Goal: Feedback & Contribution: Contribute content

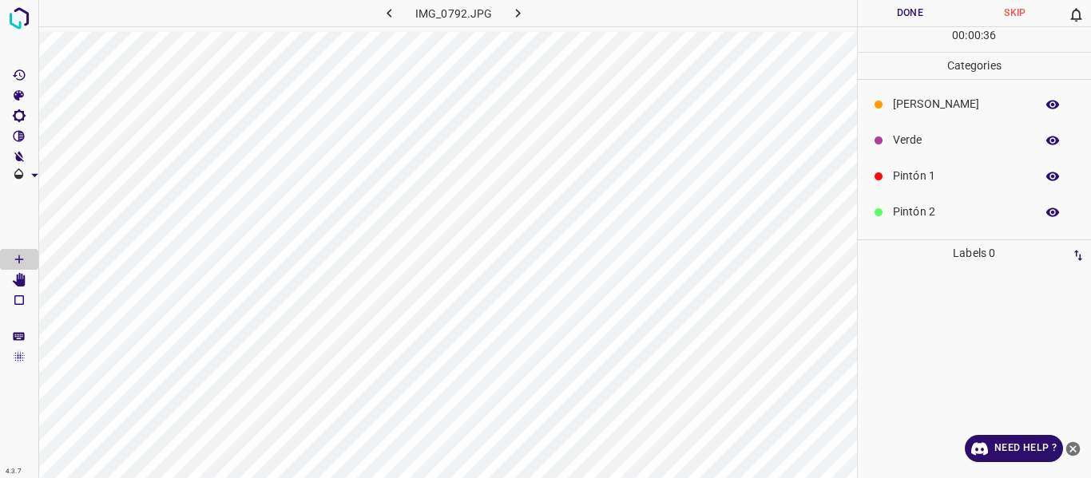
scroll to position [80, 0]
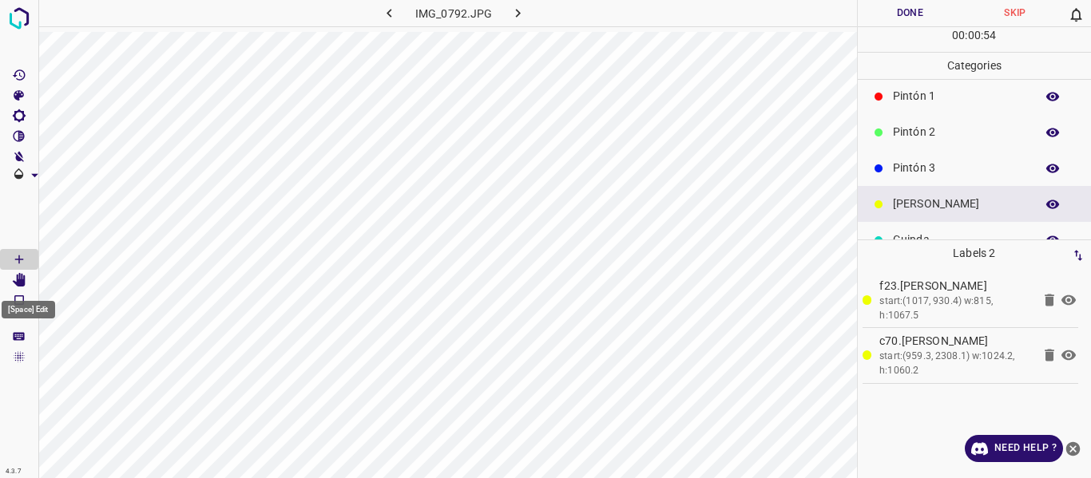
click at [23, 276] on icon "[Space] Edit" at bounding box center [19, 280] width 13 height 14
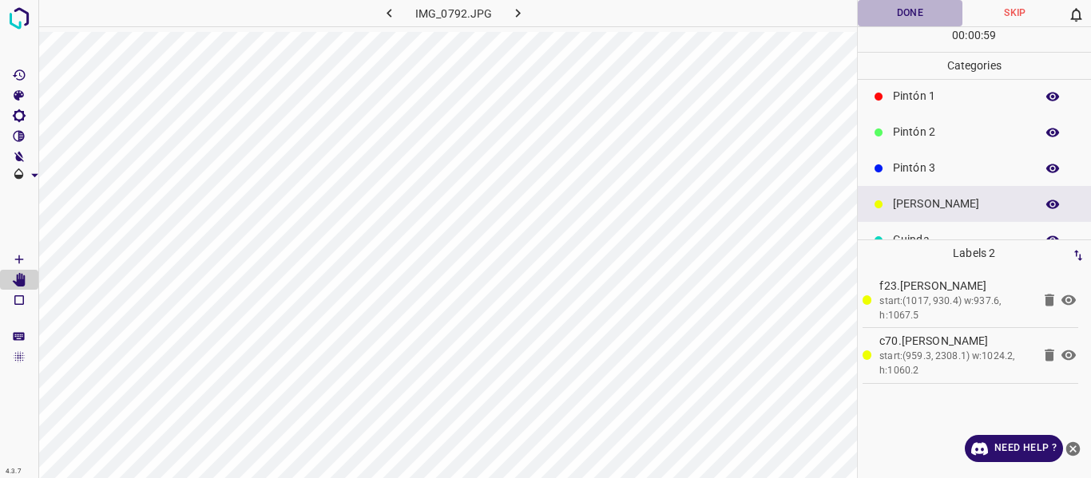
click at [897, 8] on button "Done" at bounding box center [910, 13] width 105 height 26
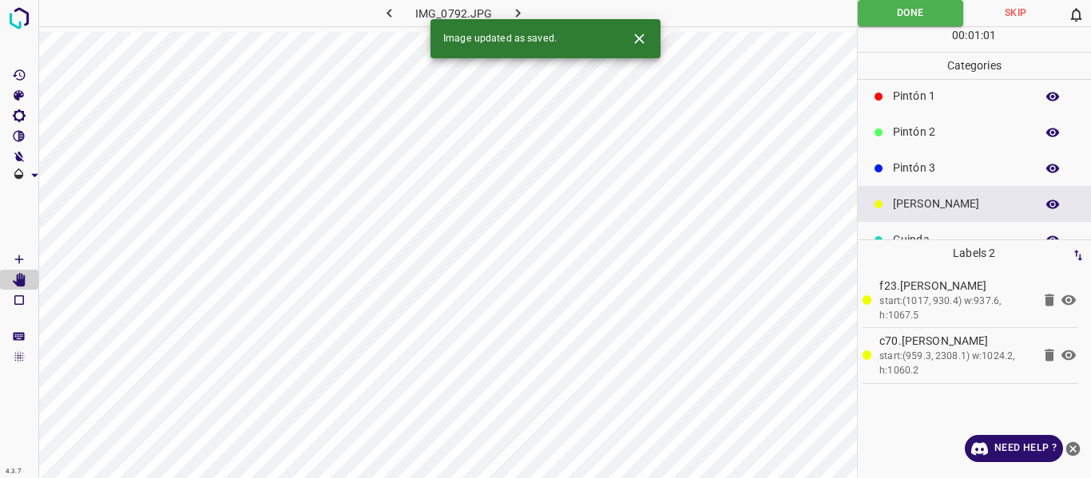
click at [514, 10] on icon "button" at bounding box center [518, 13] width 17 height 17
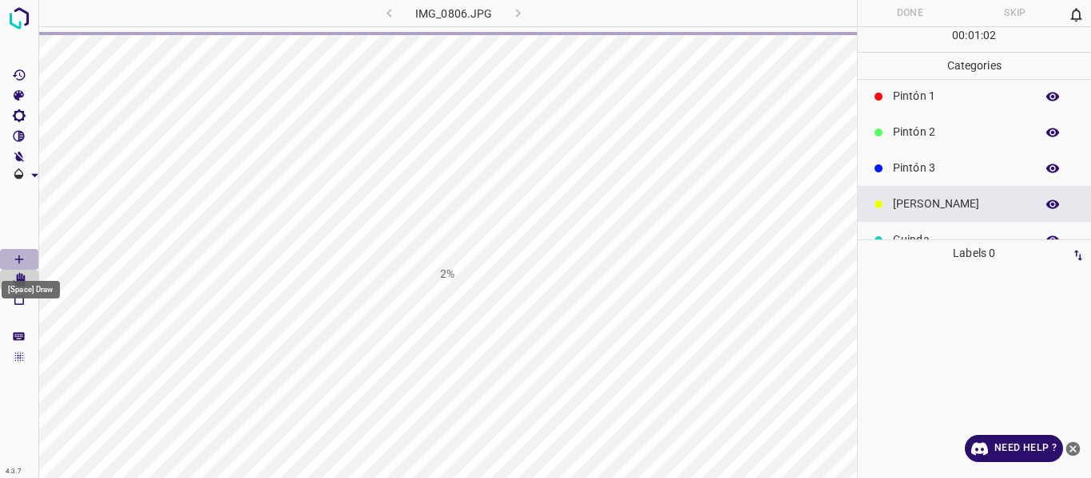
drag, startPoint x: 18, startPoint y: 255, endPoint x: 183, endPoint y: 255, distance: 164.5
click at [18, 255] on icon "[Space] Draw" at bounding box center [19, 259] width 14 height 14
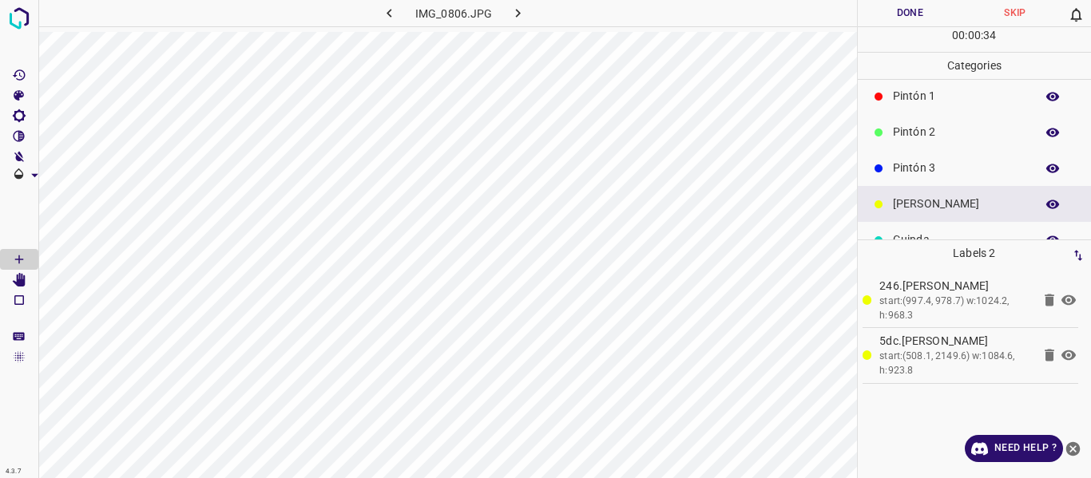
click at [915, 6] on button "Done" at bounding box center [910, 13] width 105 height 26
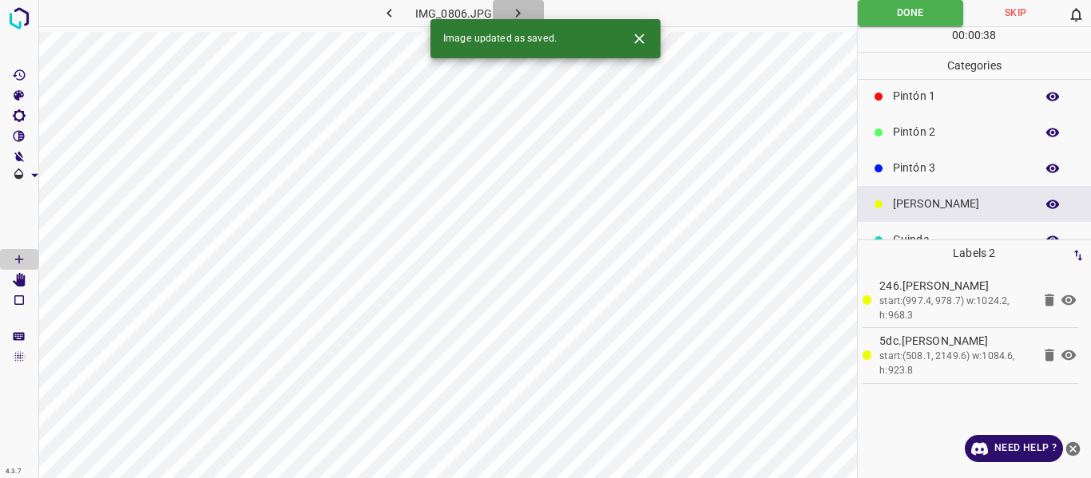
click at [513, 11] on icon "button" at bounding box center [518, 13] width 17 height 17
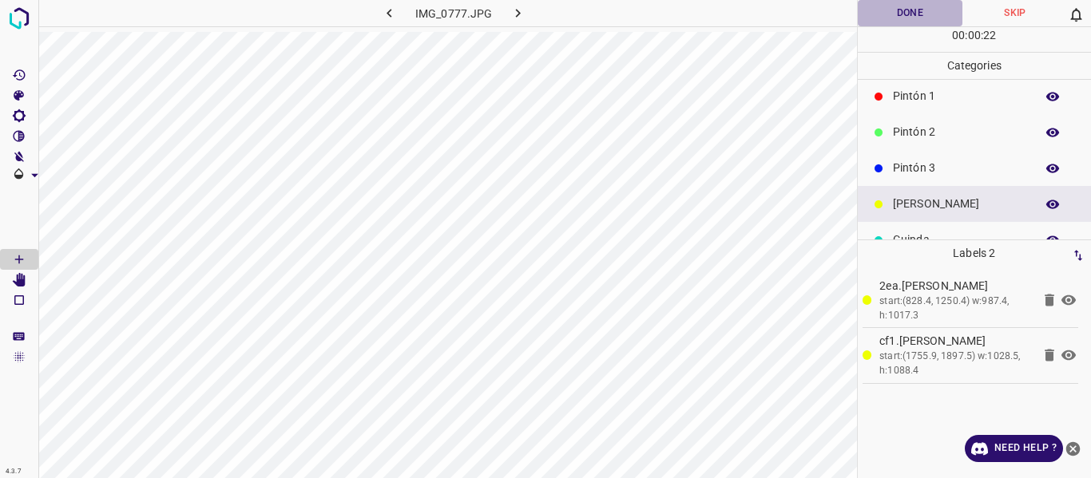
click at [888, 10] on button "Done" at bounding box center [910, 13] width 105 height 26
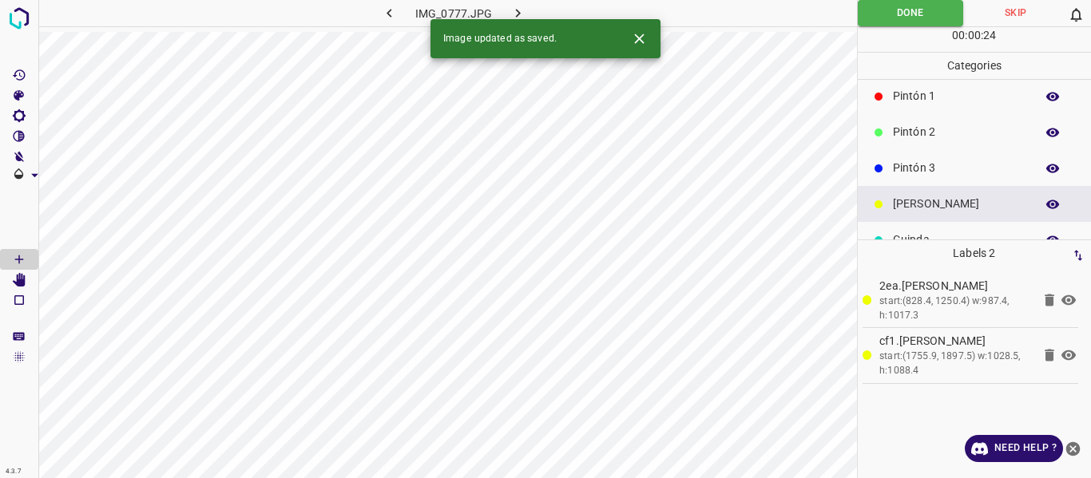
click at [520, 10] on icon "button" at bounding box center [518, 13] width 17 height 17
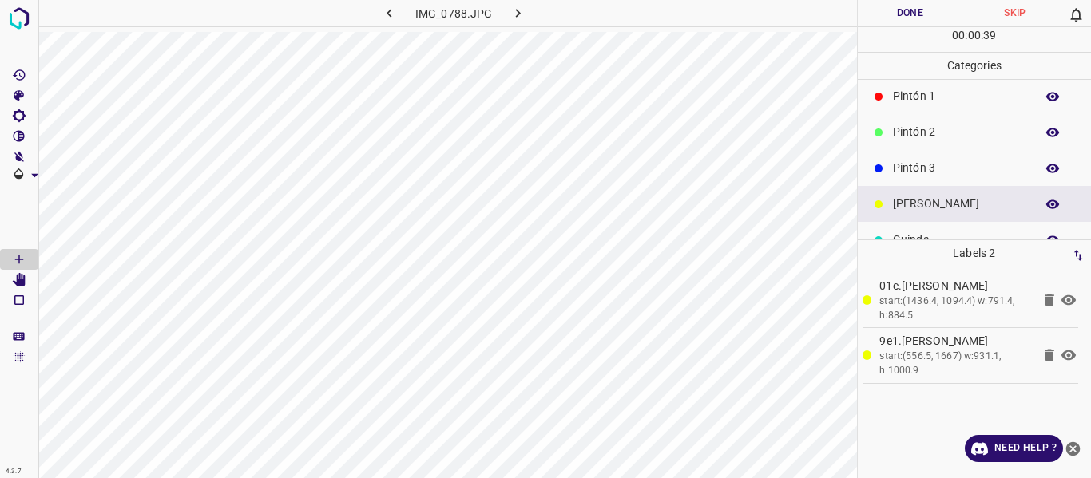
click at [910, 4] on button "Done" at bounding box center [910, 13] width 105 height 26
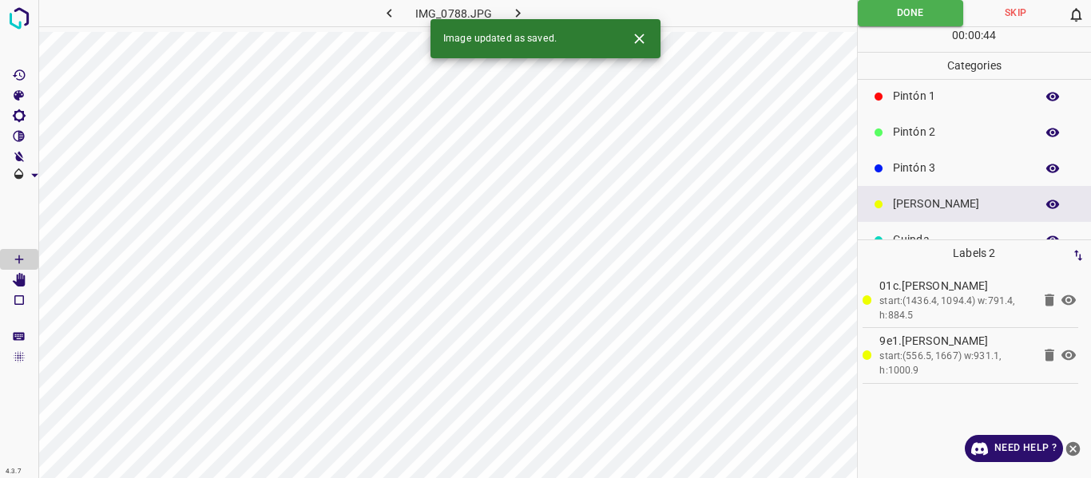
click at [510, 8] on icon "button" at bounding box center [518, 13] width 17 height 17
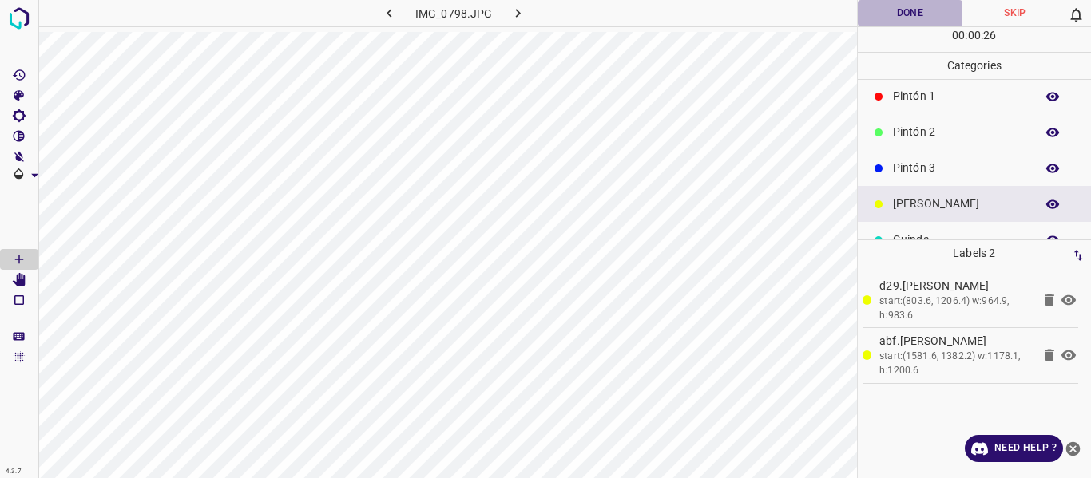
click at [899, 7] on button "Done" at bounding box center [910, 13] width 105 height 26
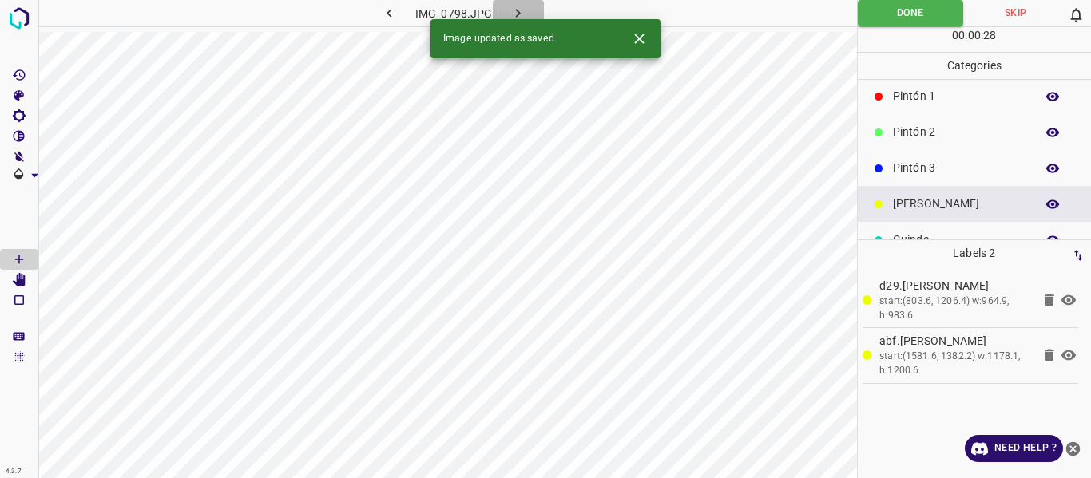
click at [508, 9] on button "button" at bounding box center [518, 13] width 51 height 26
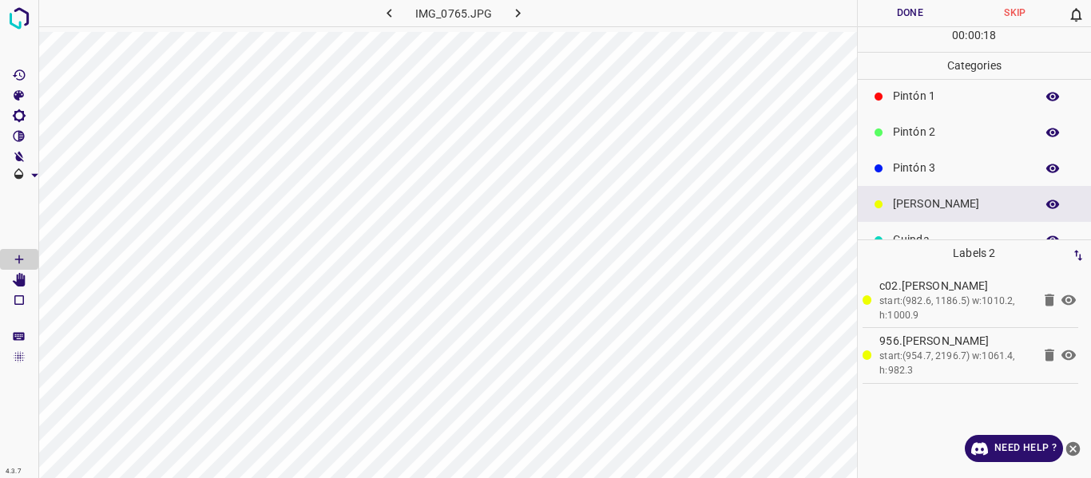
click at [889, 18] on button "Done" at bounding box center [910, 13] width 105 height 26
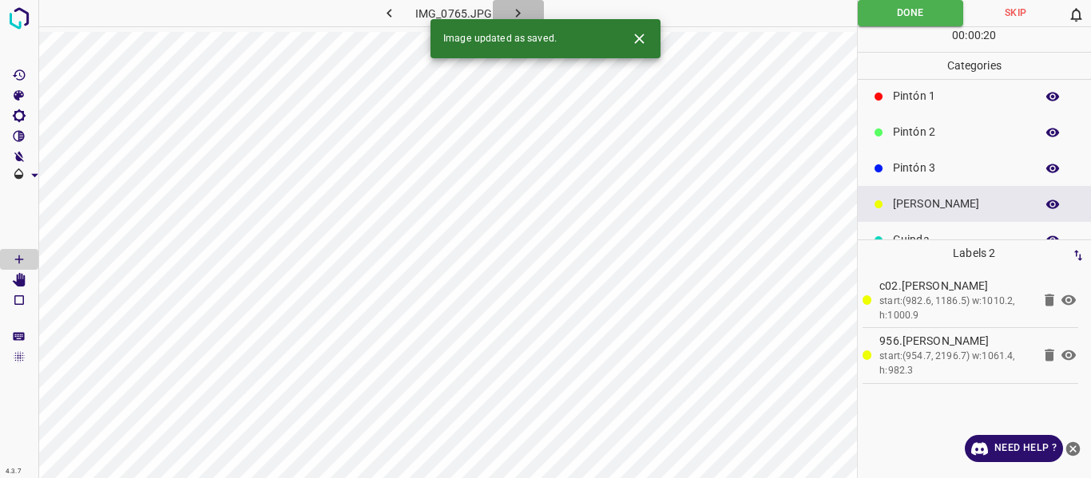
click at [520, 7] on icon "button" at bounding box center [518, 13] width 17 height 17
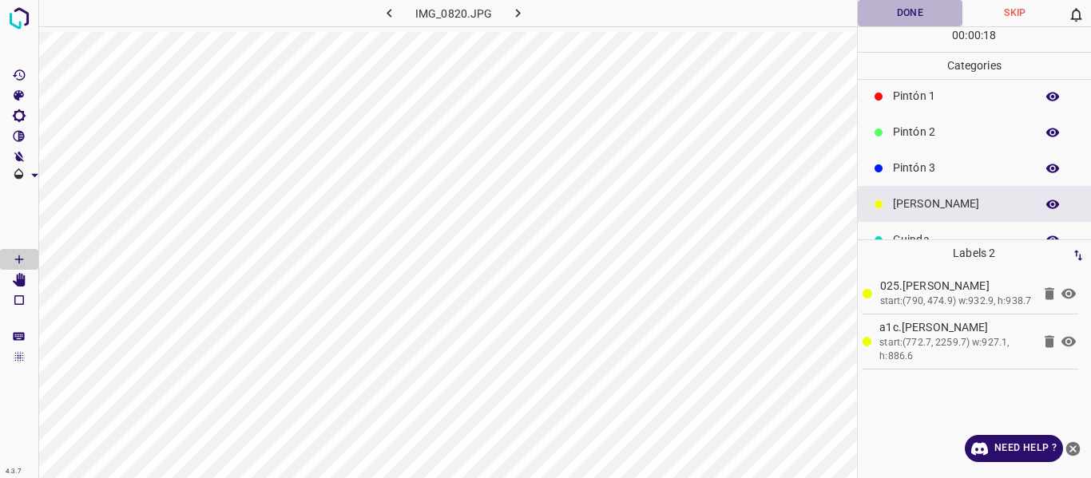
click at [881, 18] on button "Done" at bounding box center [910, 13] width 105 height 26
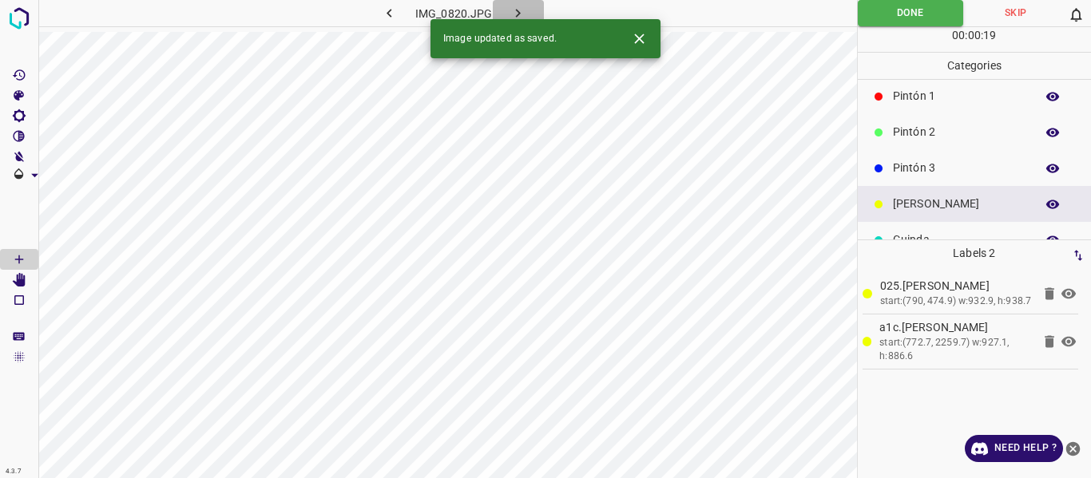
click at [514, 8] on icon "button" at bounding box center [518, 13] width 17 height 17
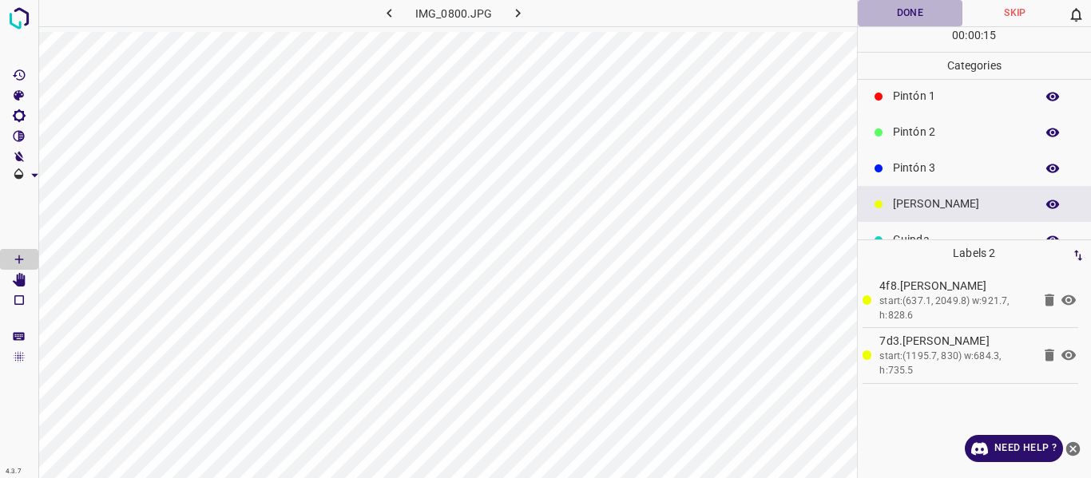
click at [880, 22] on button "Done" at bounding box center [910, 13] width 105 height 26
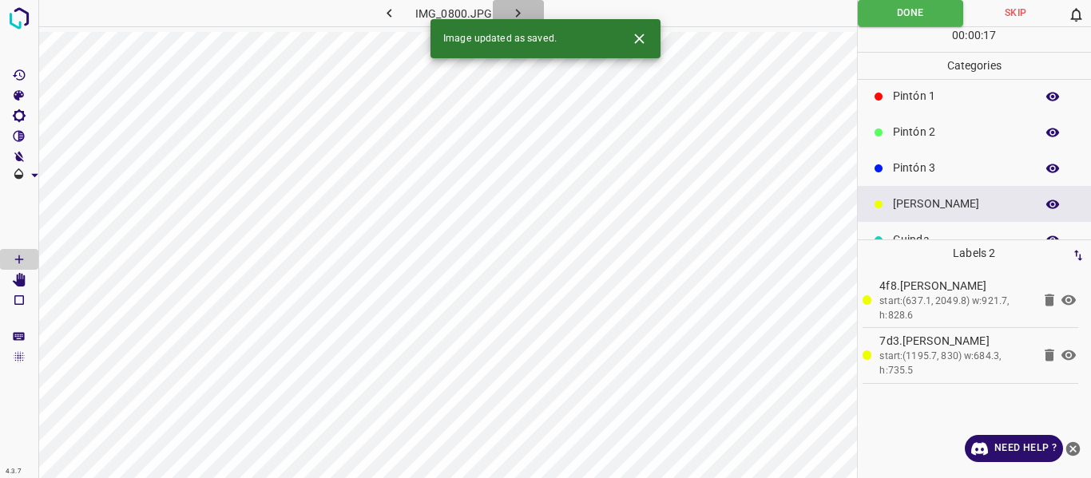
click at [521, 10] on icon "button" at bounding box center [518, 13] width 17 height 17
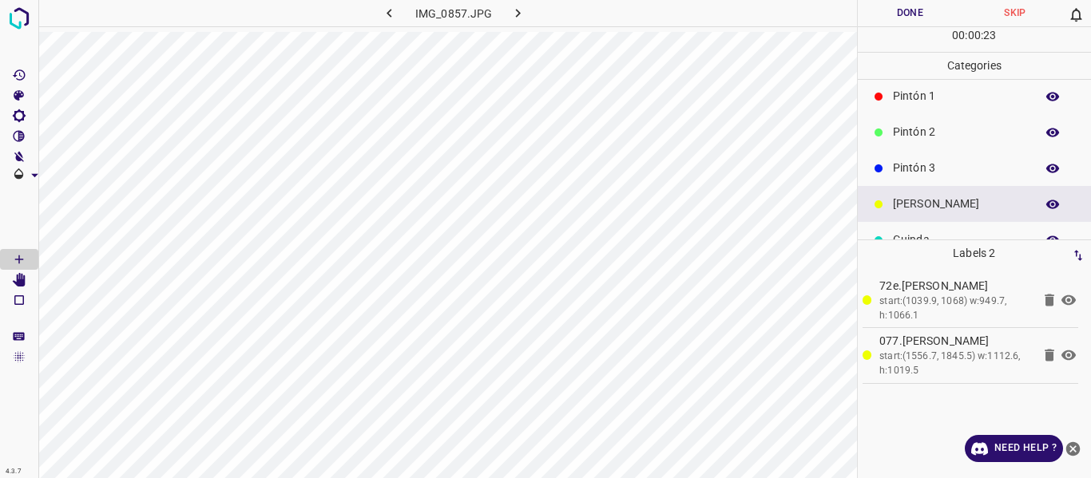
click at [883, 21] on button "Done" at bounding box center [910, 13] width 105 height 26
click at [517, 0] on button "button" at bounding box center [518, 13] width 51 height 26
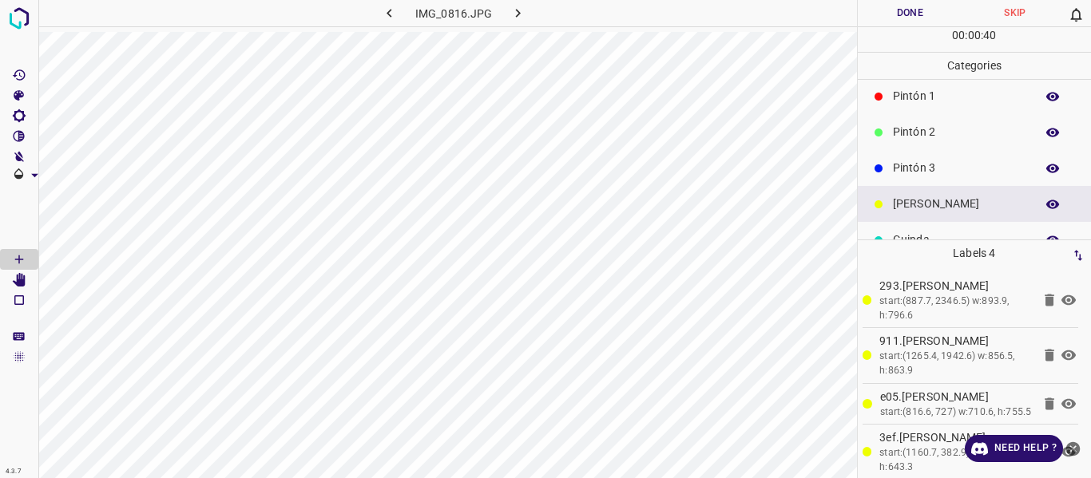
click at [899, 6] on button "Done" at bounding box center [910, 13] width 105 height 26
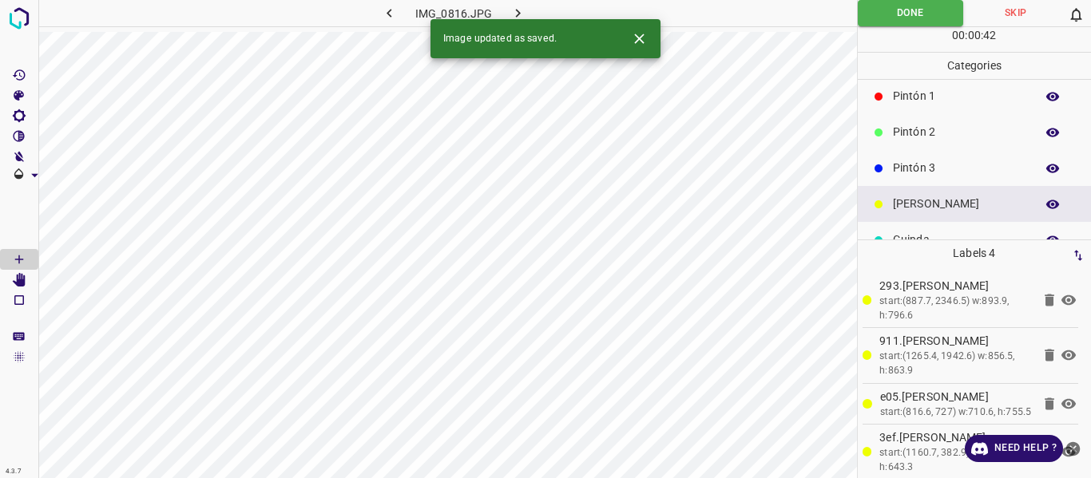
click at [522, 10] on icon "button" at bounding box center [518, 13] width 17 height 17
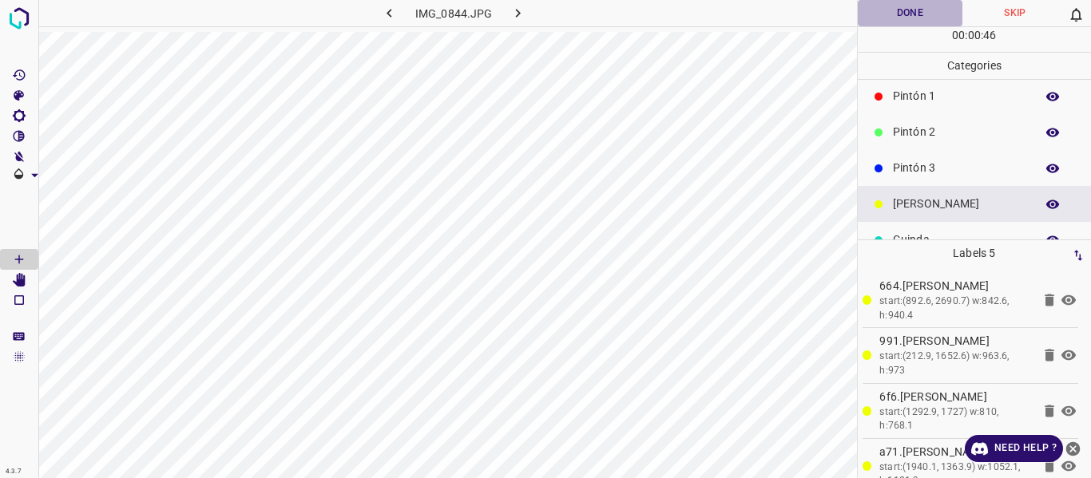
click at [905, 7] on button "Done" at bounding box center [910, 13] width 105 height 26
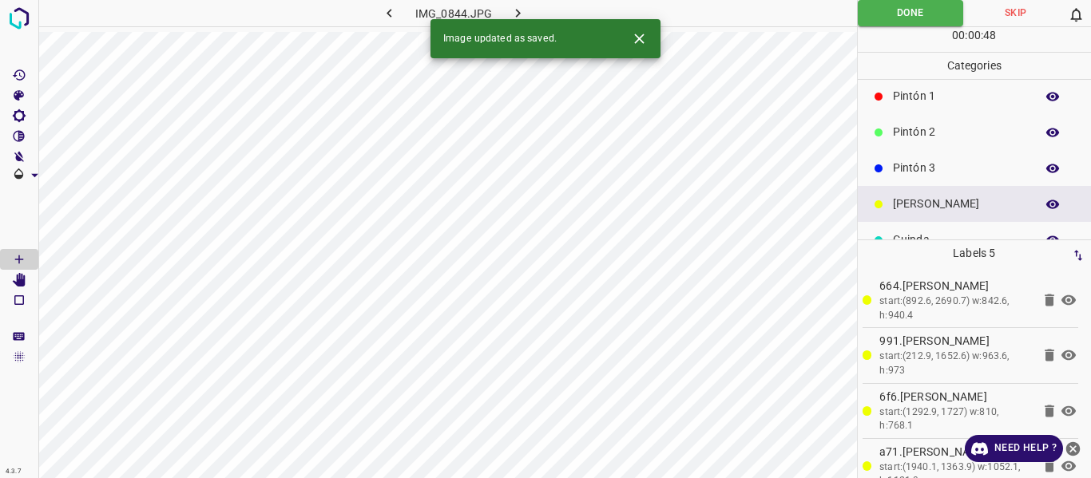
click at [517, 9] on icon "button" at bounding box center [518, 13] width 17 height 17
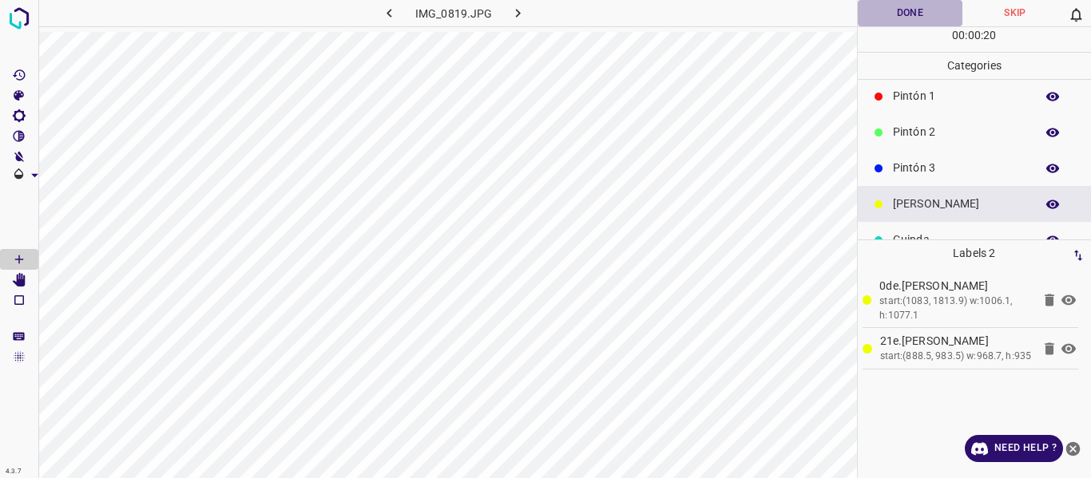
click at [889, 14] on button "Done" at bounding box center [910, 13] width 105 height 26
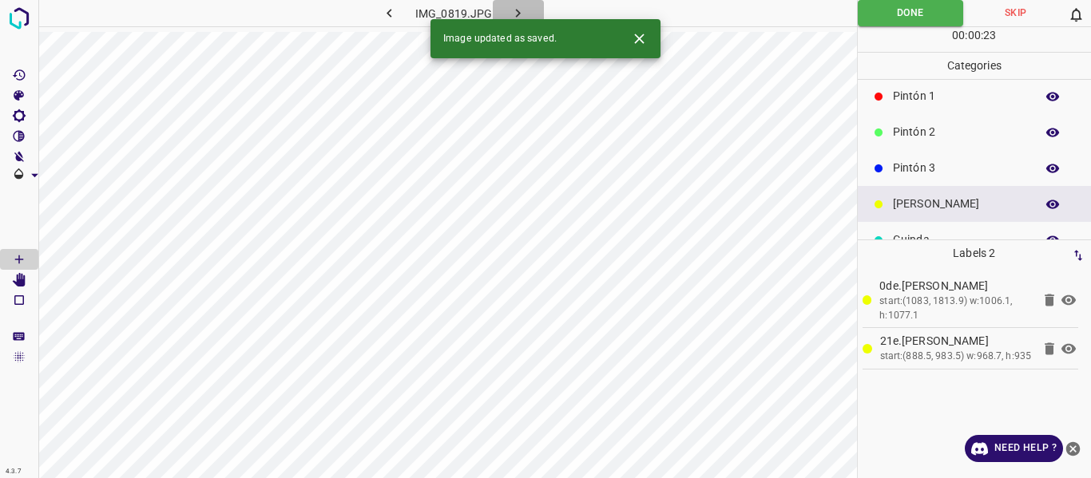
click at [509, 11] on button "button" at bounding box center [518, 13] width 51 height 26
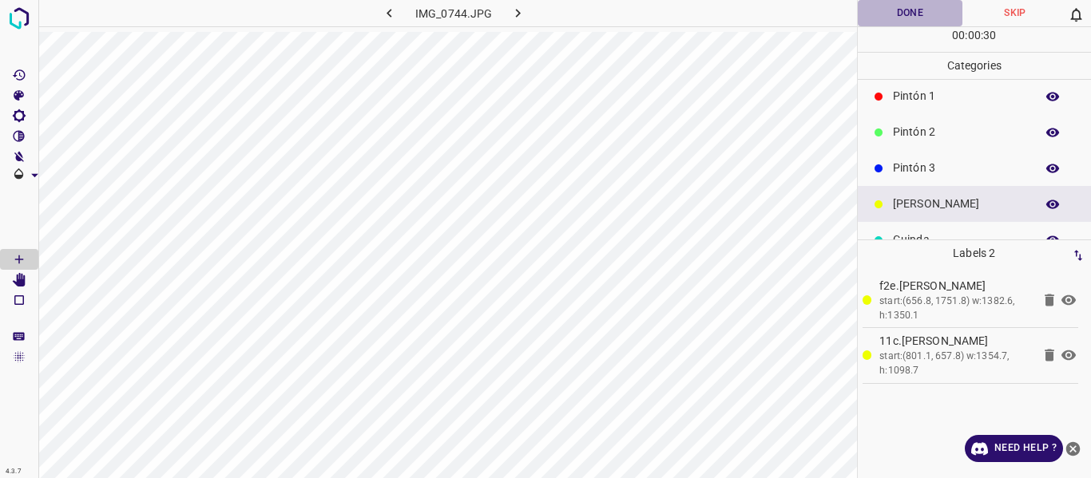
click at [900, 8] on button "Done" at bounding box center [910, 13] width 105 height 26
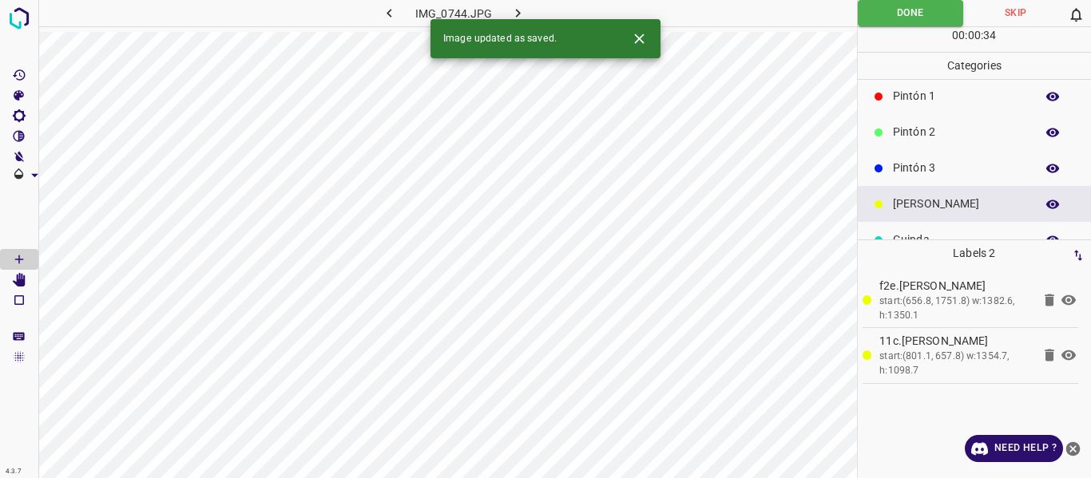
click at [520, 10] on icon "button" at bounding box center [518, 13] width 17 height 17
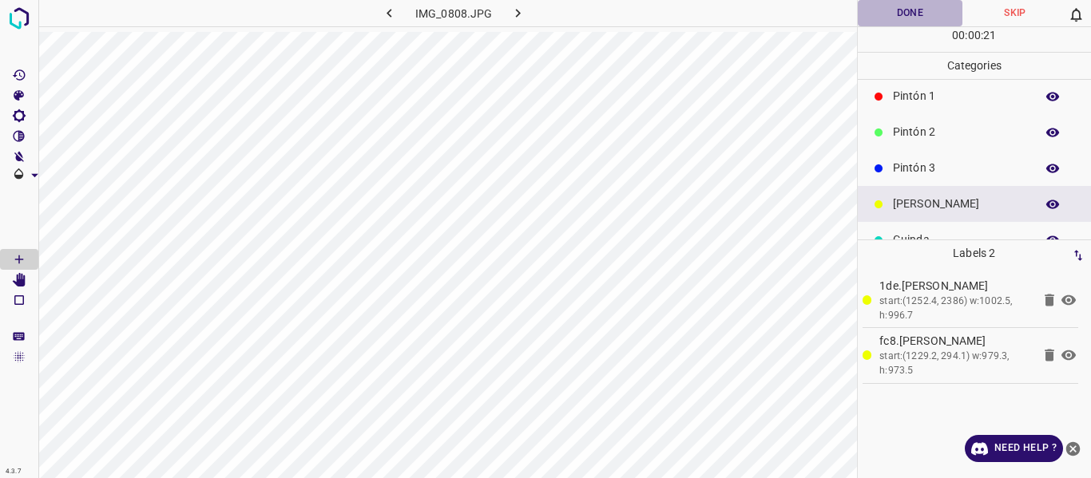
click at [901, 4] on button "Done" at bounding box center [910, 13] width 105 height 26
click at [522, 5] on icon "button" at bounding box center [518, 13] width 17 height 17
click at [883, 12] on button "Done" at bounding box center [910, 13] width 105 height 26
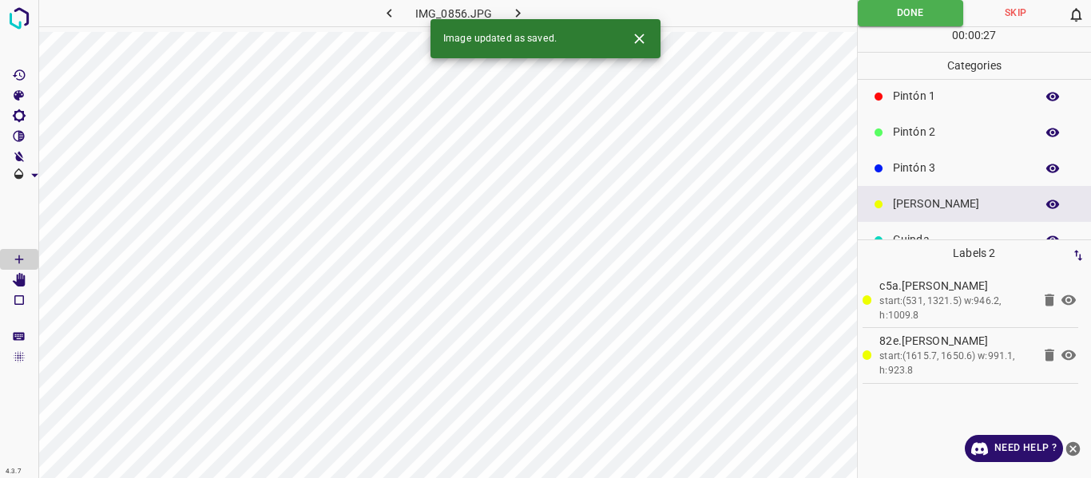
click at [515, 6] on icon "button" at bounding box center [518, 13] width 17 height 17
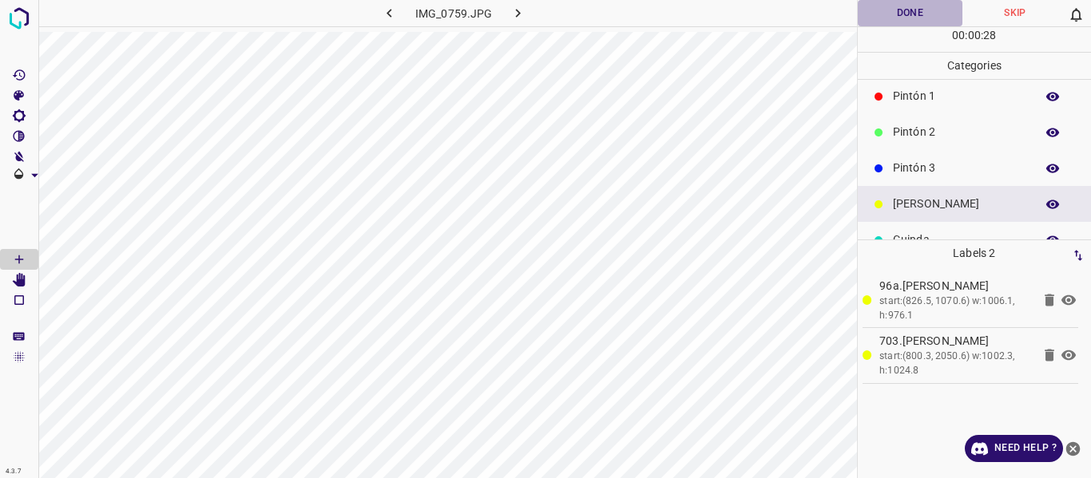
click at [884, 18] on button "Done" at bounding box center [910, 13] width 105 height 26
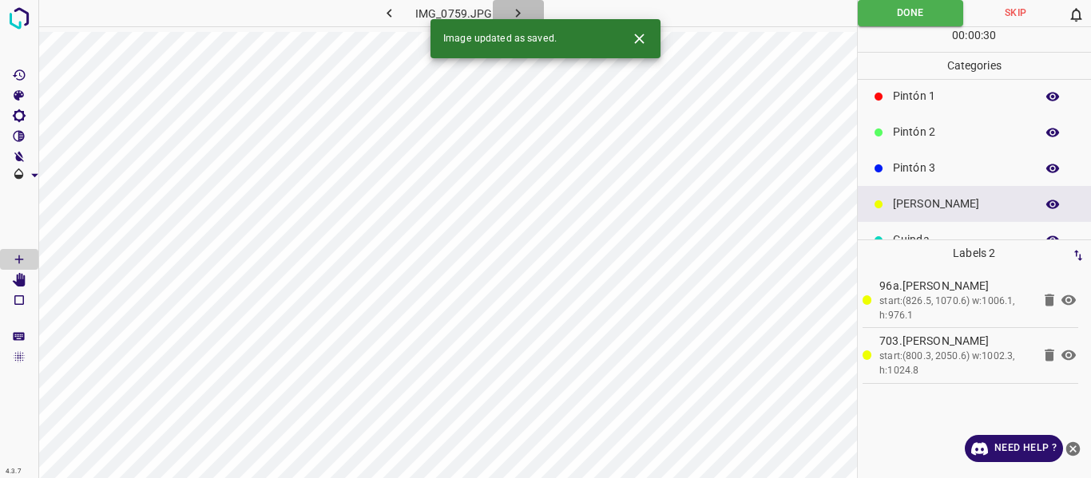
click at [513, 10] on icon "button" at bounding box center [518, 13] width 17 height 17
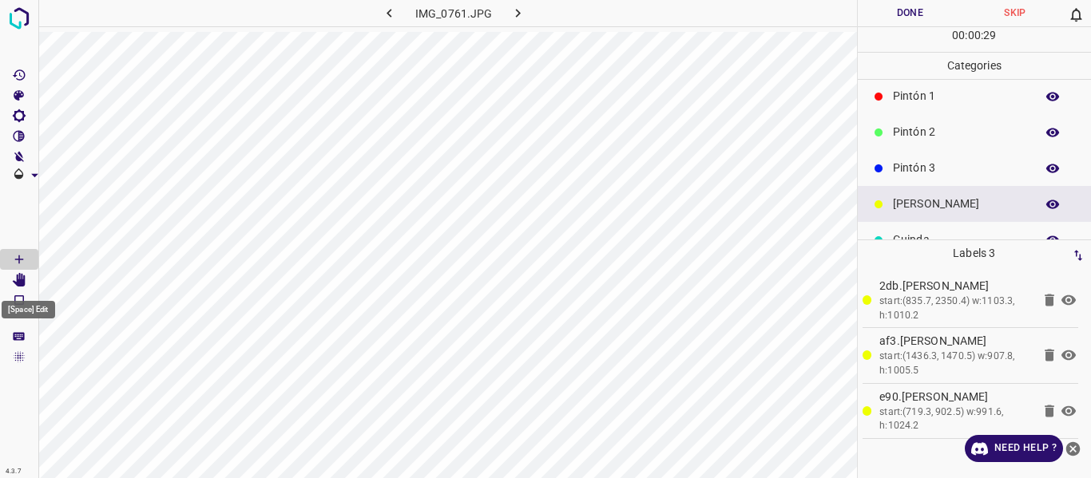
click at [24, 279] on icon "[Space] Edit" at bounding box center [19, 280] width 13 height 14
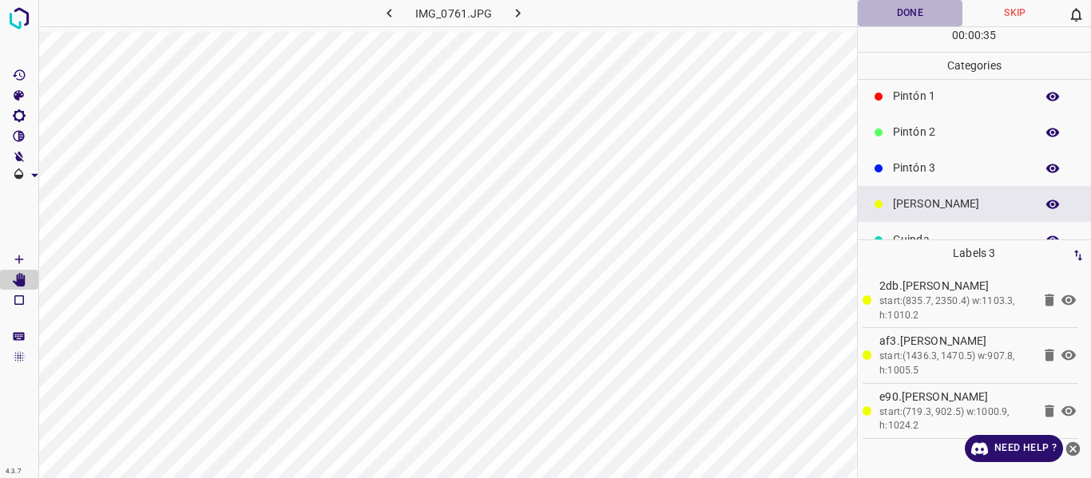
click at [900, 10] on button "Done" at bounding box center [910, 13] width 105 height 26
click at [517, 12] on icon "button" at bounding box center [518, 13] width 17 height 17
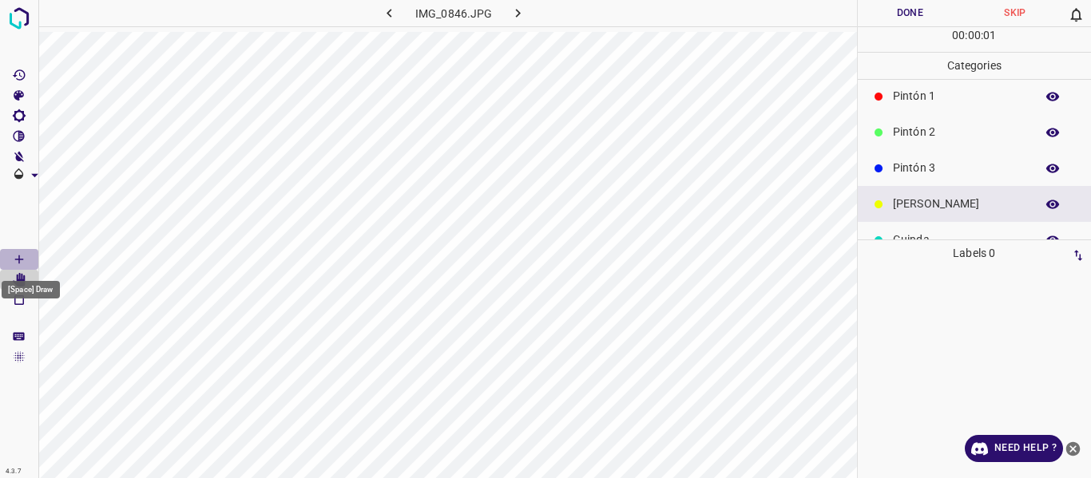
click at [14, 261] on icon "[Space] Draw" at bounding box center [19, 259] width 14 height 14
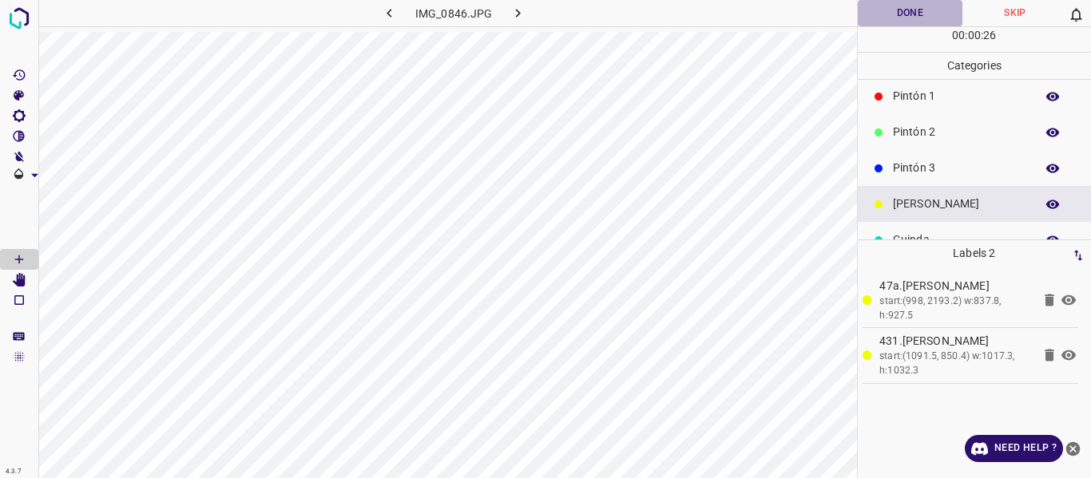
click at [880, 14] on button "Done" at bounding box center [910, 13] width 105 height 26
click at [512, 9] on icon "button" at bounding box center [518, 13] width 17 height 17
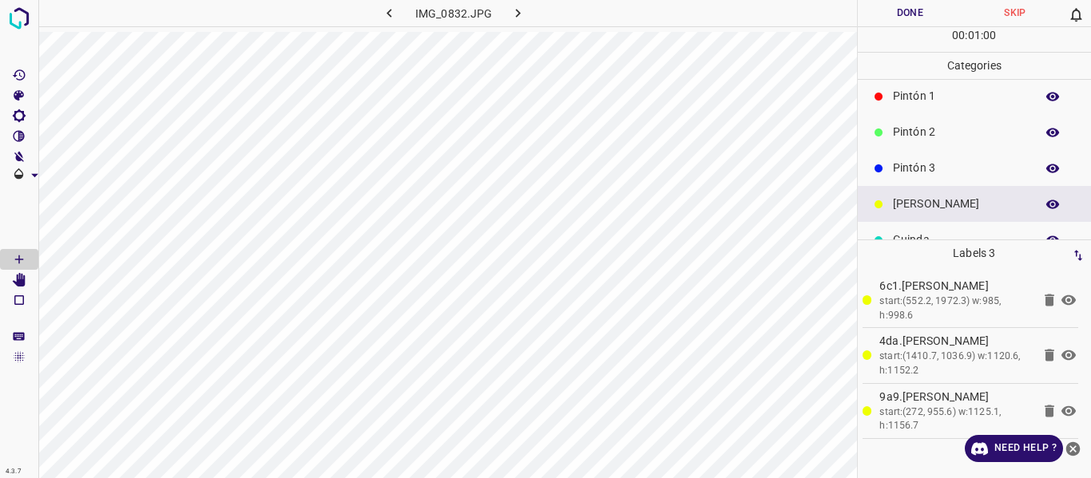
click at [879, 12] on button "Done" at bounding box center [910, 13] width 105 height 26
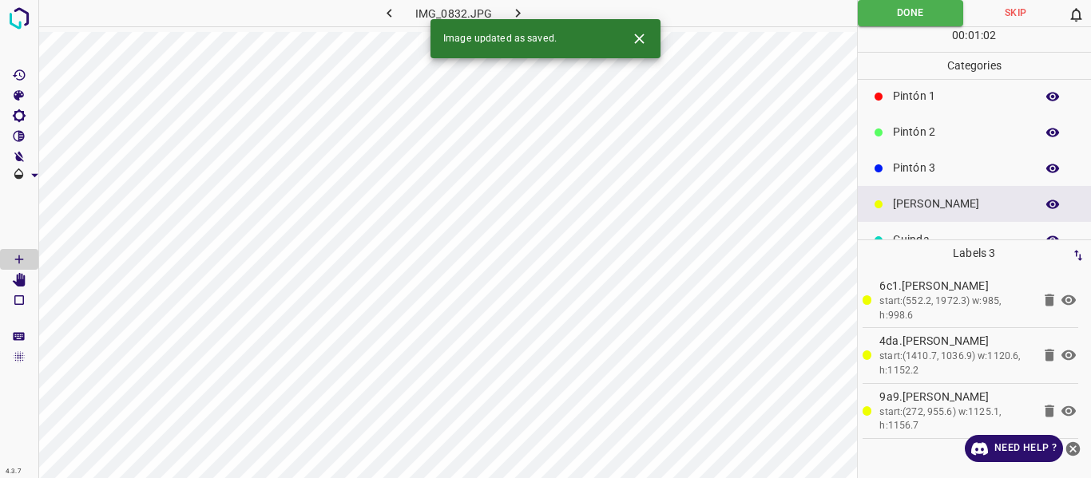
click at [510, 10] on icon "button" at bounding box center [518, 13] width 17 height 17
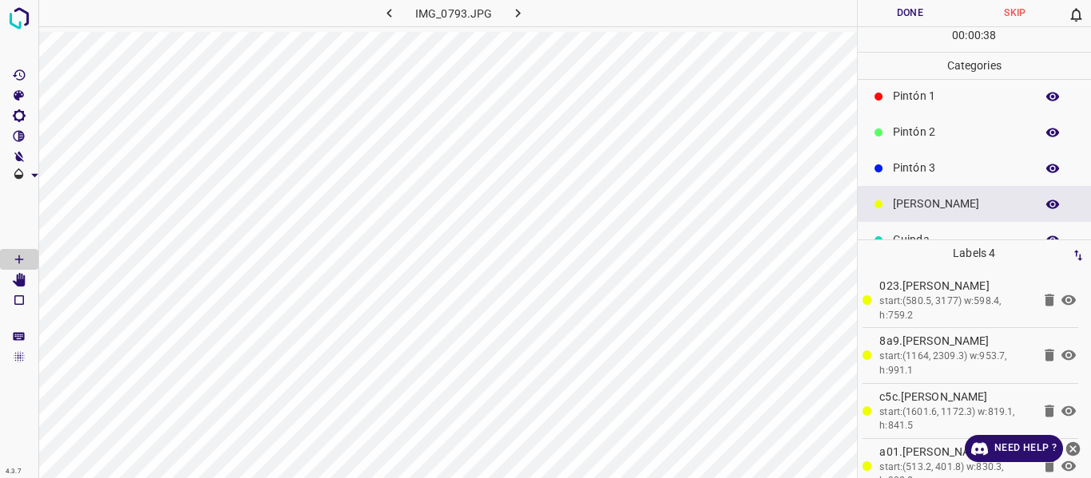
click at [875, 12] on button "Done" at bounding box center [910, 13] width 105 height 26
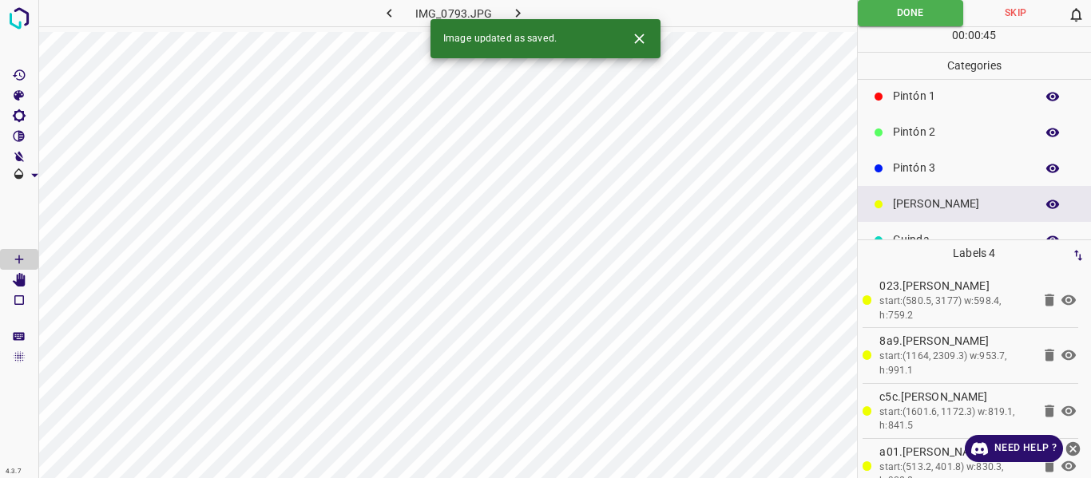
click at [506, 10] on button "button" at bounding box center [518, 13] width 51 height 26
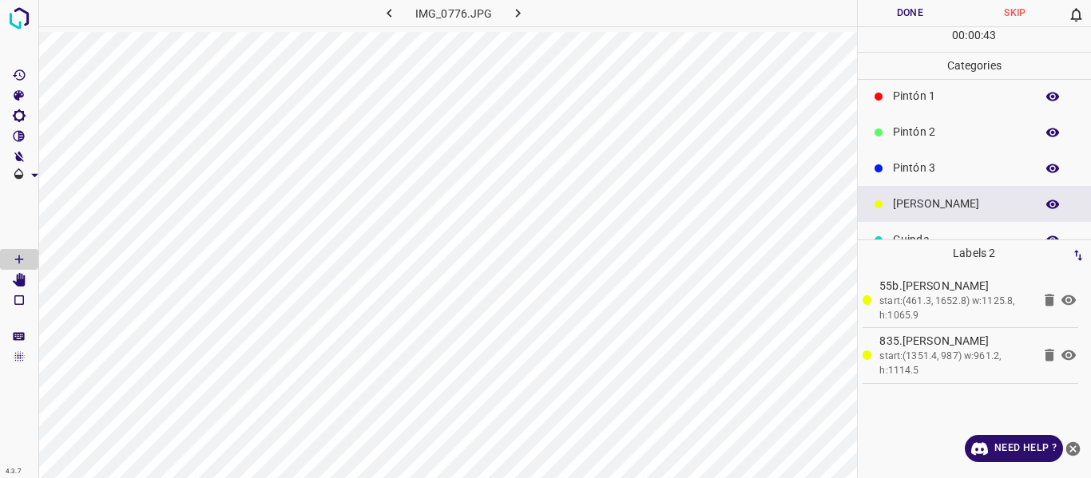
click at [894, 11] on button "Done" at bounding box center [910, 13] width 105 height 26
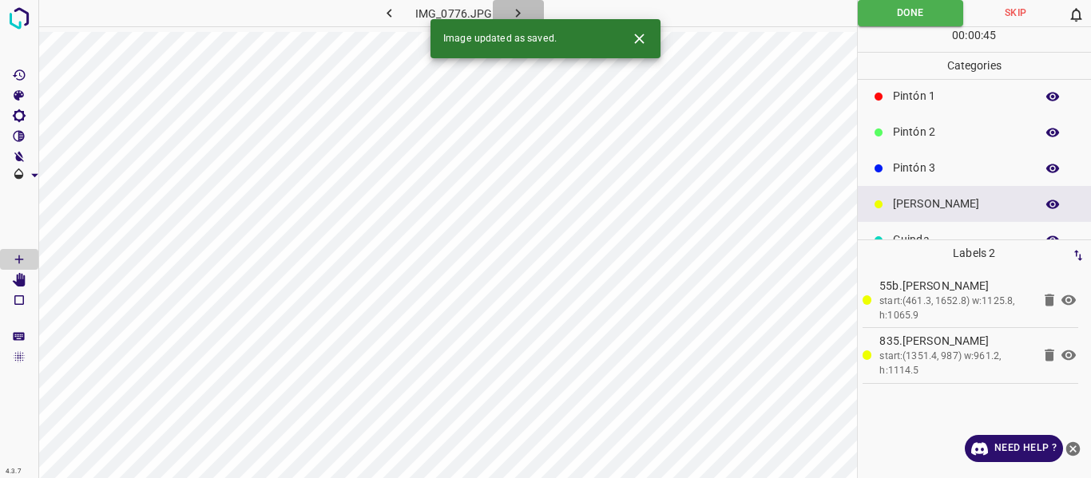
click at [515, 10] on icon "button" at bounding box center [518, 13] width 17 height 17
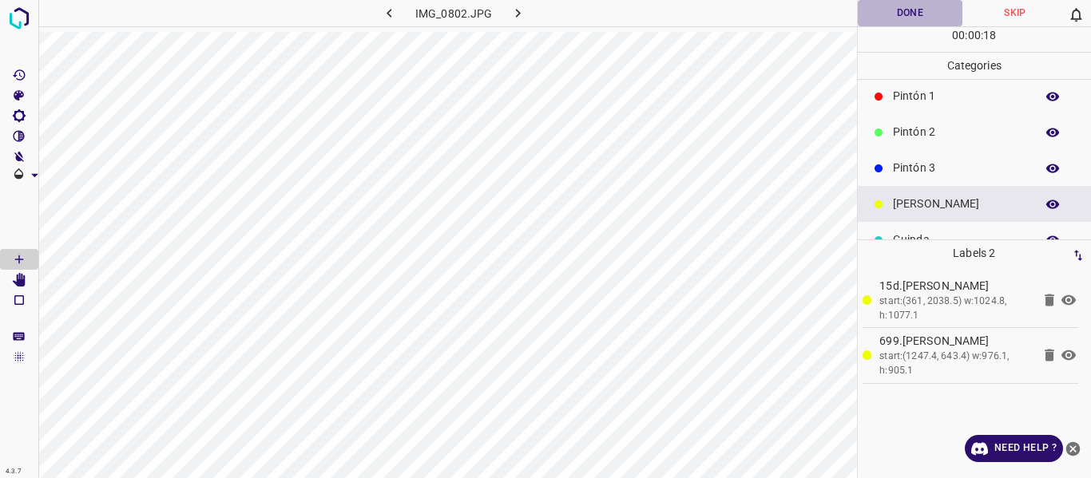
click at [888, 14] on button "Done" at bounding box center [910, 13] width 105 height 26
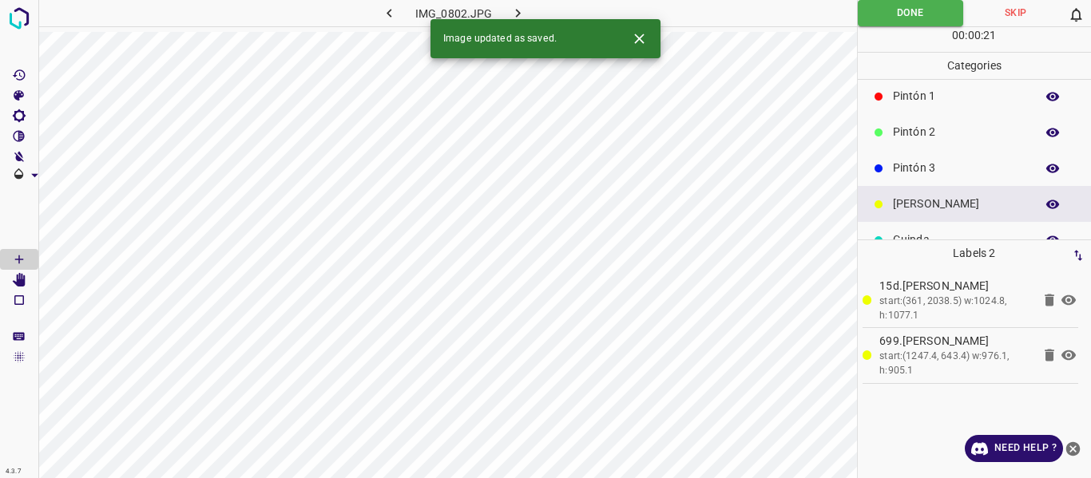
click at [518, 10] on icon "button" at bounding box center [518, 13] width 17 height 17
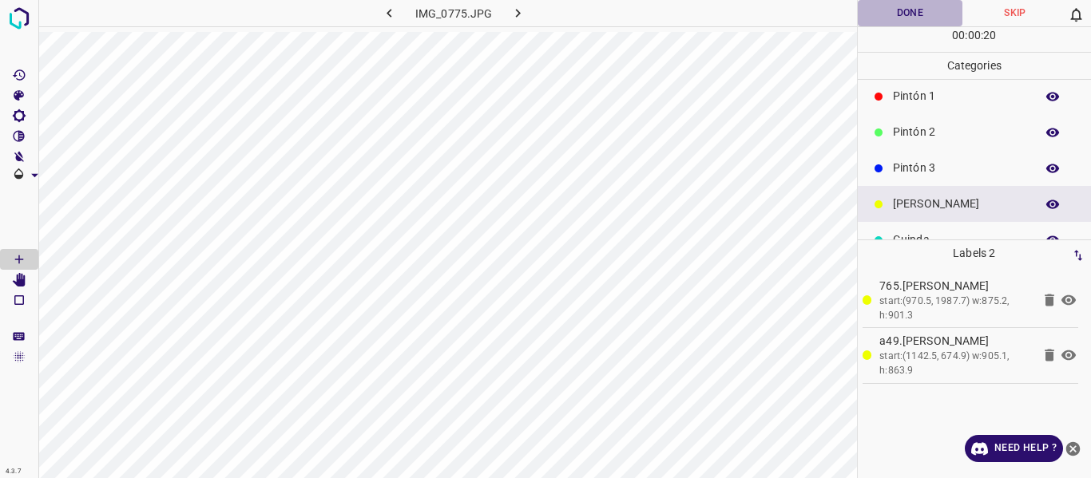
click at [872, 18] on button "Done" at bounding box center [910, 13] width 105 height 26
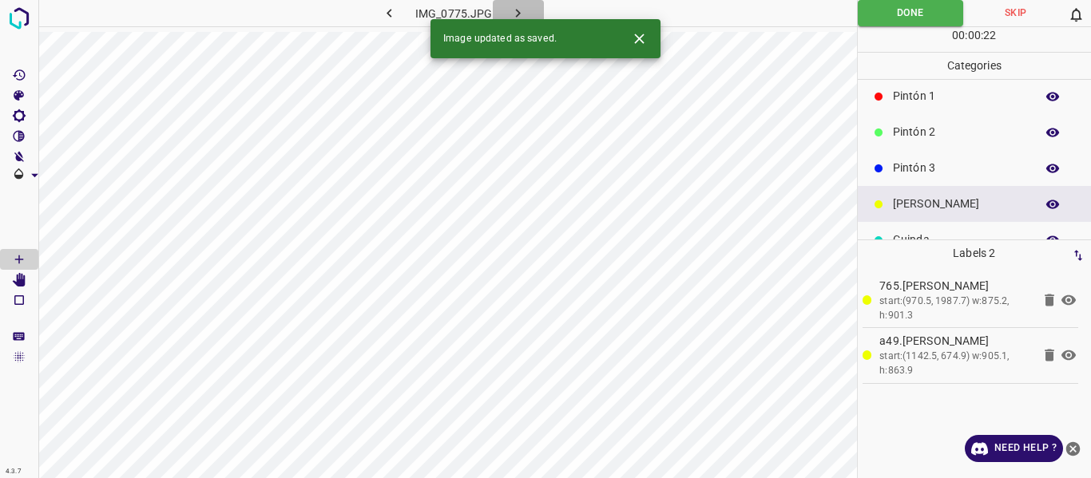
click at [514, 6] on icon "button" at bounding box center [518, 13] width 17 height 17
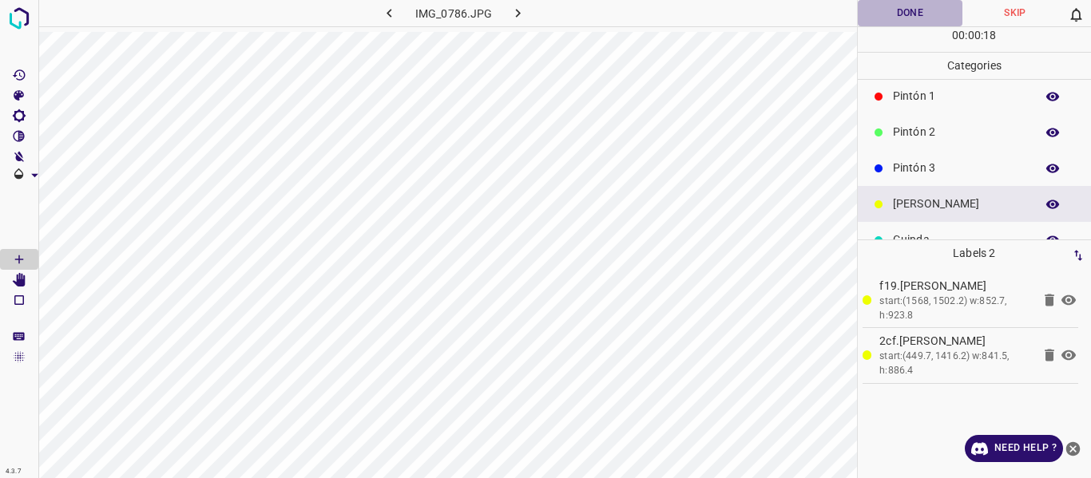
click at [876, 11] on button "Done" at bounding box center [910, 13] width 105 height 26
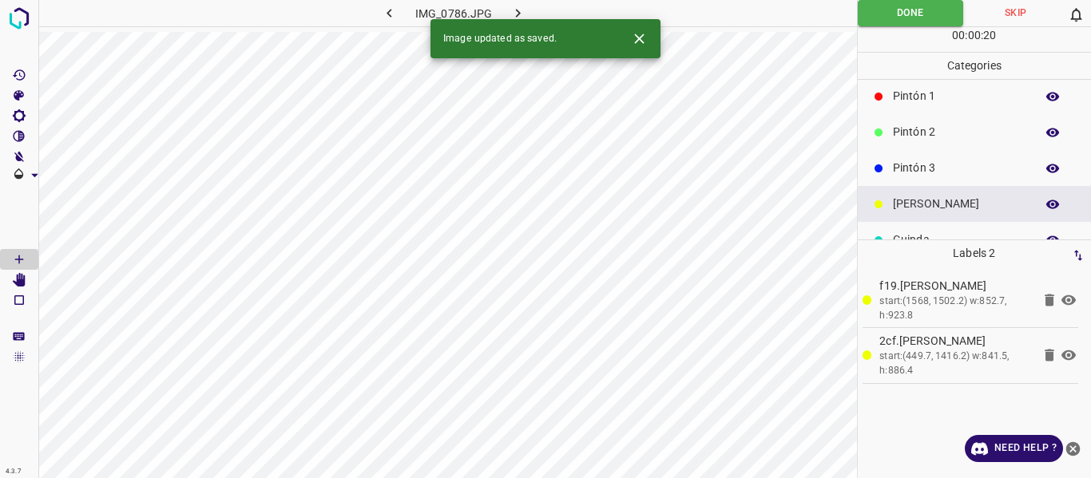
click at [515, 10] on icon "button" at bounding box center [518, 13] width 17 height 17
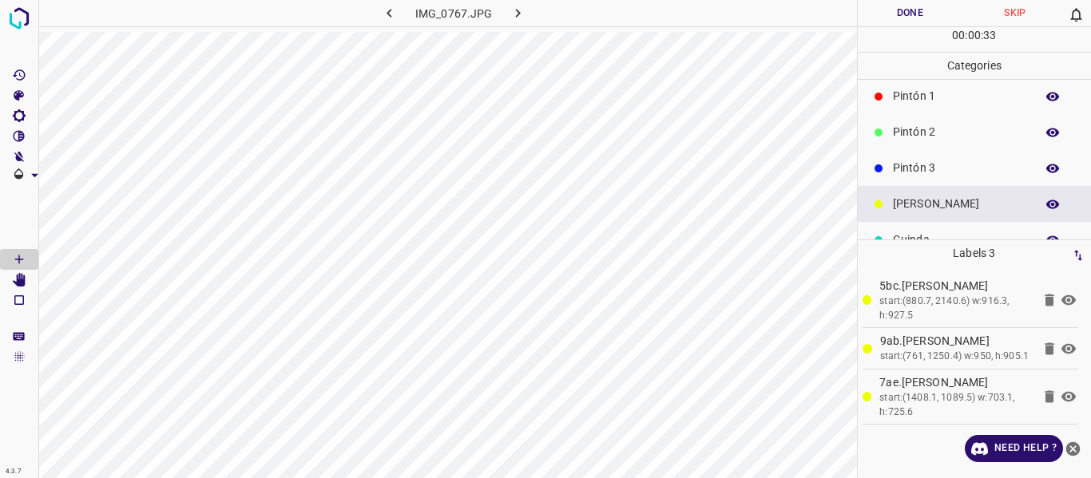
click at [879, 10] on button "Done" at bounding box center [910, 13] width 105 height 26
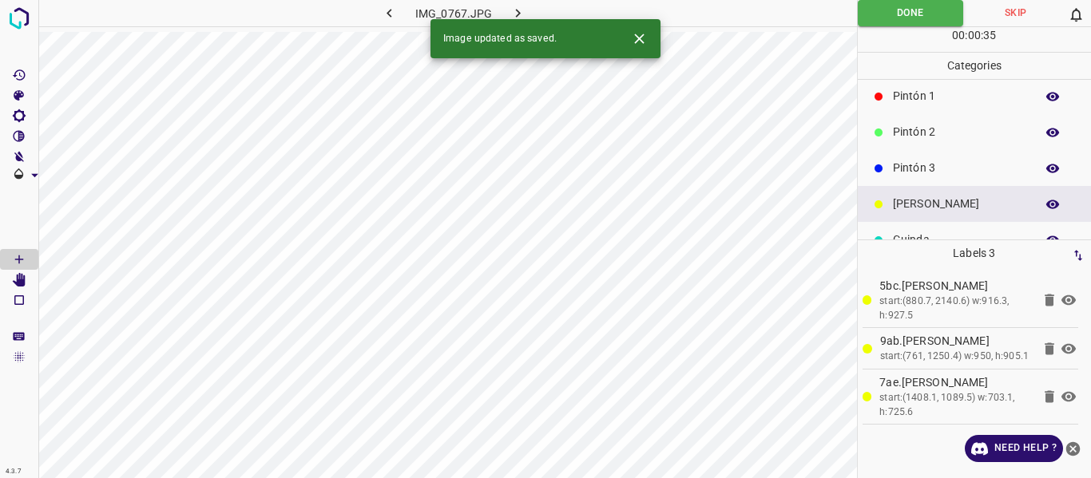
click at [513, 9] on icon "button" at bounding box center [518, 13] width 17 height 17
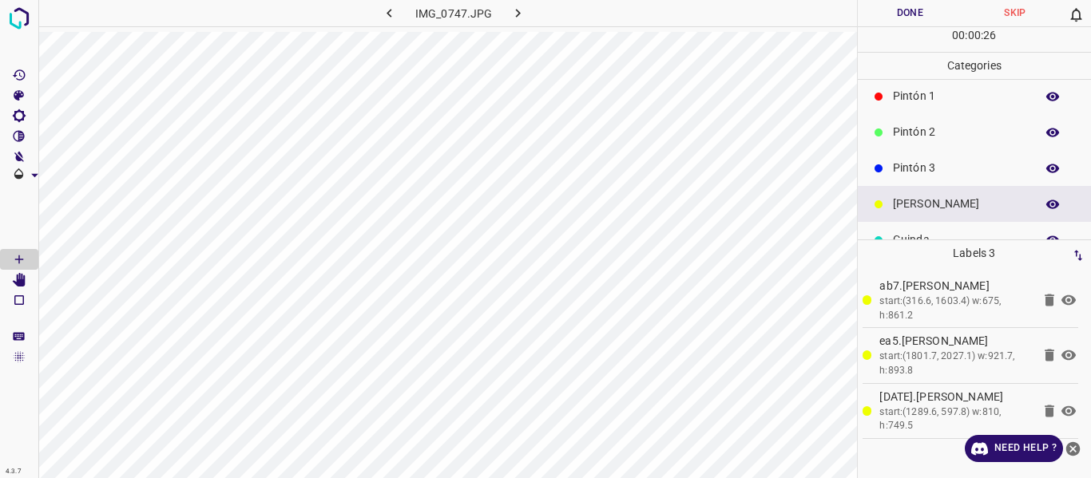
click at [884, 14] on button "Done" at bounding box center [910, 13] width 105 height 26
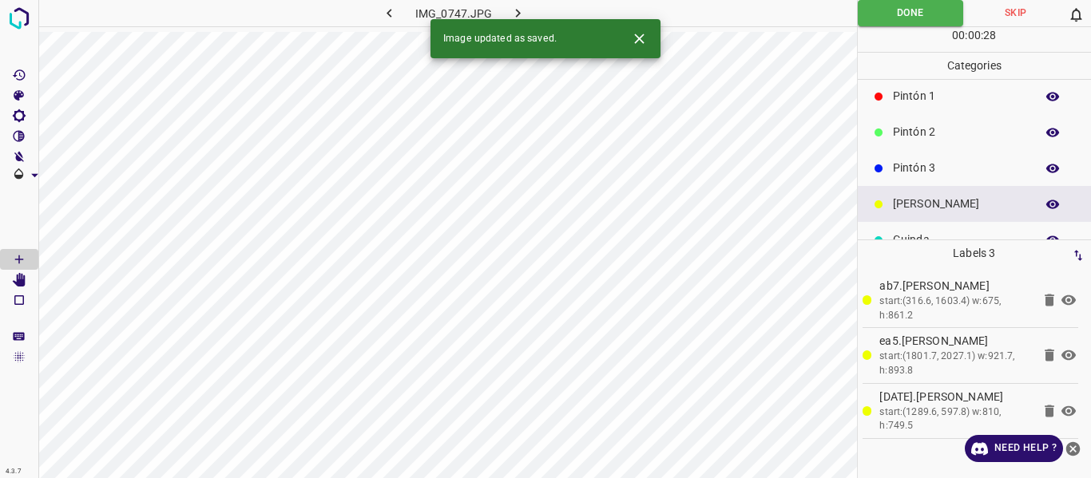
click at [520, 8] on icon "button" at bounding box center [518, 13] width 17 height 17
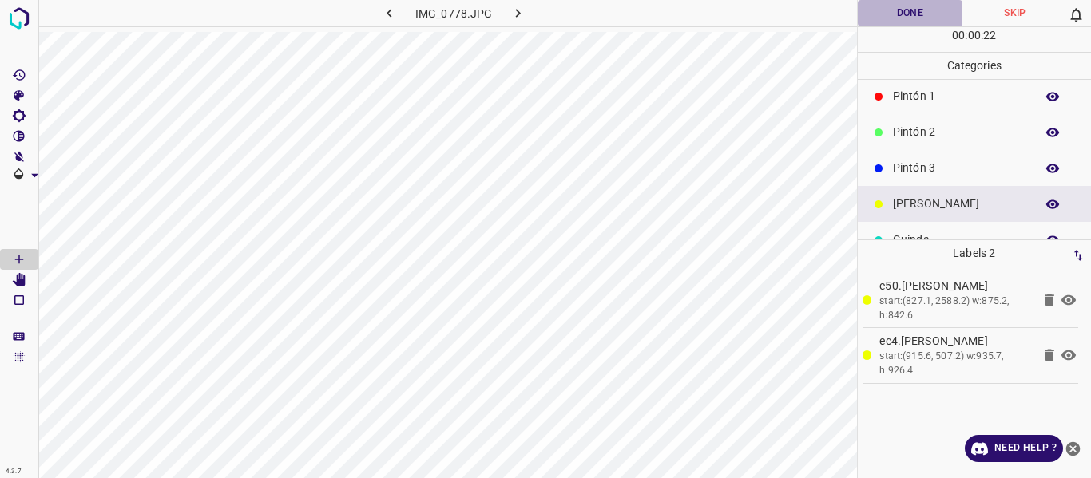
click at [887, 7] on button "Done" at bounding box center [910, 13] width 105 height 26
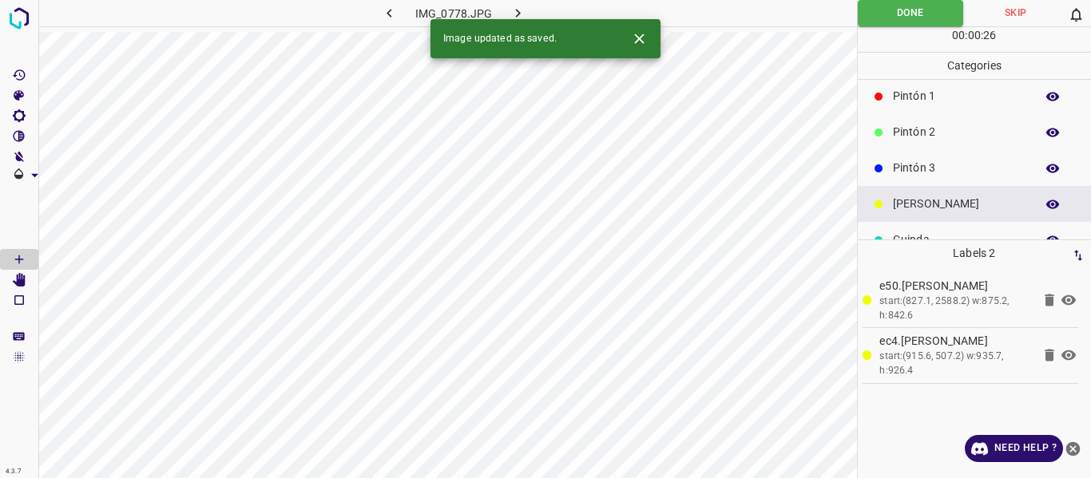
click at [515, 13] on icon "button" at bounding box center [518, 13] width 17 height 17
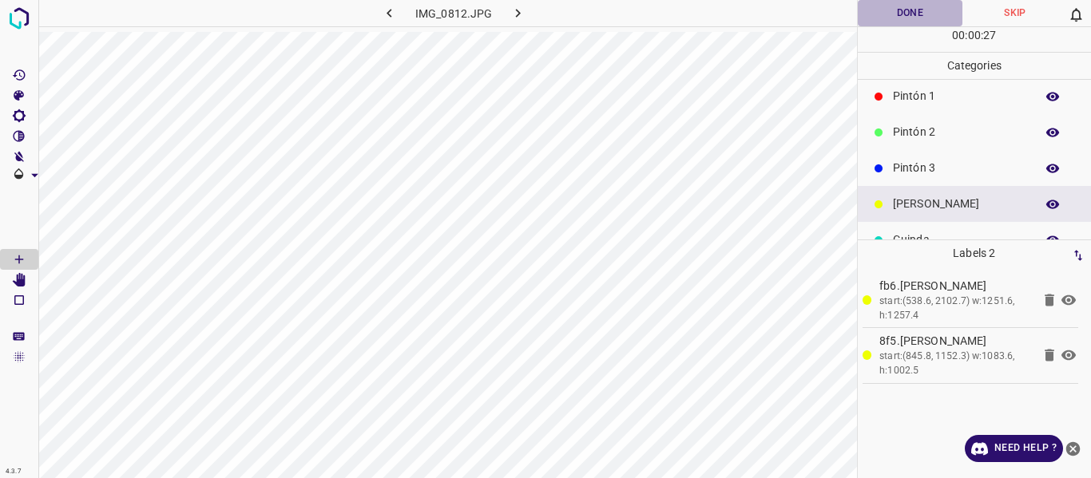
click at [910, 9] on button "Done" at bounding box center [910, 13] width 105 height 26
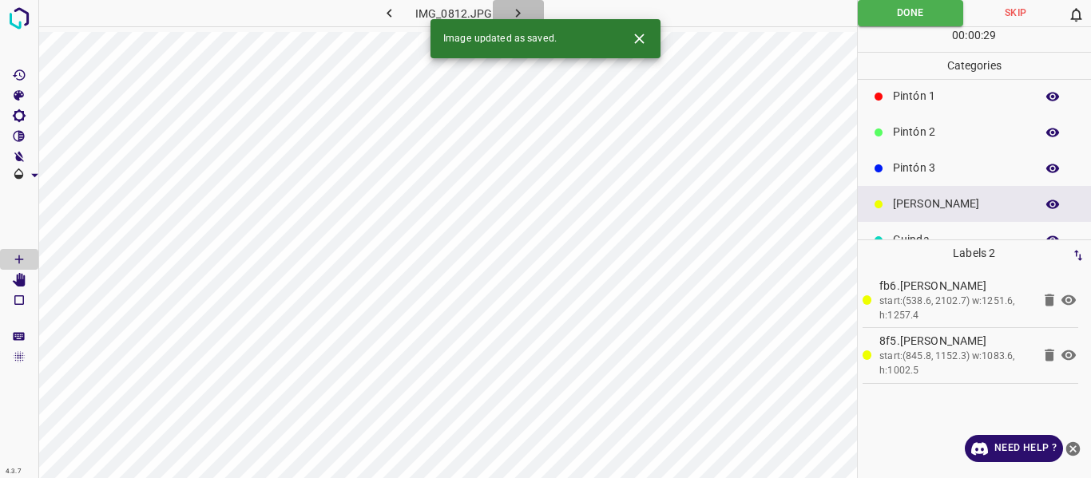
click at [517, 6] on icon "button" at bounding box center [518, 13] width 17 height 17
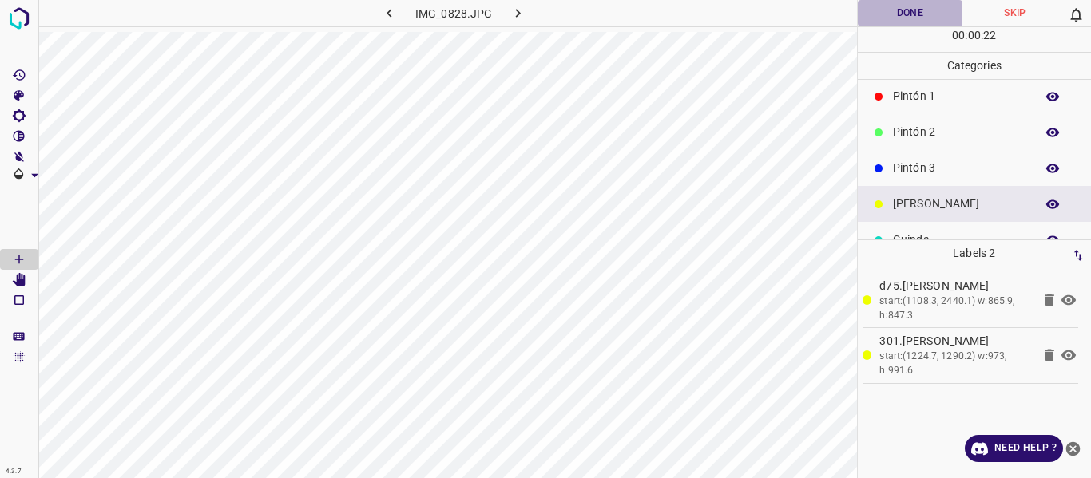
click at [887, 8] on button "Done" at bounding box center [910, 13] width 105 height 26
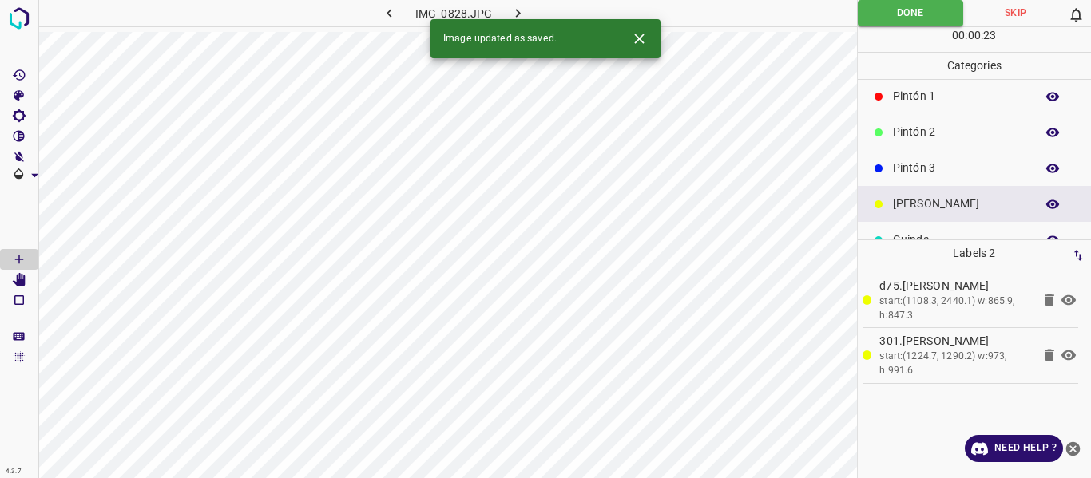
click at [517, 6] on icon "button" at bounding box center [518, 13] width 17 height 17
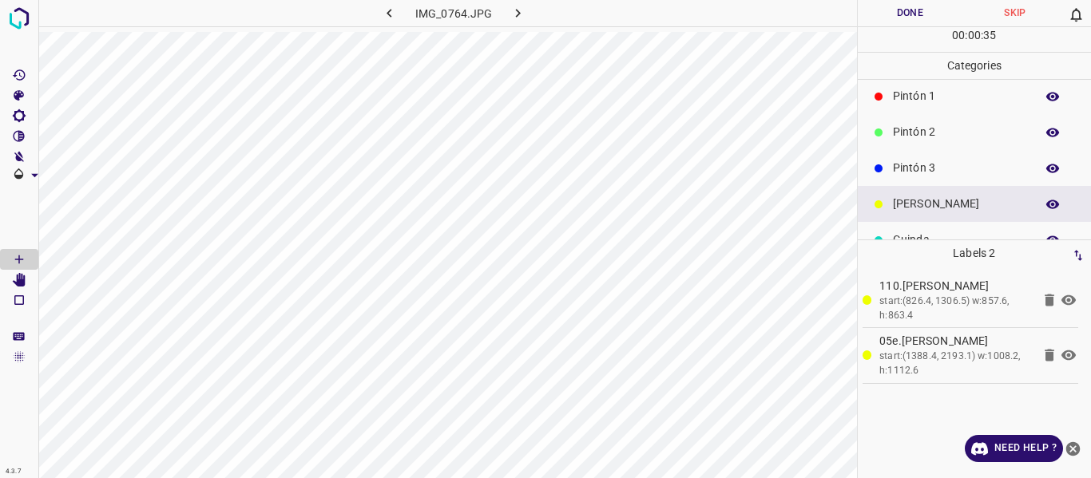
click at [906, 6] on button "Done" at bounding box center [910, 13] width 105 height 26
click at [518, 7] on icon "button" at bounding box center [518, 13] width 17 height 17
click at [26, 280] on icon "[Space] Edit" at bounding box center [19, 280] width 13 height 14
click at [905, 4] on button "Done" at bounding box center [910, 13] width 105 height 26
click at [518, 12] on icon "button" at bounding box center [518, 13] width 17 height 17
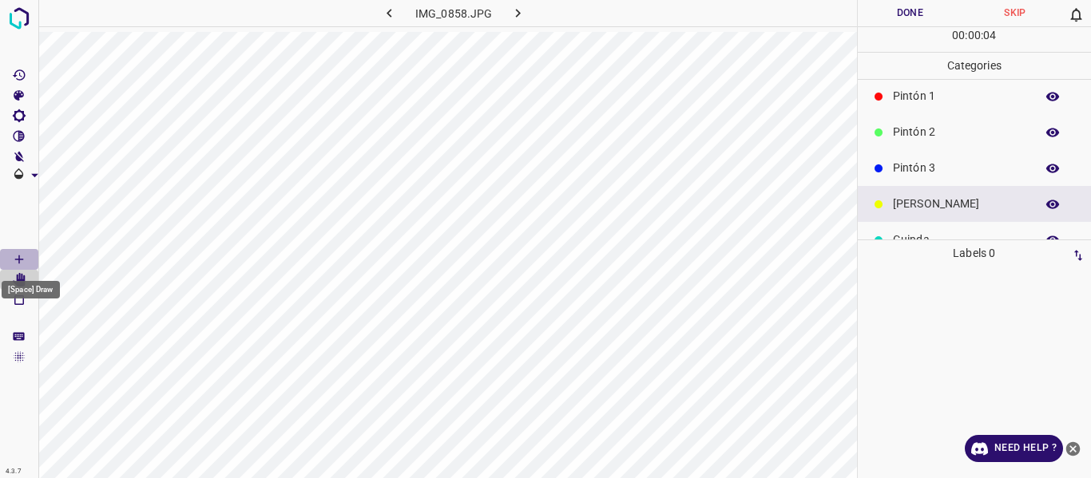
drag, startPoint x: 18, startPoint y: 260, endPoint x: 41, endPoint y: 272, distance: 25.0
click at [22, 264] on icon "[Space] Draw" at bounding box center [19, 259] width 14 height 14
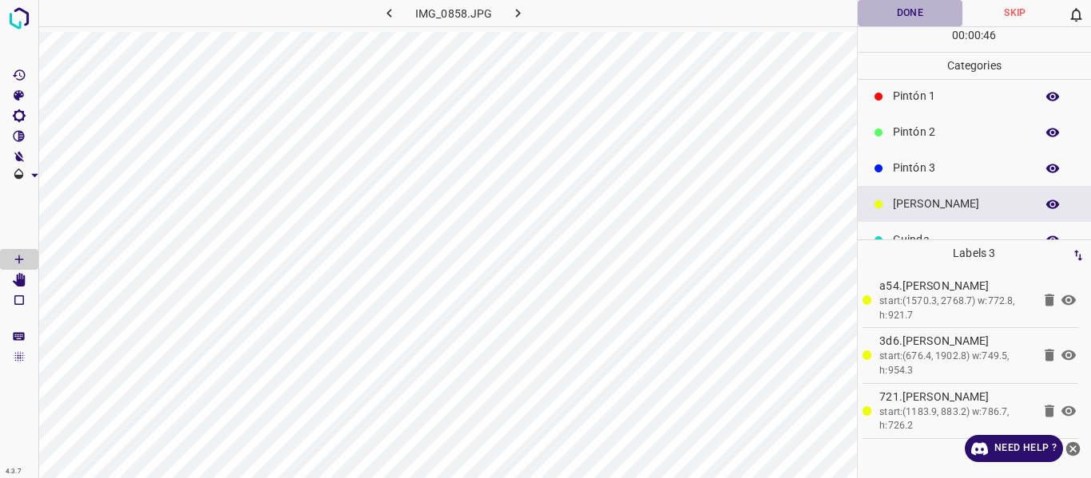
click at [910, 13] on button "Done" at bounding box center [910, 13] width 105 height 26
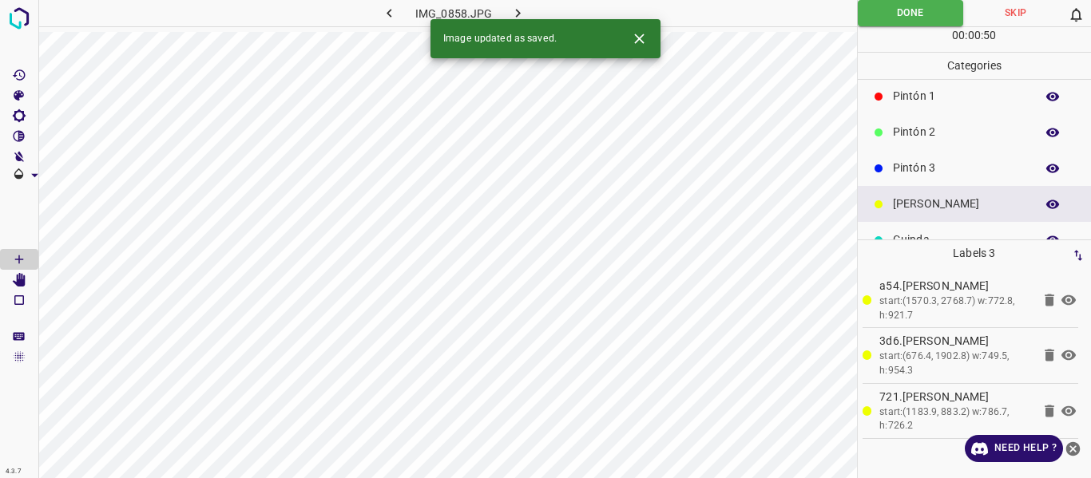
click at [518, 12] on icon "button" at bounding box center [518, 13] width 5 height 9
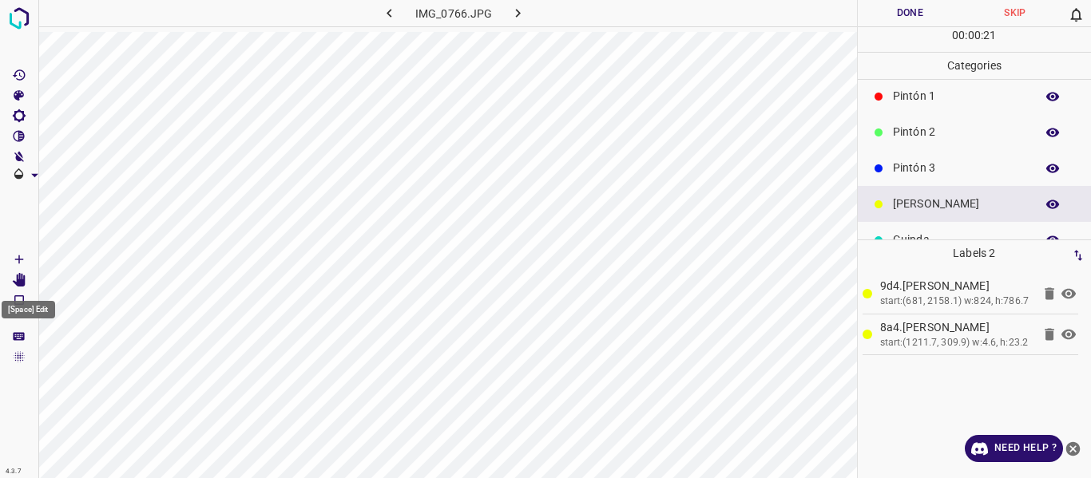
drag, startPoint x: 17, startPoint y: 277, endPoint x: 34, endPoint y: 255, distance: 28.4
click at [18, 276] on icon "[Space] Edit" at bounding box center [19, 280] width 14 height 14
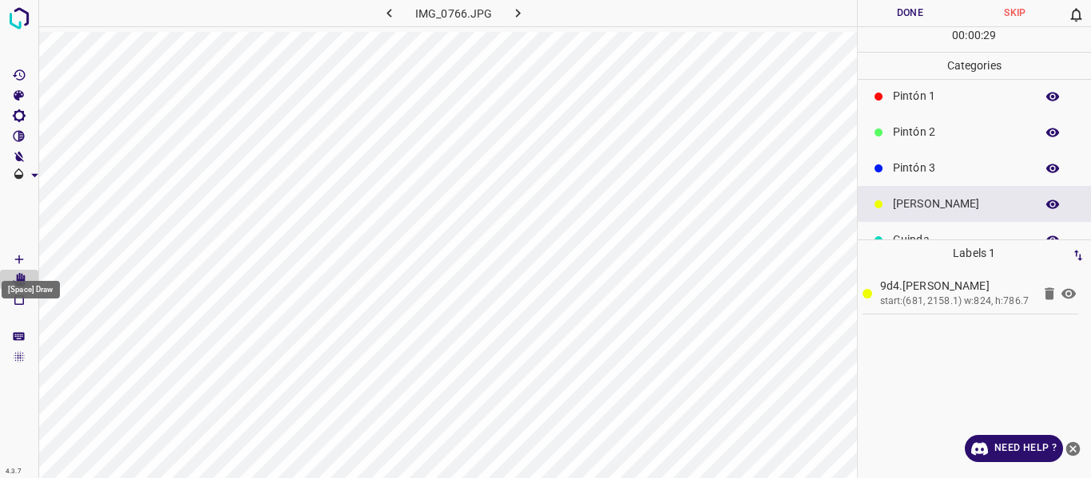
click at [15, 255] on icon "[Space] Draw" at bounding box center [19, 259] width 14 height 14
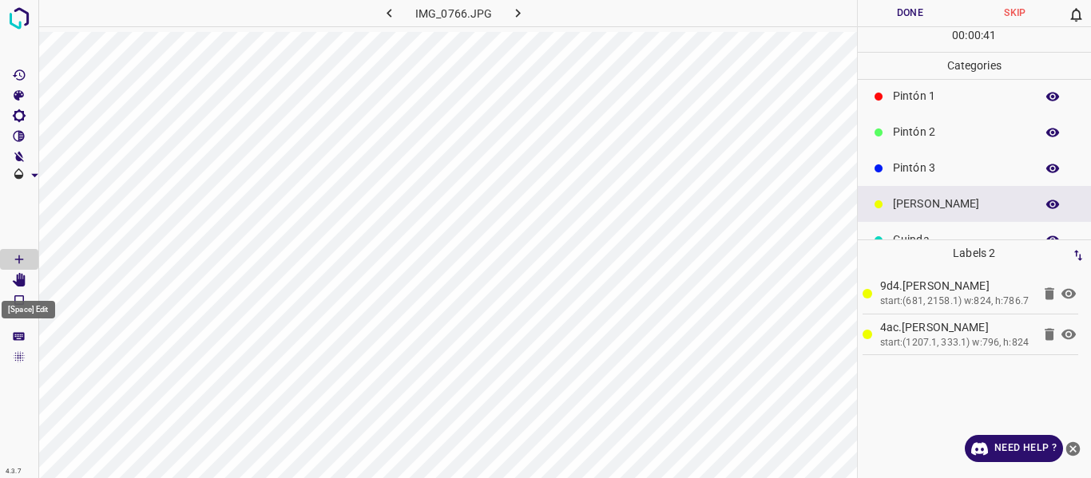
click at [17, 278] on icon "[Space] Edit" at bounding box center [19, 280] width 14 height 14
click at [20, 277] on icon "[Space] Edit" at bounding box center [19, 280] width 13 height 14
click at [876, 18] on button "Done" at bounding box center [910, 13] width 105 height 26
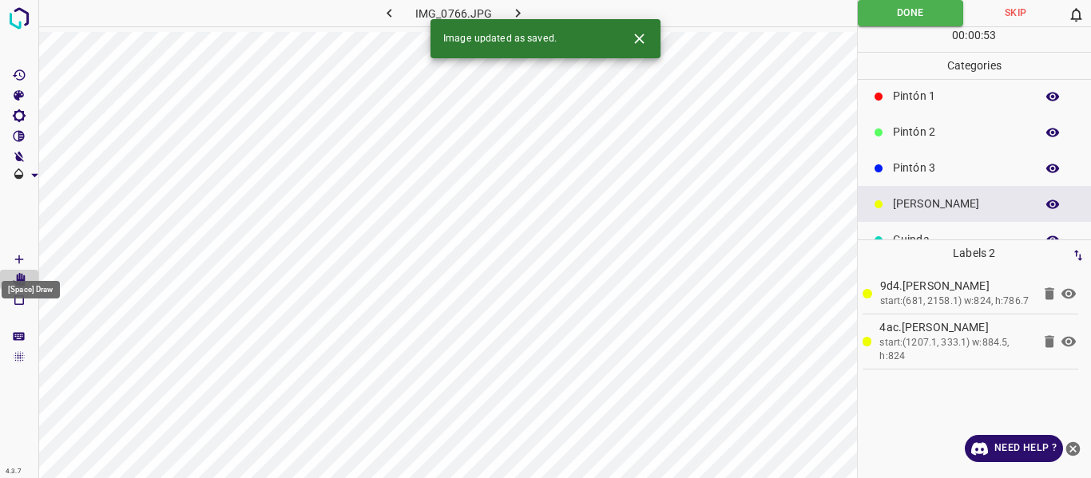
click at [21, 259] on icon "[Space] Draw" at bounding box center [19, 259] width 14 height 14
click at [513, 10] on icon "button" at bounding box center [518, 13] width 17 height 17
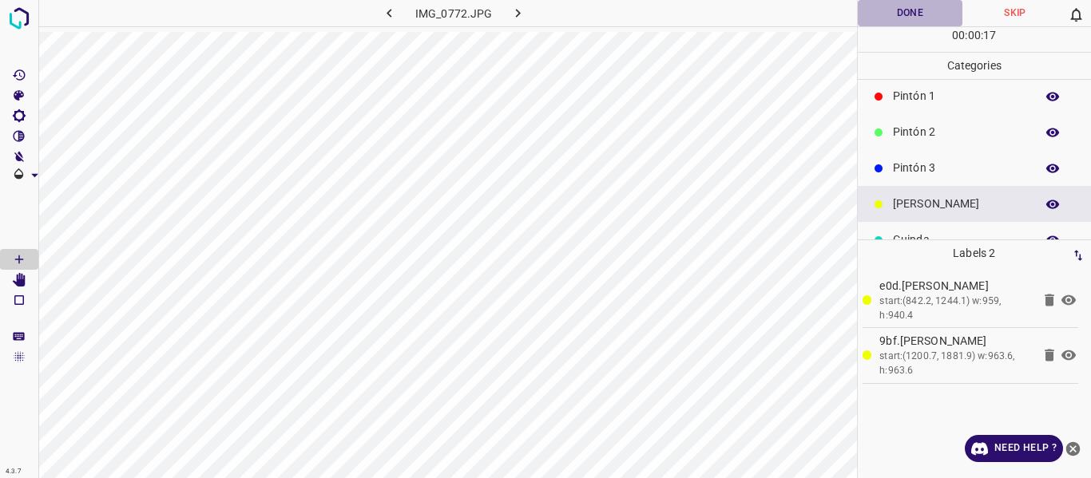
click at [883, 18] on button "Done" at bounding box center [910, 13] width 105 height 26
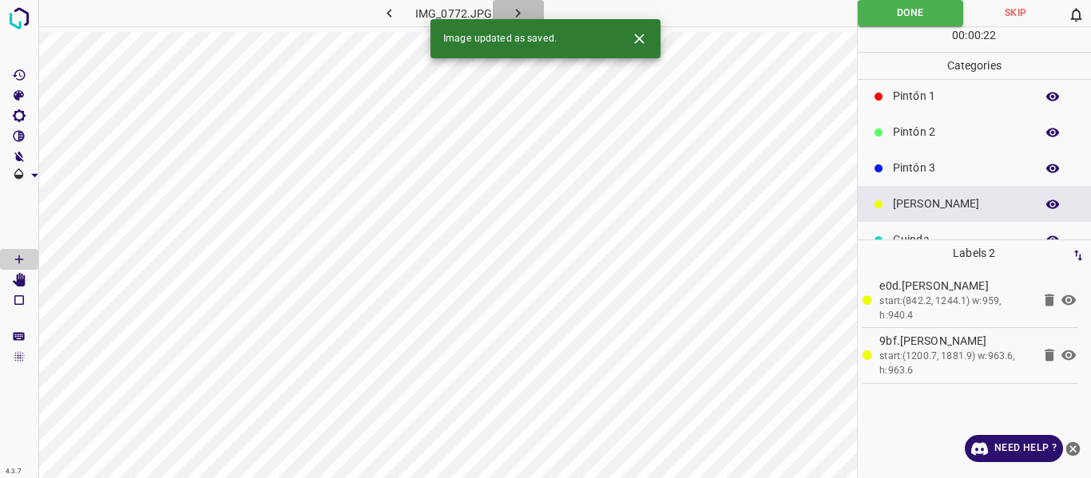
click at [517, 11] on icon "button" at bounding box center [518, 13] width 5 height 9
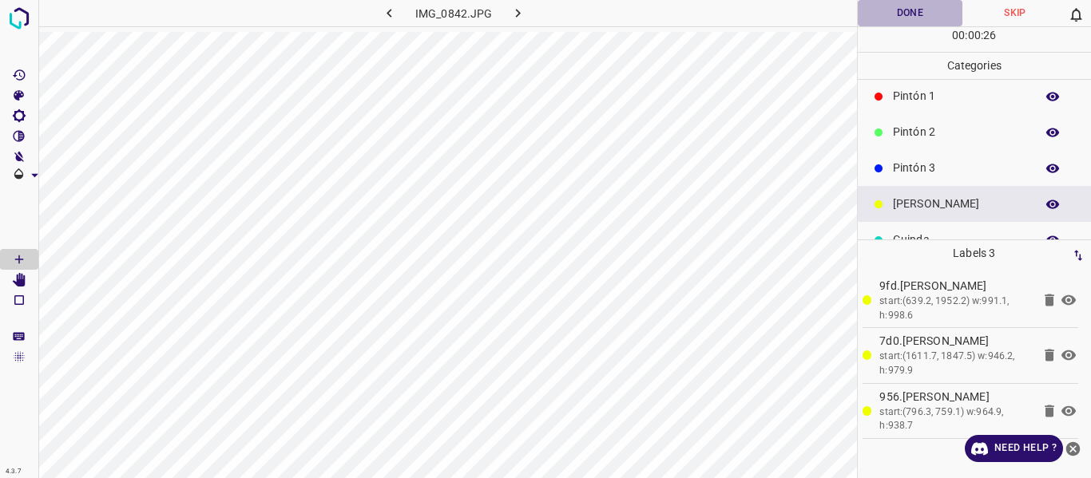
click at [875, 10] on button "Done" at bounding box center [910, 13] width 105 height 26
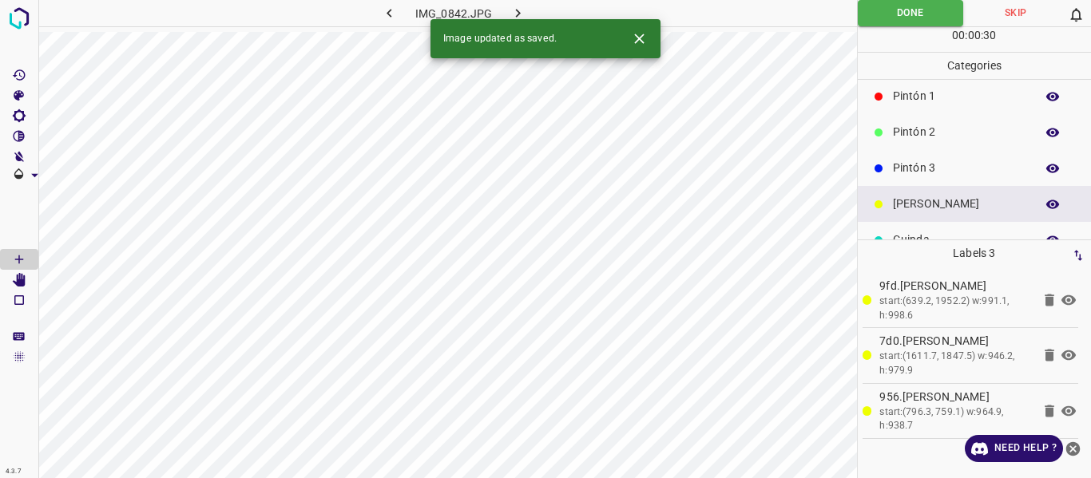
click at [518, 12] on icon "button" at bounding box center [518, 13] width 5 height 9
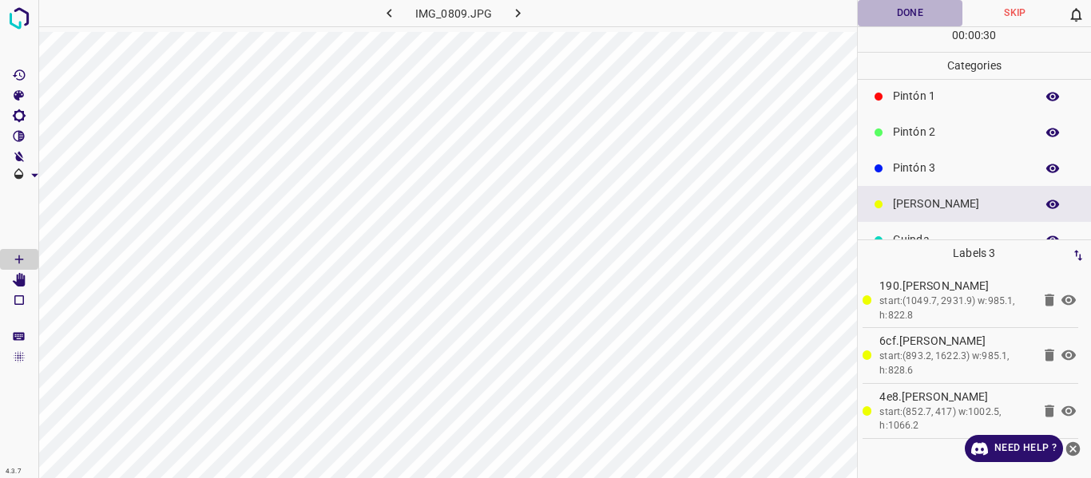
click at [899, 15] on button "Done" at bounding box center [910, 13] width 105 height 26
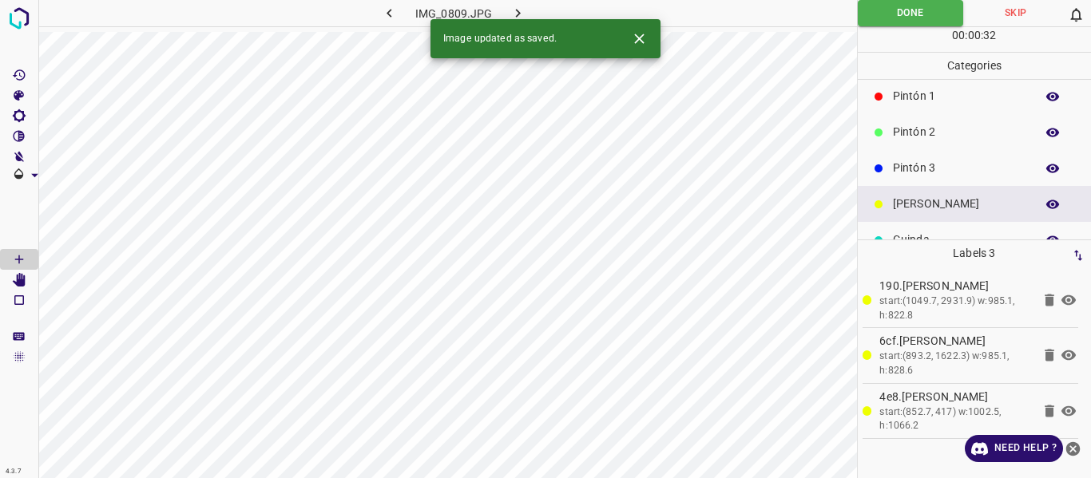
click at [514, 10] on icon "button" at bounding box center [518, 13] width 17 height 17
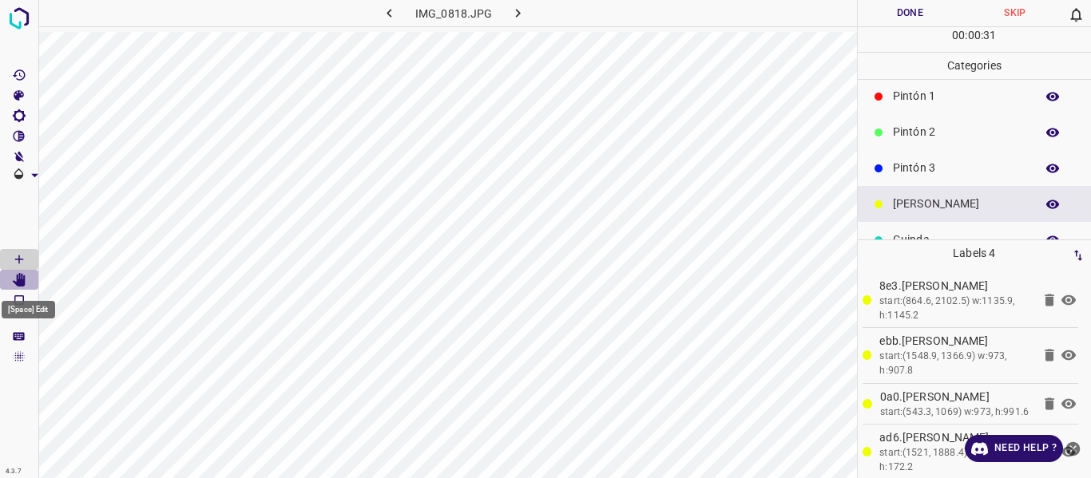
click at [24, 284] on icon "[Space] Edit" at bounding box center [19, 280] width 13 height 14
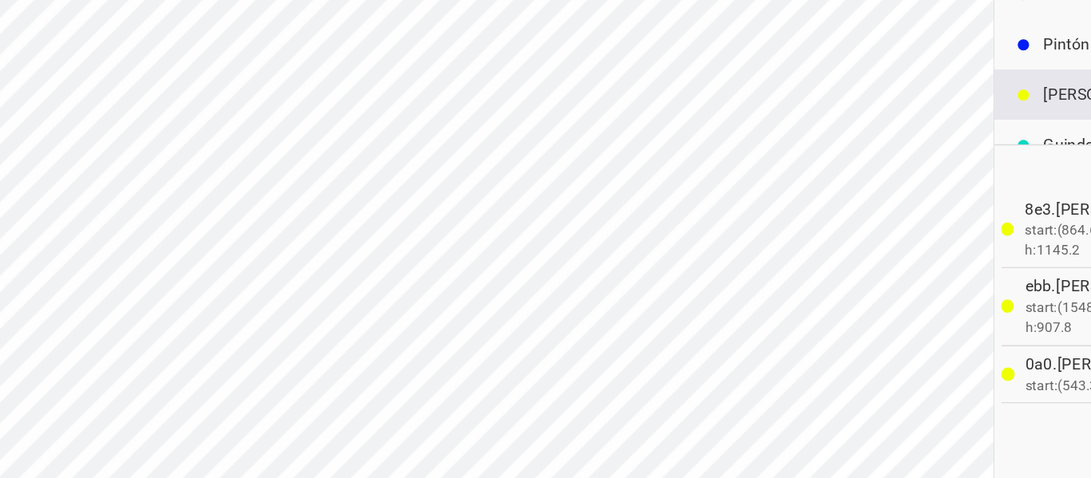
scroll to position [0, 0]
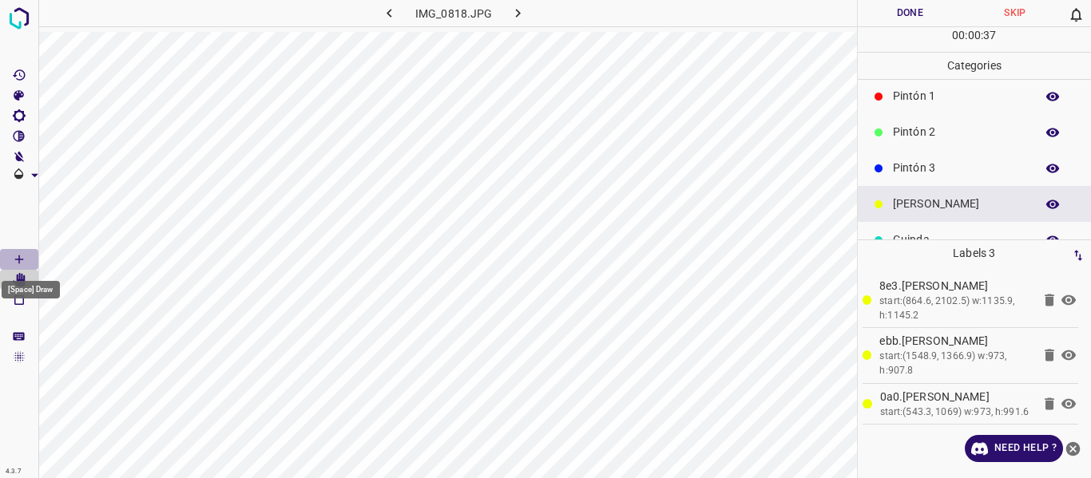
click at [14, 257] on icon "[Space] Draw" at bounding box center [19, 259] width 14 height 14
click at [891, 14] on button "Done" at bounding box center [910, 13] width 105 height 26
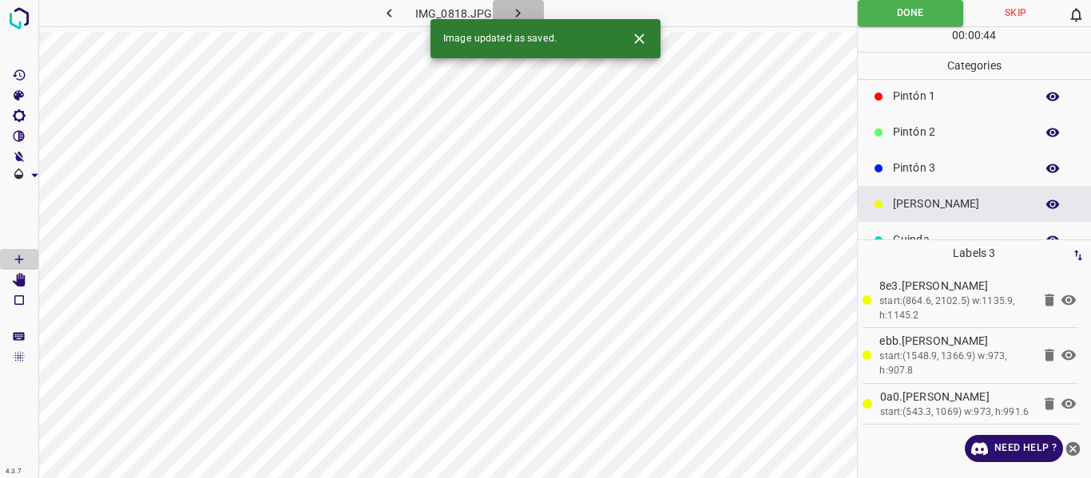
click at [513, 10] on icon "button" at bounding box center [518, 13] width 17 height 17
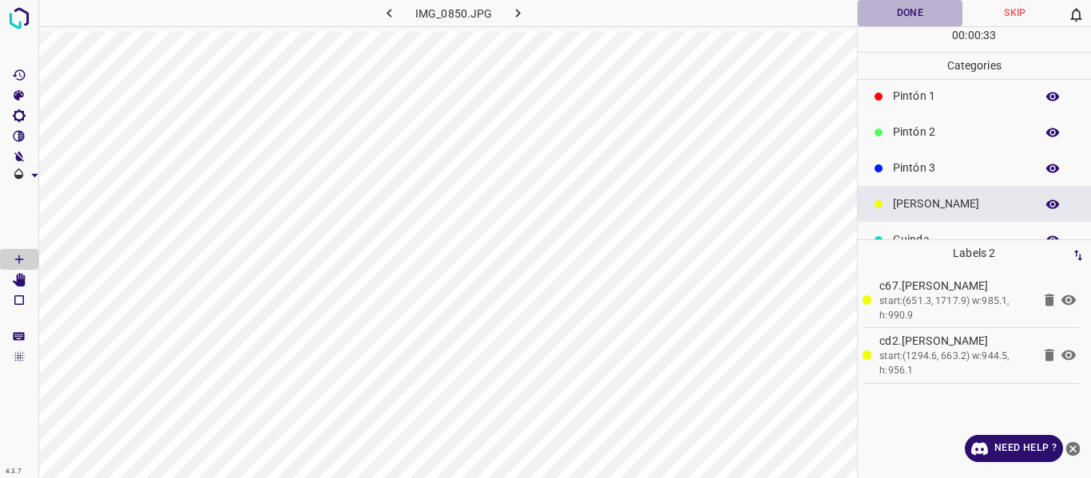
click at [892, 20] on button "Done" at bounding box center [910, 13] width 105 height 26
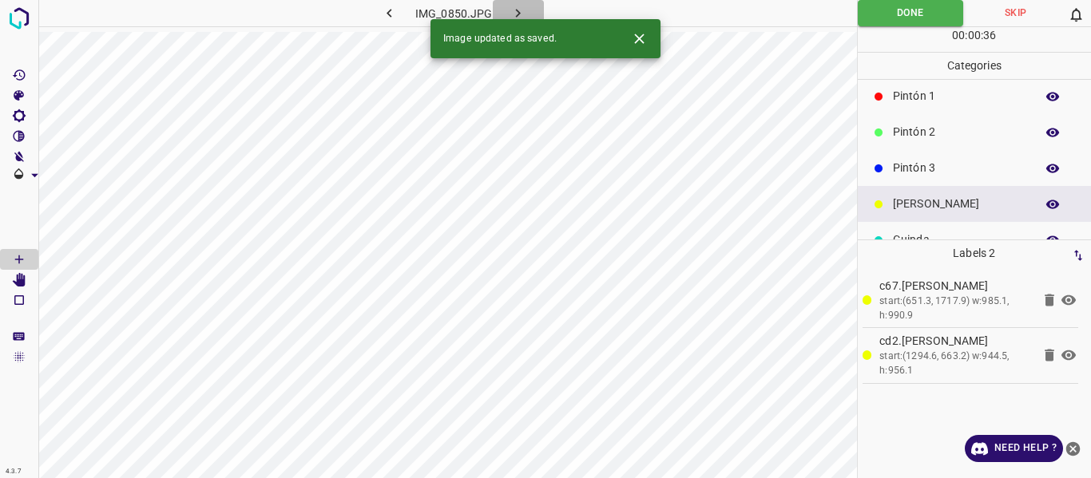
click at [520, 10] on icon "button" at bounding box center [518, 13] width 17 height 17
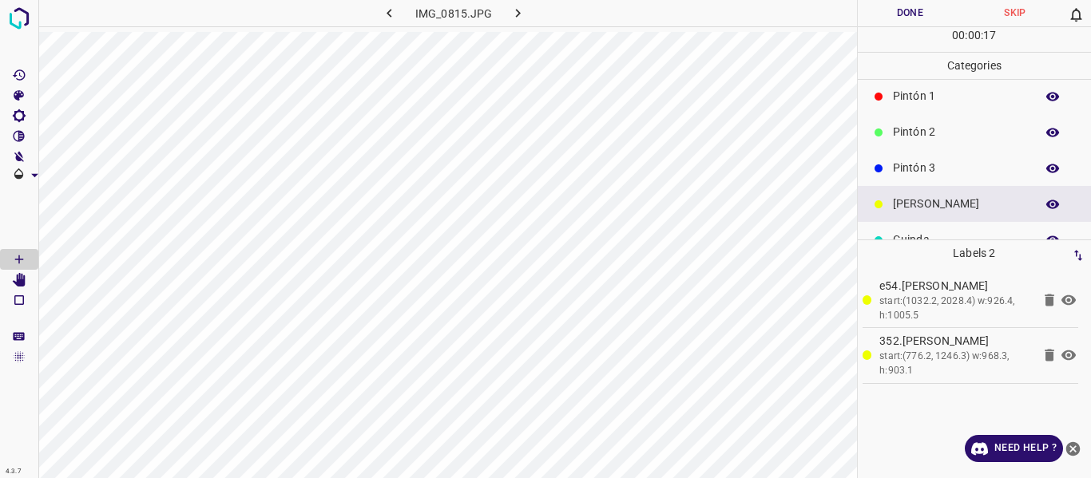
click at [919, 10] on button "Done" at bounding box center [910, 13] width 105 height 26
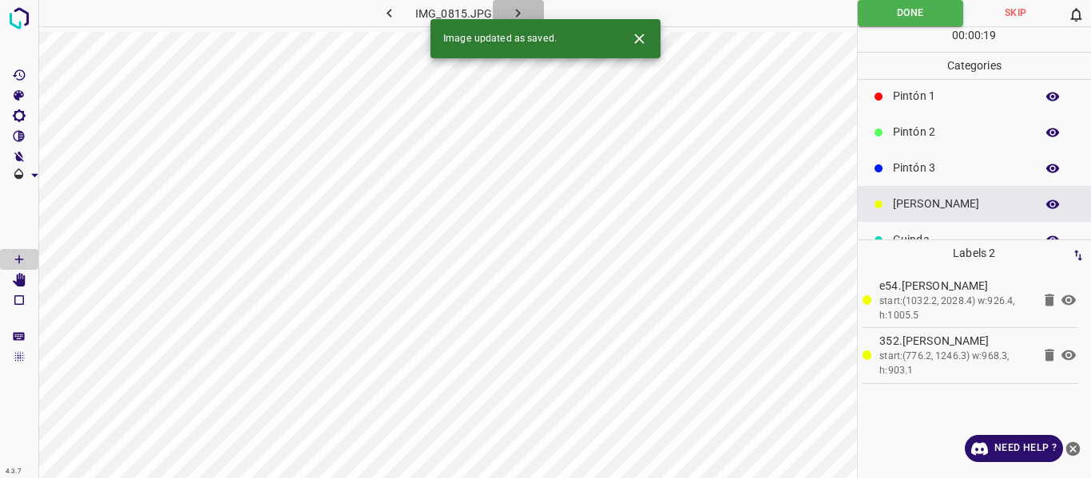
click at [517, 10] on icon "button" at bounding box center [518, 13] width 5 height 9
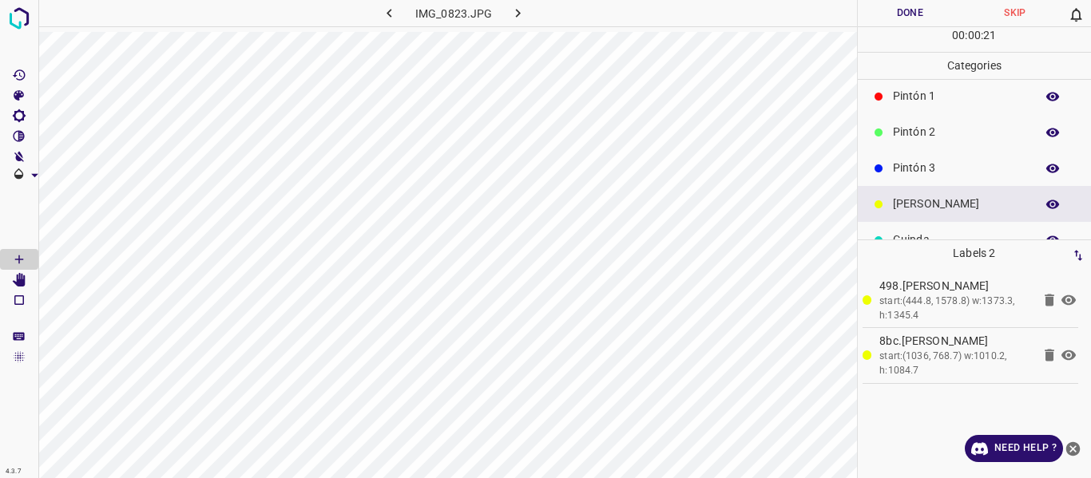
click at [884, 14] on button "Done" at bounding box center [910, 13] width 105 height 26
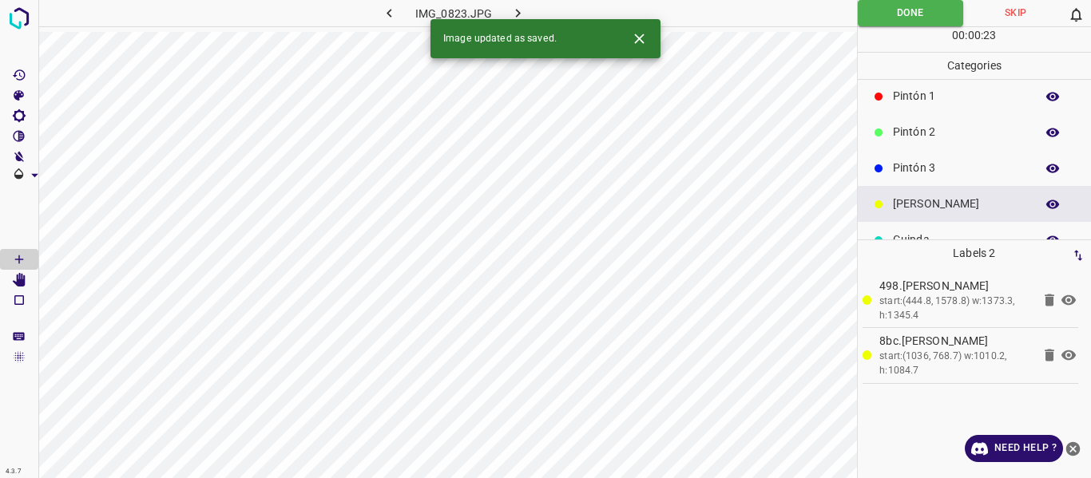
click at [510, 10] on icon "button" at bounding box center [518, 13] width 17 height 17
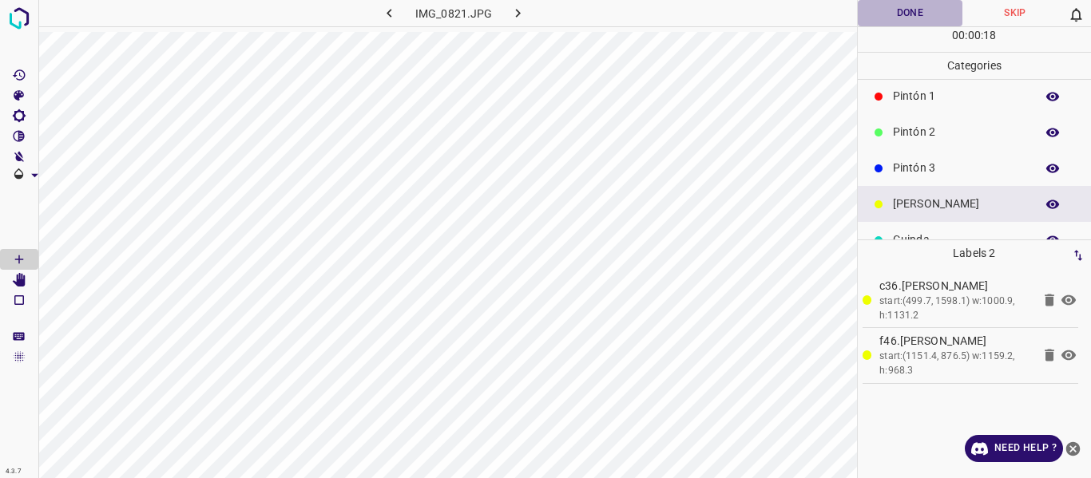
drag, startPoint x: 879, startPoint y: 10, endPoint x: 870, endPoint y: 37, distance: 28.0
click at [880, 12] on button "Done" at bounding box center [910, 13] width 105 height 26
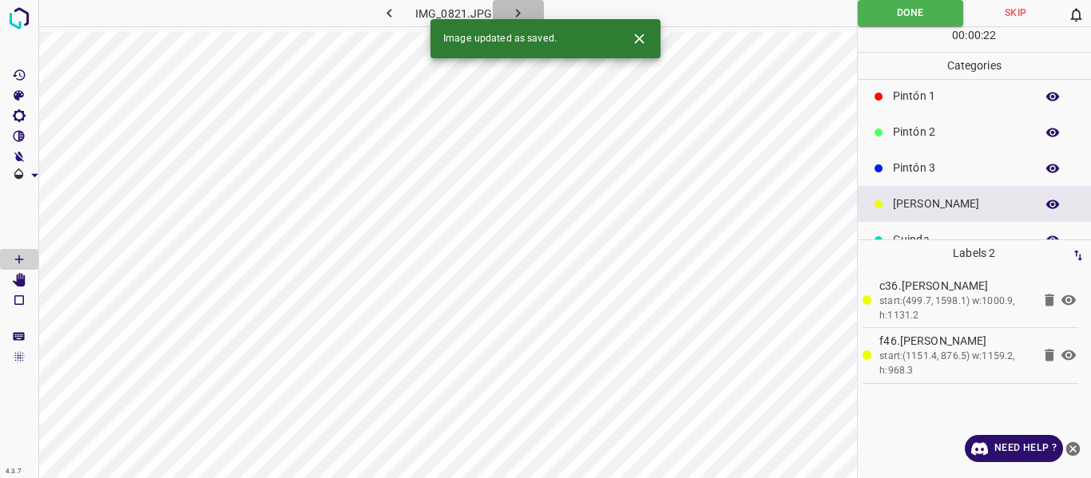
click at [516, 9] on icon "button" at bounding box center [518, 13] width 17 height 17
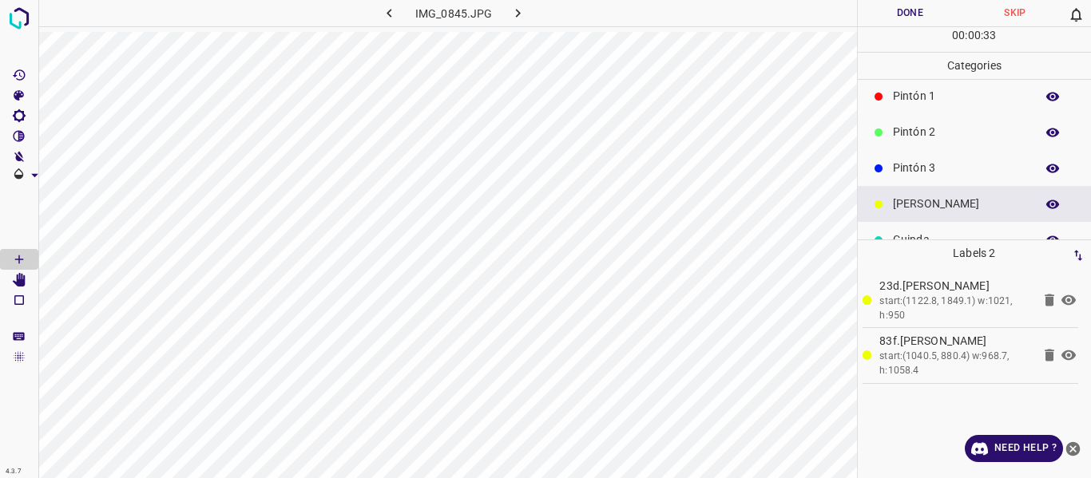
click at [885, 11] on button "Done" at bounding box center [910, 13] width 105 height 26
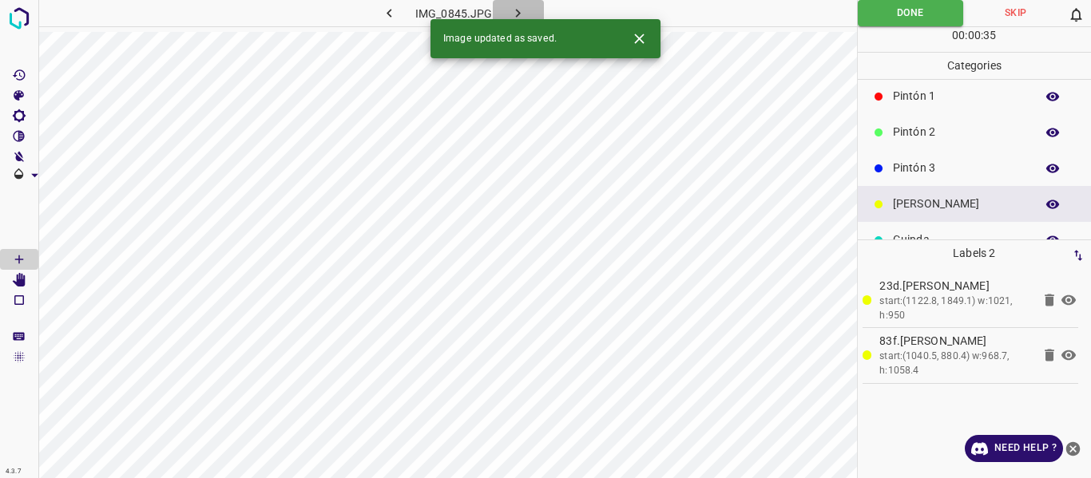
click at [518, 6] on icon "button" at bounding box center [518, 13] width 17 height 17
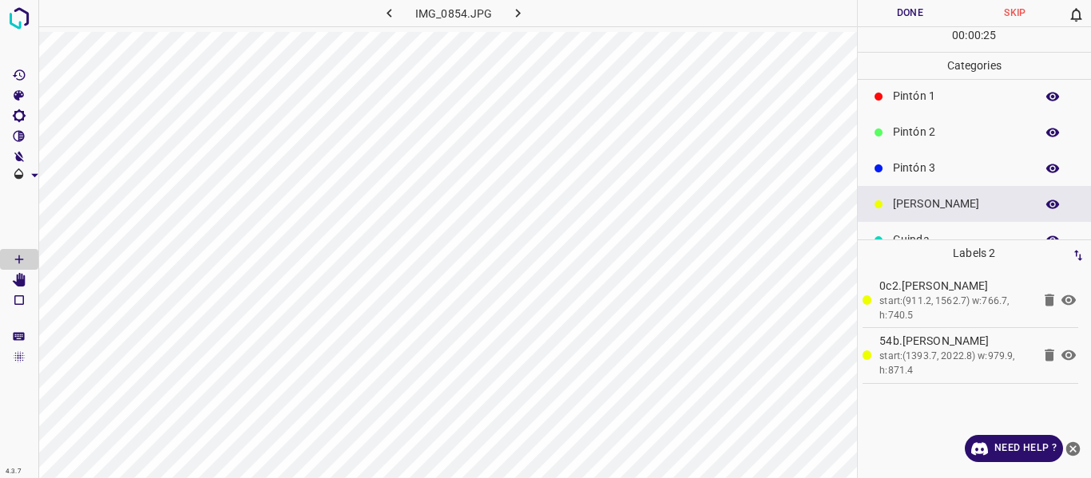
click at [882, 11] on button "Done" at bounding box center [910, 13] width 105 height 26
drag, startPoint x: 532, startPoint y: 3, endPoint x: 515, endPoint y: 6, distance: 16.9
click at [522, 5] on button "button" at bounding box center [518, 13] width 51 height 26
click at [893, 2] on button "Done" at bounding box center [910, 13] width 105 height 26
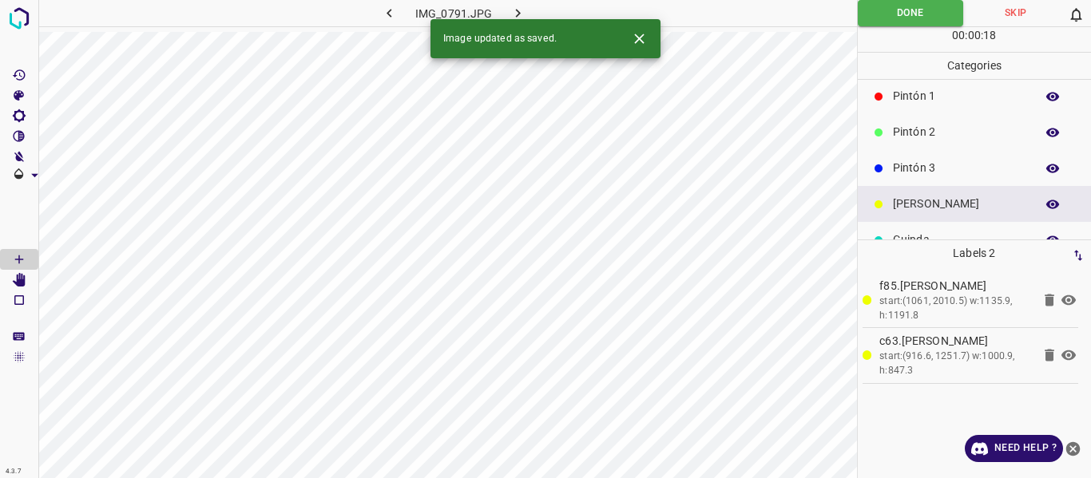
click at [514, 8] on icon "button" at bounding box center [518, 13] width 17 height 17
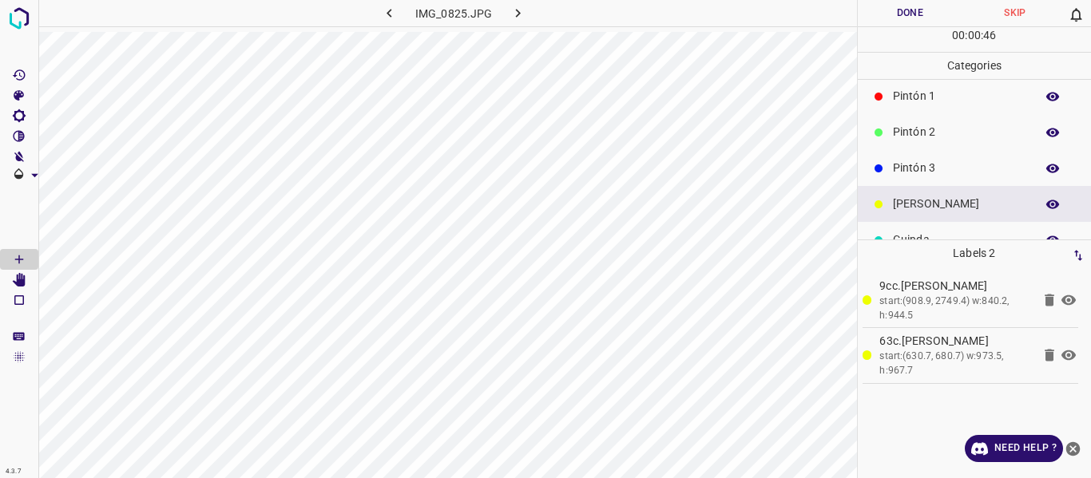
click at [890, 17] on button "Done" at bounding box center [910, 13] width 105 height 26
click at [510, 8] on icon "button" at bounding box center [518, 13] width 17 height 17
click at [872, 14] on button "Done" at bounding box center [910, 13] width 105 height 26
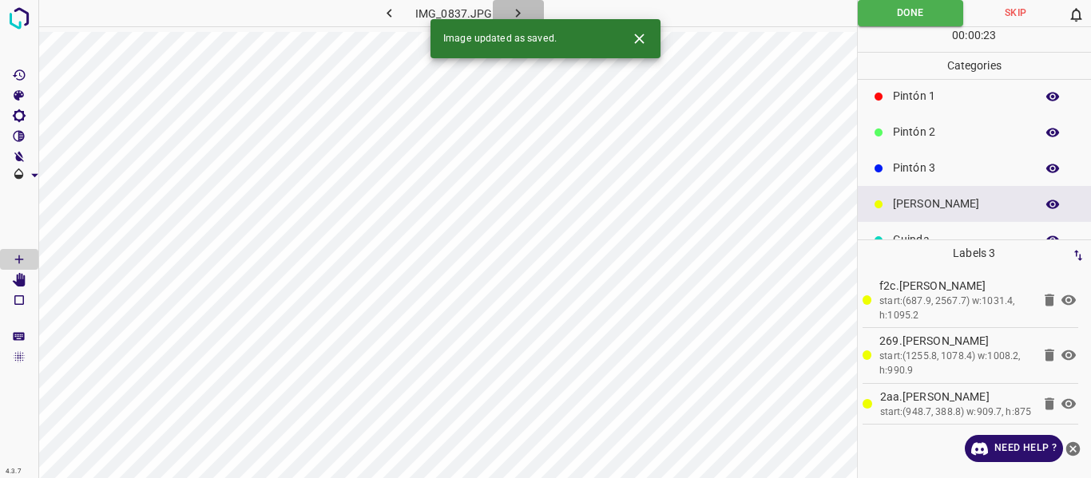
click at [522, 9] on icon "button" at bounding box center [518, 13] width 17 height 17
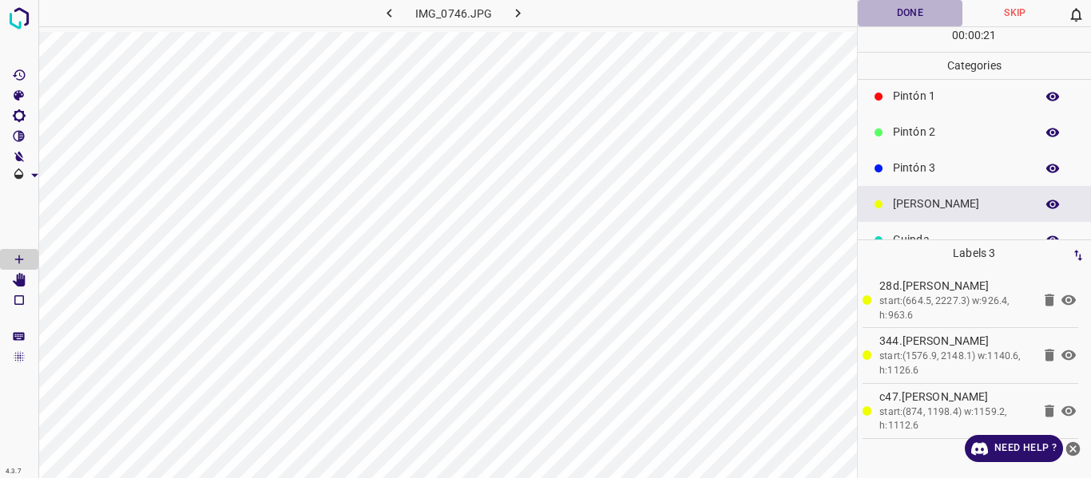
click at [915, 16] on button "Done" at bounding box center [910, 13] width 105 height 26
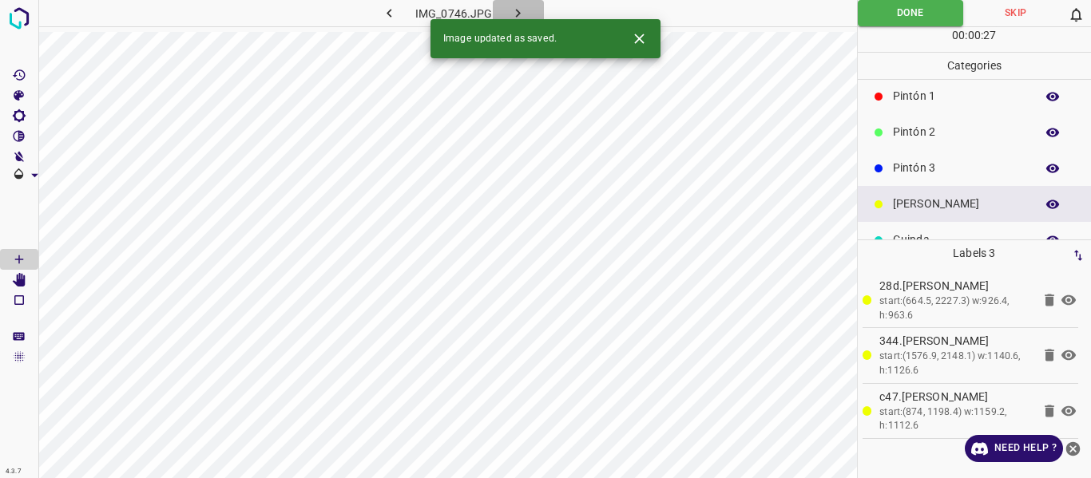
click at [520, 7] on icon "button" at bounding box center [518, 13] width 17 height 17
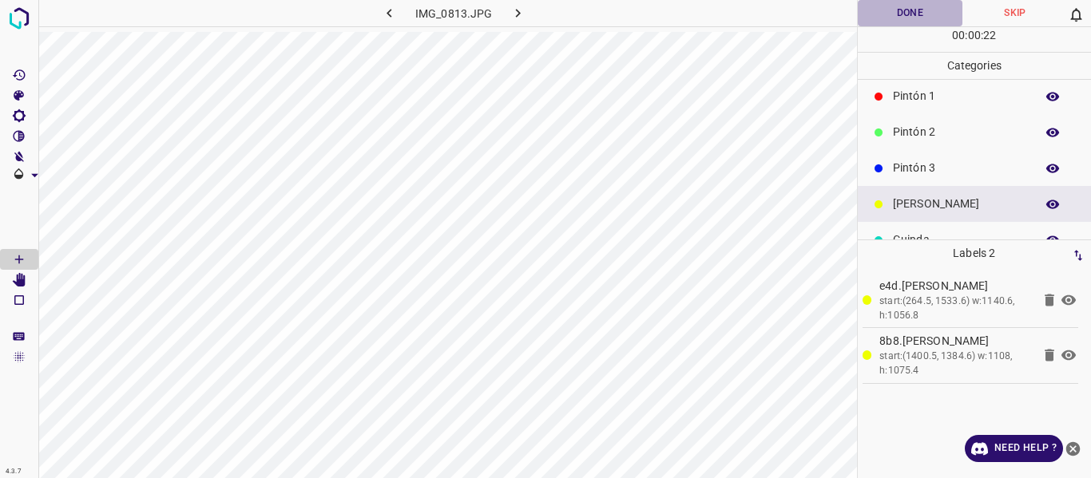
click at [894, 15] on button "Done" at bounding box center [910, 13] width 105 height 26
click at [525, 10] on icon "button" at bounding box center [518, 13] width 17 height 17
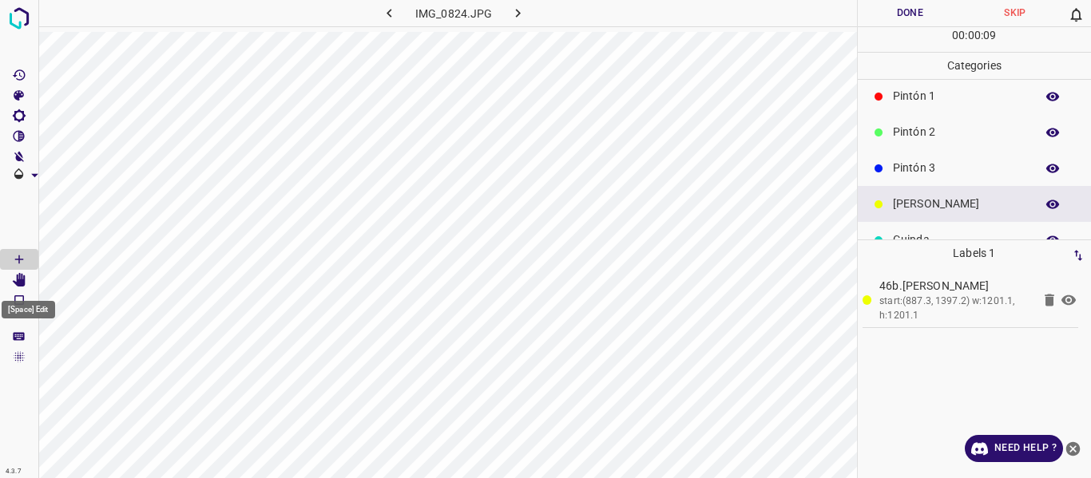
click at [19, 281] on icon "[Space] Edit" at bounding box center [19, 280] width 13 height 14
click at [913, 2] on button "Done" at bounding box center [910, 13] width 105 height 26
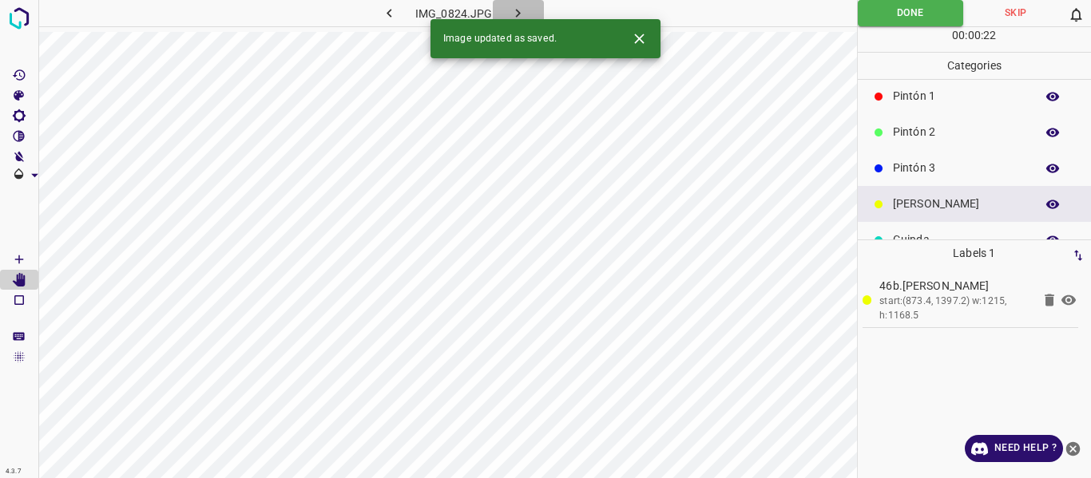
click at [517, 2] on button "button" at bounding box center [518, 13] width 51 height 26
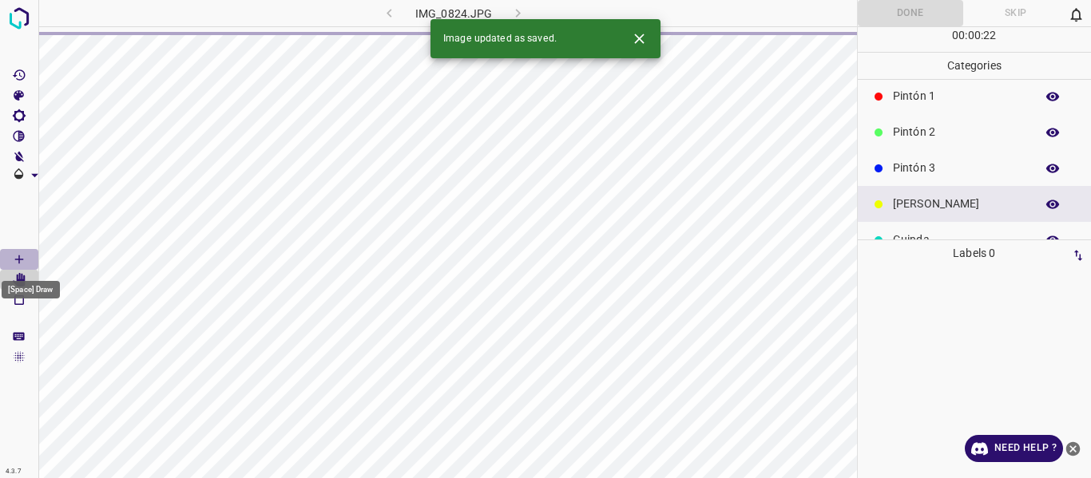
drag, startPoint x: 16, startPoint y: 255, endPoint x: 31, endPoint y: 263, distance: 17.1
click at [16, 256] on icon "[Space] Draw" at bounding box center [19, 259] width 14 height 14
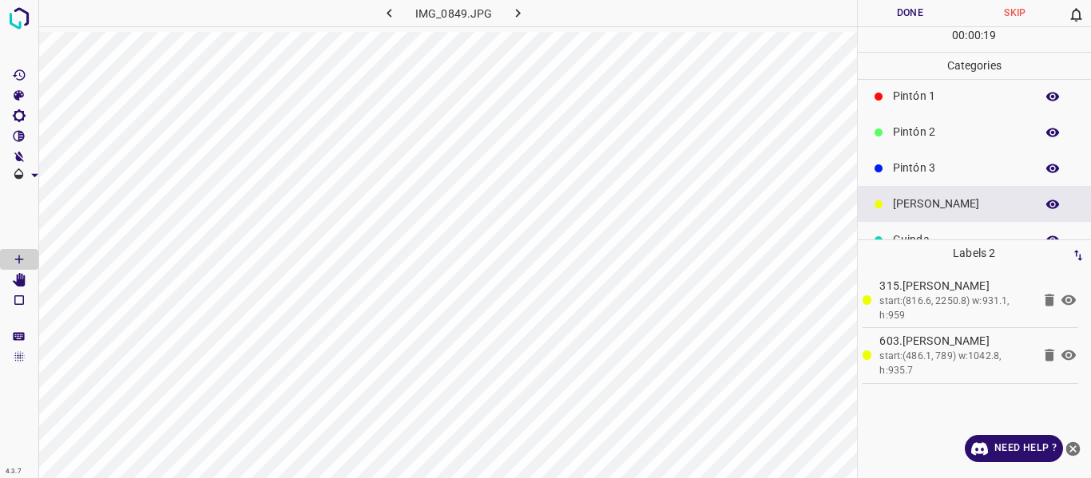
click at [898, 19] on button "Done" at bounding box center [910, 13] width 105 height 26
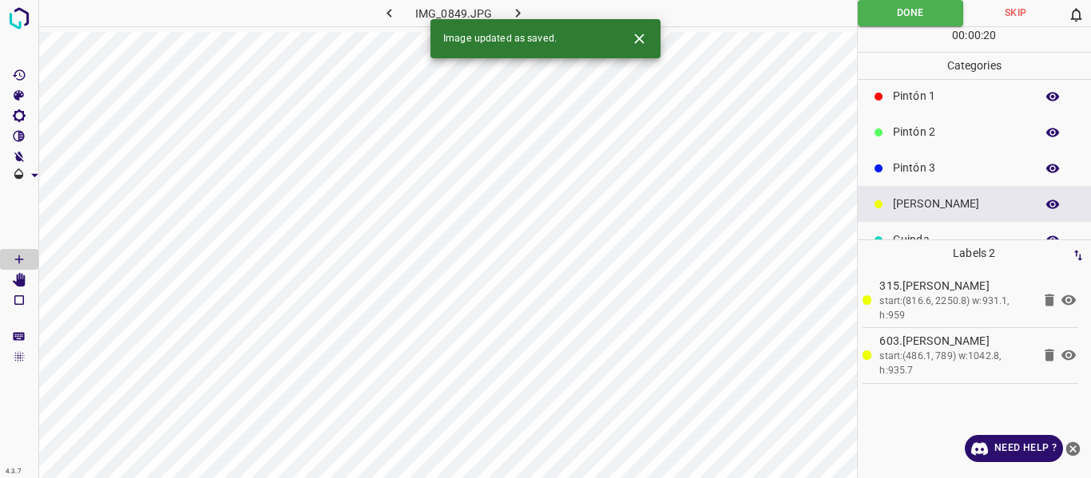
click at [510, 10] on icon "button" at bounding box center [518, 13] width 17 height 17
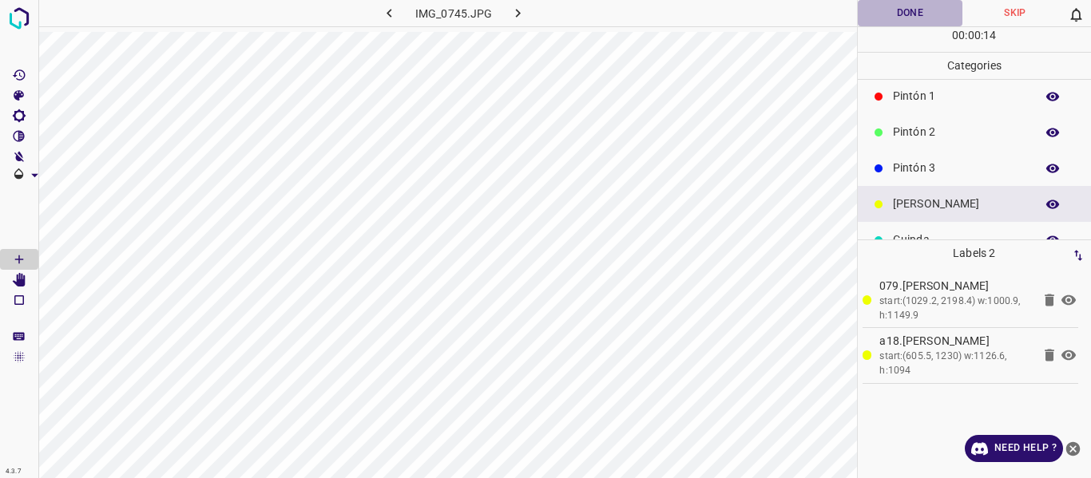
click at [899, 17] on button "Done" at bounding box center [910, 13] width 105 height 26
click at [514, 8] on icon "button" at bounding box center [518, 13] width 17 height 17
click at [903, 7] on button "Done" at bounding box center [910, 13] width 105 height 26
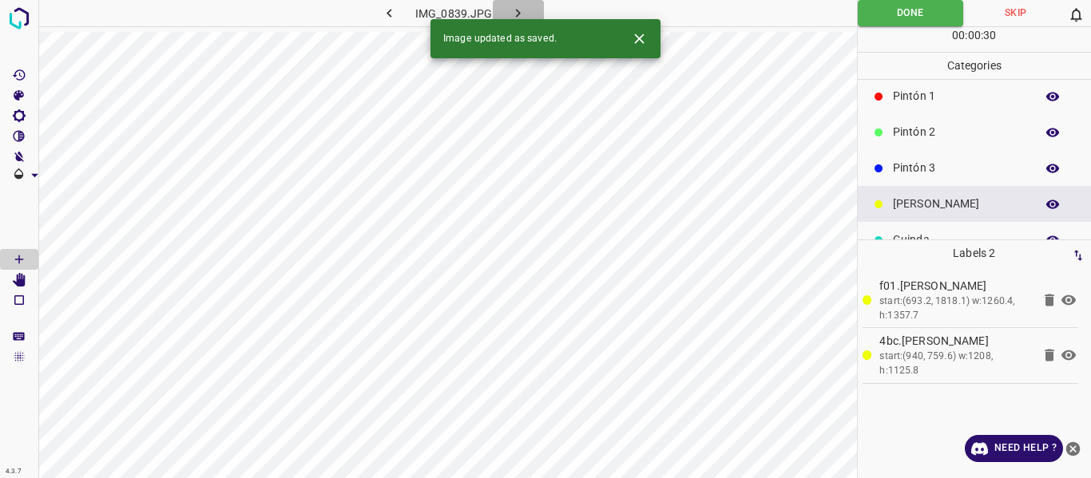
click at [512, 8] on icon "button" at bounding box center [518, 13] width 17 height 17
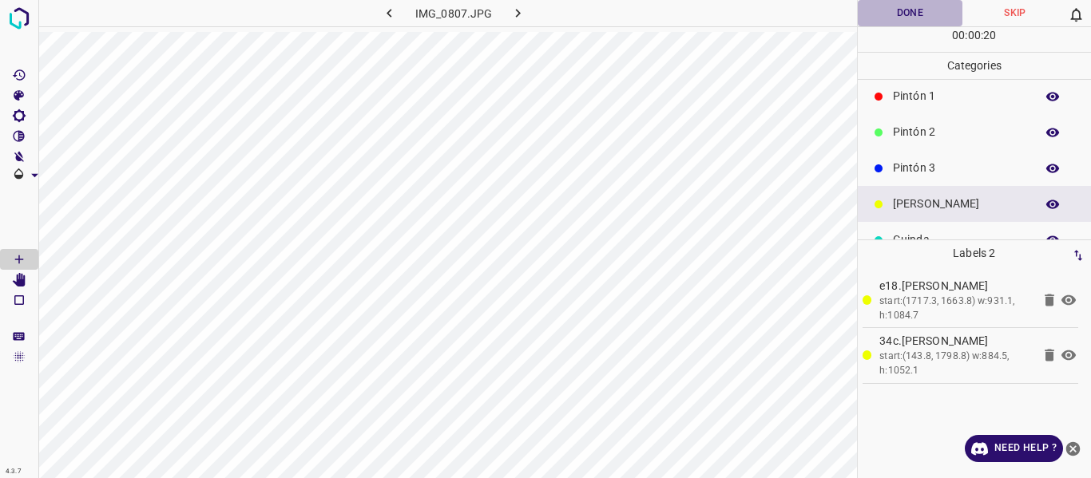
click at [914, 9] on button "Done" at bounding box center [910, 13] width 105 height 26
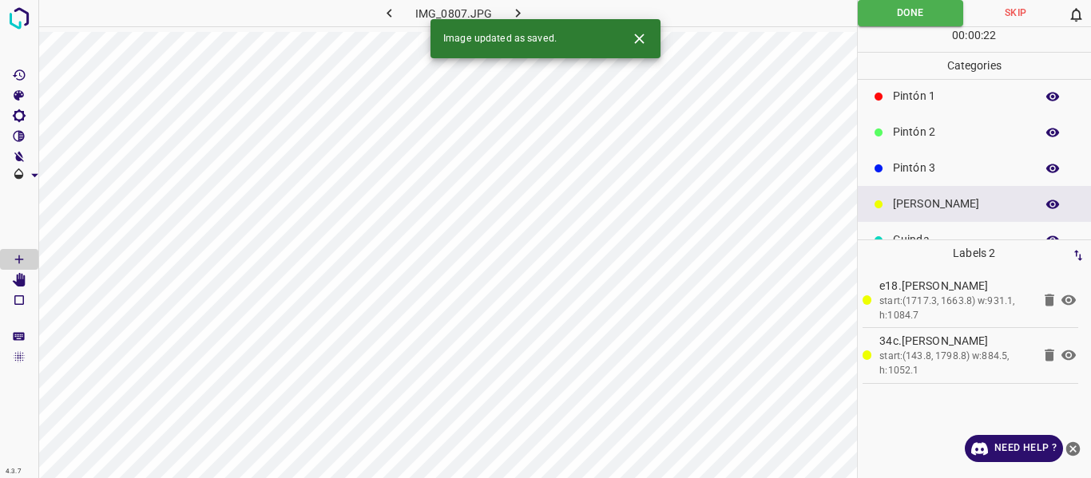
click at [525, 6] on icon "button" at bounding box center [518, 13] width 17 height 17
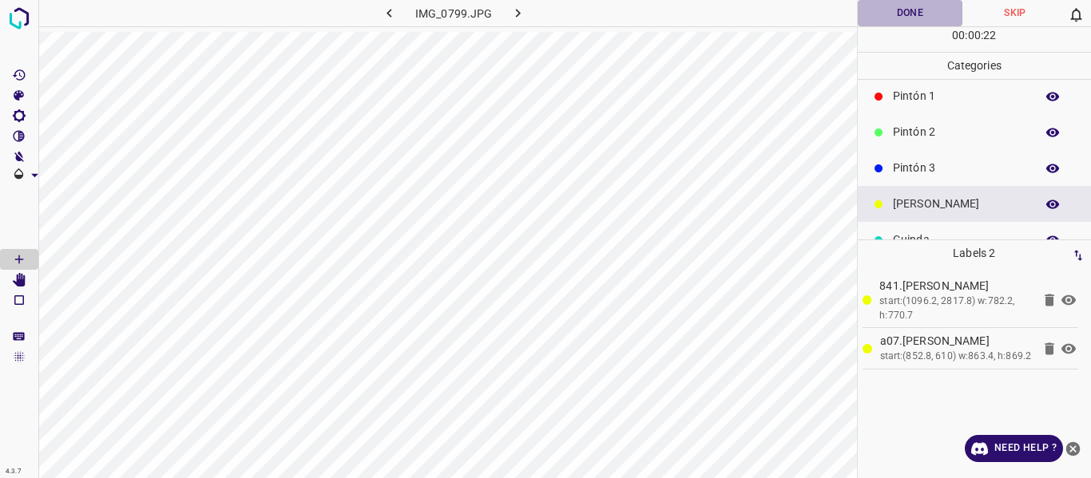
click at [869, 14] on button "Done" at bounding box center [910, 13] width 105 height 26
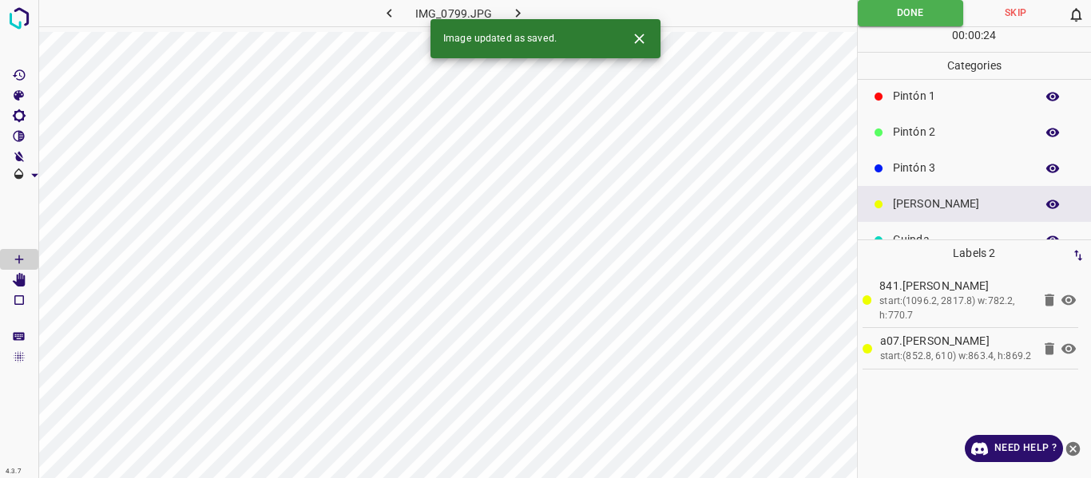
click at [514, 6] on icon "button" at bounding box center [518, 13] width 17 height 17
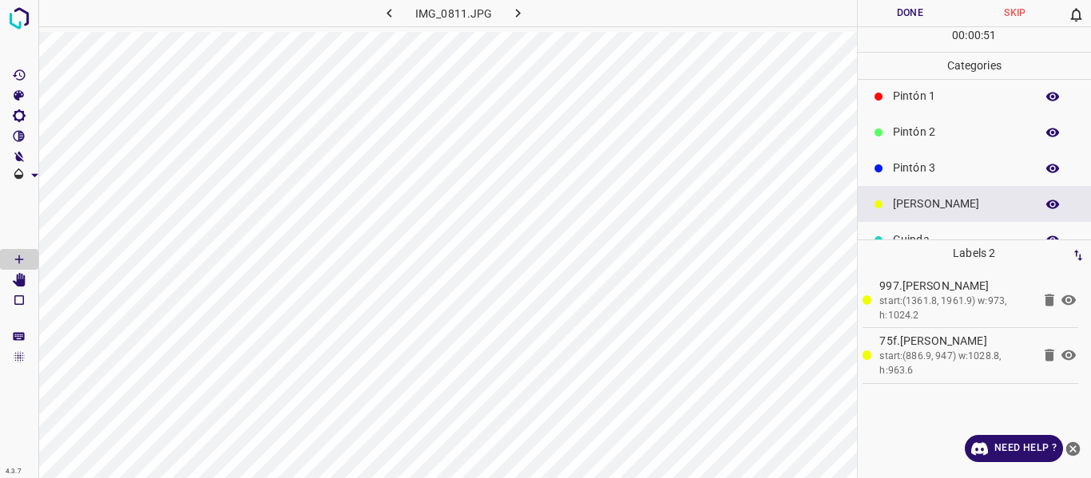
click at [518, 10] on icon "button" at bounding box center [518, 13] width 17 height 17
click at [892, 10] on button "Done" at bounding box center [910, 13] width 105 height 26
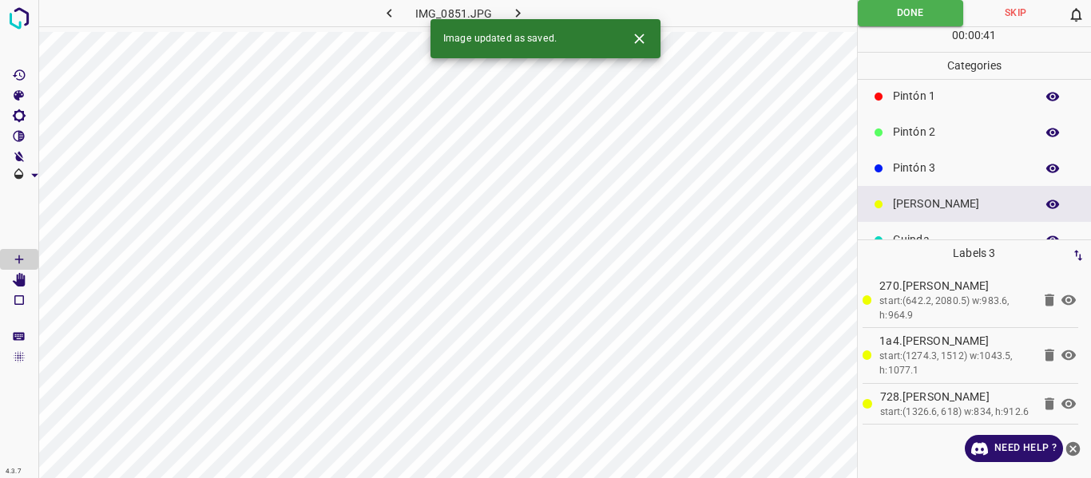
click at [515, 9] on icon "button" at bounding box center [518, 13] width 17 height 17
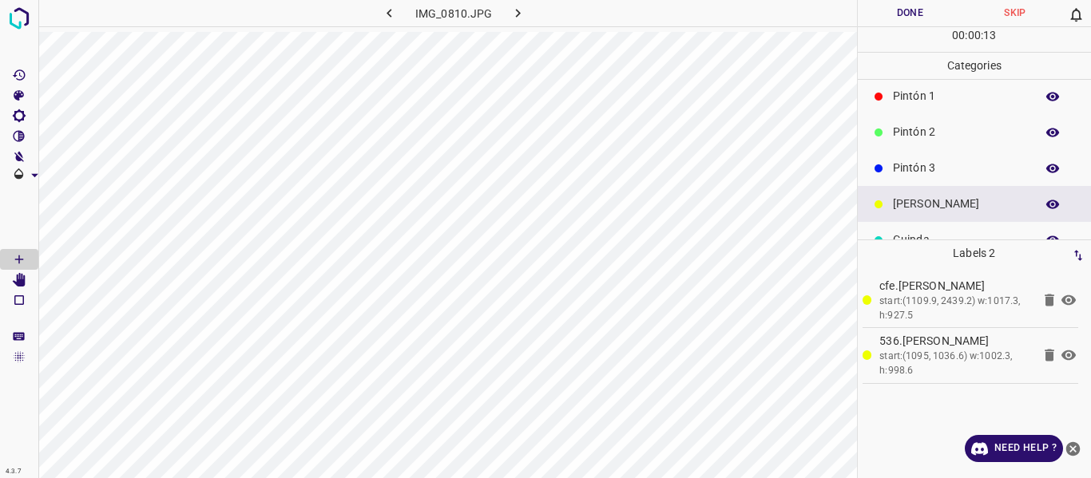
click at [887, 17] on button "Done" at bounding box center [910, 13] width 105 height 26
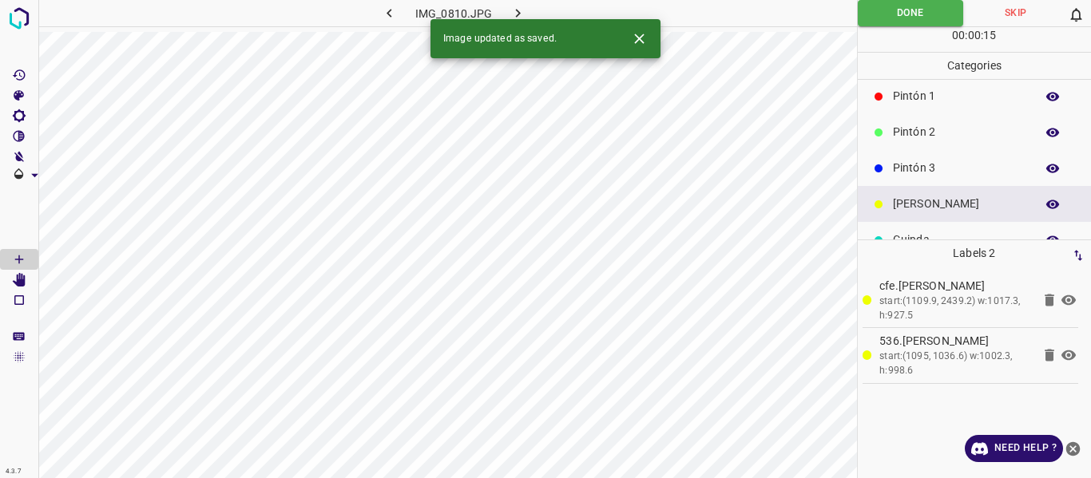
click at [510, 15] on icon "button" at bounding box center [518, 13] width 17 height 17
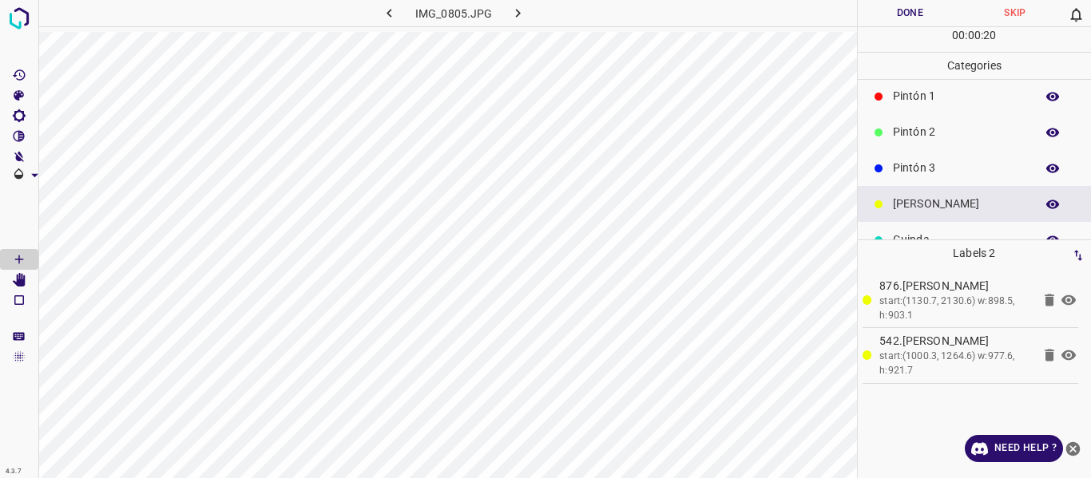
click at [898, 5] on button "Done" at bounding box center [910, 13] width 105 height 26
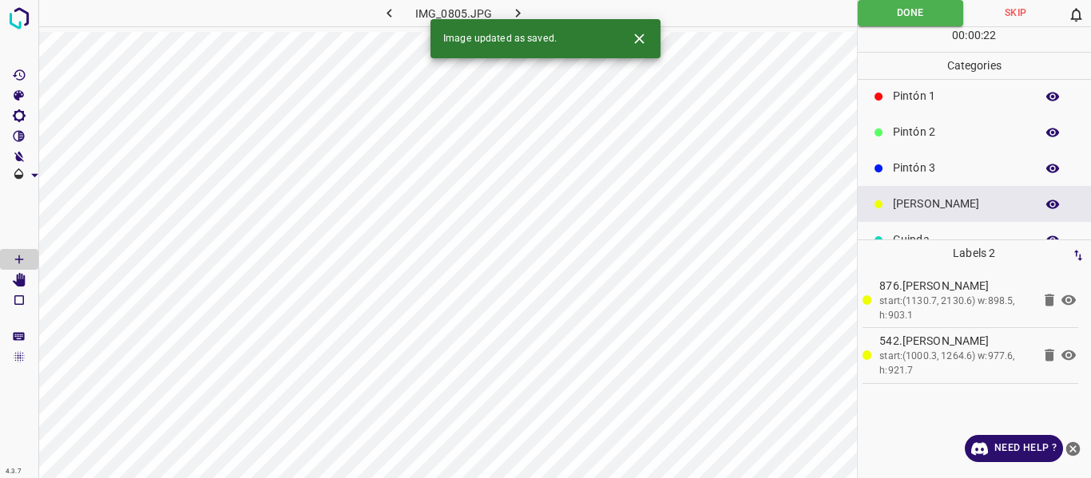
click at [510, 8] on icon "button" at bounding box center [518, 13] width 17 height 17
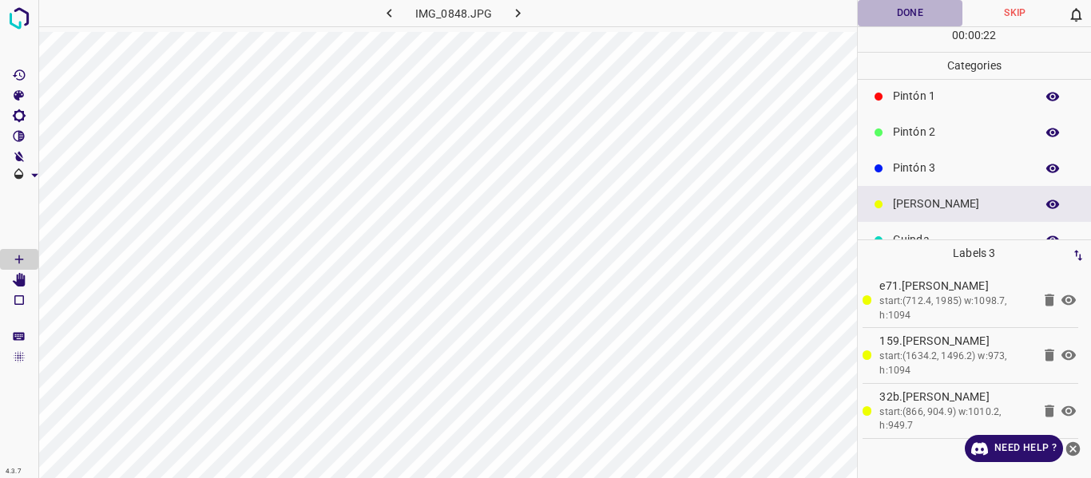
click at [893, 8] on button "Done" at bounding box center [910, 13] width 105 height 26
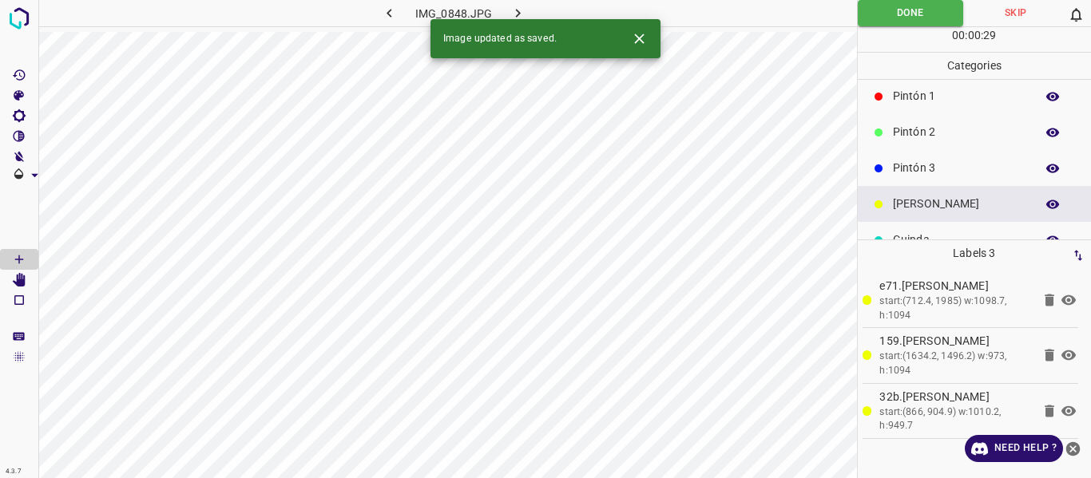
click at [522, 8] on icon "button" at bounding box center [518, 13] width 17 height 17
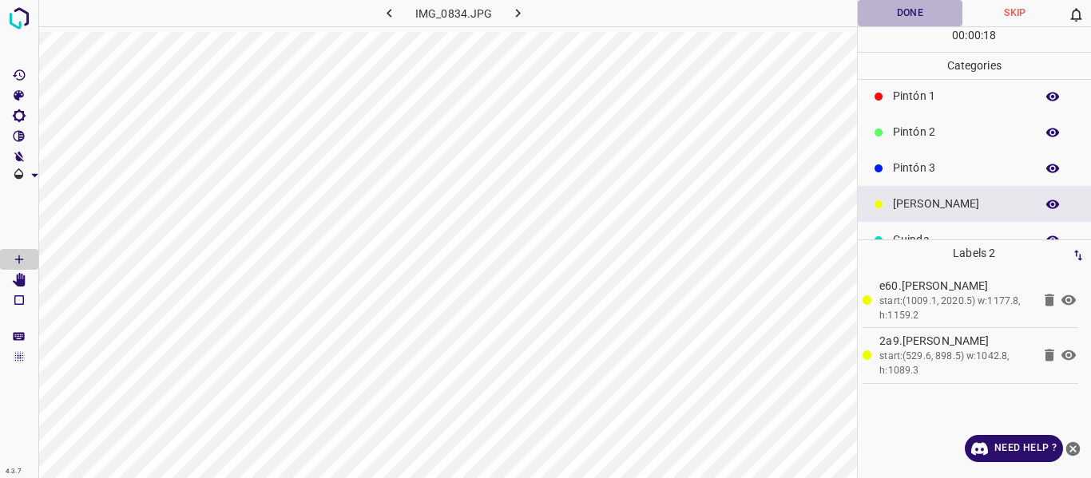
click at [879, 14] on button "Done" at bounding box center [910, 13] width 105 height 26
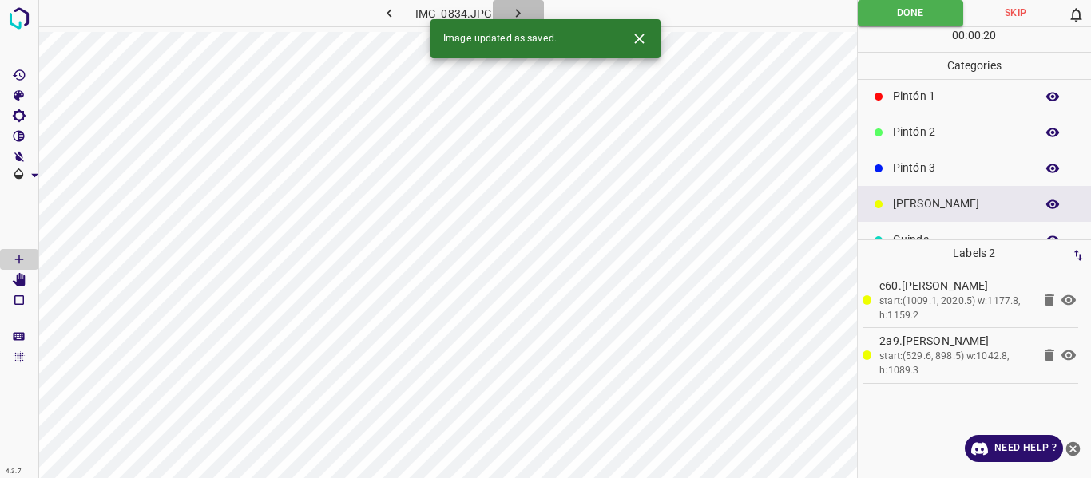
click at [516, 13] on icon "button" at bounding box center [518, 13] width 17 height 17
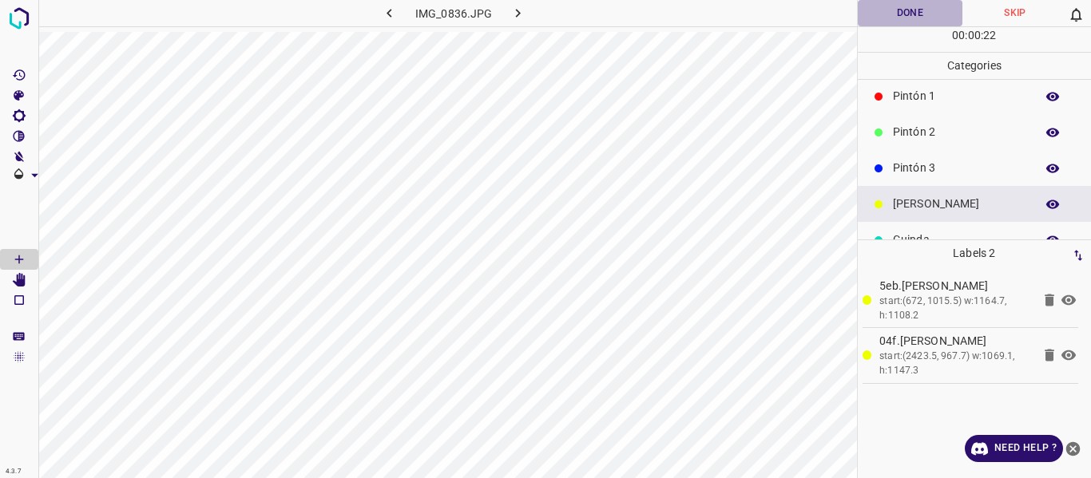
click at [876, 17] on button "Done" at bounding box center [910, 13] width 105 height 26
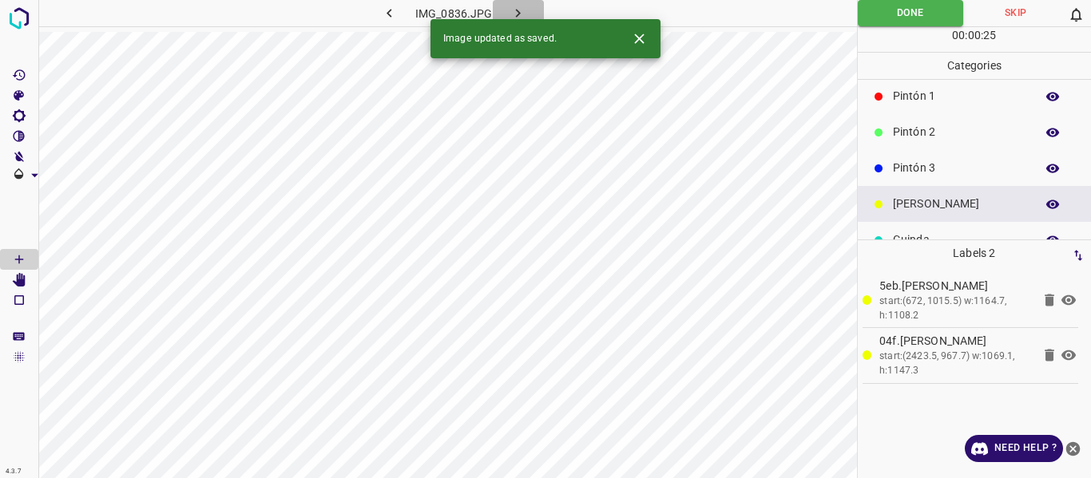
click at [506, 3] on button "button" at bounding box center [518, 13] width 51 height 26
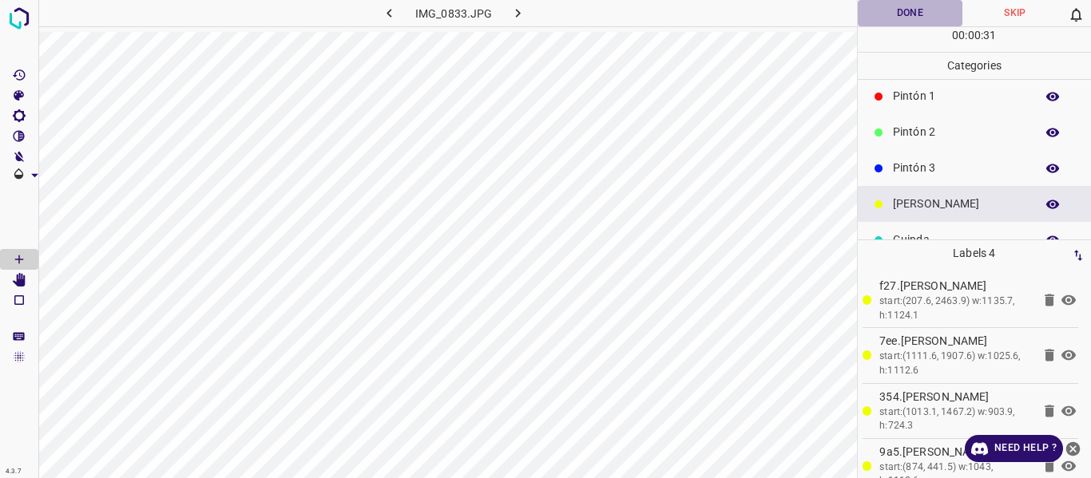
click at [883, 9] on button "Done" at bounding box center [910, 13] width 105 height 26
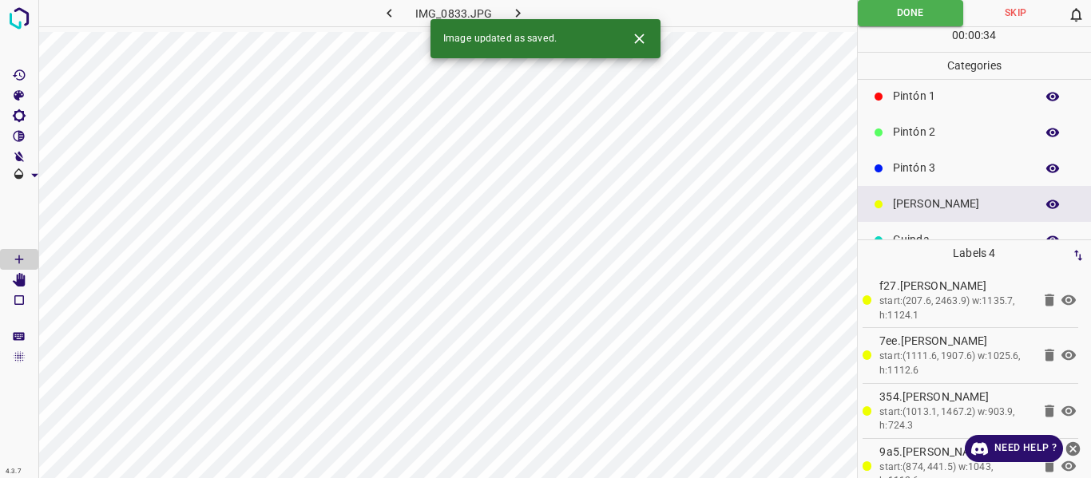
click at [515, 15] on icon "button" at bounding box center [518, 13] width 17 height 17
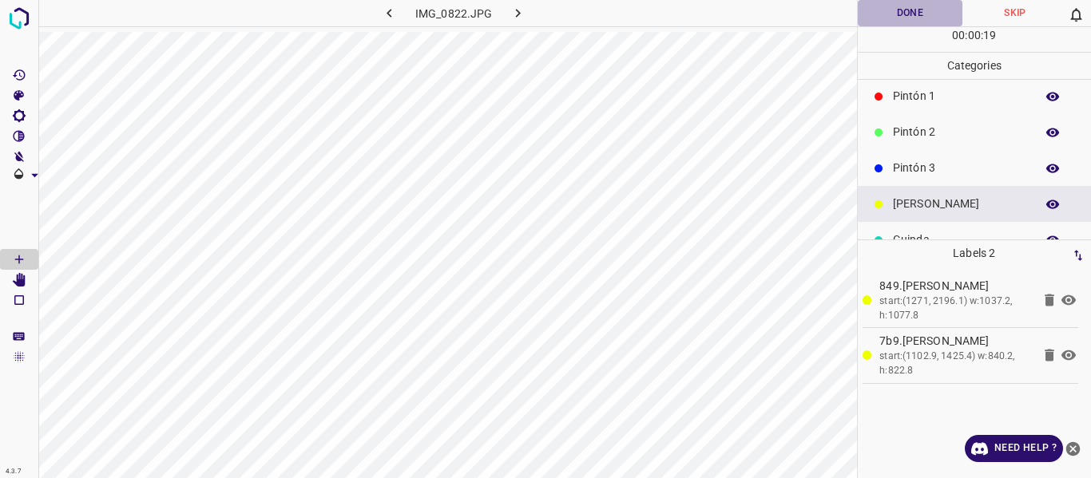
click at [882, 6] on button "Done" at bounding box center [910, 13] width 105 height 26
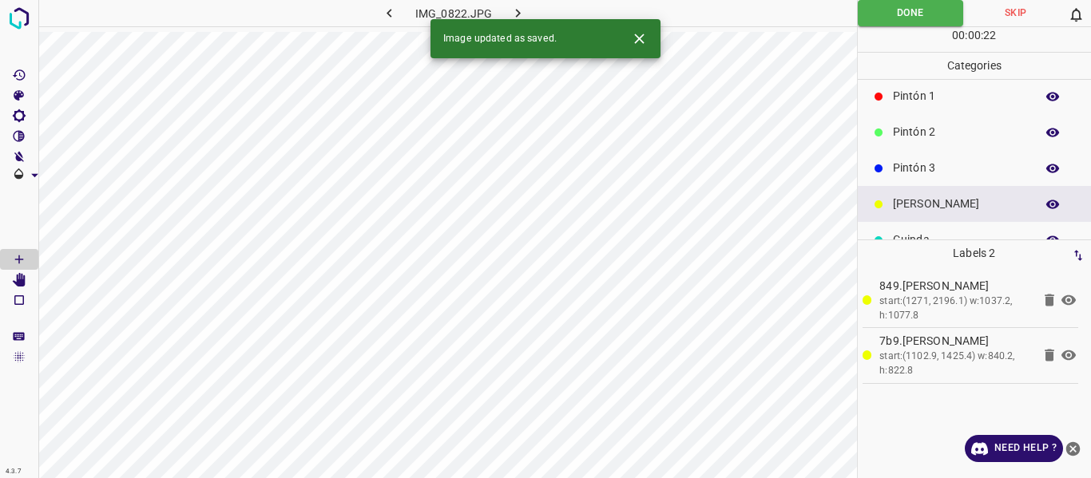
click at [510, 14] on icon "button" at bounding box center [518, 13] width 17 height 17
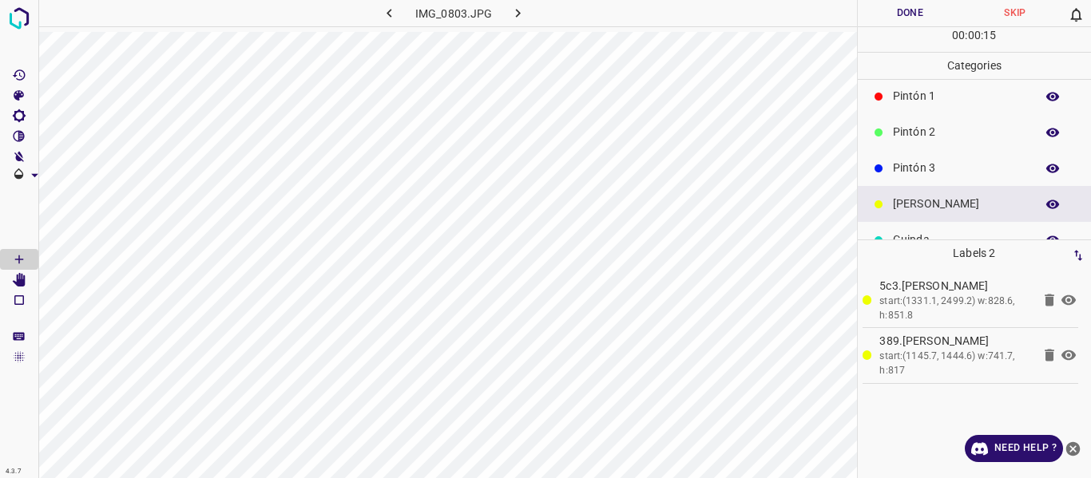
drag, startPoint x: 875, startPoint y: 17, endPoint x: 887, endPoint y: 18, distance: 12.0
click at [880, 17] on button "Done" at bounding box center [910, 13] width 105 height 26
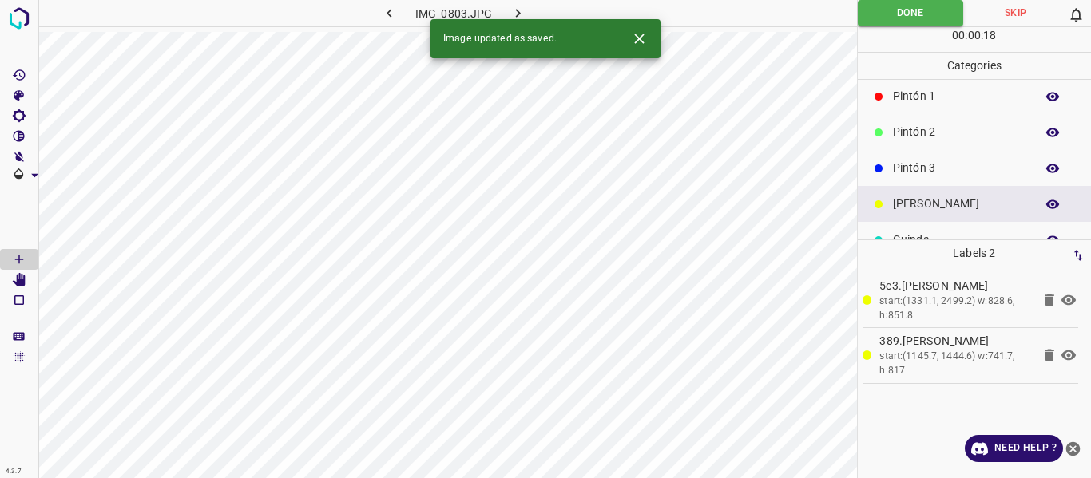
click at [523, 10] on icon "button" at bounding box center [518, 13] width 17 height 17
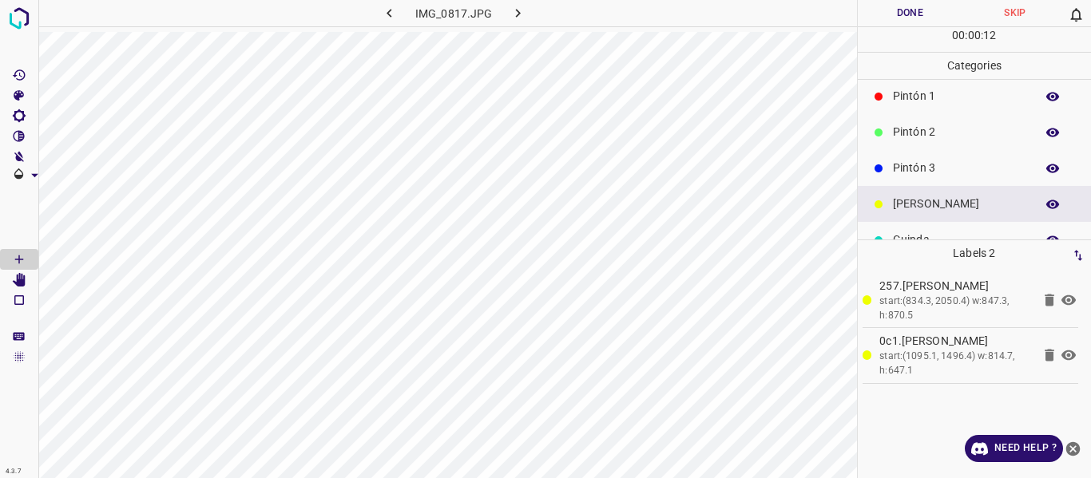
click at [884, 22] on button "Done" at bounding box center [910, 13] width 105 height 26
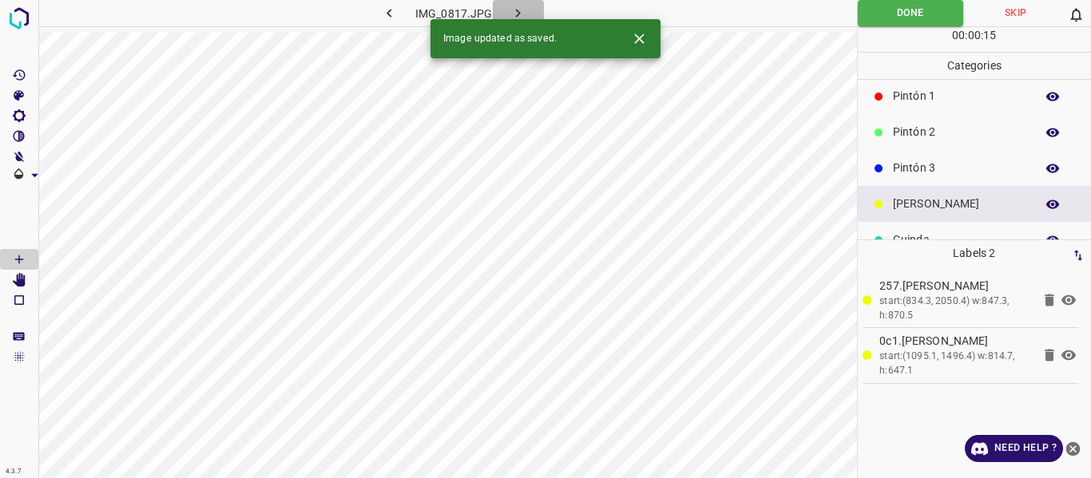
click at [520, 5] on icon "button" at bounding box center [518, 13] width 17 height 17
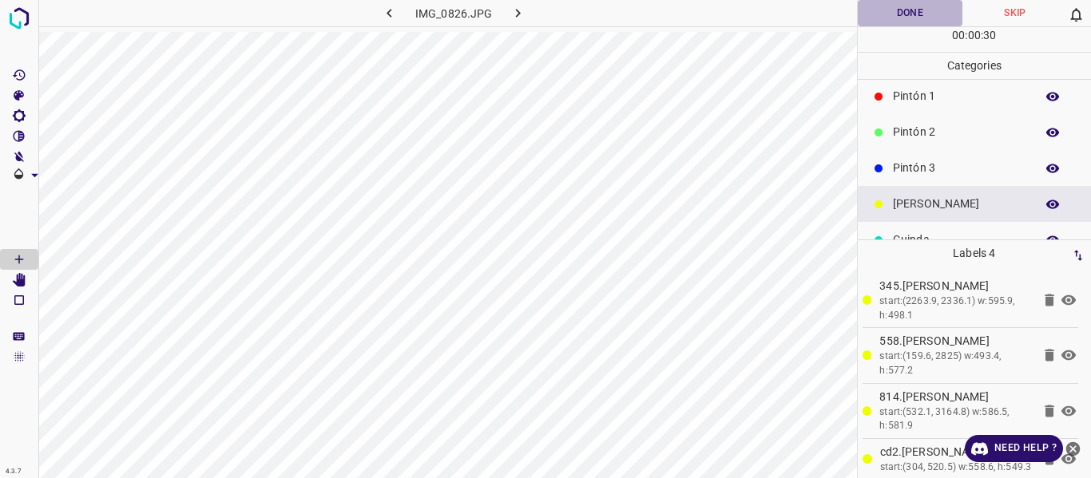
click at [921, 16] on button "Done" at bounding box center [910, 13] width 105 height 26
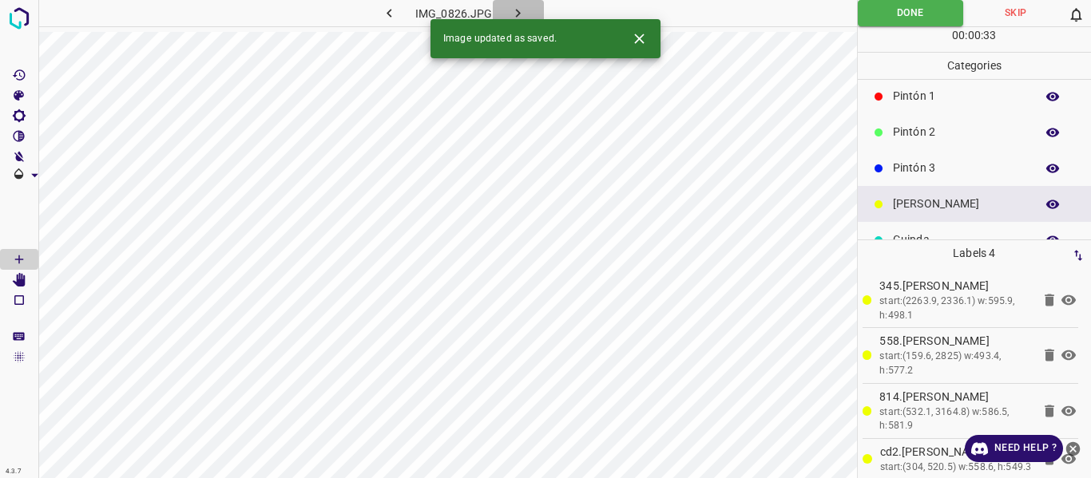
click at [522, 9] on icon "button" at bounding box center [518, 13] width 17 height 17
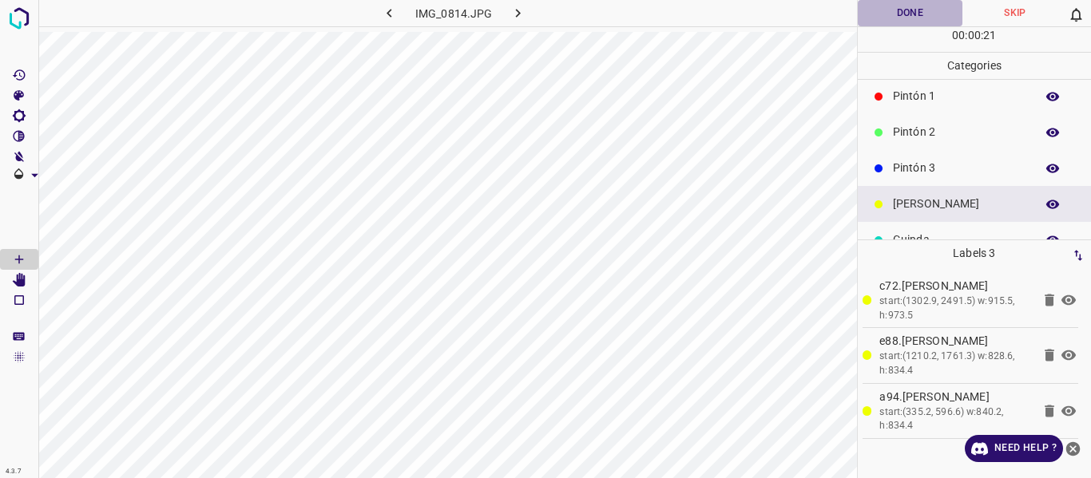
click at [899, 14] on button "Done" at bounding box center [910, 13] width 105 height 26
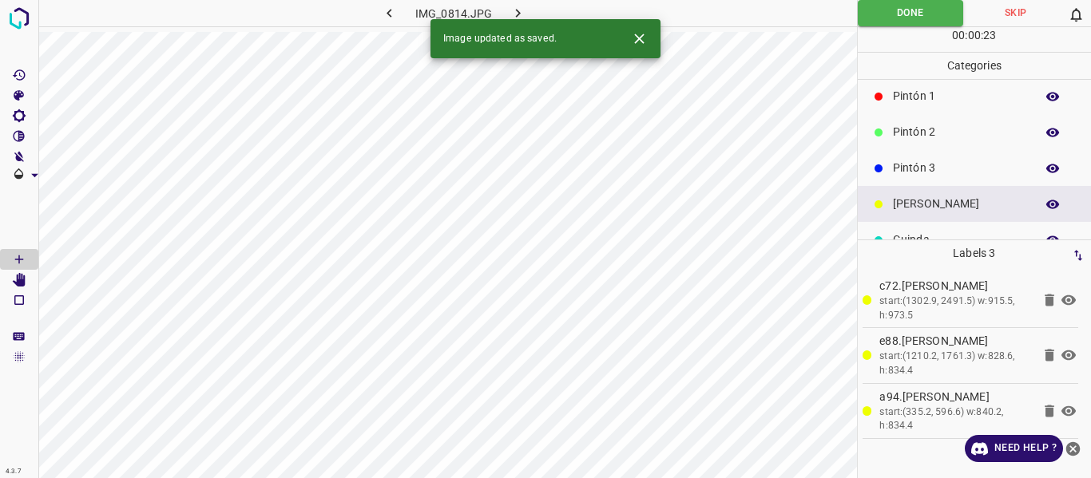
click at [517, 9] on icon "button" at bounding box center [518, 13] width 17 height 17
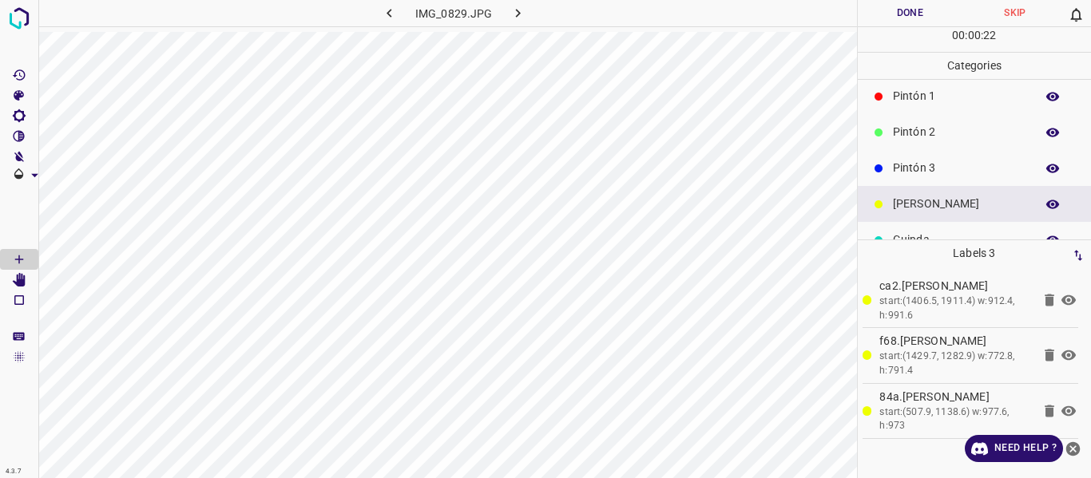
click at [897, 14] on button "Done" at bounding box center [910, 13] width 105 height 26
click at [518, 11] on icon "button" at bounding box center [518, 13] width 17 height 17
click at [906, 10] on button "Done" at bounding box center [910, 13] width 105 height 26
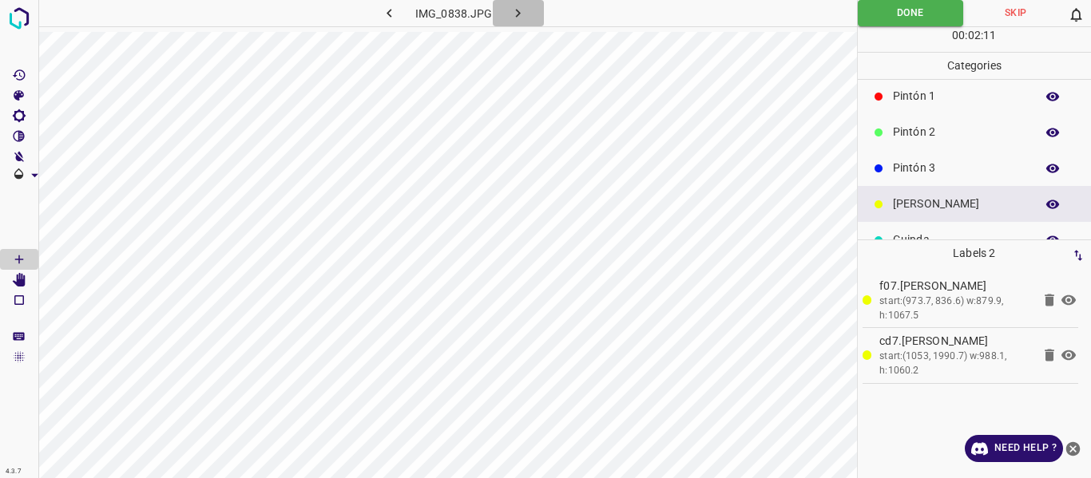
click at [518, 14] on icon "button" at bounding box center [518, 13] width 5 height 9
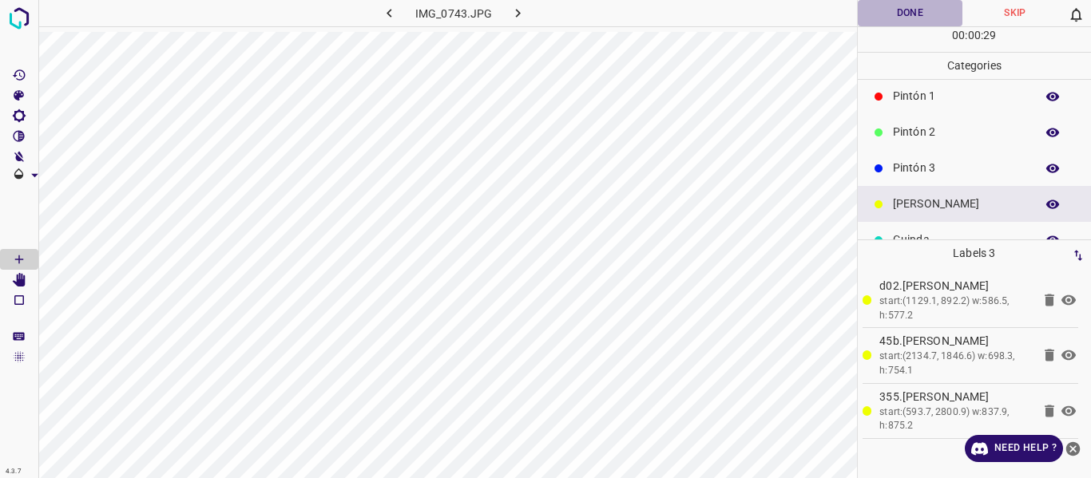
click at [903, 14] on button "Done" at bounding box center [910, 13] width 105 height 26
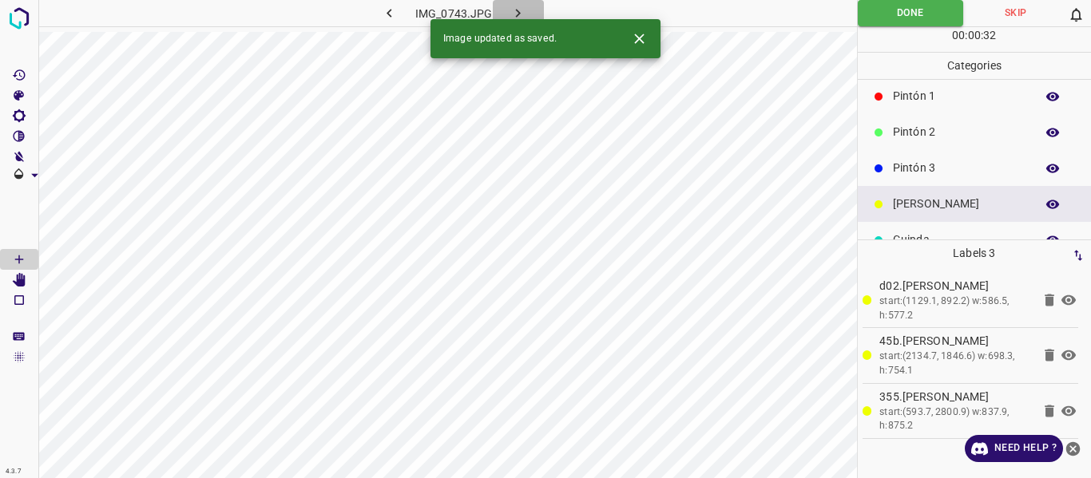
click at [518, 6] on icon "button" at bounding box center [518, 13] width 17 height 17
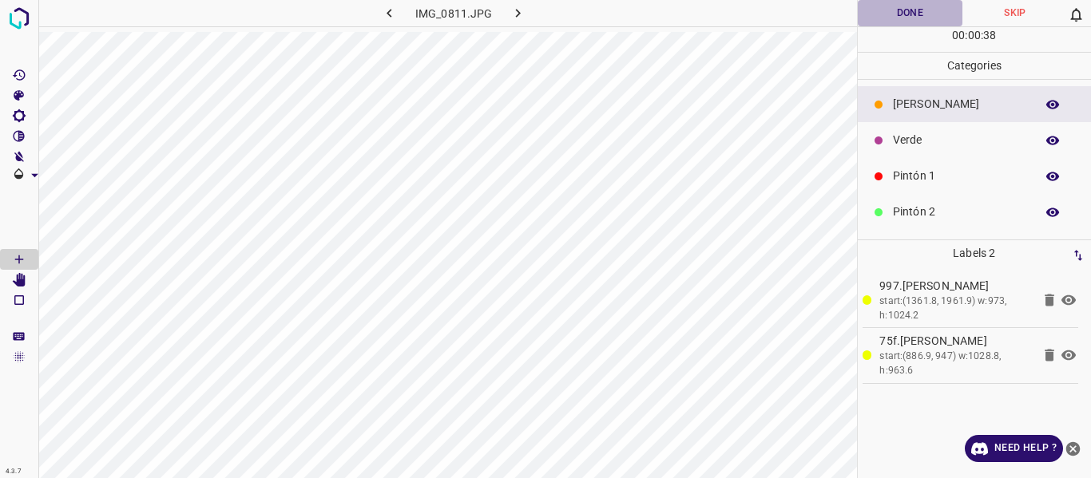
click at [890, 10] on button "Done" at bounding box center [910, 13] width 105 height 26
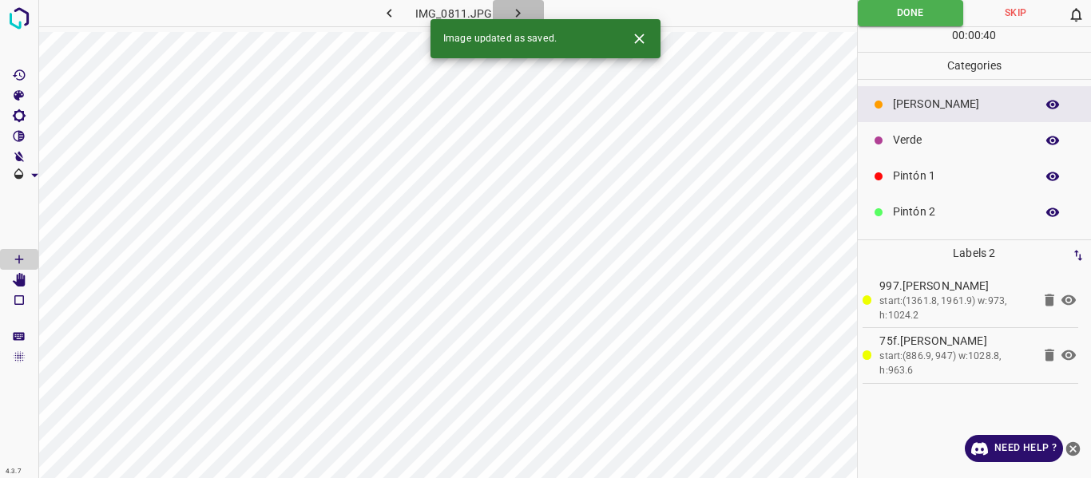
click at [524, 6] on icon "button" at bounding box center [518, 13] width 17 height 17
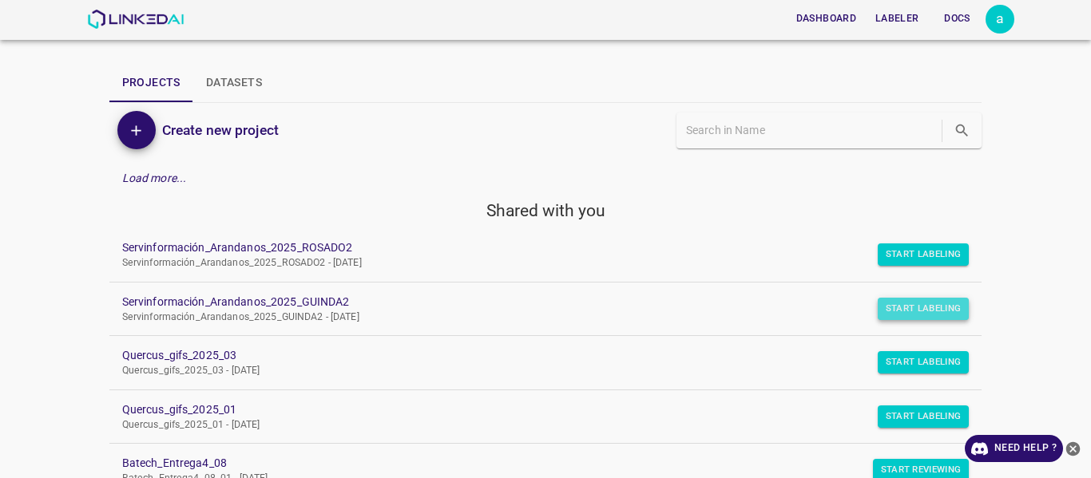
click at [912, 303] on button "Start Labeling" at bounding box center [924, 309] width 92 height 22
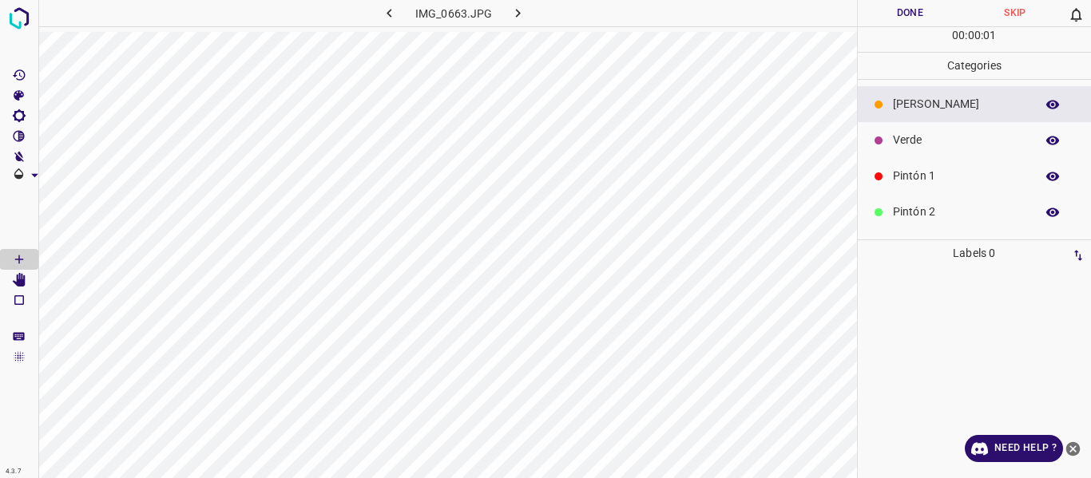
scroll to position [141, 0]
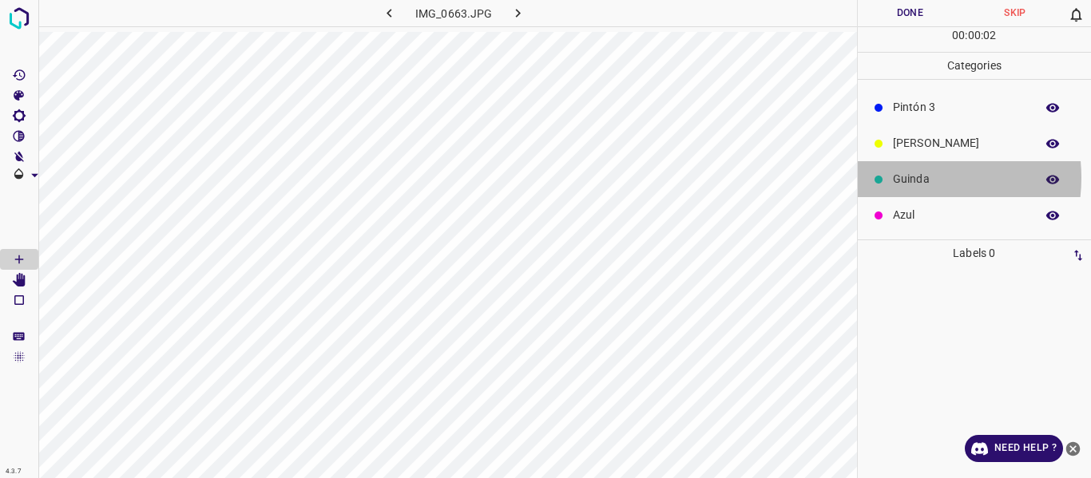
click at [903, 177] on p "Guinda" at bounding box center [960, 179] width 134 height 17
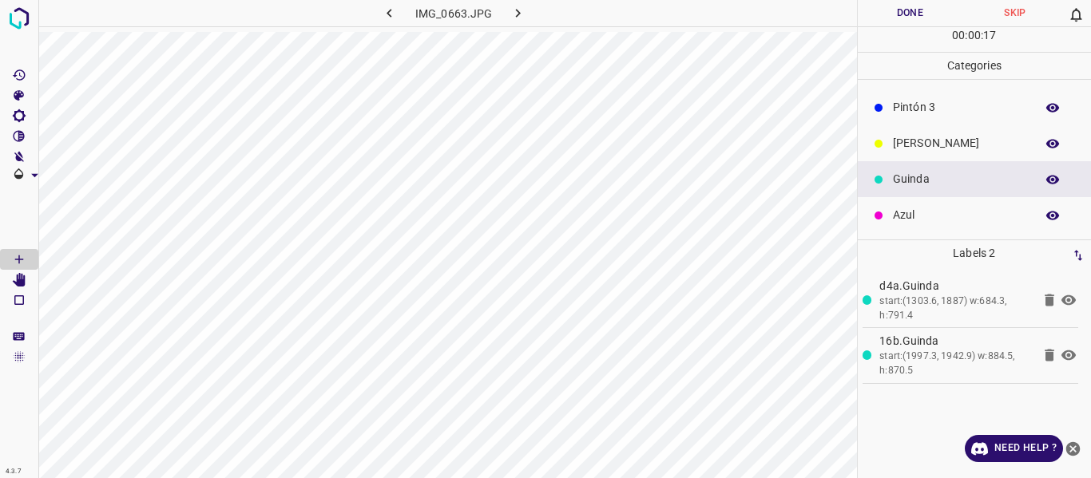
click at [888, 10] on button "Done" at bounding box center [910, 13] width 105 height 26
click at [515, 16] on icon "button" at bounding box center [518, 13] width 17 height 17
click at [516, 14] on icon "button" at bounding box center [518, 13] width 17 height 17
click at [906, 18] on button "Done" at bounding box center [910, 13] width 105 height 26
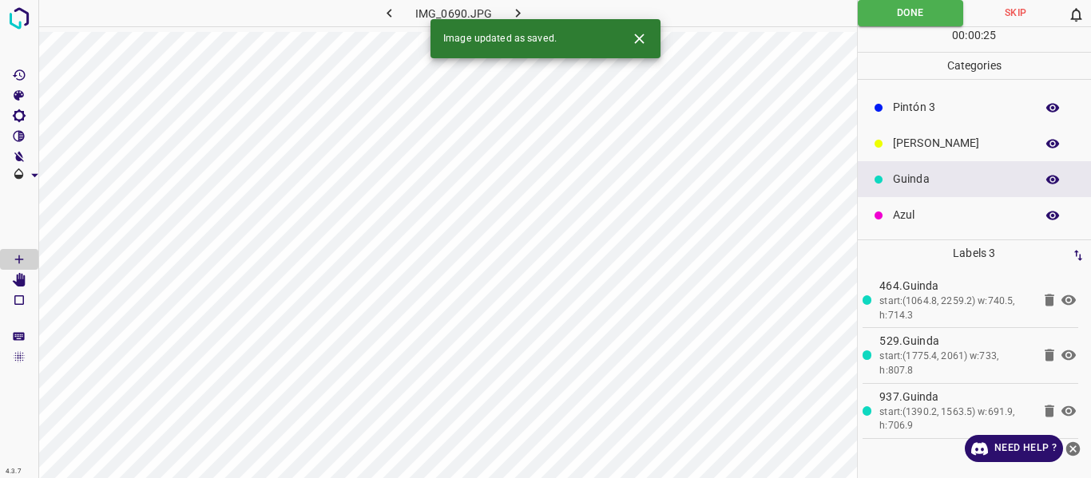
click at [520, 10] on icon "button" at bounding box center [518, 13] width 17 height 17
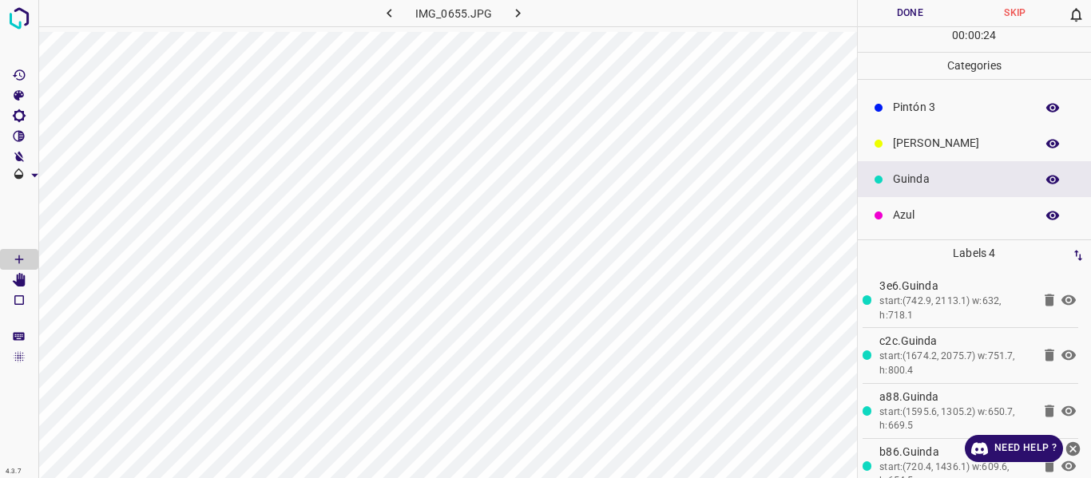
click at [881, 14] on button "Done" at bounding box center [910, 13] width 105 height 26
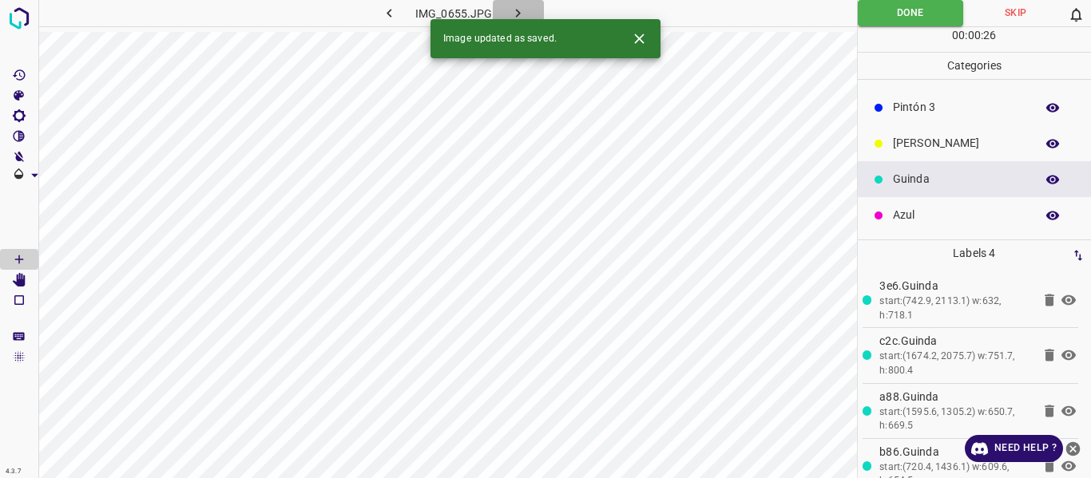
click at [519, 9] on icon "button" at bounding box center [518, 13] width 17 height 17
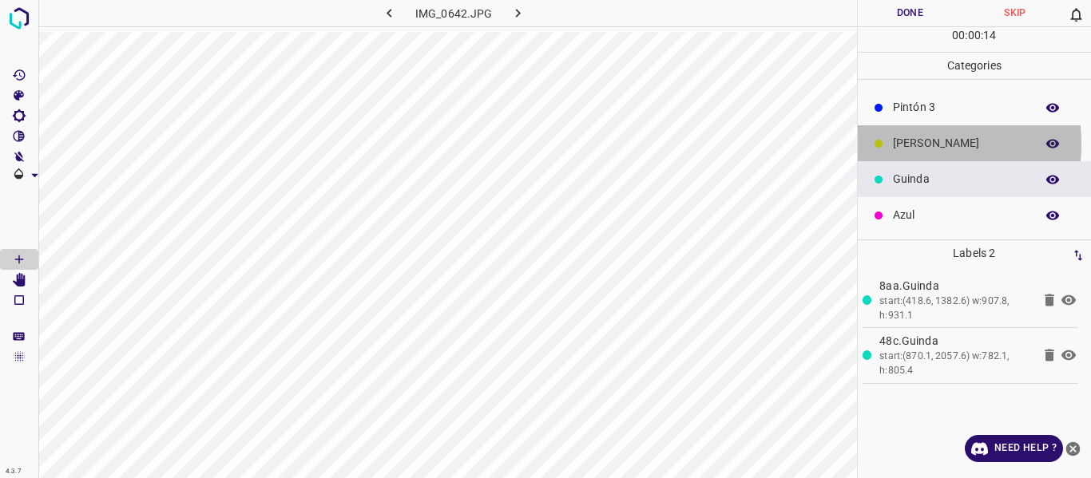
click at [893, 145] on p "[PERSON_NAME]" at bounding box center [960, 143] width 134 height 17
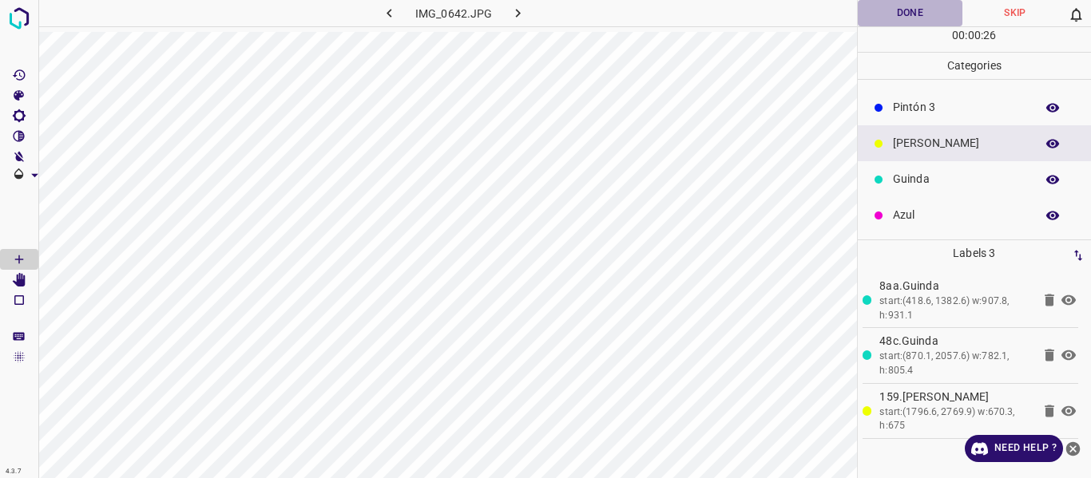
drag, startPoint x: 893, startPoint y: 16, endPoint x: 922, endPoint y: 19, distance: 29.7
click at [894, 14] on button "Done" at bounding box center [910, 13] width 105 height 26
click at [514, 13] on icon "button" at bounding box center [518, 13] width 17 height 17
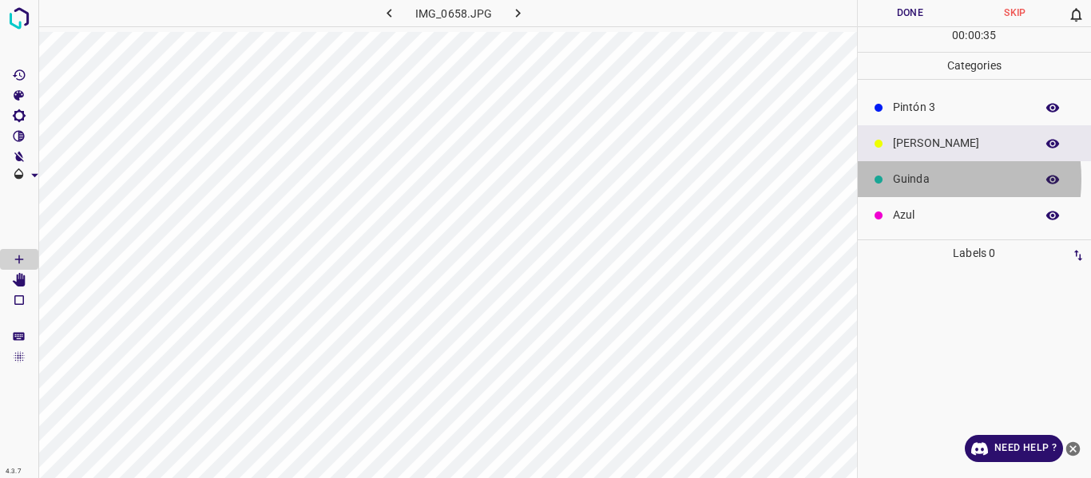
click at [910, 179] on p "Guinda" at bounding box center [960, 179] width 134 height 17
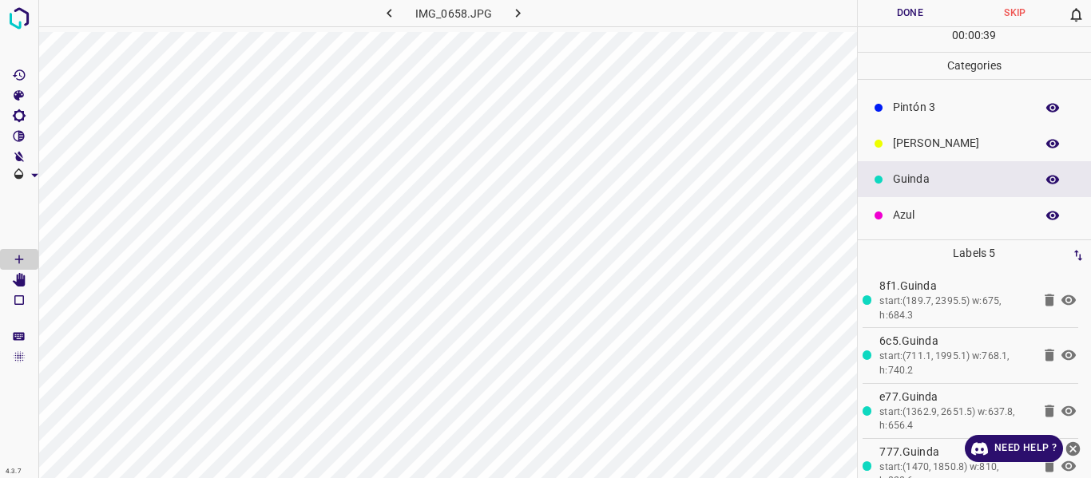
click at [895, 10] on button "Done" at bounding box center [910, 13] width 105 height 26
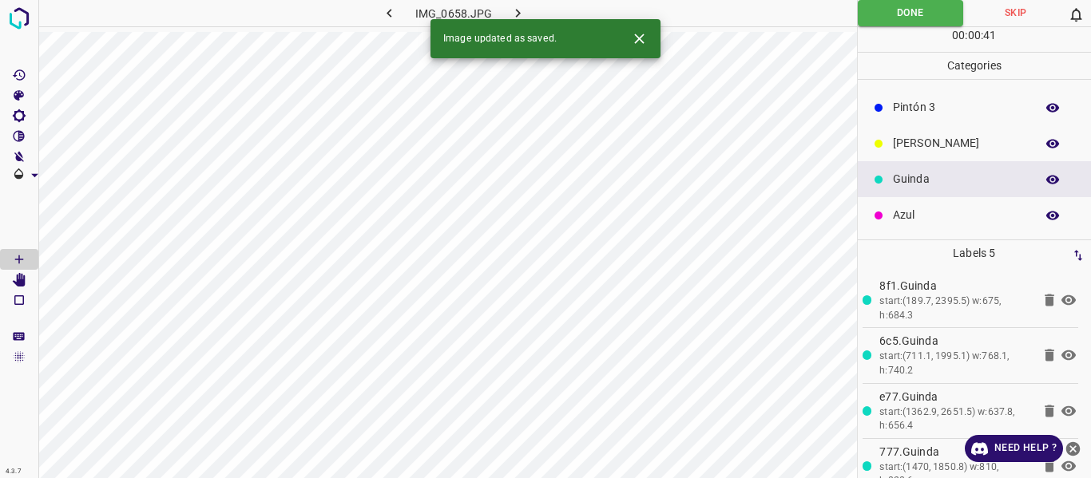
click at [504, 8] on button "button" at bounding box center [518, 13] width 51 height 26
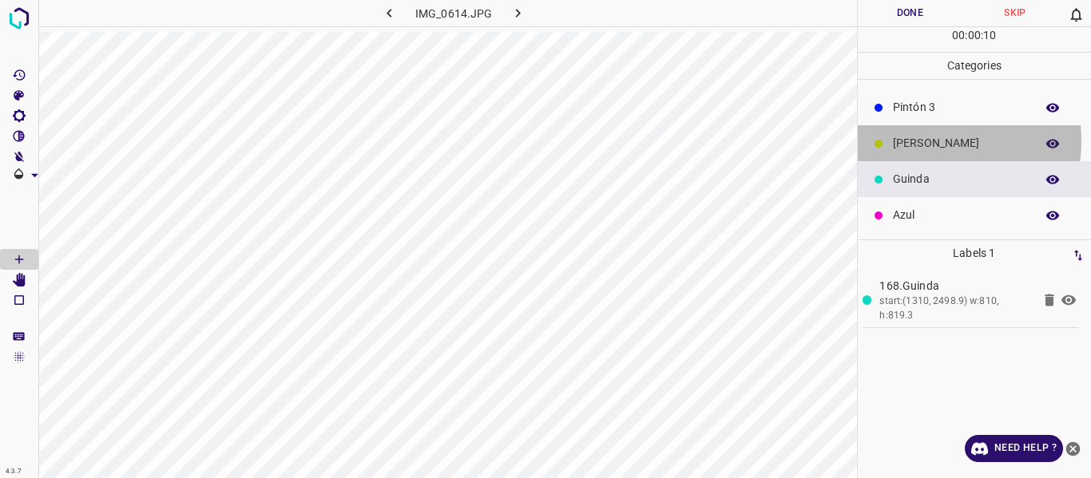
click at [918, 141] on p "[PERSON_NAME]" at bounding box center [960, 143] width 134 height 17
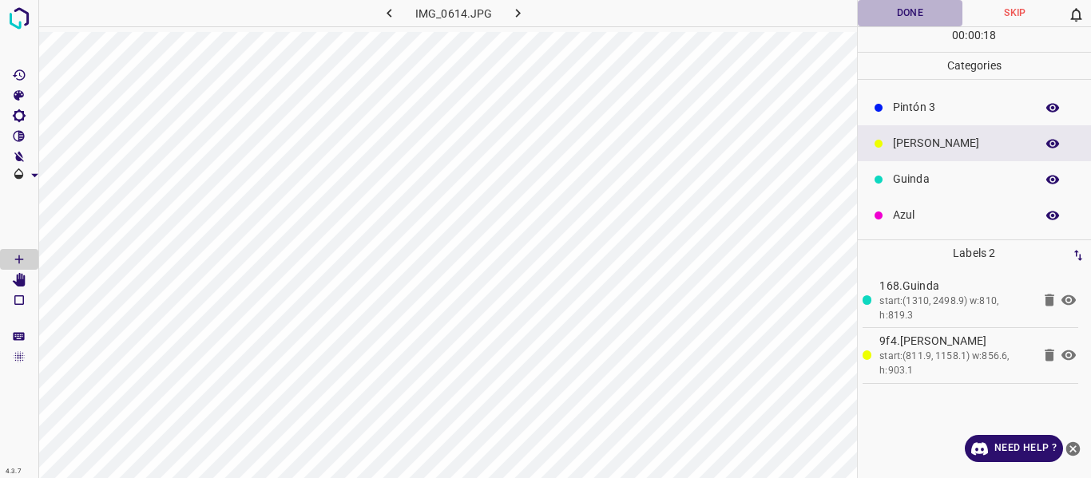
click at [887, 14] on button "Done" at bounding box center [910, 13] width 105 height 26
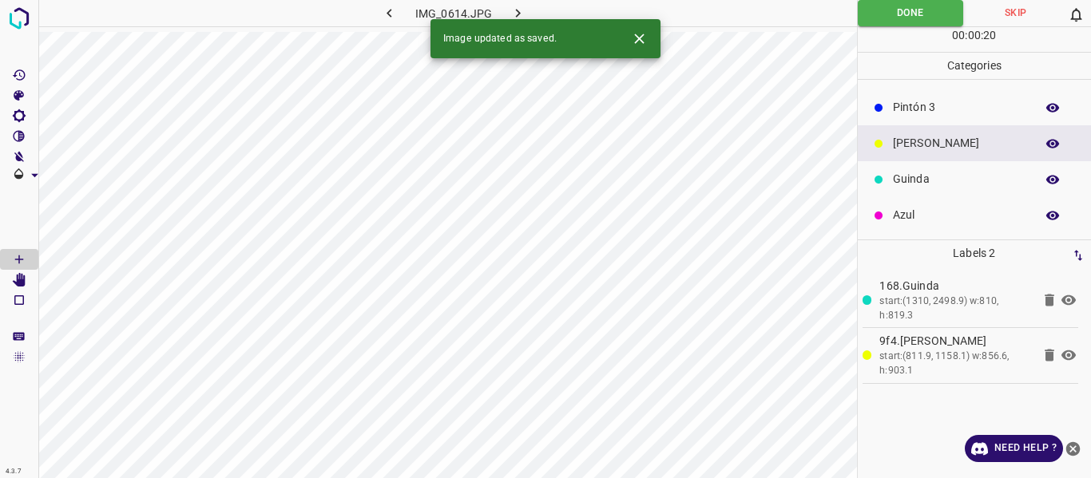
click at [506, 9] on button "button" at bounding box center [518, 13] width 51 height 26
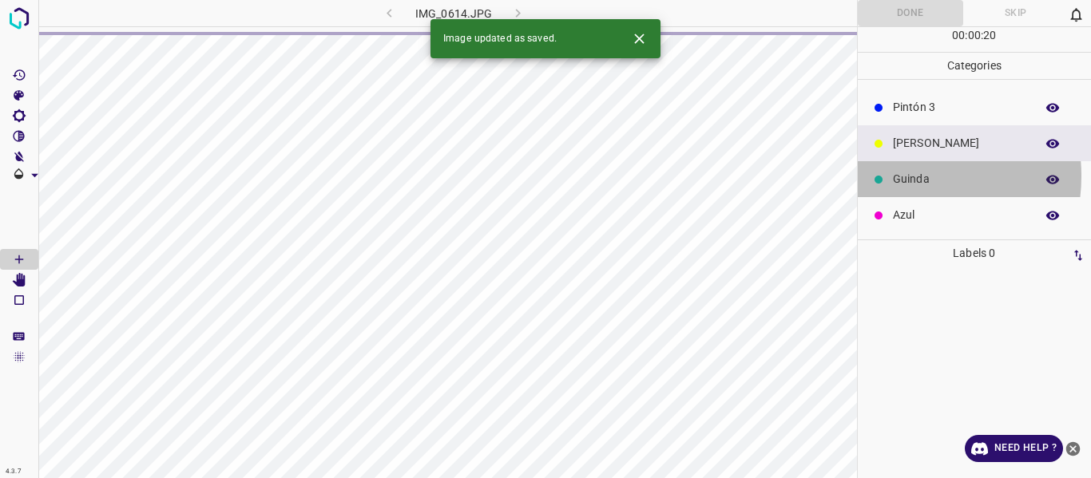
click at [895, 177] on p "Guinda" at bounding box center [960, 179] width 134 height 17
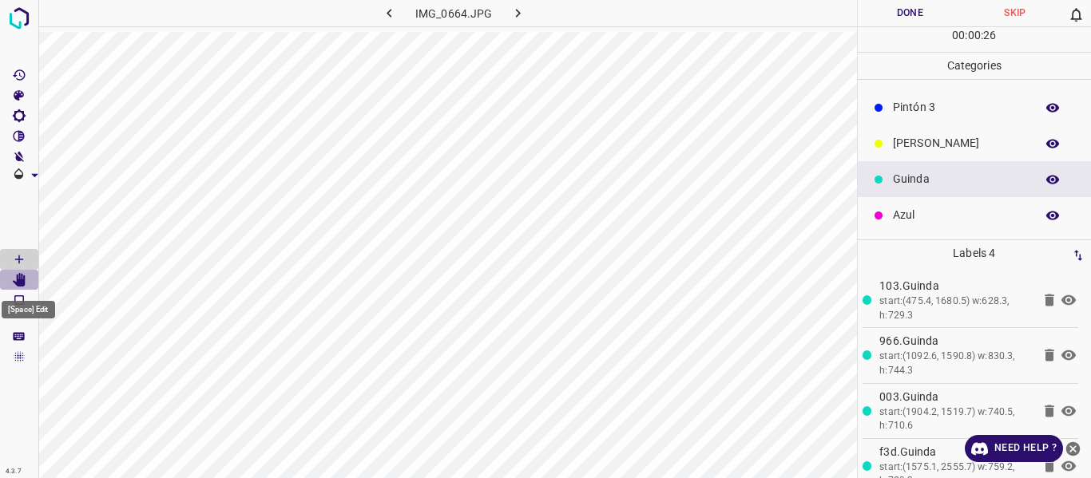
click at [18, 280] on icon "[Space] Edit" at bounding box center [19, 280] width 13 height 14
click at [887, 8] on button "Done" at bounding box center [910, 13] width 105 height 26
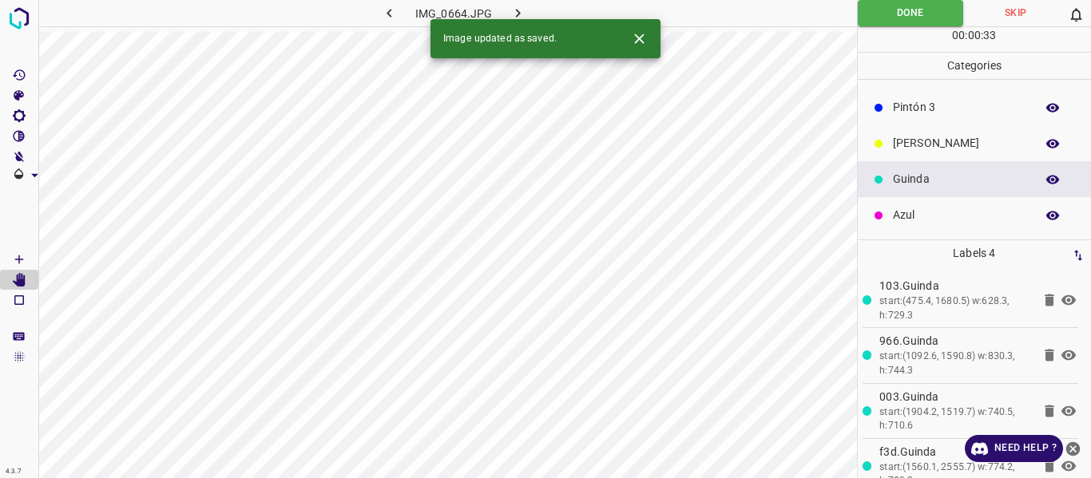
click at [521, 11] on icon "button" at bounding box center [518, 13] width 17 height 17
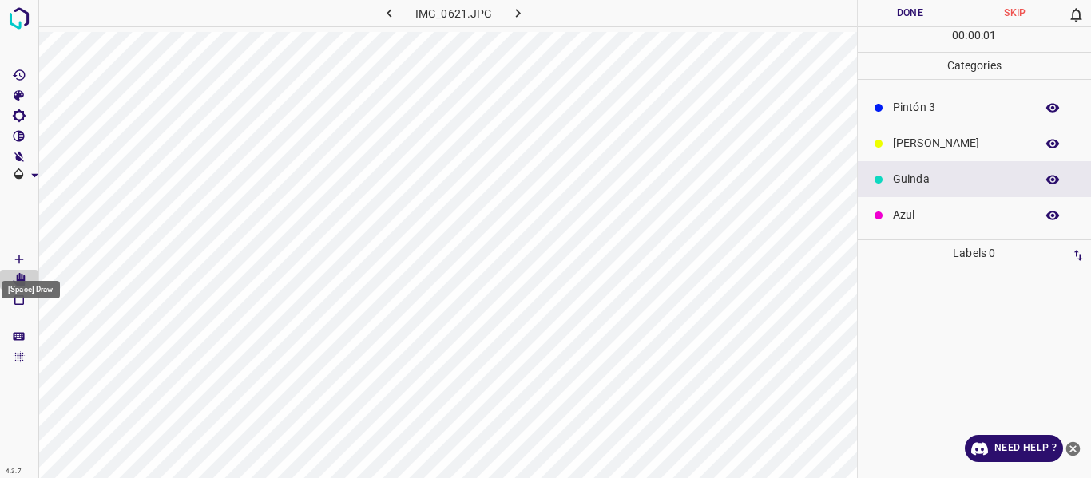
drag, startPoint x: 16, startPoint y: 257, endPoint x: 30, endPoint y: 256, distance: 14.5
click at [17, 257] on icon "[Space] Draw" at bounding box center [19, 259] width 14 height 14
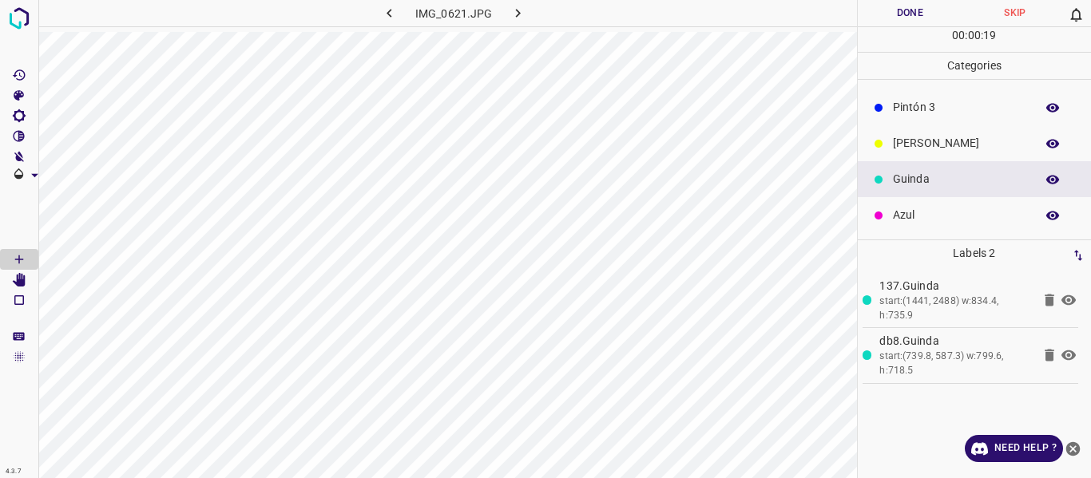
click at [883, 8] on button "Done" at bounding box center [910, 13] width 105 height 26
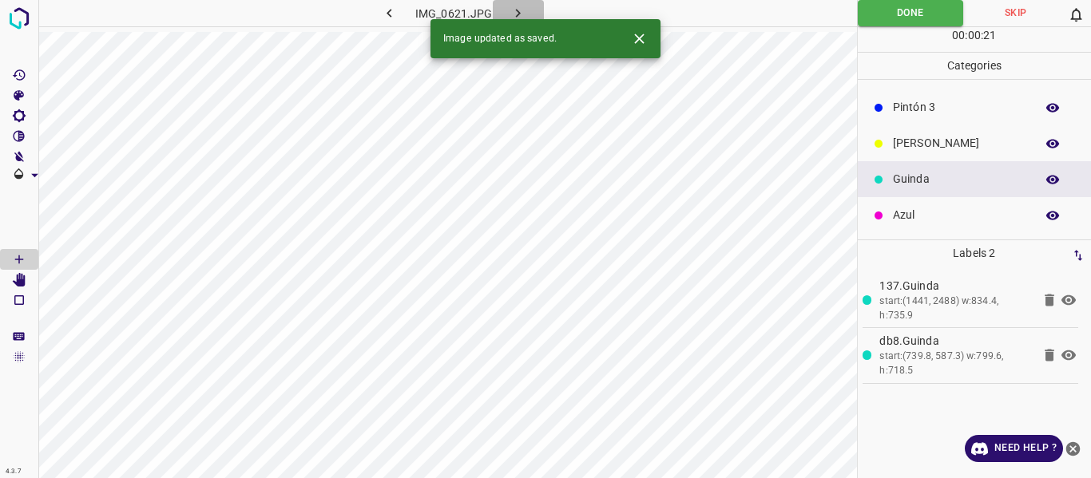
click at [521, 13] on icon "button" at bounding box center [518, 13] width 17 height 17
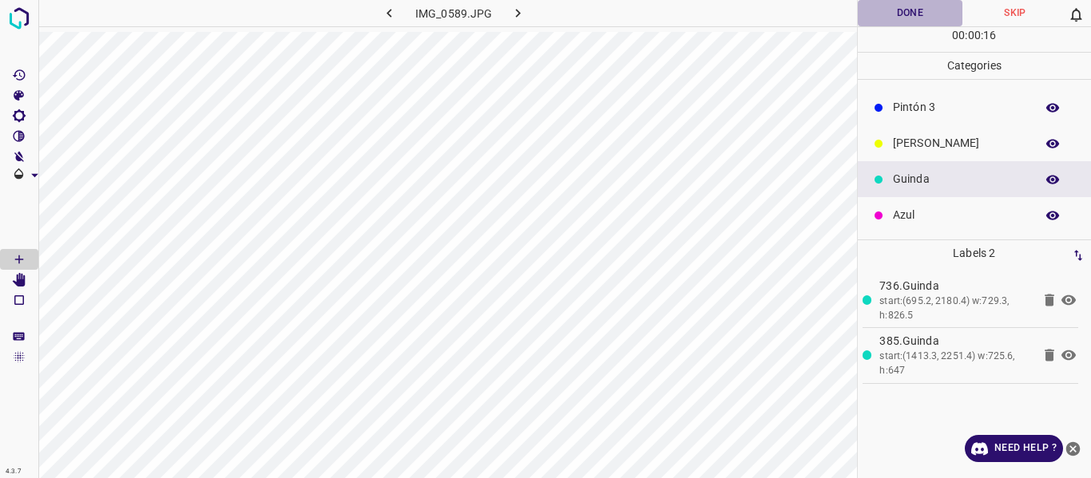
click at [883, 14] on button "Done" at bounding box center [910, 13] width 105 height 26
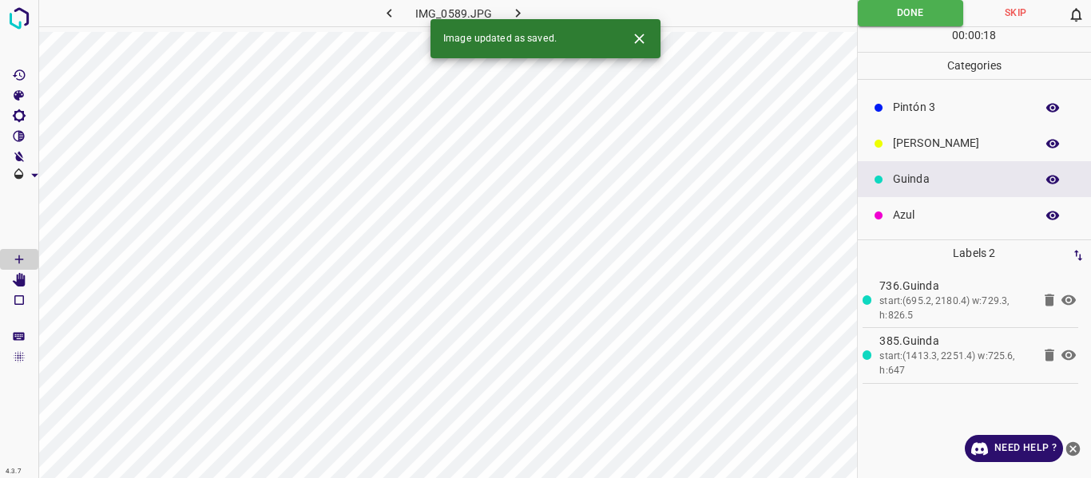
click at [512, 10] on icon "button" at bounding box center [518, 13] width 17 height 17
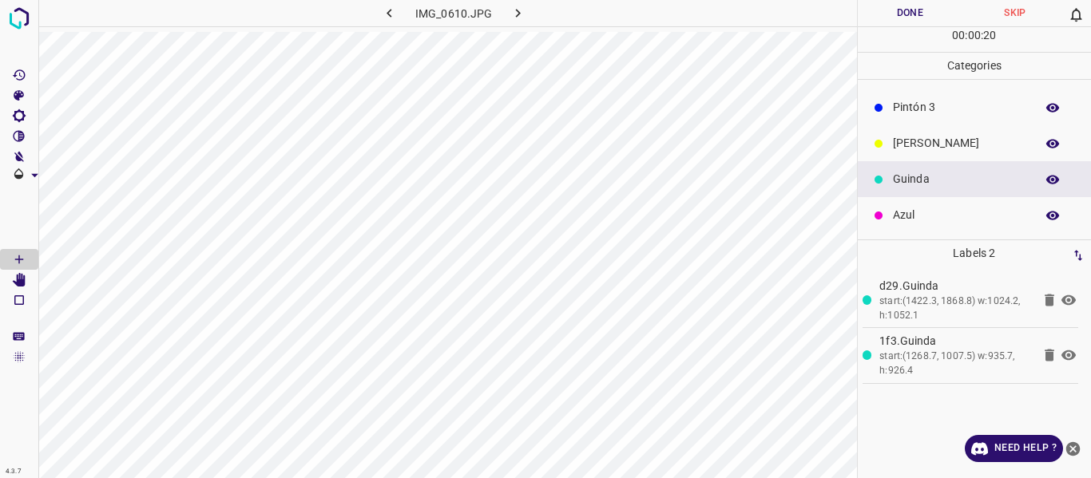
click at [875, 12] on button "Done" at bounding box center [910, 13] width 105 height 26
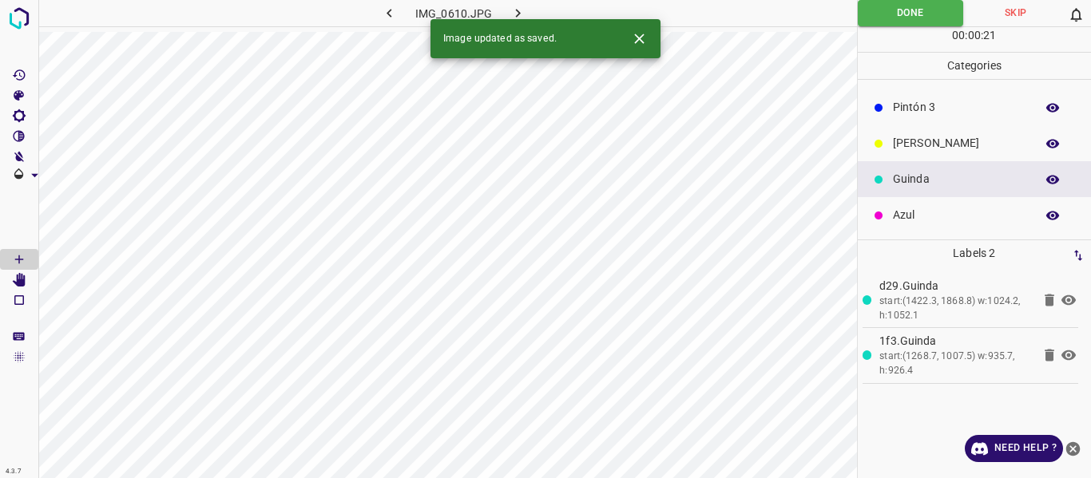
click at [518, 11] on icon "button" at bounding box center [518, 13] width 17 height 17
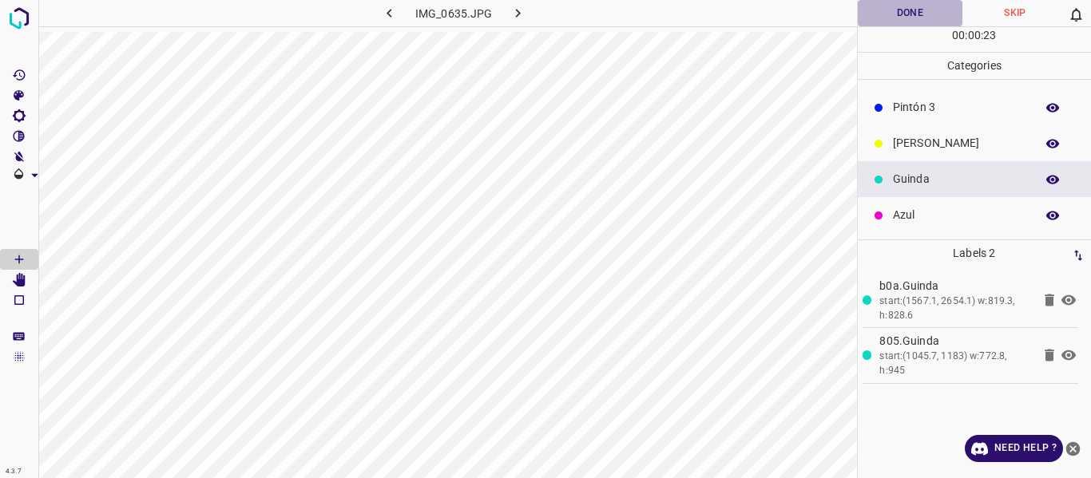
click at [914, 6] on button "Done" at bounding box center [910, 13] width 105 height 26
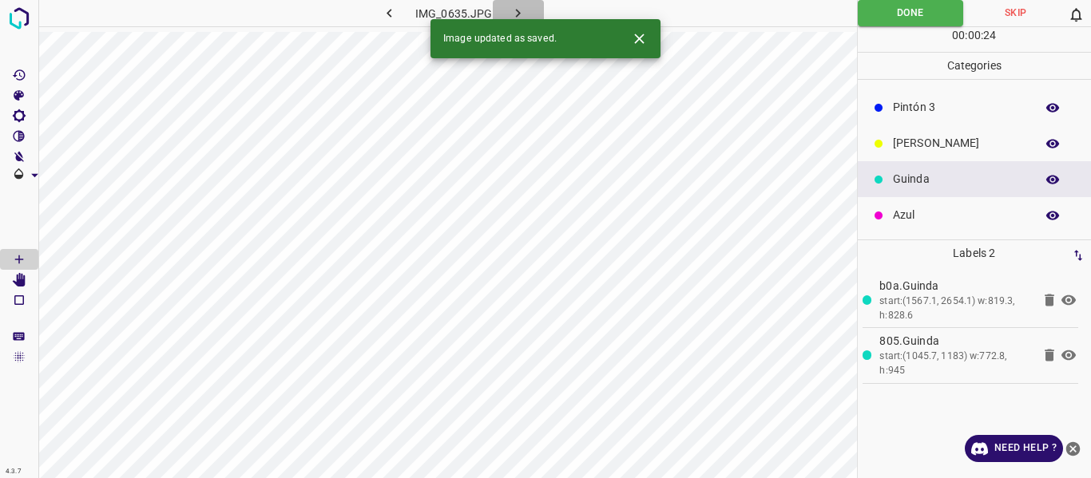
click at [517, 11] on icon "button" at bounding box center [518, 13] width 5 height 9
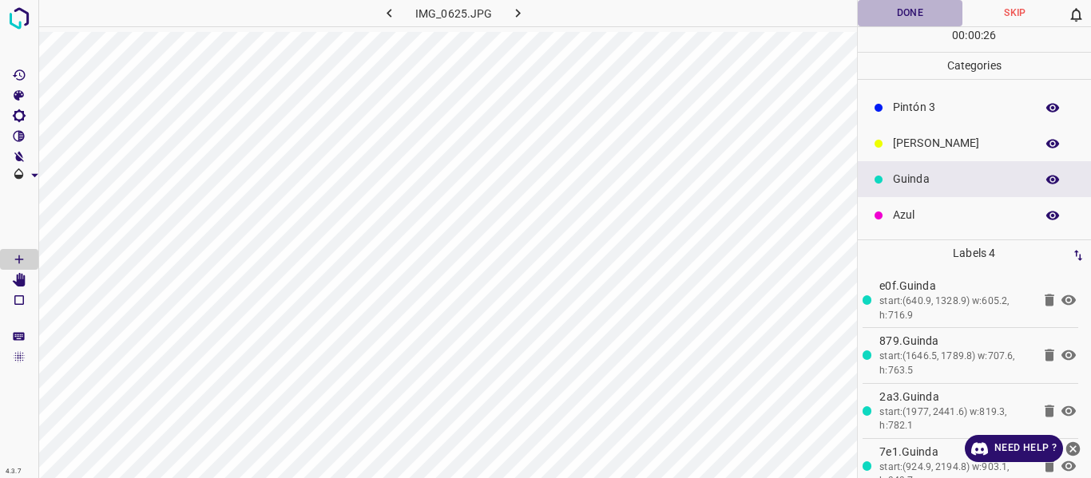
click at [895, 10] on button "Done" at bounding box center [910, 13] width 105 height 26
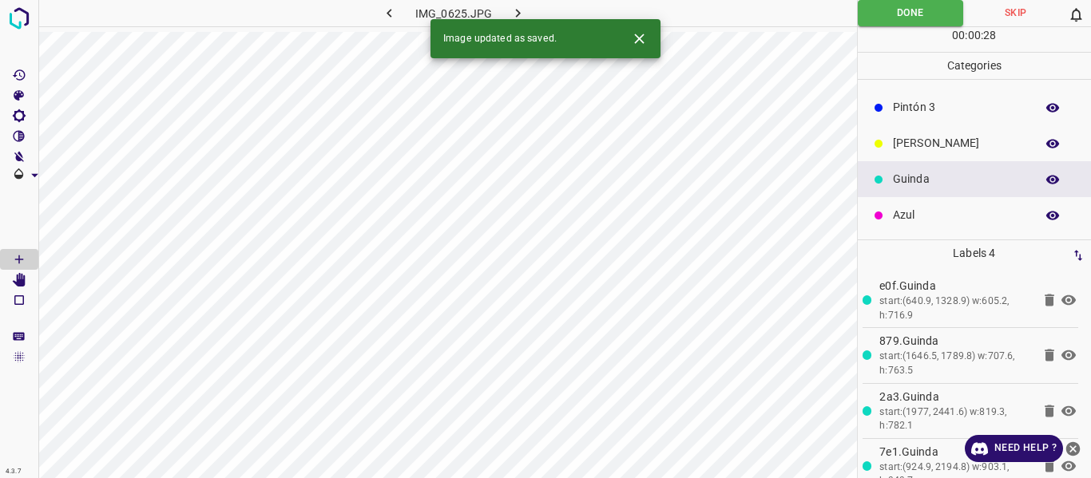
click at [517, 9] on icon "button" at bounding box center [518, 13] width 17 height 17
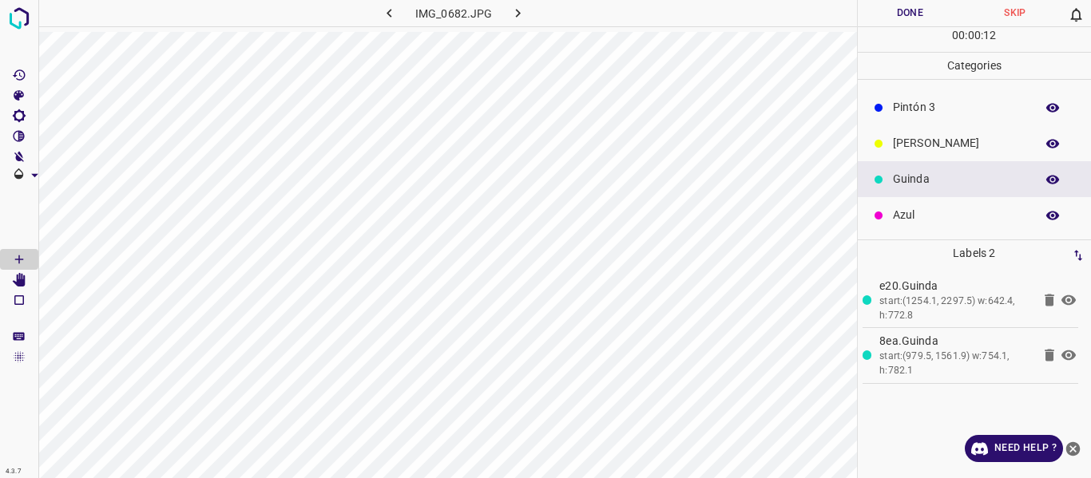
click at [892, 12] on button "Done" at bounding box center [910, 13] width 105 height 26
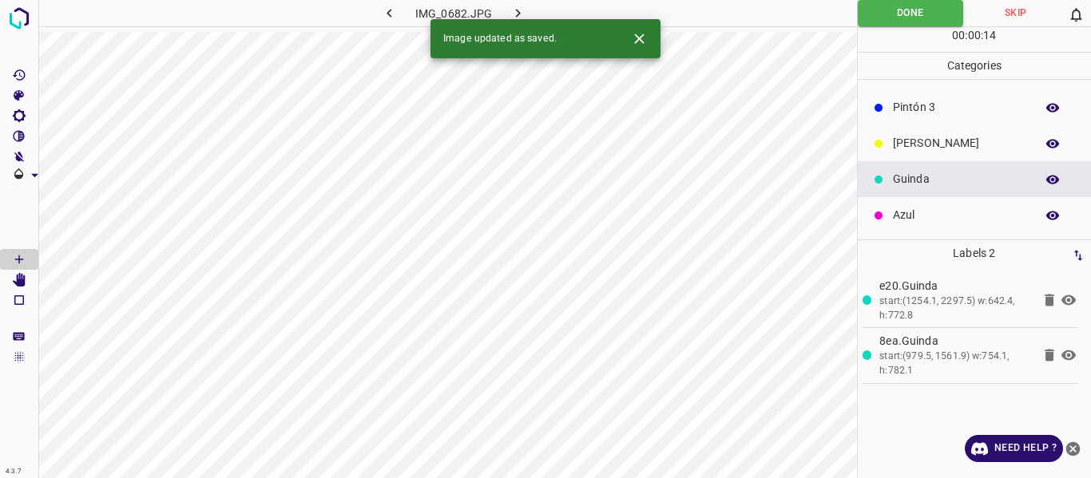
click at [513, 6] on icon "button" at bounding box center [518, 13] width 17 height 17
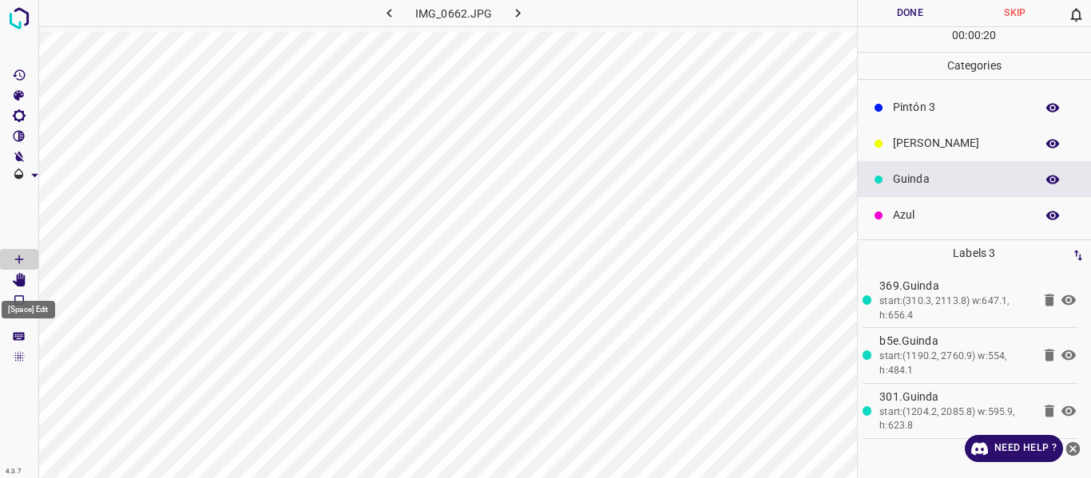
click at [23, 281] on icon "[Space] Edit" at bounding box center [19, 280] width 13 height 14
click at [23, 260] on icon "[Space] Draw" at bounding box center [19, 260] width 8 height 8
click at [912, 22] on button "Done" at bounding box center [910, 13] width 105 height 26
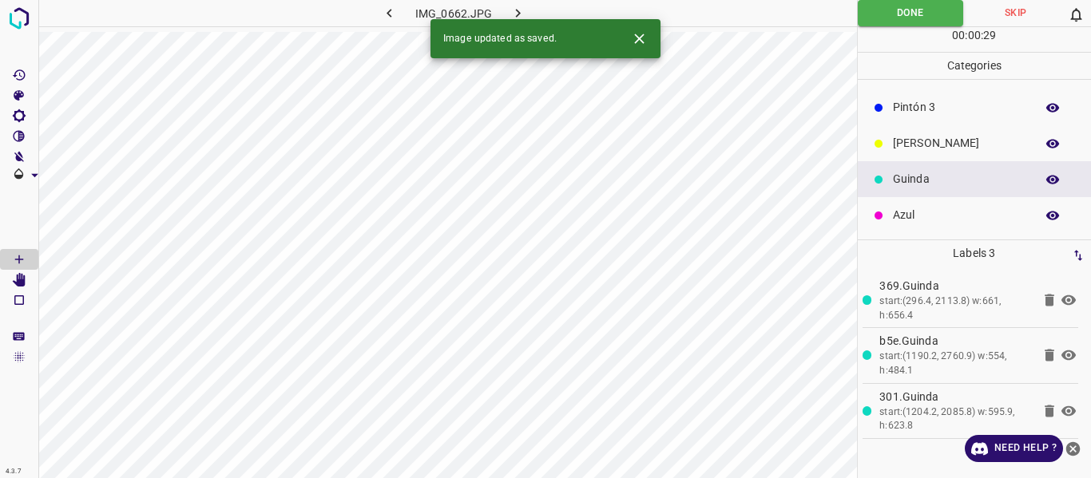
click at [516, 9] on icon "button" at bounding box center [518, 13] width 17 height 17
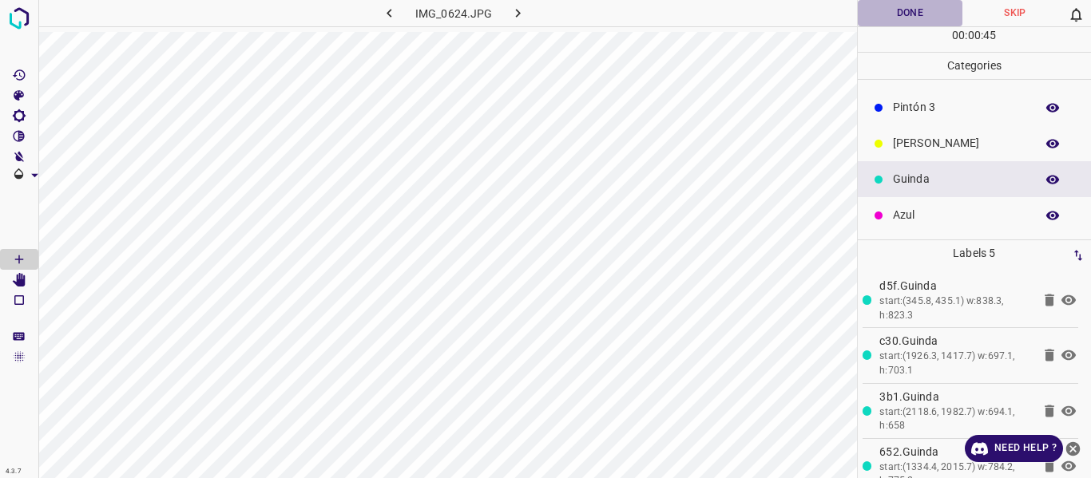
click at [886, 8] on button "Done" at bounding box center [910, 13] width 105 height 26
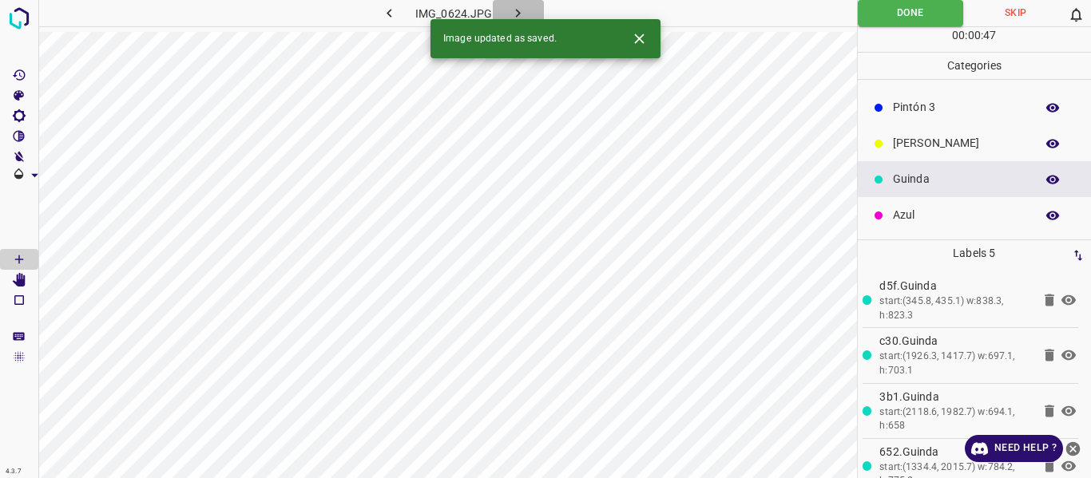
click at [512, 2] on button "button" at bounding box center [518, 13] width 51 height 26
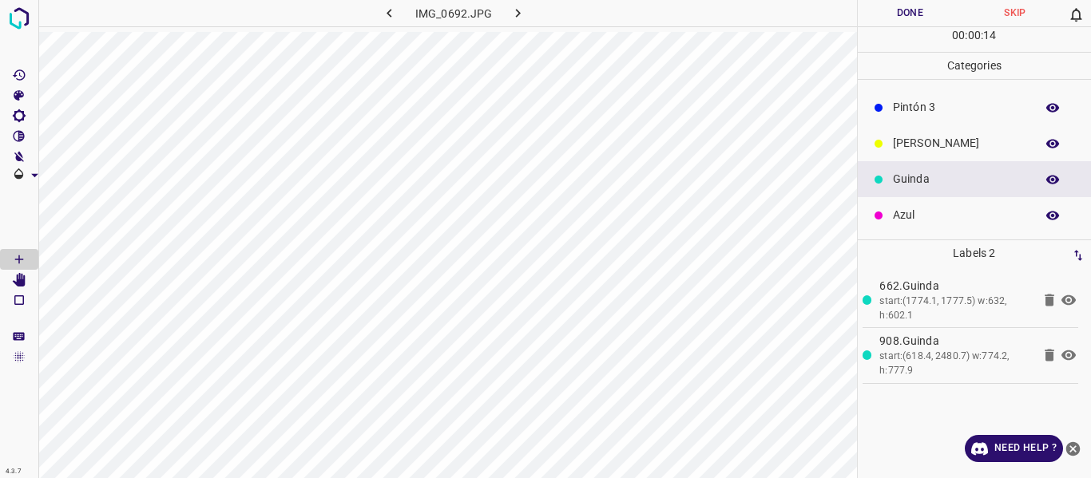
click at [896, 7] on button "Done" at bounding box center [910, 13] width 105 height 26
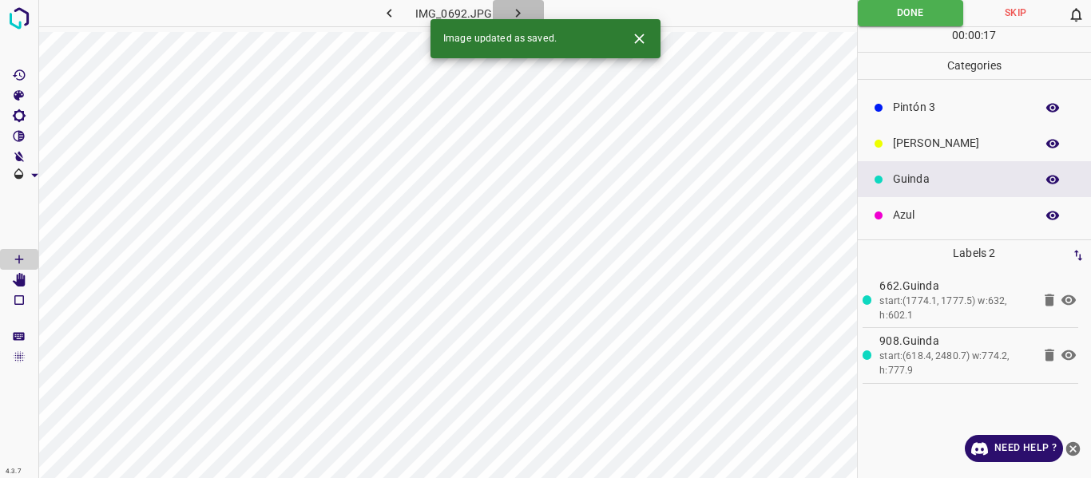
click at [510, 10] on icon "button" at bounding box center [518, 13] width 17 height 17
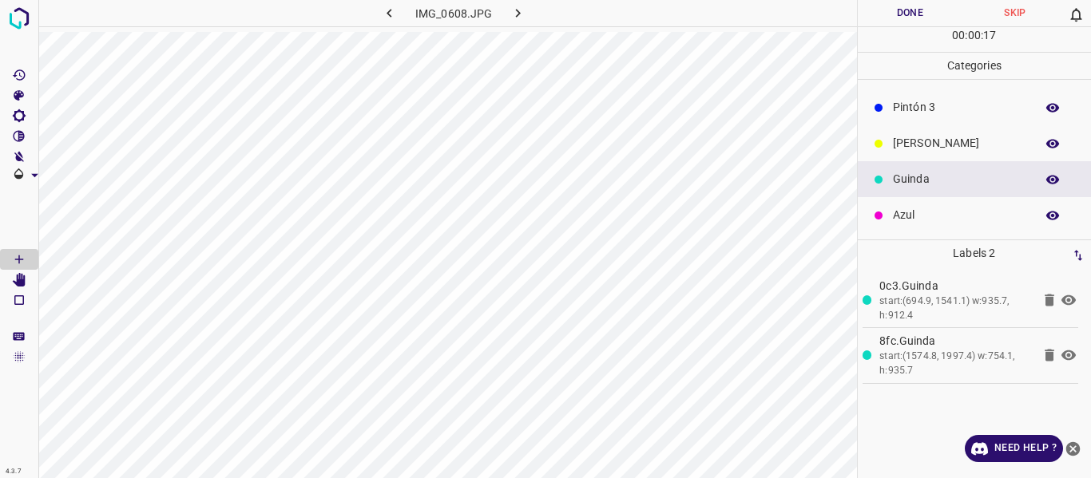
click at [890, 8] on button "Done" at bounding box center [910, 13] width 105 height 26
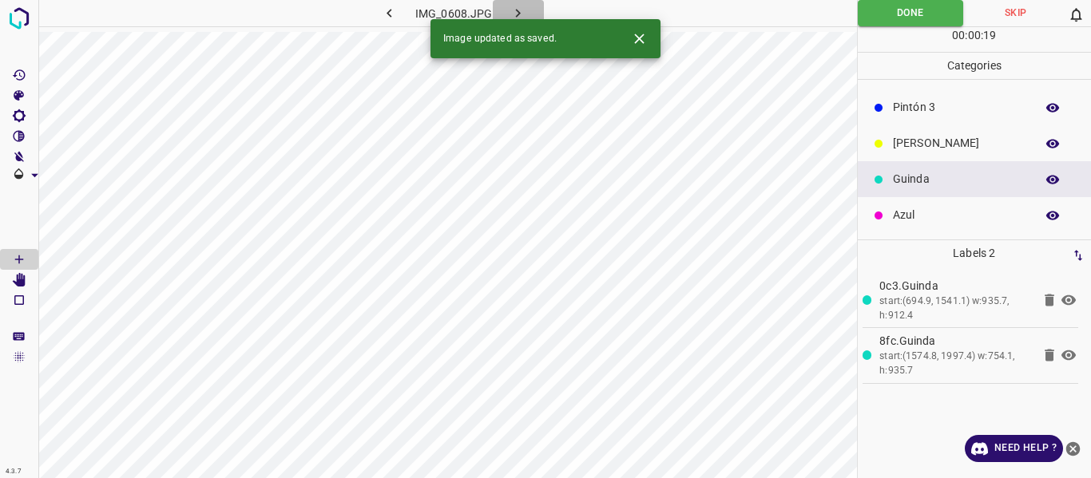
click at [510, 11] on icon "button" at bounding box center [518, 13] width 17 height 17
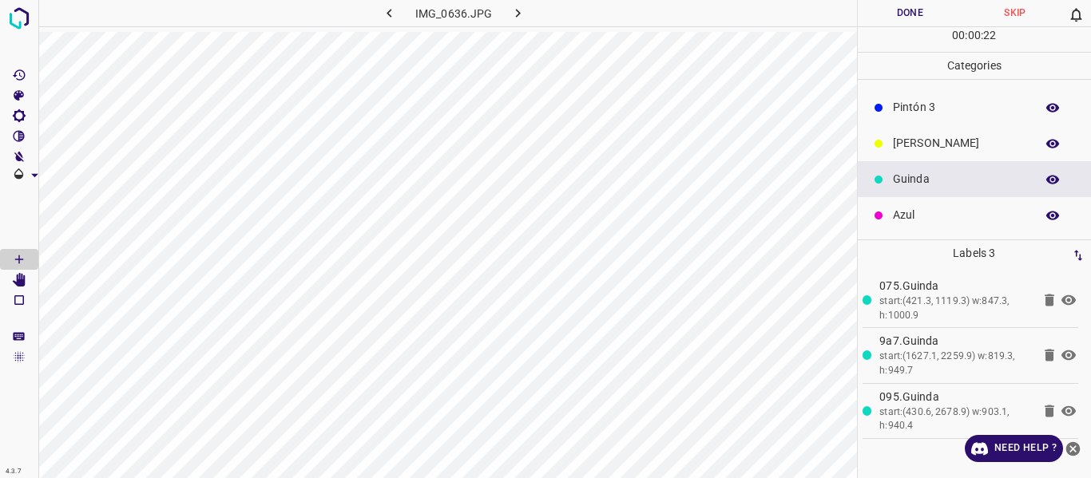
click at [904, 142] on p "[PERSON_NAME]" at bounding box center [960, 143] width 134 height 17
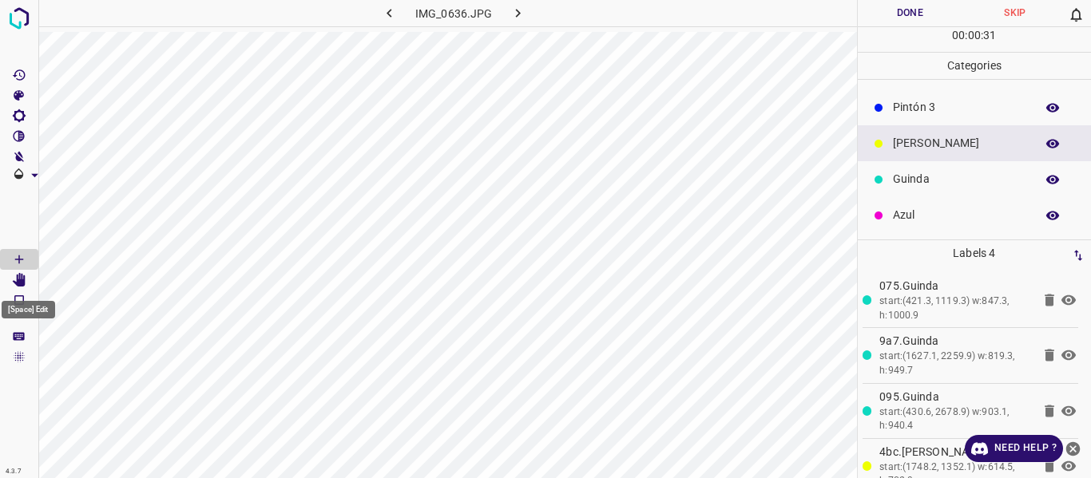
click at [19, 280] on icon "[Space] Edit" at bounding box center [19, 280] width 13 height 14
click at [20, 261] on icon "[Space] Draw" at bounding box center [19, 259] width 14 height 14
click at [883, 15] on button "Done" at bounding box center [910, 13] width 105 height 26
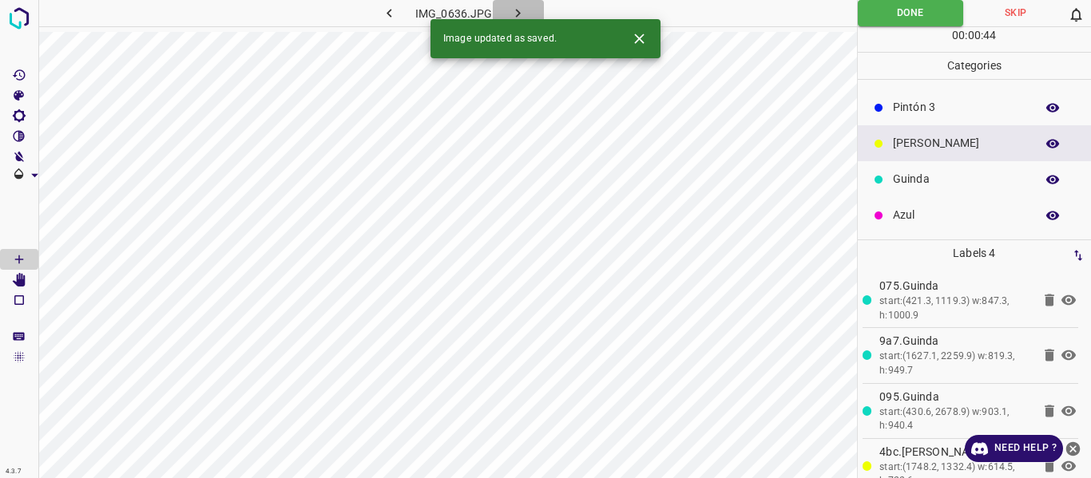
click at [515, 4] on button "button" at bounding box center [518, 13] width 51 height 26
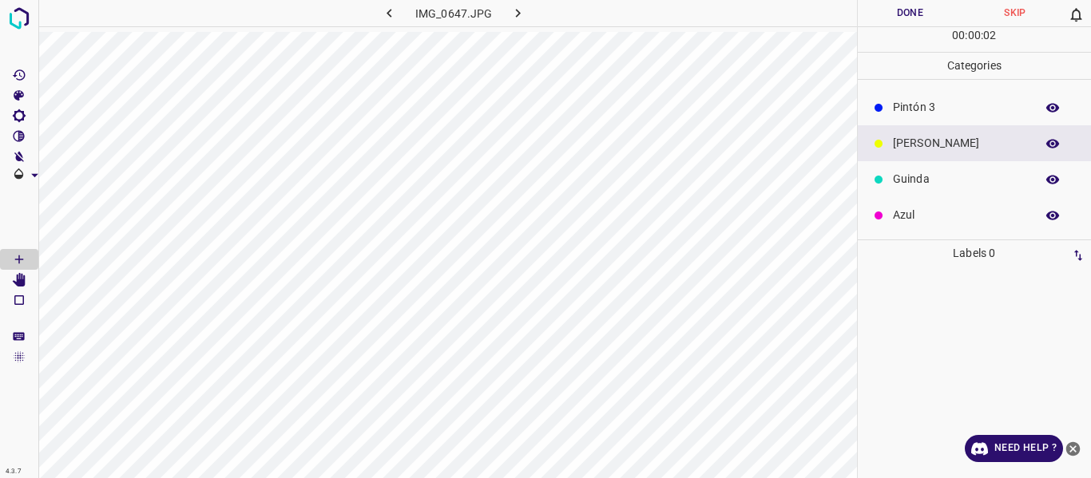
drag, startPoint x: 910, startPoint y: 176, endPoint x: 891, endPoint y: 172, distance: 19.6
click at [910, 175] on p "Guinda" at bounding box center [960, 179] width 134 height 17
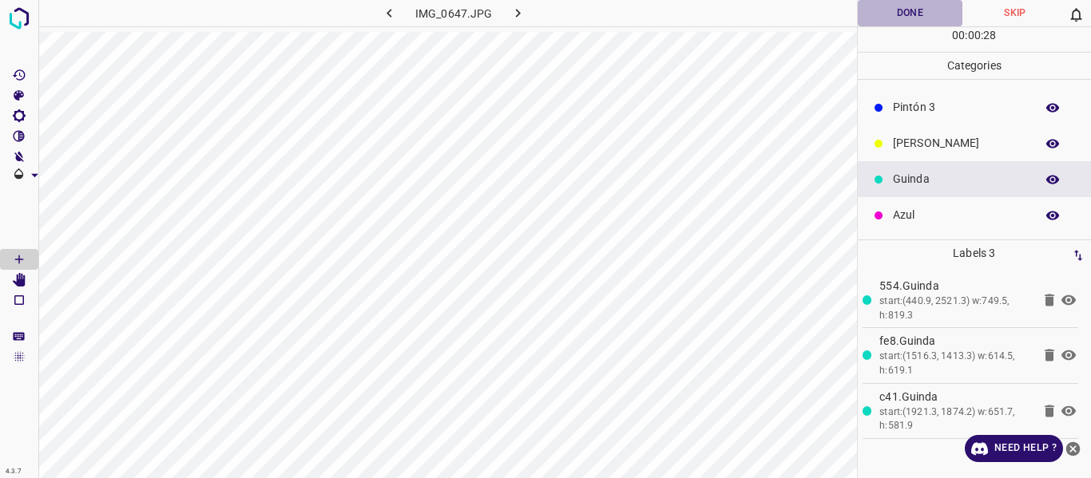
drag, startPoint x: 869, startPoint y: 10, endPoint x: 946, endPoint y: 61, distance: 92.8
click at [871, 10] on button "Done" at bounding box center [910, 13] width 105 height 26
click at [522, 14] on icon "button" at bounding box center [518, 13] width 17 height 17
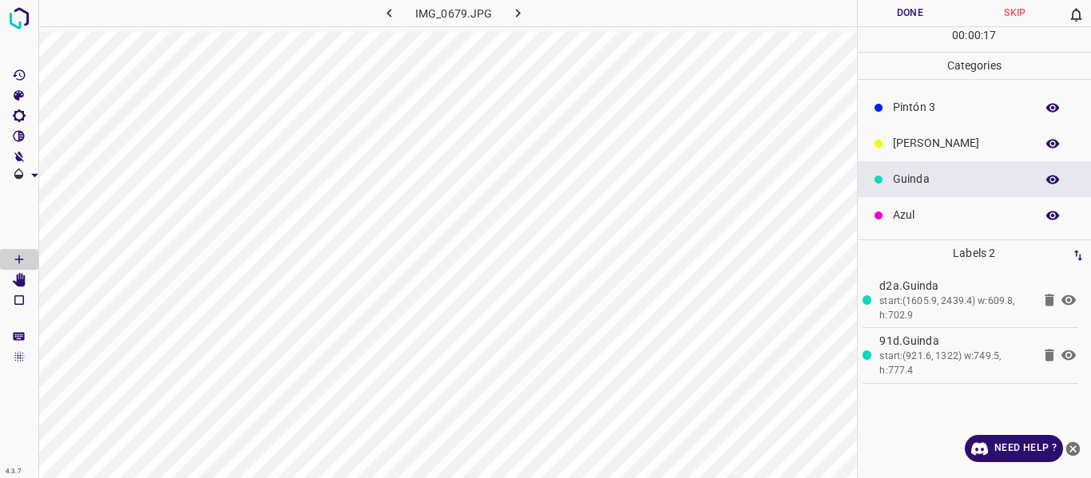
click at [887, 10] on button "Done" at bounding box center [910, 13] width 105 height 26
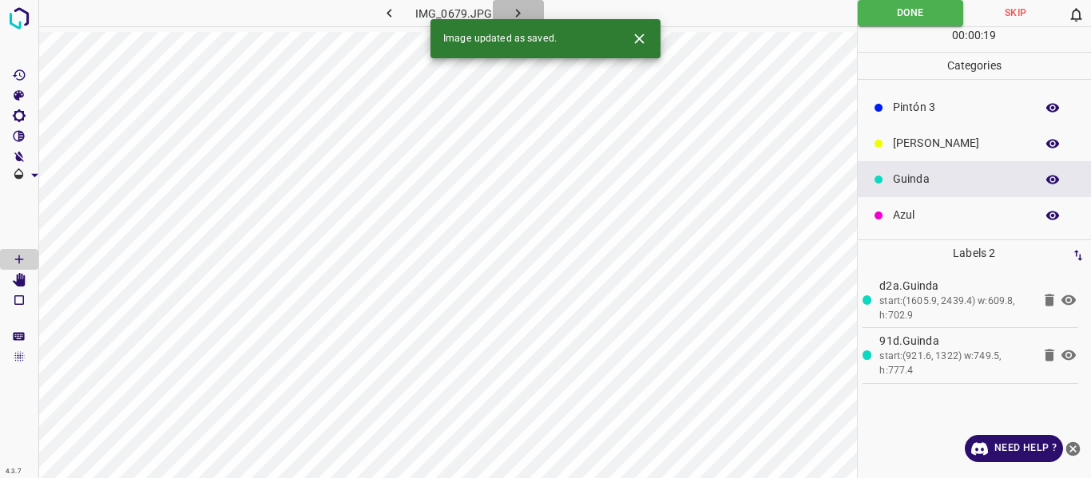
click at [520, 14] on icon "button" at bounding box center [518, 13] width 17 height 17
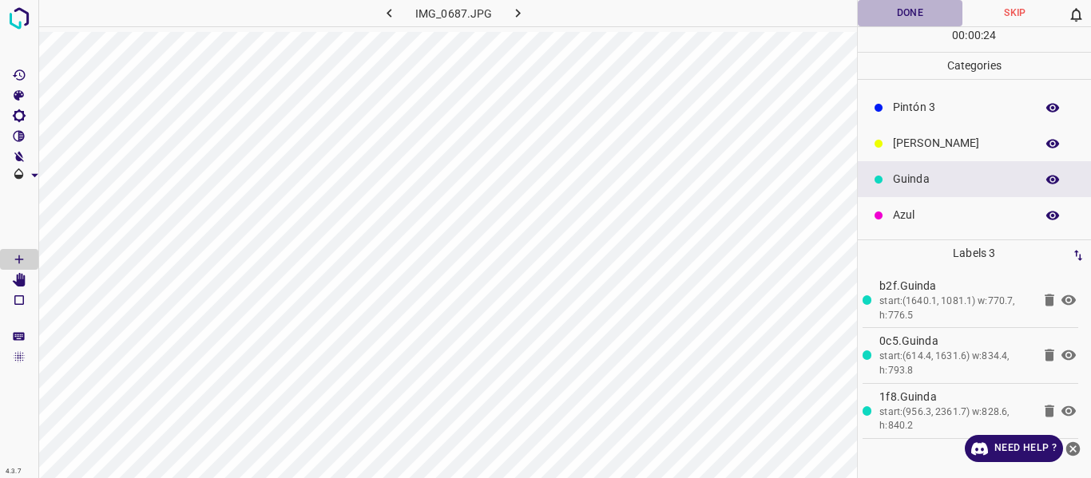
click at [891, 10] on button "Done" at bounding box center [910, 13] width 105 height 26
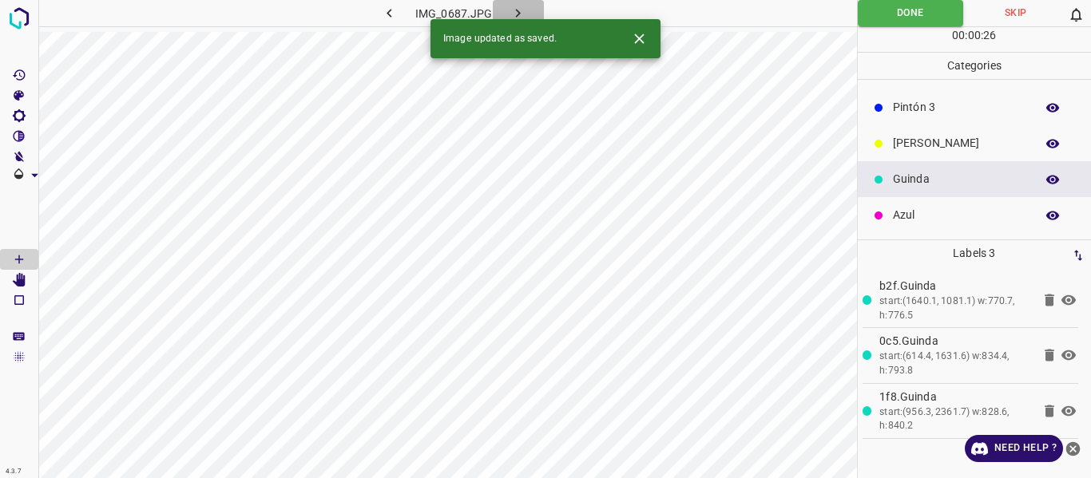
click at [518, 10] on icon "button" at bounding box center [518, 13] width 17 height 17
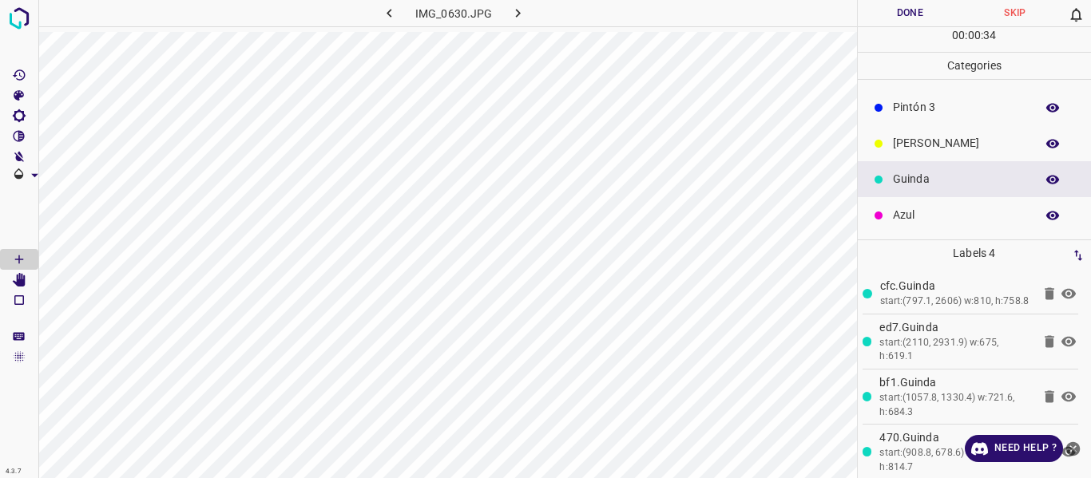
click at [887, 9] on button "Done" at bounding box center [910, 13] width 105 height 26
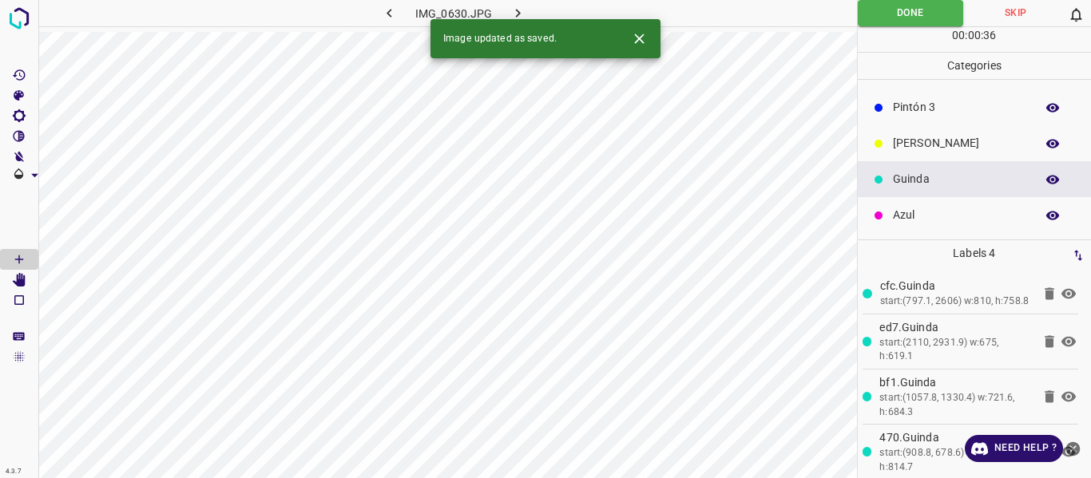
drag, startPoint x: 517, startPoint y: 10, endPoint x: 577, endPoint y: 31, distance: 64.2
click at [518, 11] on icon "button" at bounding box center [518, 13] width 5 height 9
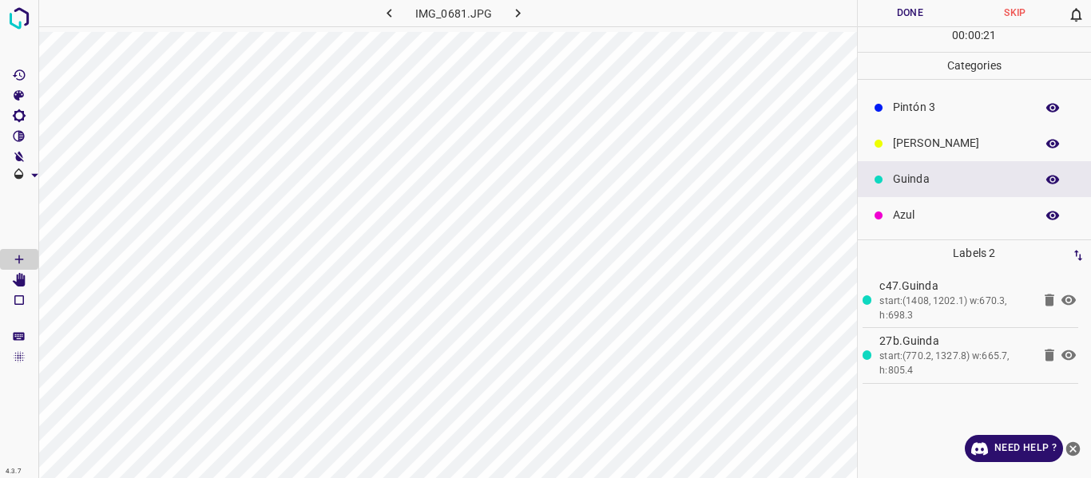
drag, startPoint x: 897, startPoint y: 9, endPoint x: 903, endPoint y: 1, distance: 9.7
click at [898, 10] on button "Done" at bounding box center [910, 13] width 105 height 26
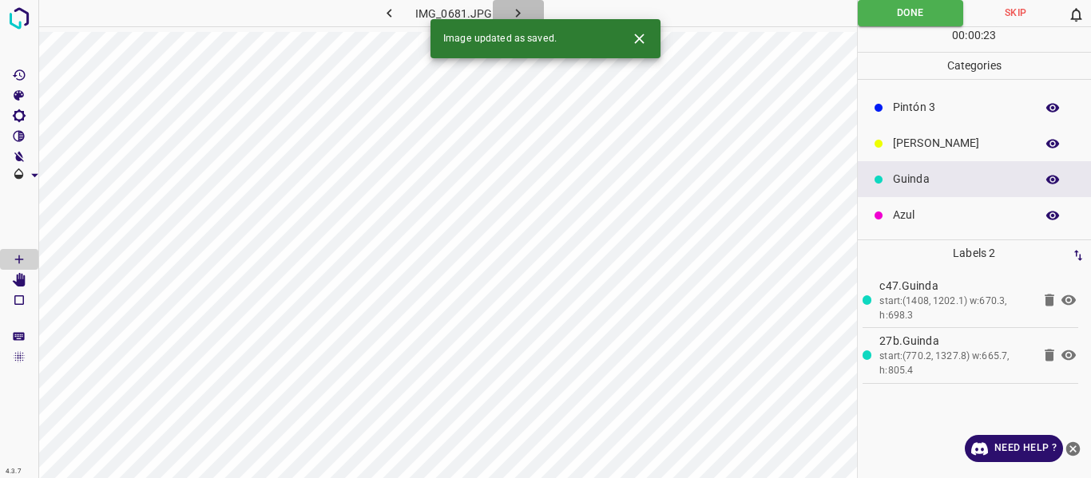
click at [518, 14] on icon "button" at bounding box center [518, 13] width 5 height 9
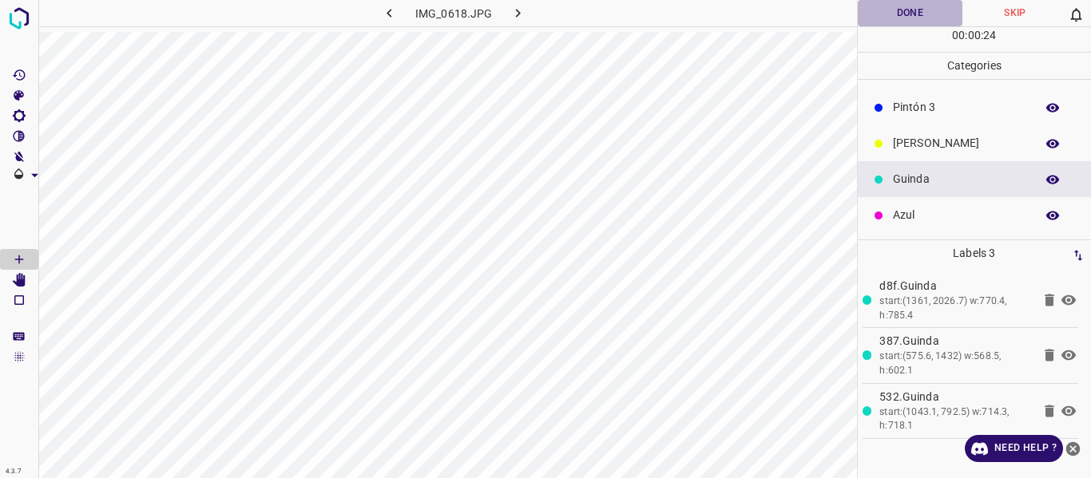
click at [890, 10] on button "Done" at bounding box center [910, 13] width 105 height 26
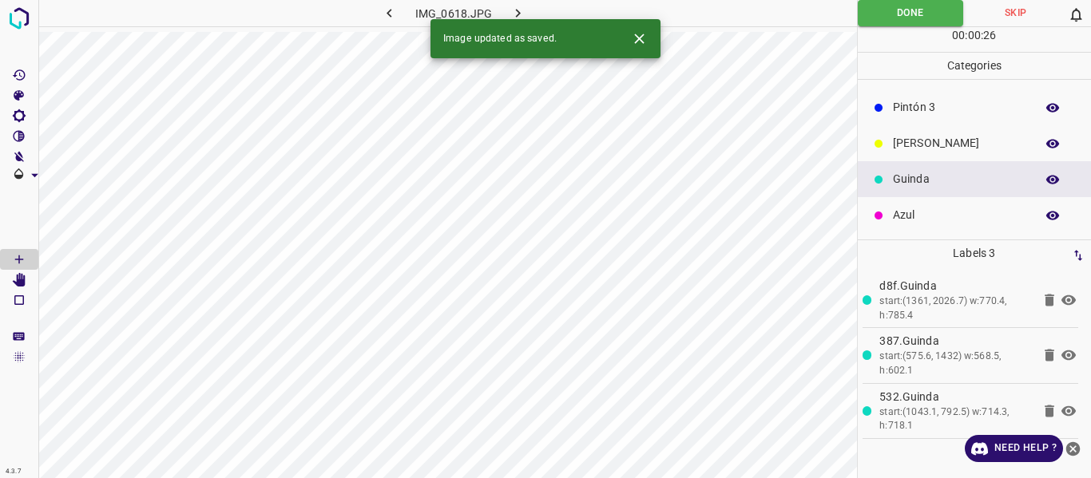
click at [511, 5] on icon "button" at bounding box center [518, 13] width 17 height 17
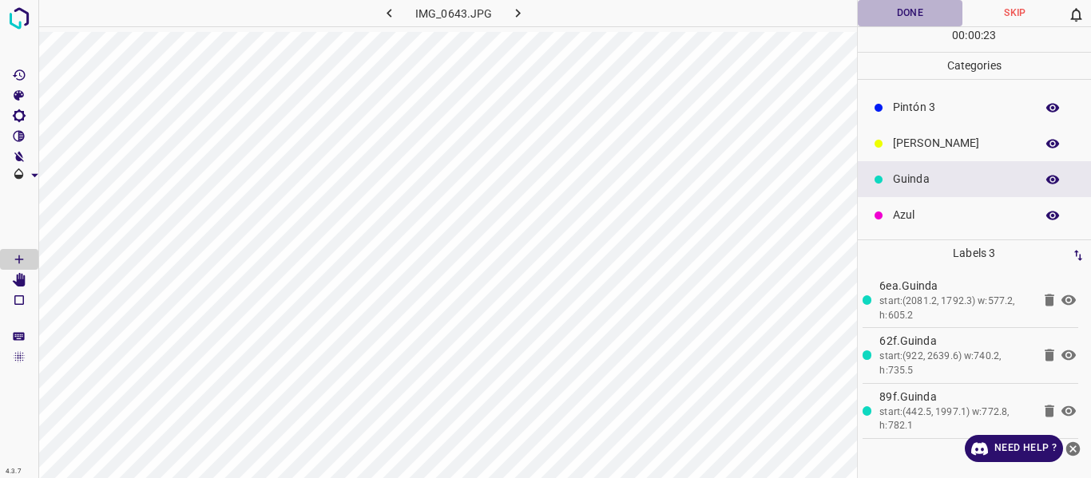
click at [908, 16] on button "Done" at bounding box center [910, 13] width 105 height 26
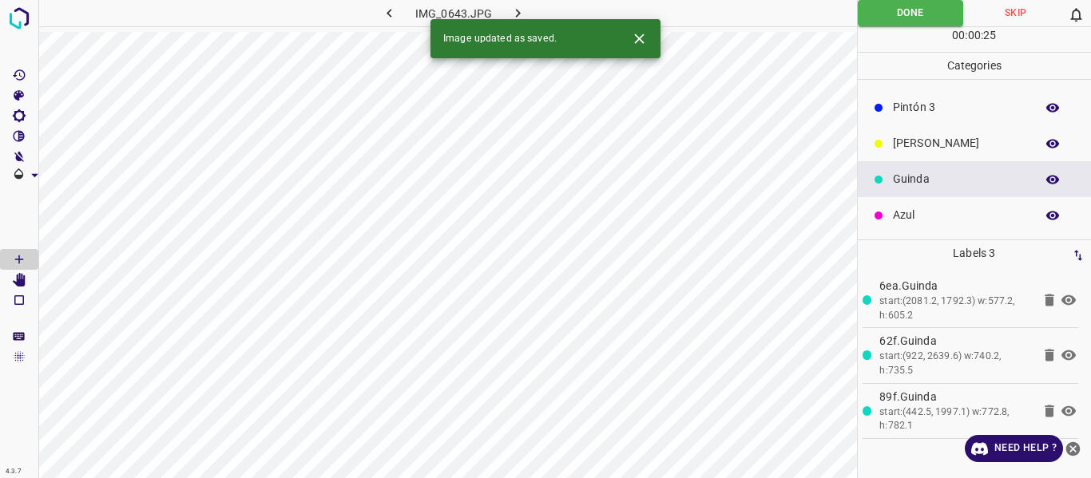
click at [522, 8] on icon "button" at bounding box center [518, 13] width 17 height 17
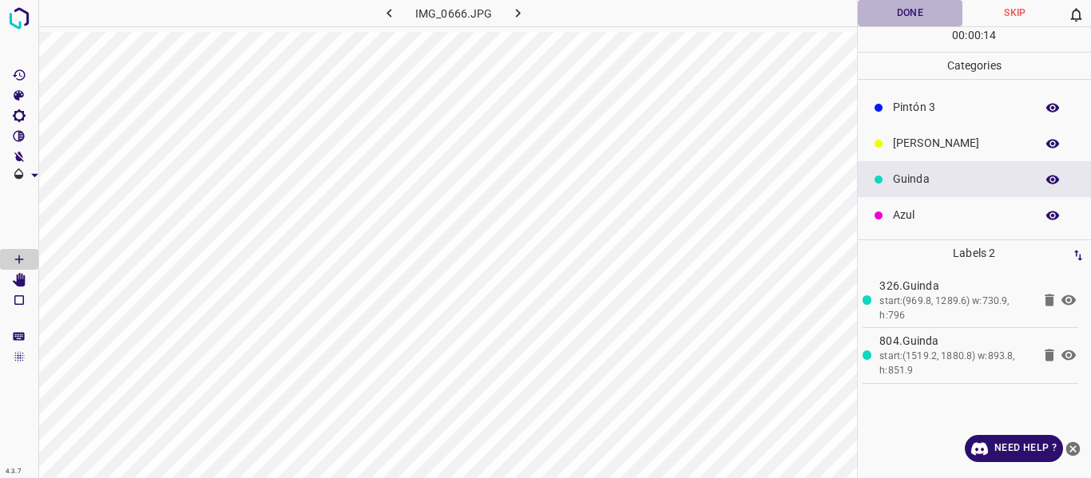
click at [884, 10] on button "Done" at bounding box center [910, 13] width 105 height 26
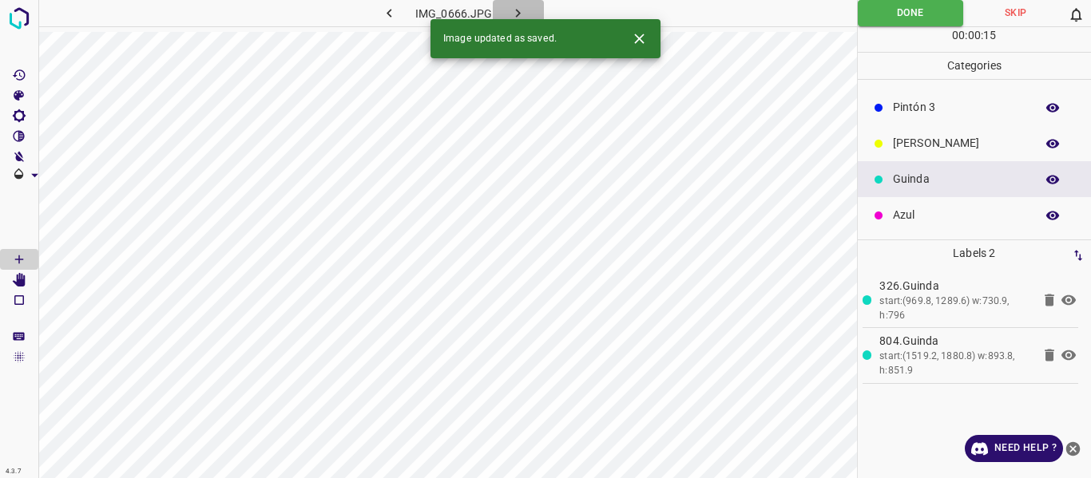
click at [520, 9] on icon "button" at bounding box center [518, 13] width 17 height 17
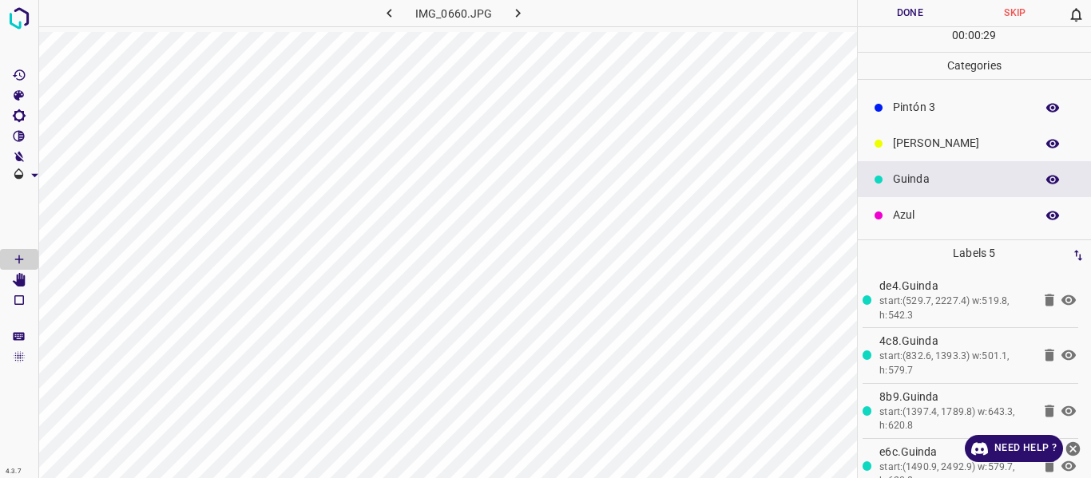
click at [891, 14] on button "Done" at bounding box center [910, 13] width 105 height 26
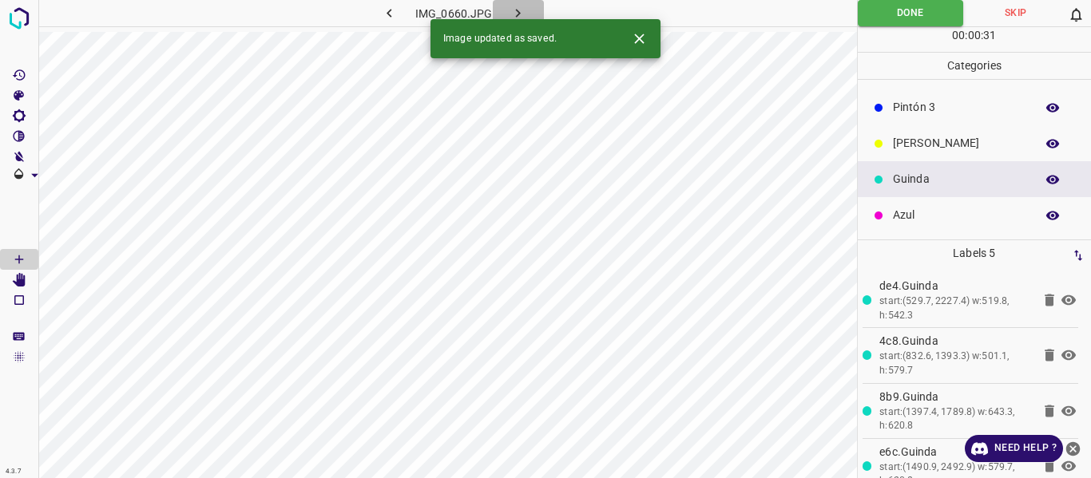
click at [522, 13] on icon "button" at bounding box center [518, 13] width 17 height 17
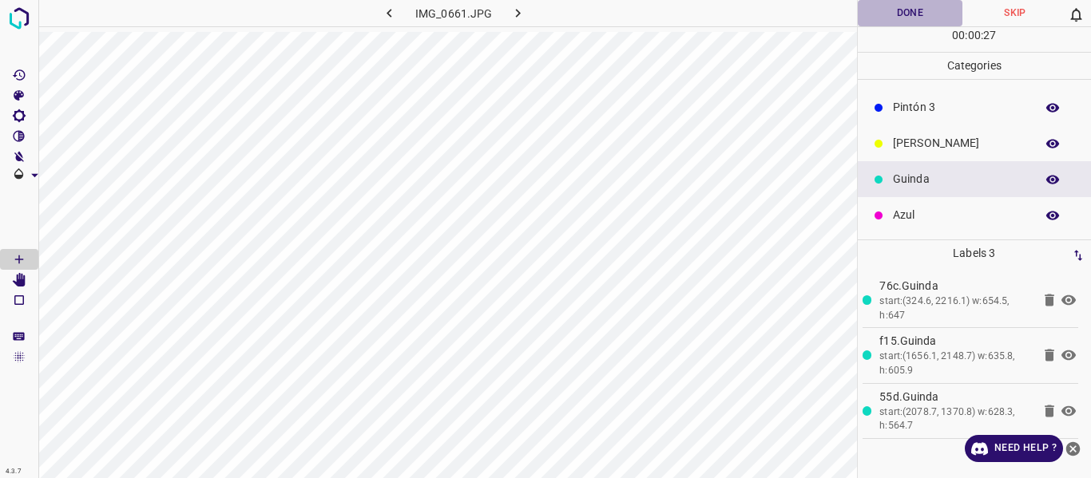
click at [895, 18] on button "Done" at bounding box center [910, 13] width 105 height 26
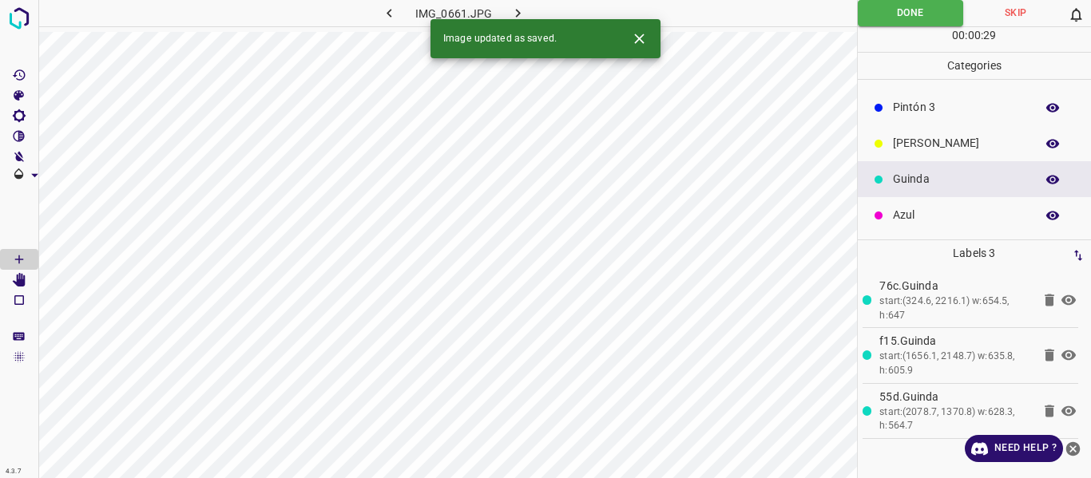
click at [510, 13] on icon "button" at bounding box center [518, 13] width 17 height 17
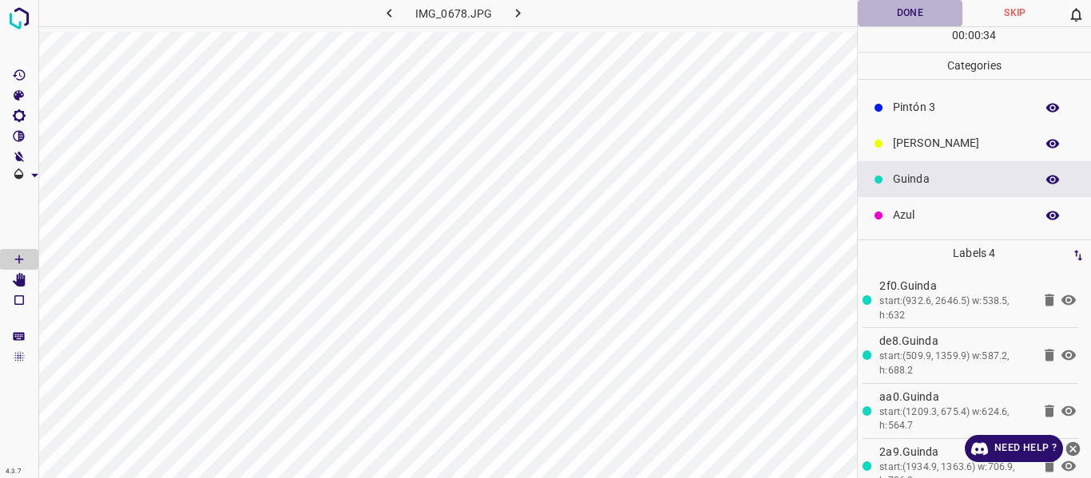
click at [886, 18] on button "Done" at bounding box center [910, 13] width 105 height 26
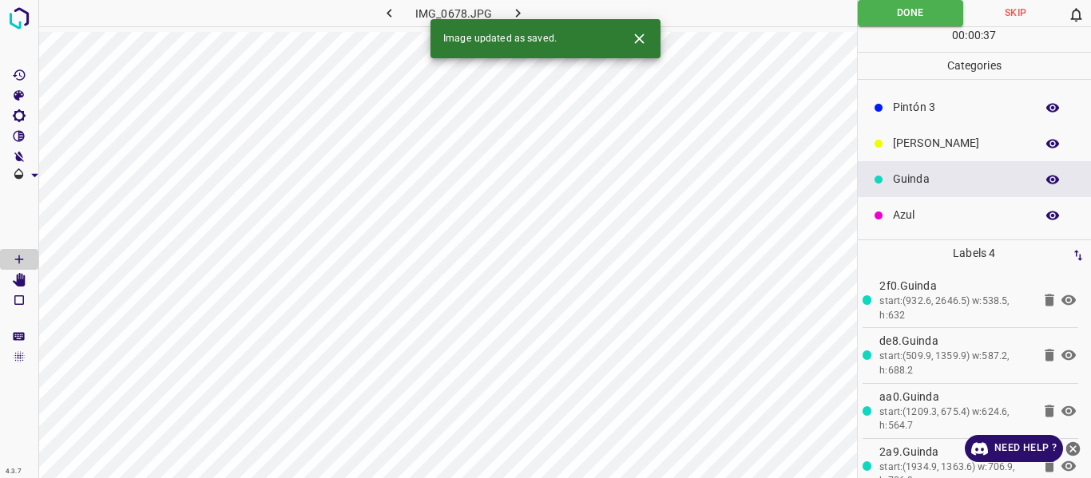
click at [518, 12] on icon "button" at bounding box center [518, 13] width 5 height 9
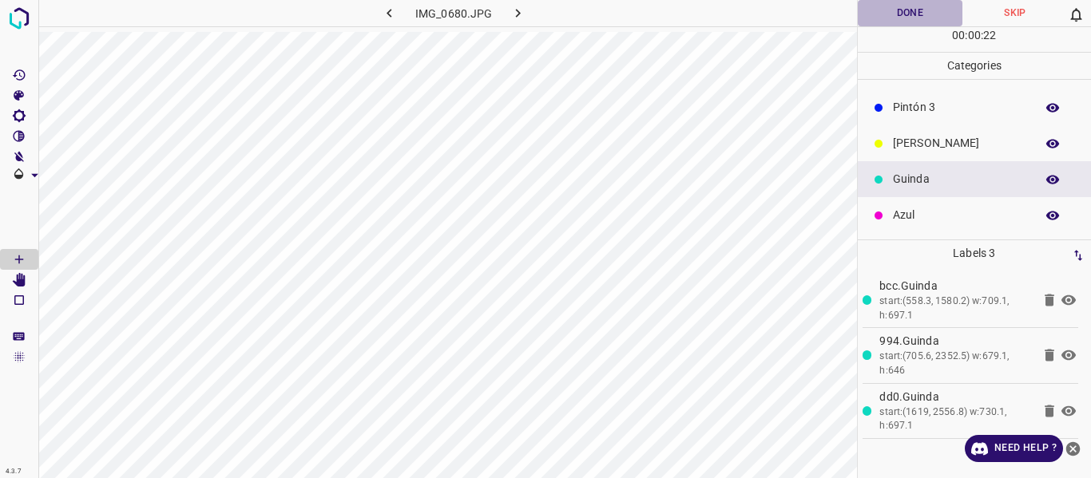
drag, startPoint x: 875, startPoint y: 12, endPoint x: 885, endPoint y: 15, distance: 10.1
click at [876, 11] on button "Done" at bounding box center [910, 13] width 105 height 26
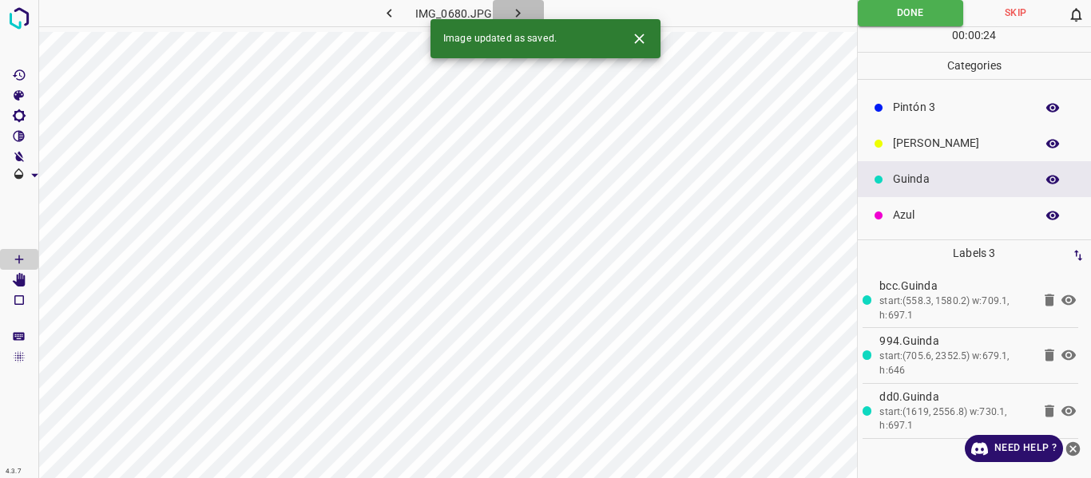
click at [518, 9] on icon "button" at bounding box center [518, 13] width 17 height 17
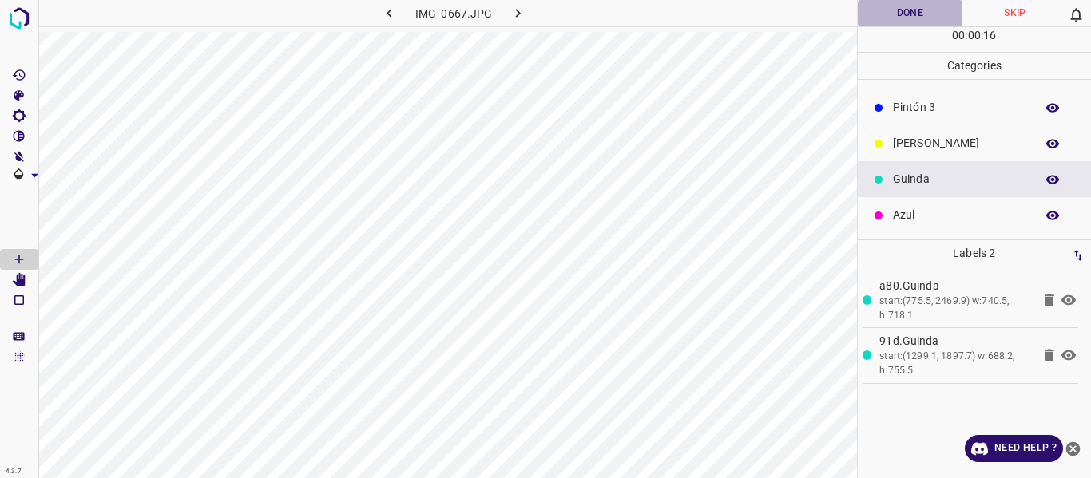
click at [887, 17] on button "Done" at bounding box center [910, 13] width 105 height 26
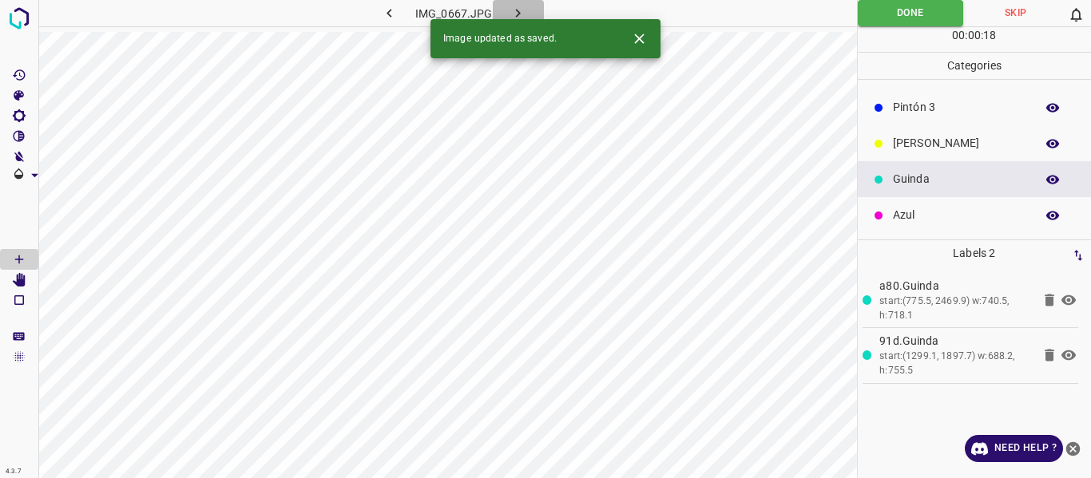
click at [519, 9] on icon "button" at bounding box center [518, 13] width 17 height 17
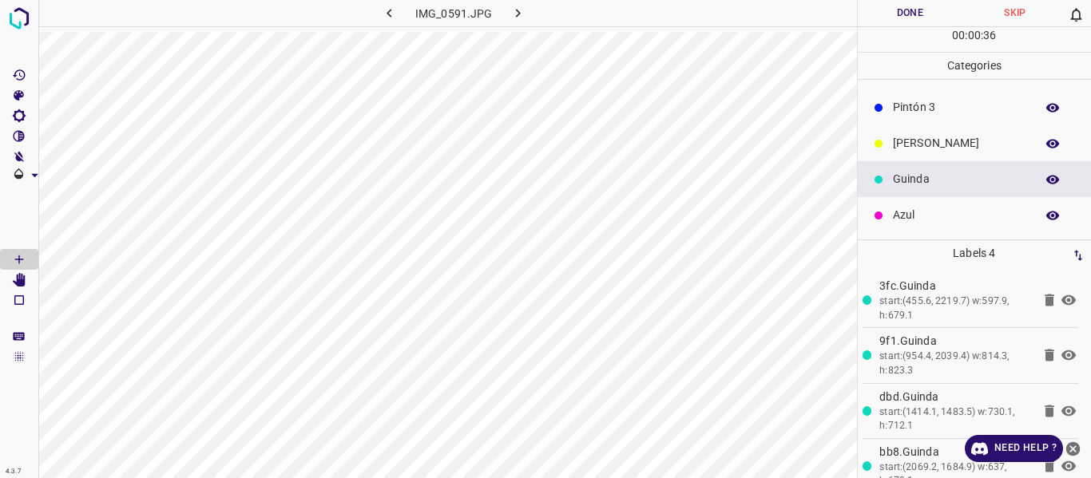
click at [900, 7] on button "Done" at bounding box center [910, 13] width 105 height 26
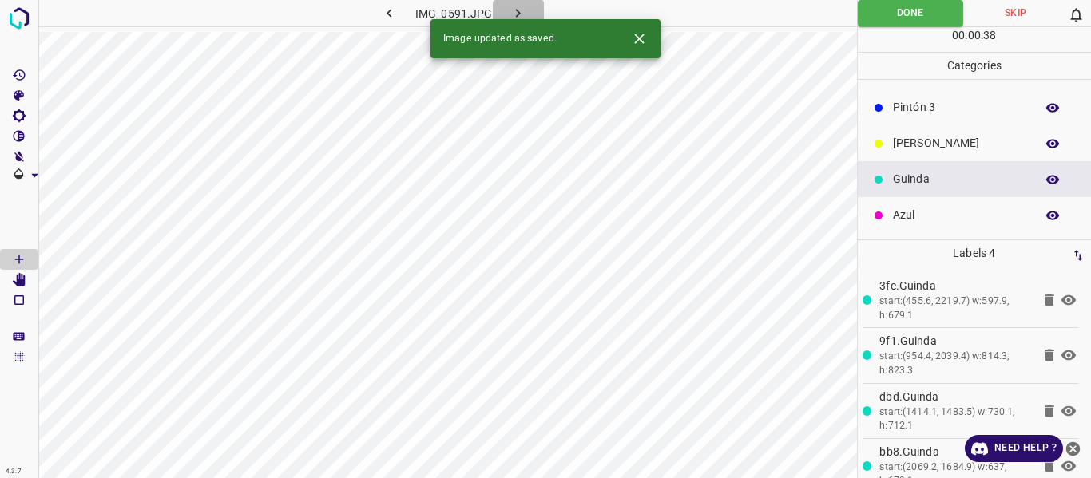
click at [518, 14] on icon "button" at bounding box center [518, 13] width 5 height 9
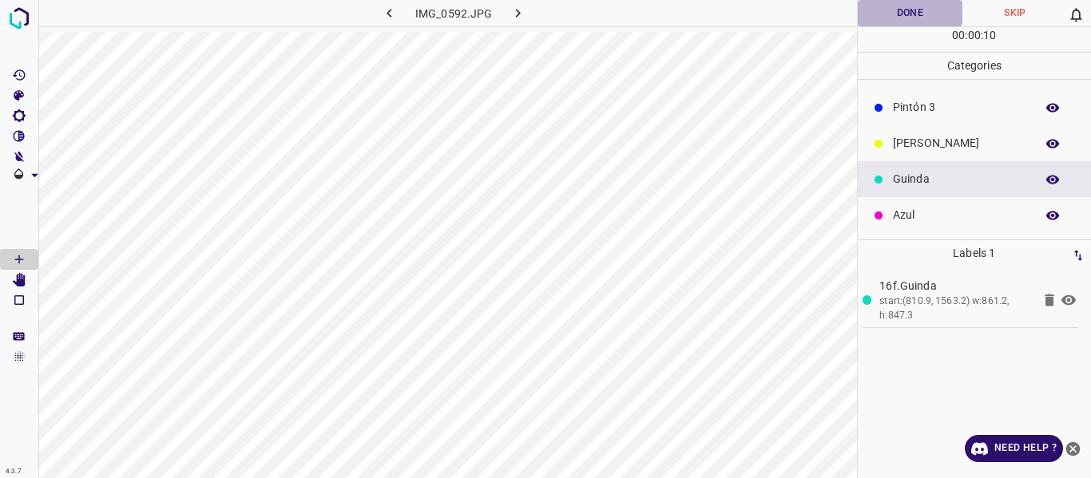
drag, startPoint x: 889, startPoint y: 18, endPoint x: 869, endPoint y: 18, distance: 20.0
click at [889, 18] on button "Done" at bounding box center [910, 13] width 105 height 26
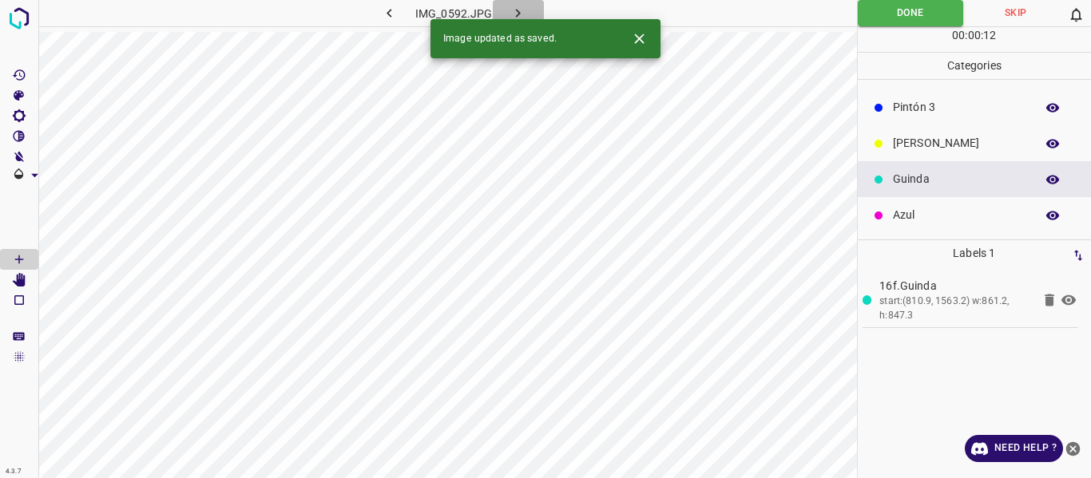
drag, startPoint x: 510, startPoint y: 10, endPoint x: 543, endPoint y: 22, distance: 35.4
click at [513, 12] on icon "button" at bounding box center [518, 13] width 17 height 17
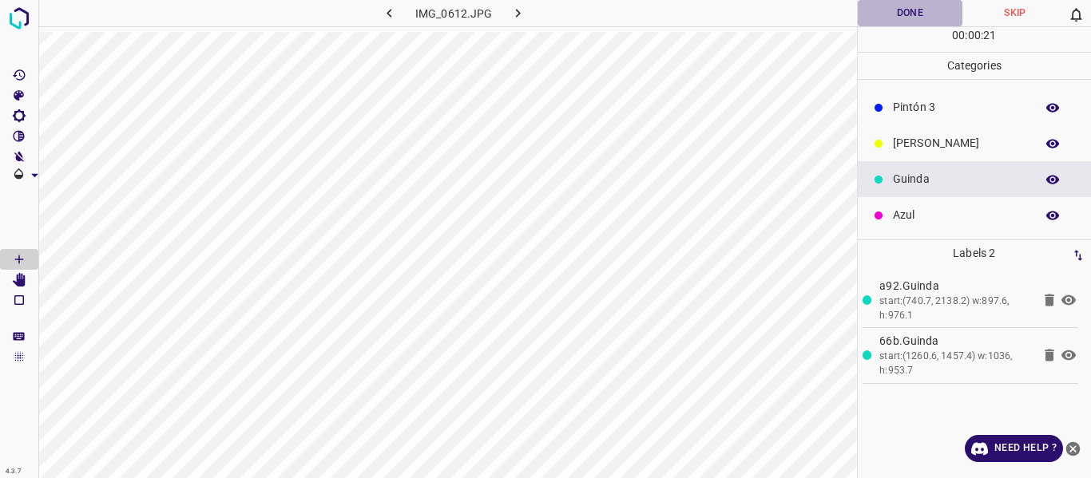
click at [880, 22] on button "Done" at bounding box center [910, 13] width 105 height 26
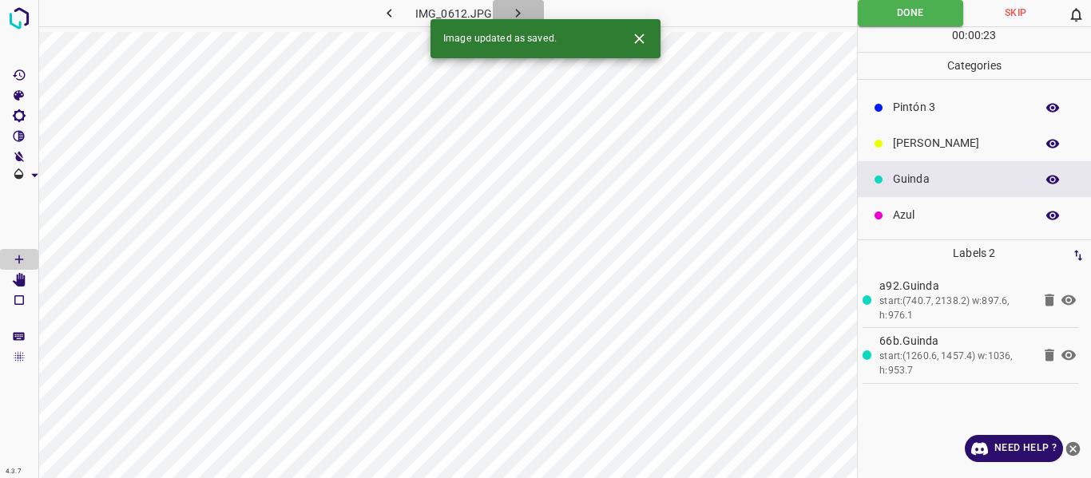
click at [518, 8] on icon "button" at bounding box center [518, 13] width 17 height 17
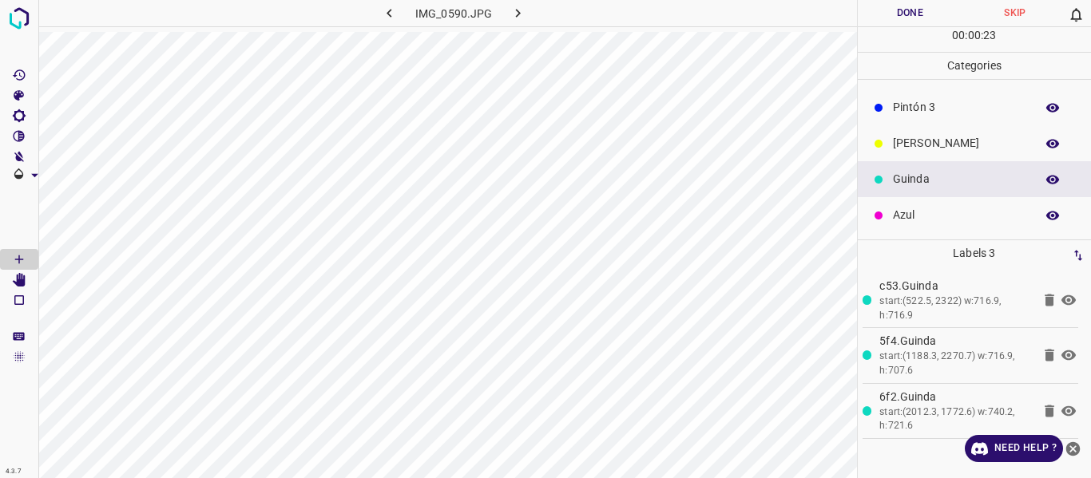
drag, startPoint x: 878, startPoint y: 16, endPoint x: 988, endPoint y: 48, distance: 114.8
click at [881, 15] on button "Done" at bounding box center [910, 13] width 105 height 26
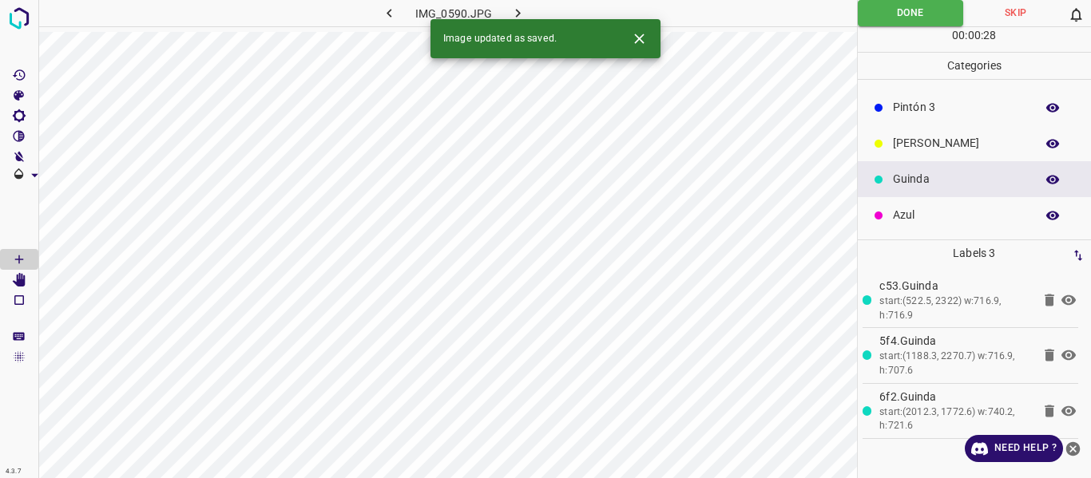
click at [525, 10] on icon "button" at bounding box center [518, 13] width 17 height 17
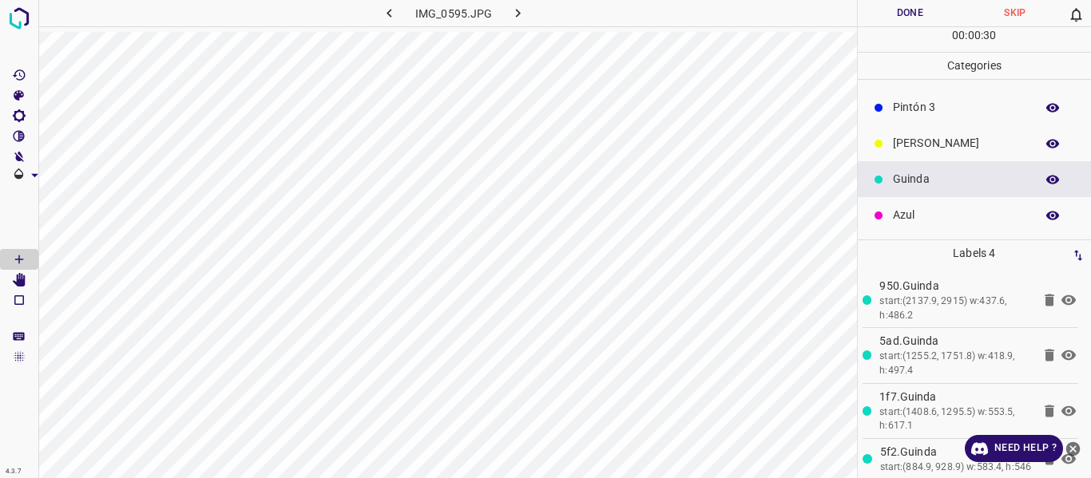
click at [883, 4] on button "Done" at bounding box center [910, 13] width 105 height 26
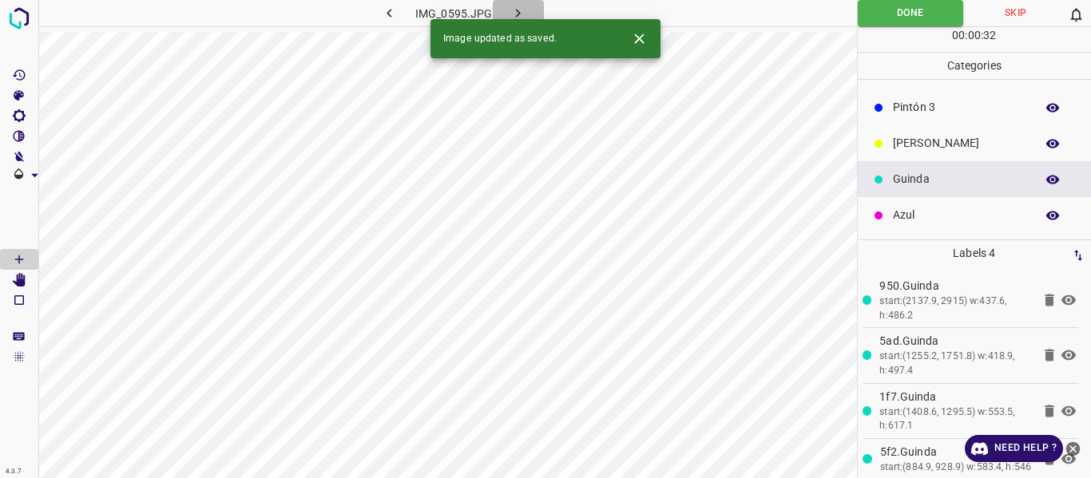
click at [514, 13] on icon "button" at bounding box center [518, 13] width 17 height 17
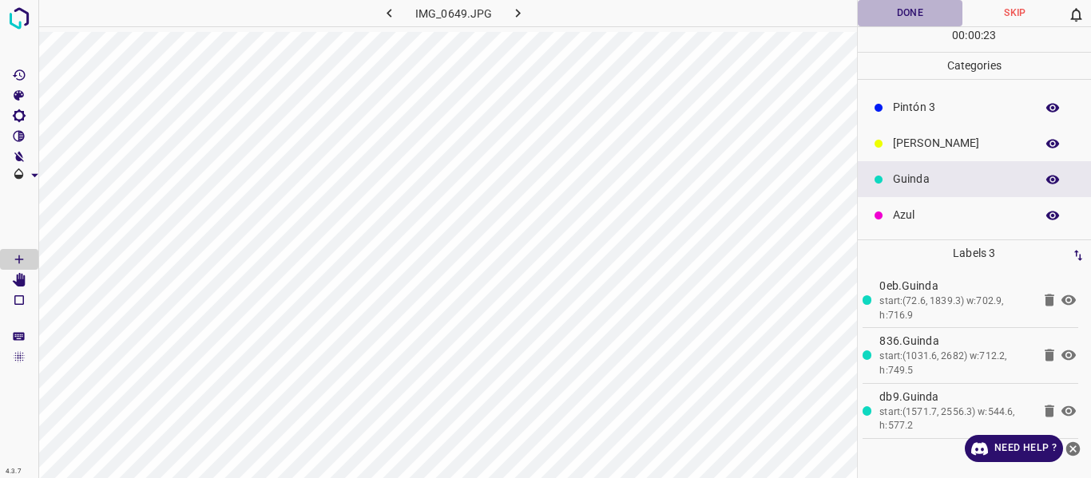
click at [893, 13] on button "Done" at bounding box center [910, 13] width 105 height 26
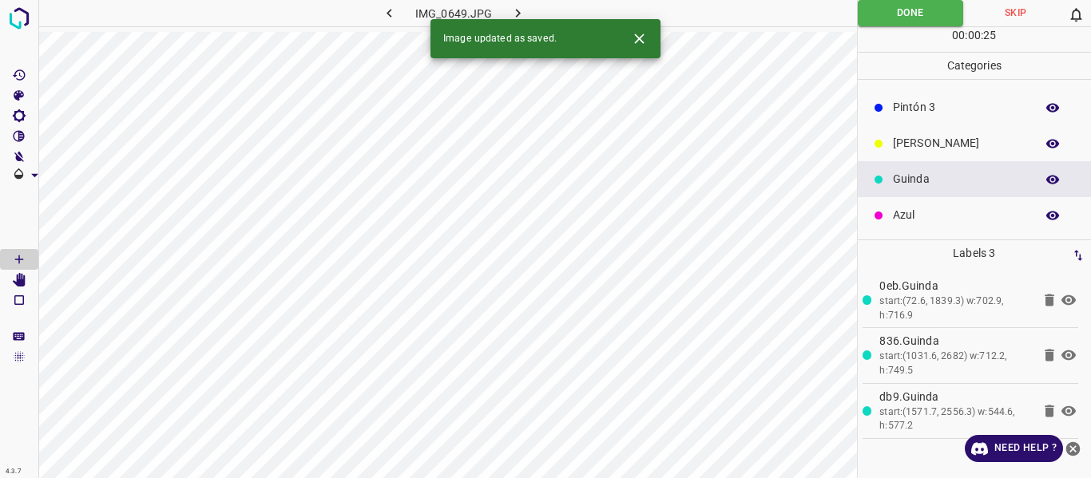
click at [516, 12] on icon "button" at bounding box center [518, 13] width 17 height 17
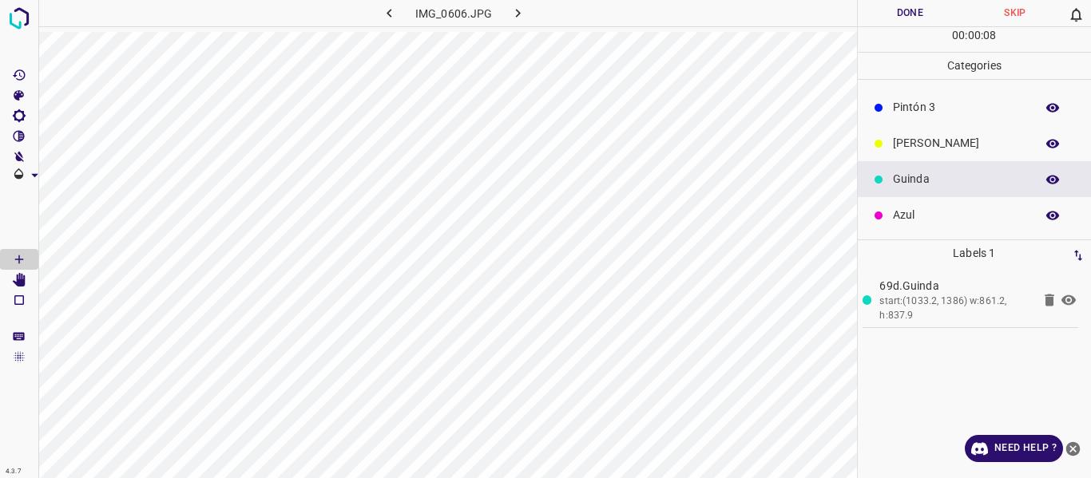
click at [883, 14] on button "Done" at bounding box center [910, 13] width 105 height 26
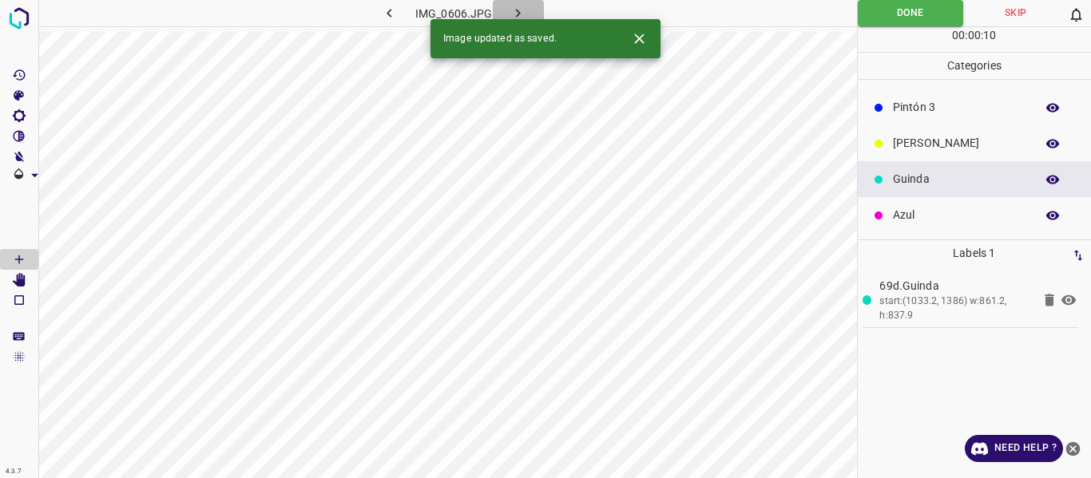
click at [513, 10] on icon "button" at bounding box center [518, 13] width 17 height 17
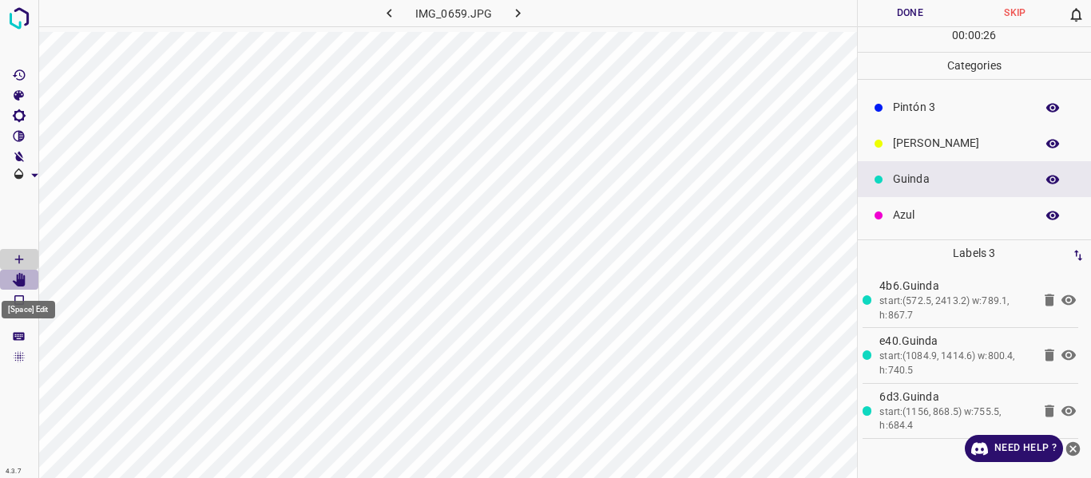
drag, startPoint x: 24, startPoint y: 285, endPoint x: 32, endPoint y: 278, distance: 10.7
click at [24, 284] on icon "[Space] Edit" at bounding box center [19, 280] width 13 height 14
click at [22, 256] on icon "[Space] Draw" at bounding box center [19, 259] width 14 height 14
click at [894, 14] on button "Done" at bounding box center [910, 13] width 105 height 26
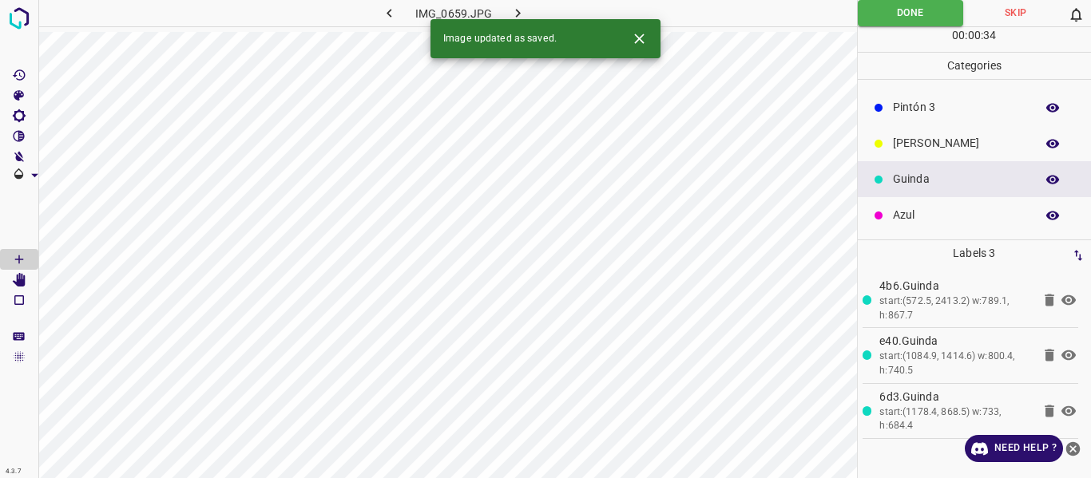
click at [517, 11] on icon "button" at bounding box center [518, 13] width 5 height 9
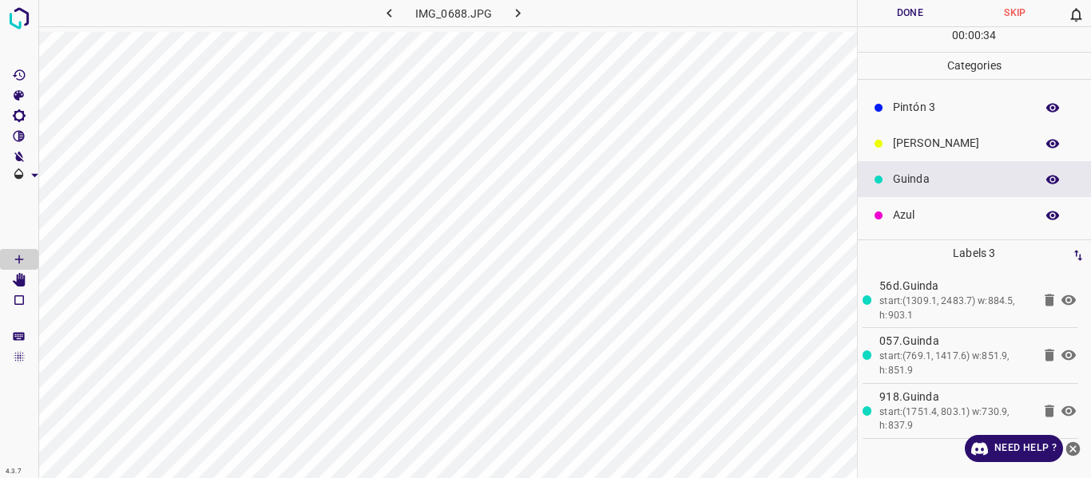
click at [901, 20] on button "Done" at bounding box center [910, 13] width 105 height 26
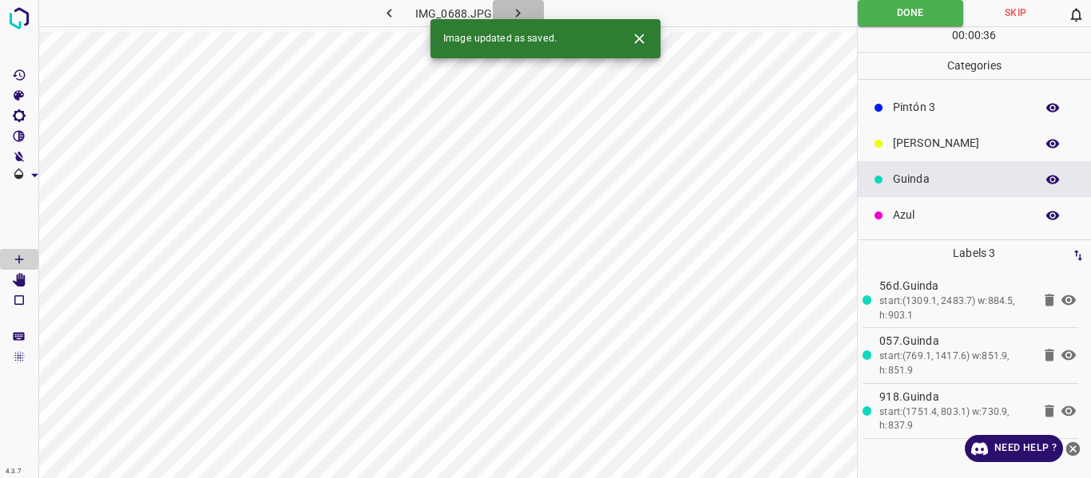
click at [522, 12] on icon "button" at bounding box center [518, 13] width 17 height 17
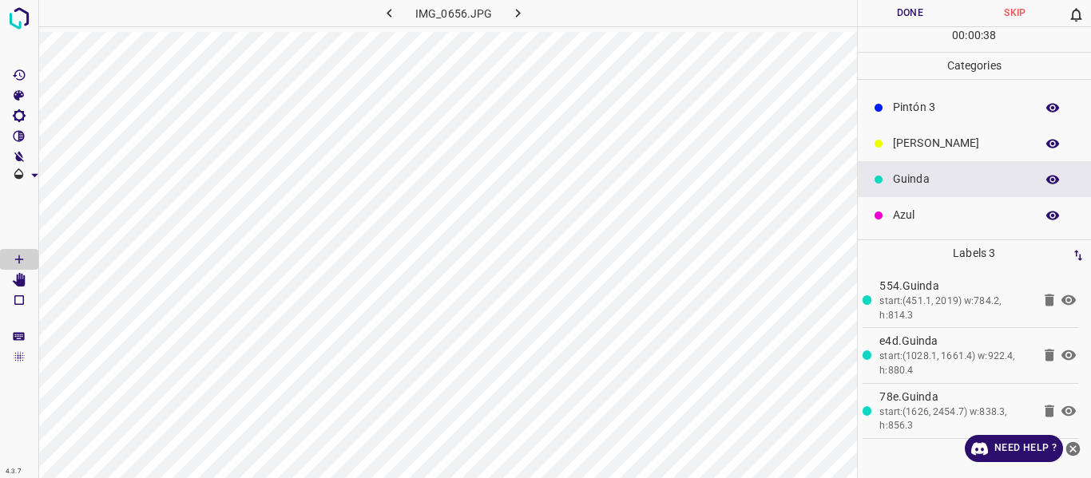
click at [894, 12] on button "Done" at bounding box center [910, 13] width 105 height 26
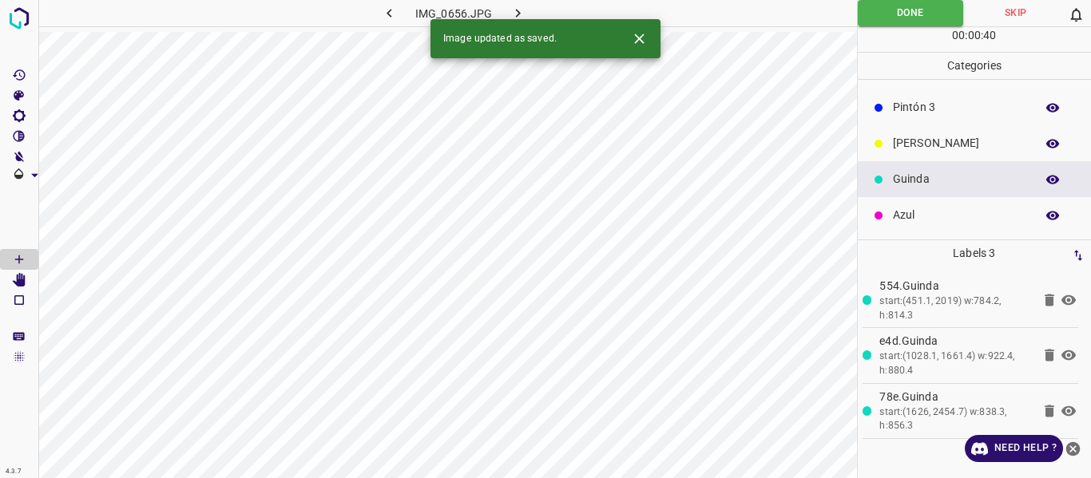
click at [514, 5] on icon "button" at bounding box center [518, 13] width 17 height 17
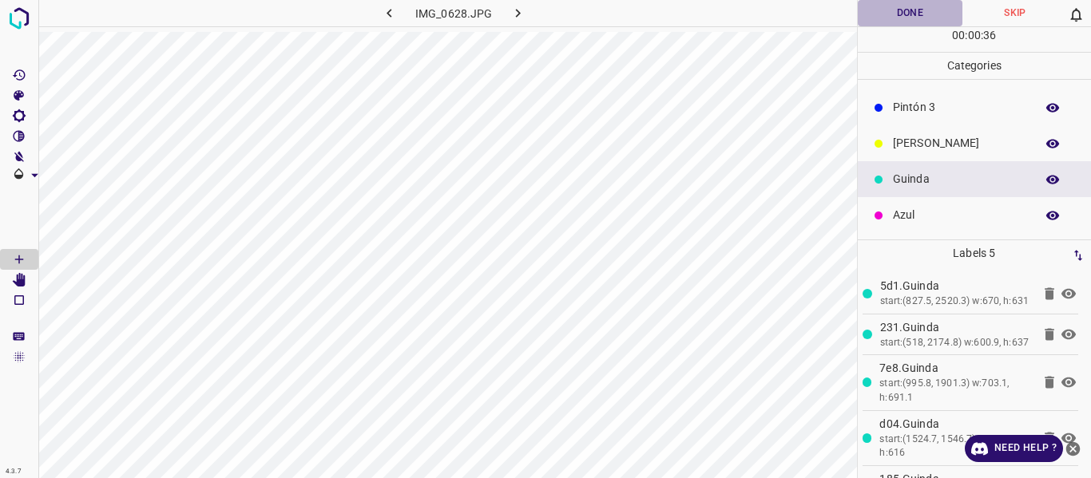
click at [891, 10] on button "Done" at bounding box center [910, 13] width 105 height 26
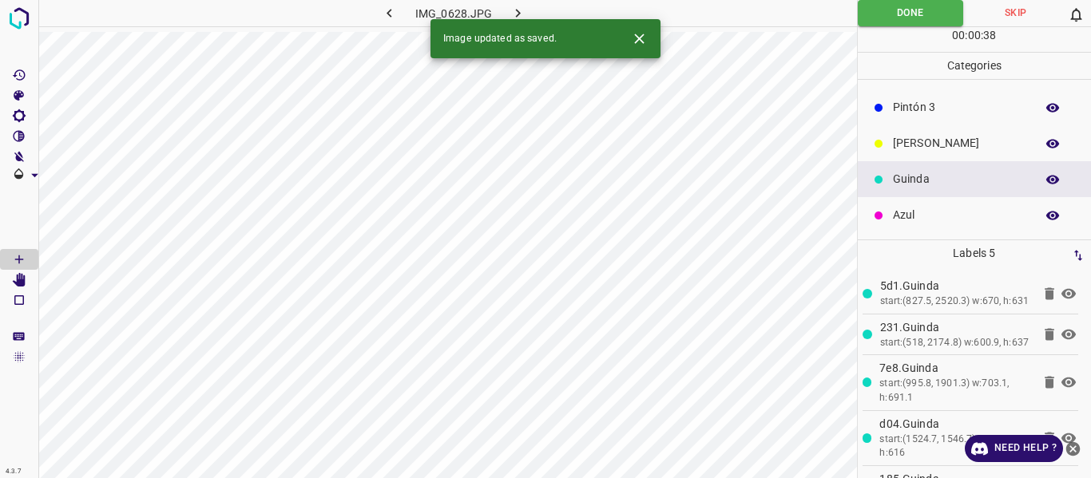
click at [517, 6] on icon "button" at bounding box center [518, 13] width 17 height 17
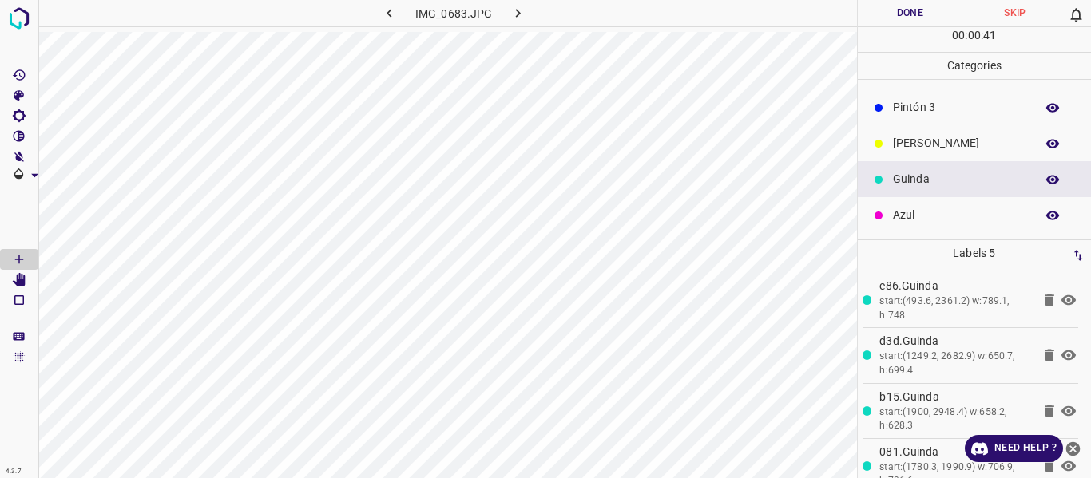
click at [900, 11] on button "Done" at bounding box center [910, 13] width 105 height 26
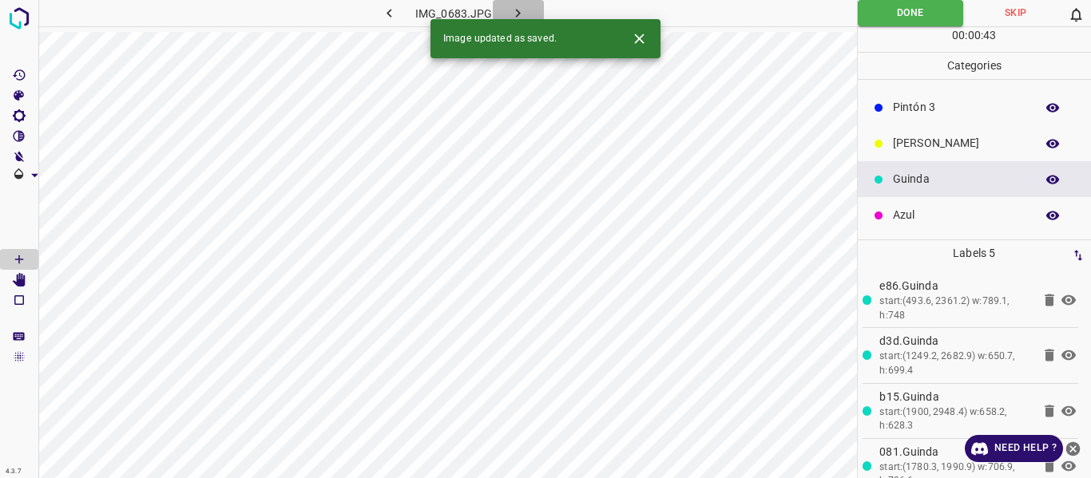
drag, startPoint x: 513, startPoint y: 9, endPoint x: 519, endPoint y: 0, distance: 10.9
click at [514, 7] on icon "button" at bounding box center [518, 13] width 17 height 17
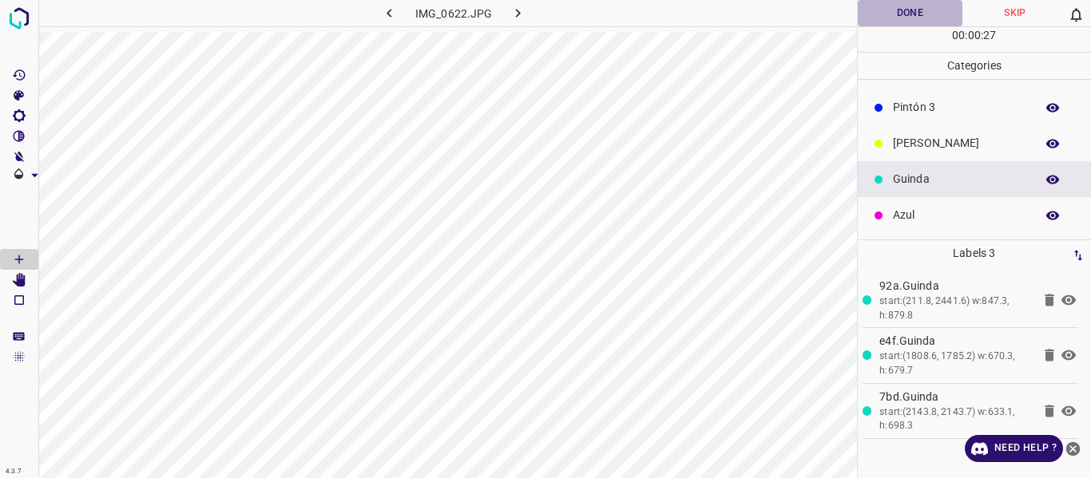
click at [899, 11] on button "Done" at bounding box center [910, 13] width 105 height 26
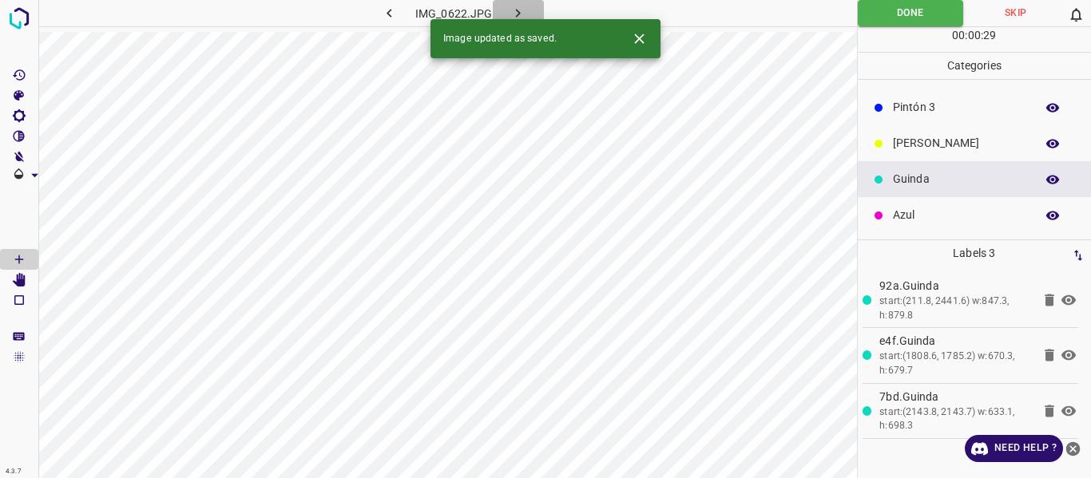
click at [514, 10] on icon "button" at bounding box center [518, 13] width 17 height 17
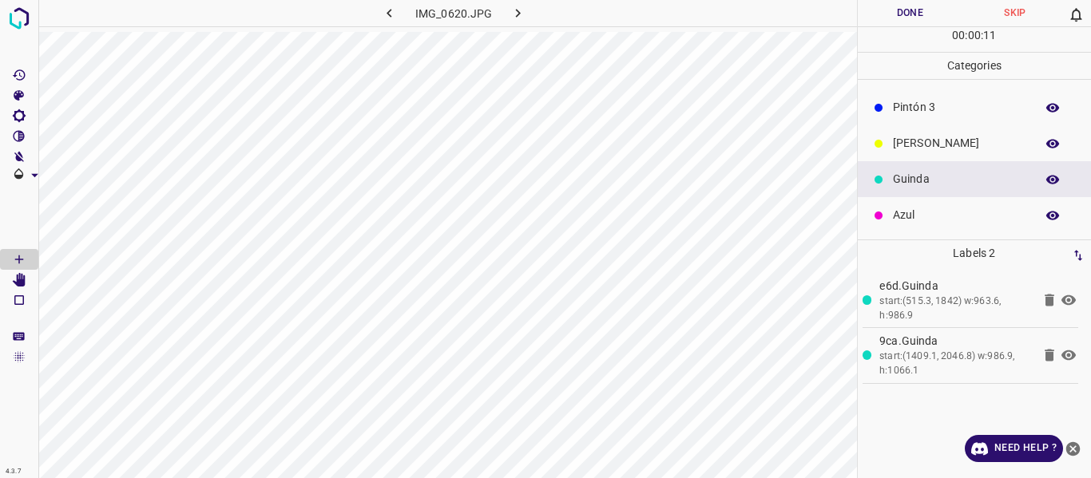
click at [865, 18] on button "Done" at bounding box center [910, 13] width 105 height 26
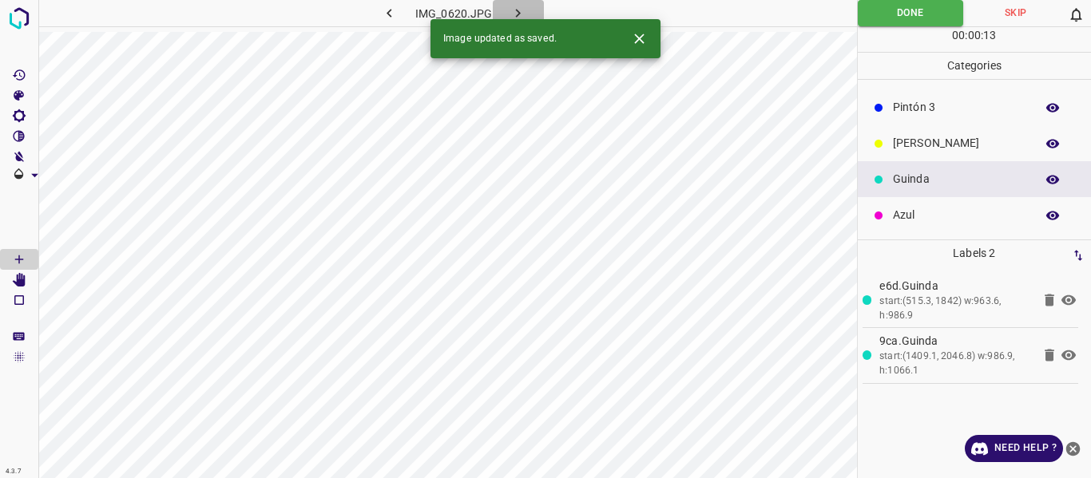
click at [518, 13] on icon "button" at bounding box center [518, 13] width 5 height 9
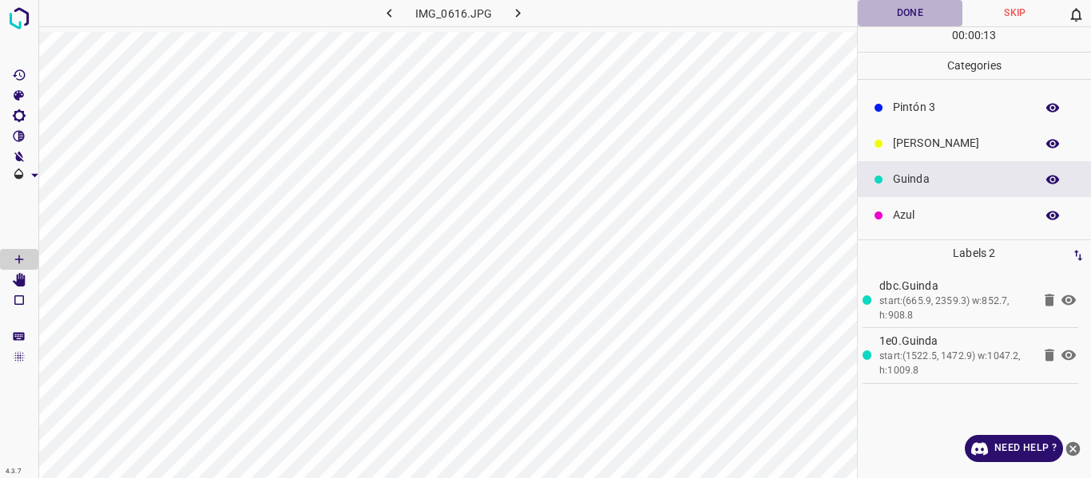
click at [893, 14] on button "Done" at bounding box center [910, 13] width 105 height 26
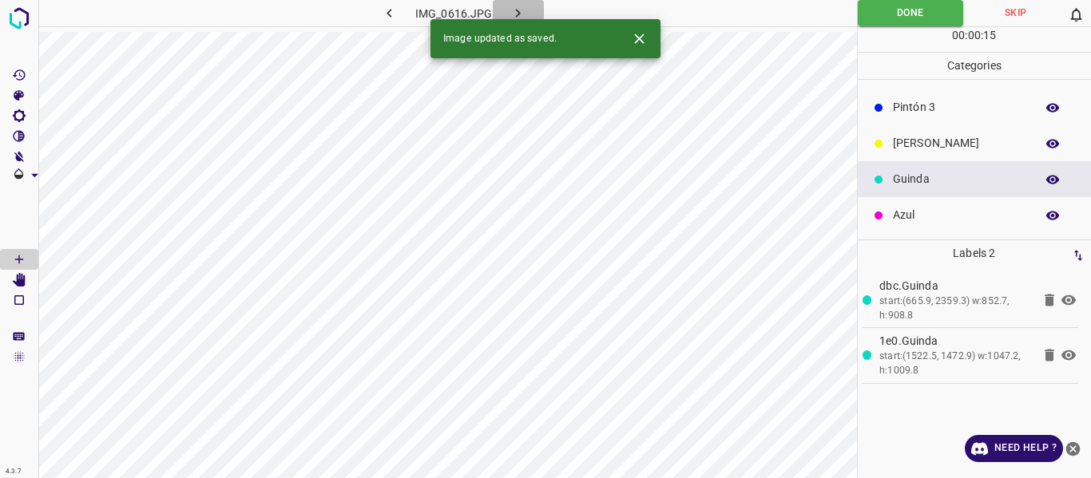
drag, startPoint x: 514, startPoint y: 10, endPoint x: 538, endPoint y: 20, distance: 25.1
click at [517, 10] on icon "button" at bounding box center [518, 13] width 17 height 17
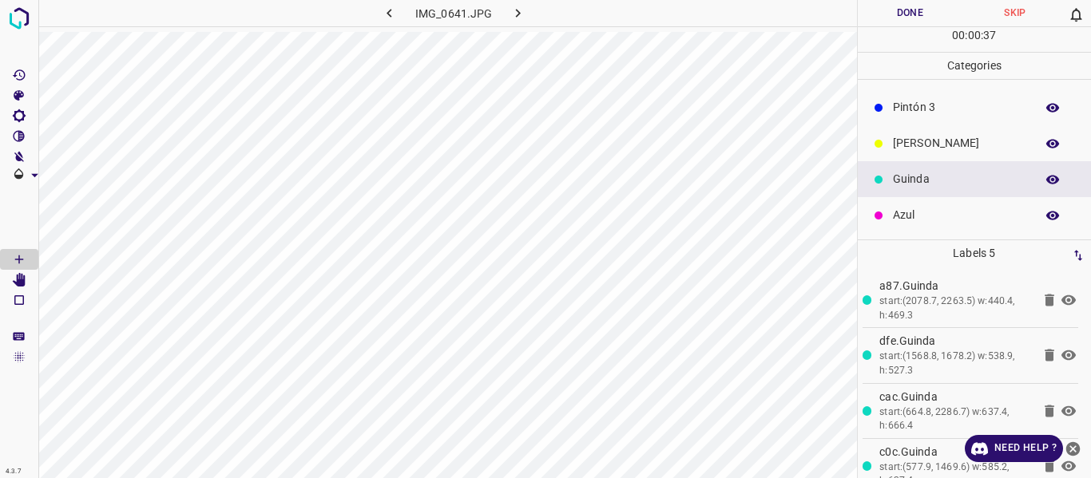
click at [903, 16] on button "Done" at bounding box center [910, 13] width 105 height 26
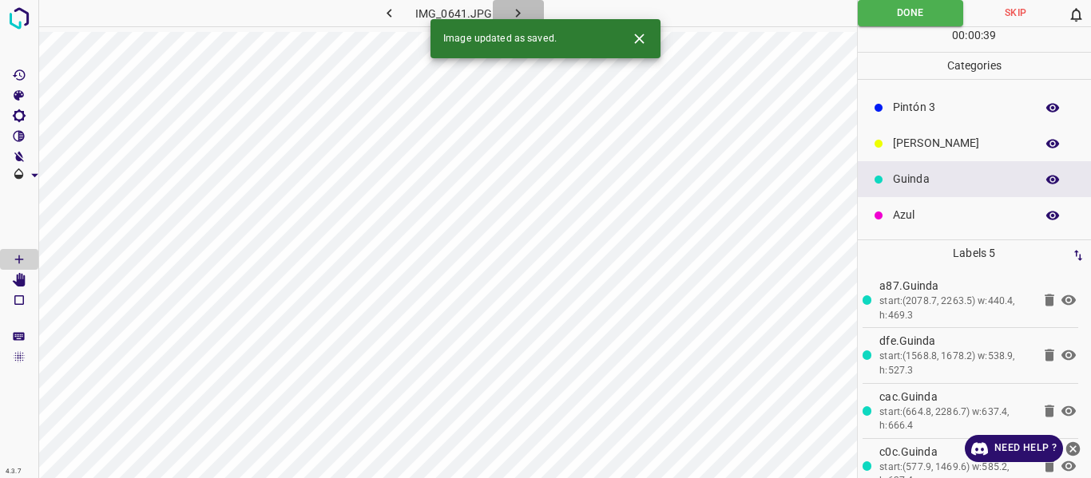
click at [520, 10] on icon "button" at bounding box center [518, 13] width 17 height 17
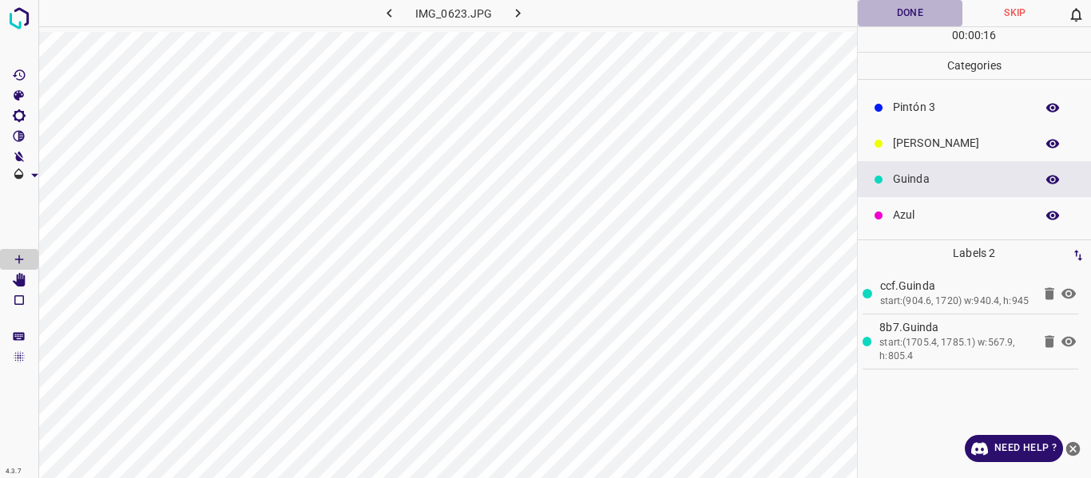
click at [910, 2] on button "Done" at bounding box center [910, 13] width 105 height 26
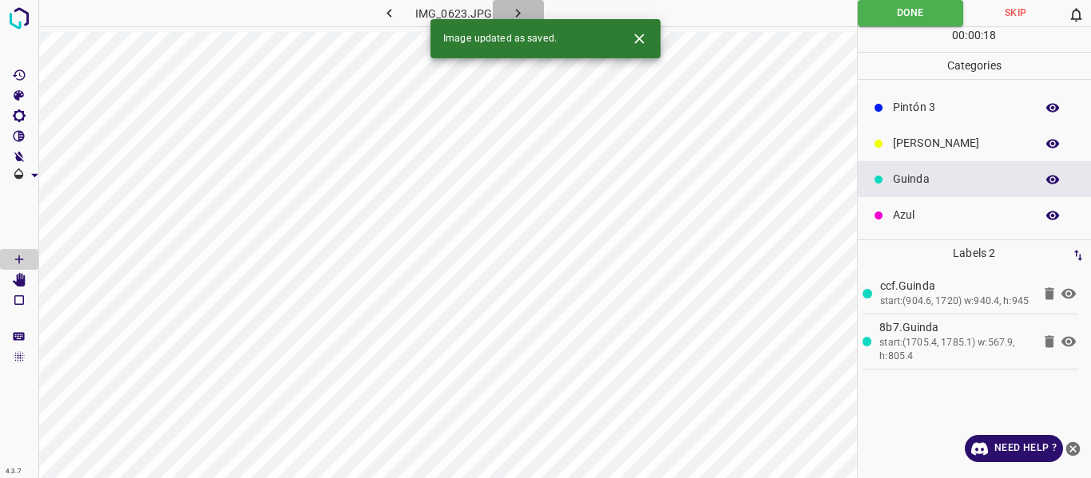
click at [517, 10] on icon "button" at bounding box center [518, 13] width 17 height 17
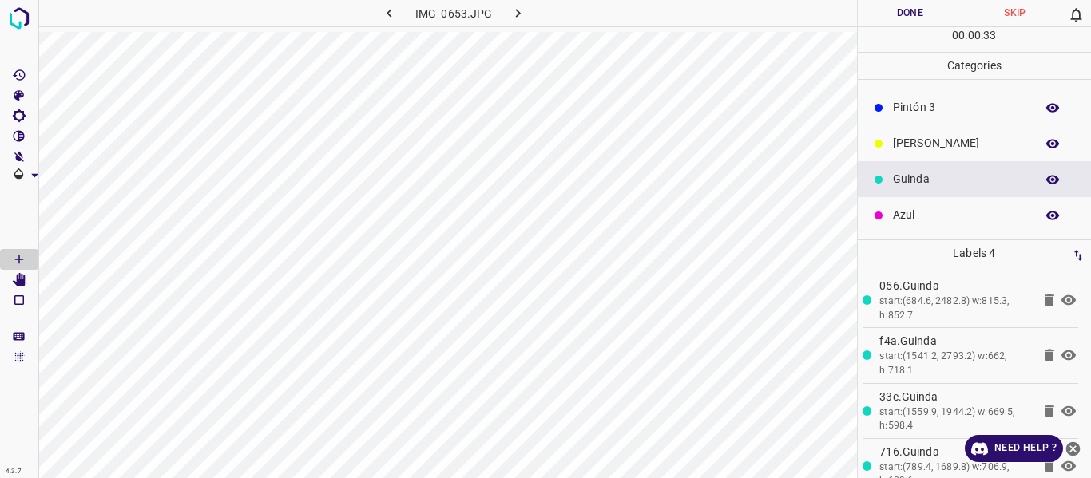
click at [879, 10] on button "Done" at bounding box center [910, 13] width 105 height 26
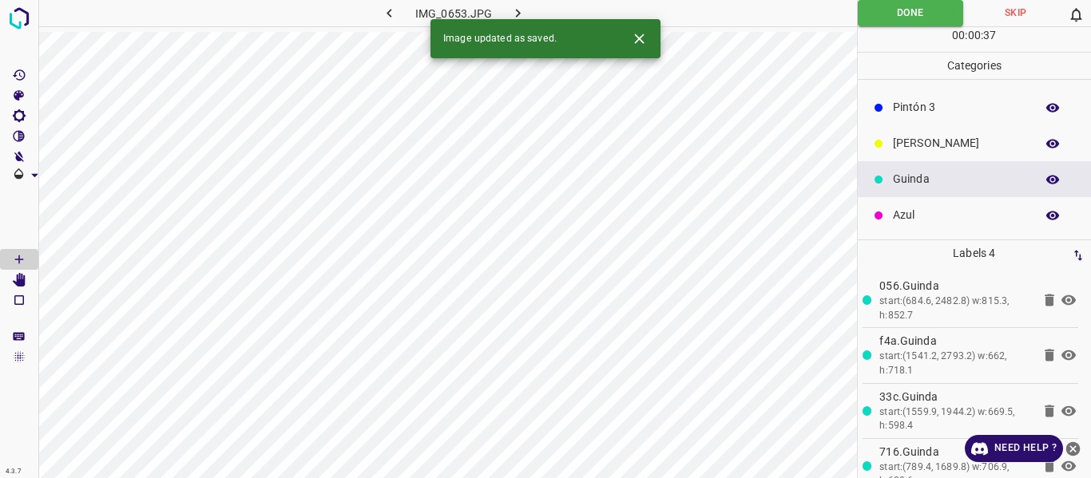
click at [515, 5] on icon "button" at bounding box center [518, 13] width 17 height 17
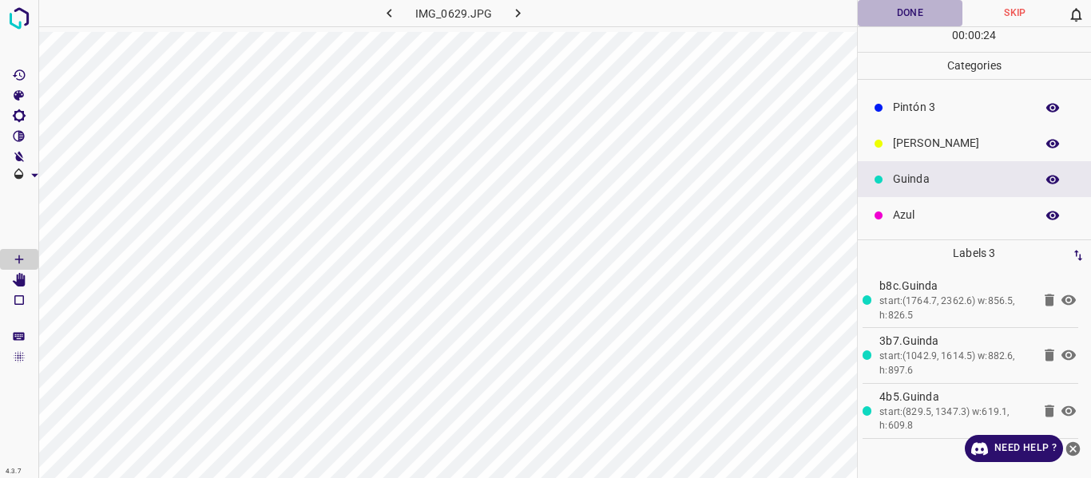
click at [904, 9] on button "Done" at bounding box center [910, 13] width 105 height 26
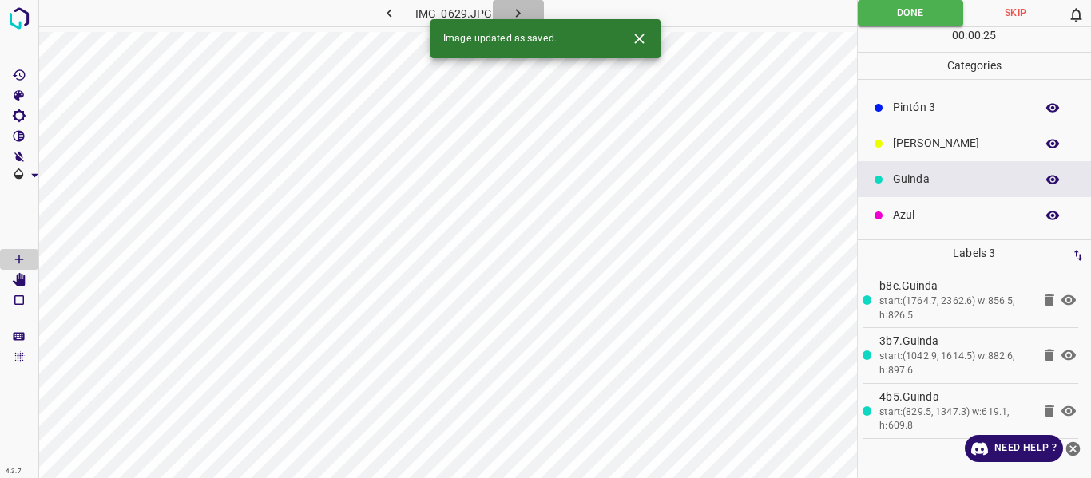
click at [516, 13] on icon "button" at bounding box center [518, 13] width 17 height 17
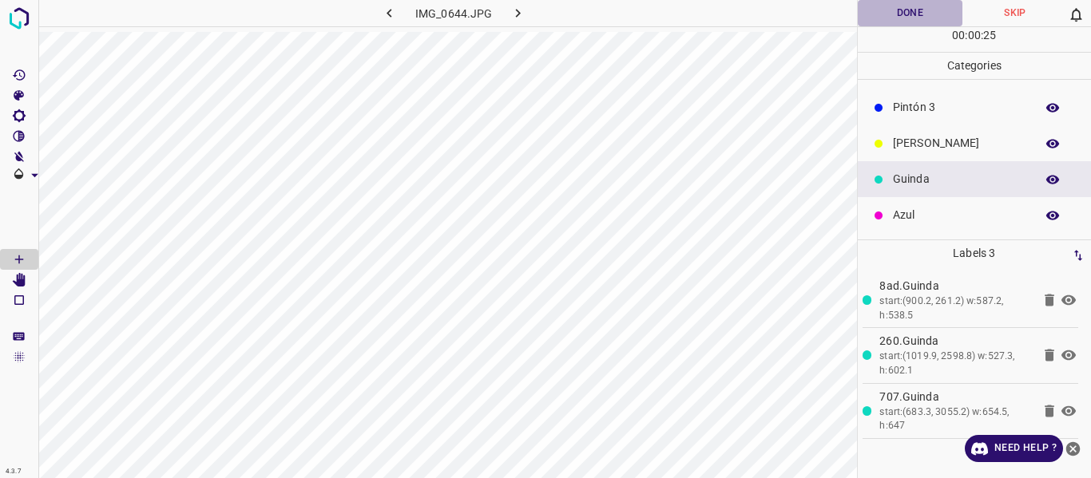
click at [918, 18] on button "Done" at bounding box center [910, 13] width 105 height 26
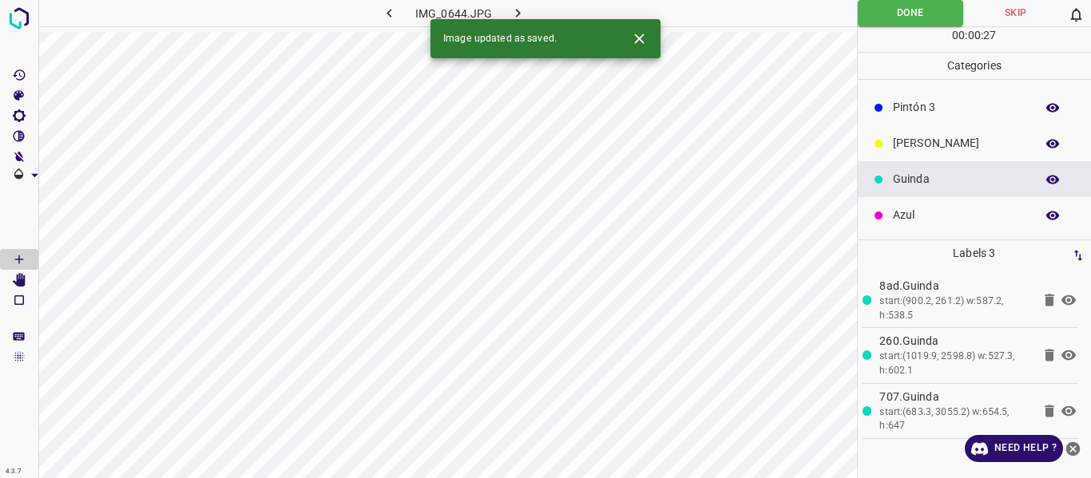
click at [510, 13] on icon "button" at bounding box center [518, 13] width 17 height 17
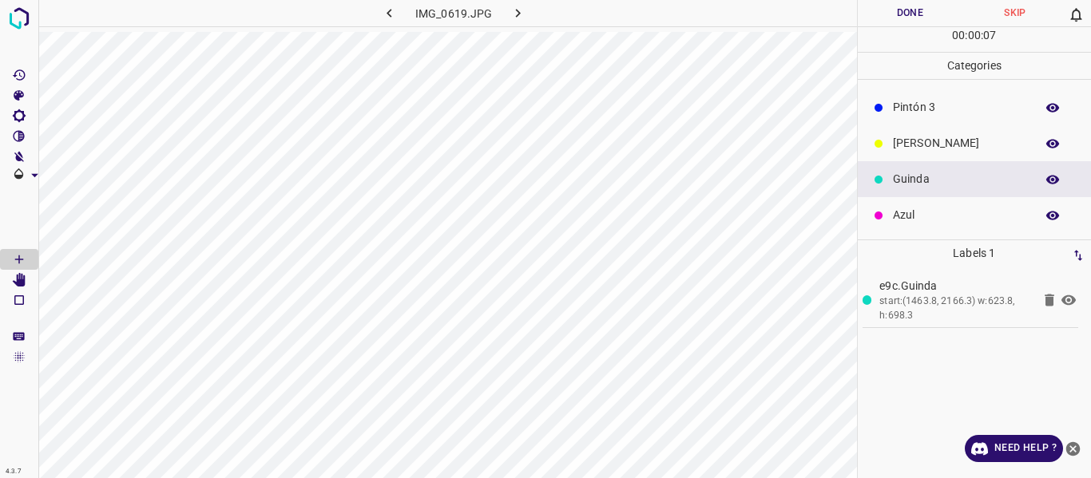
click at [900, 14] on button "Done" at bounding box center [910, 13] width 105 height 26
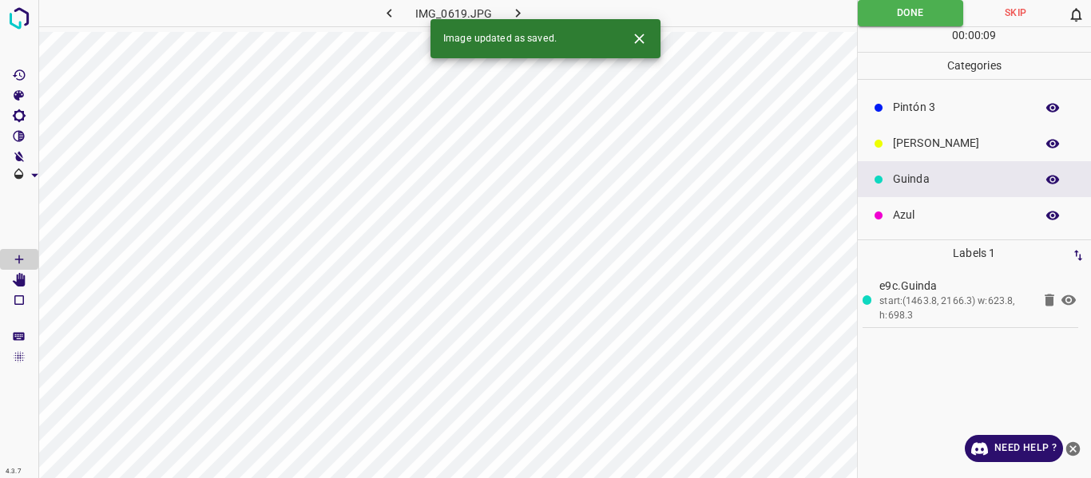
click at [522, 6] on icon "button" at bounding box center [518, 13] width 17 height 17
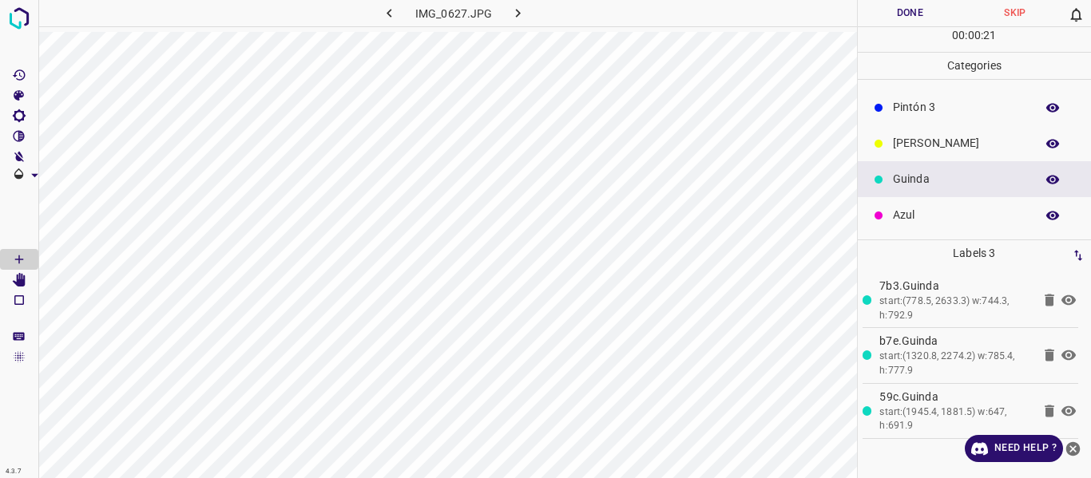
click at [877, 21] on button "Done" at bounding box center [910, 13] width 105 height 26
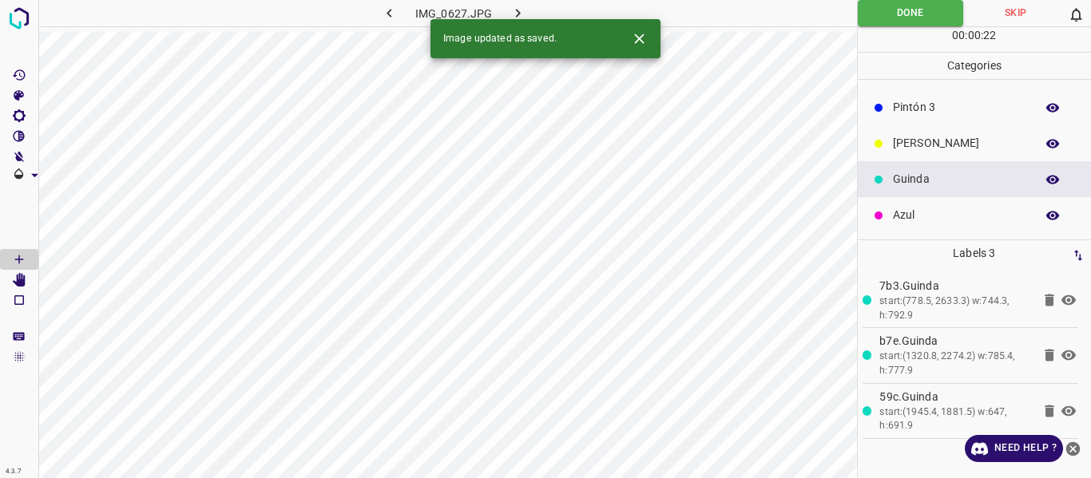
click at [511, 6] on icon "button" at bounding box center [518, 13] width 17 height 17
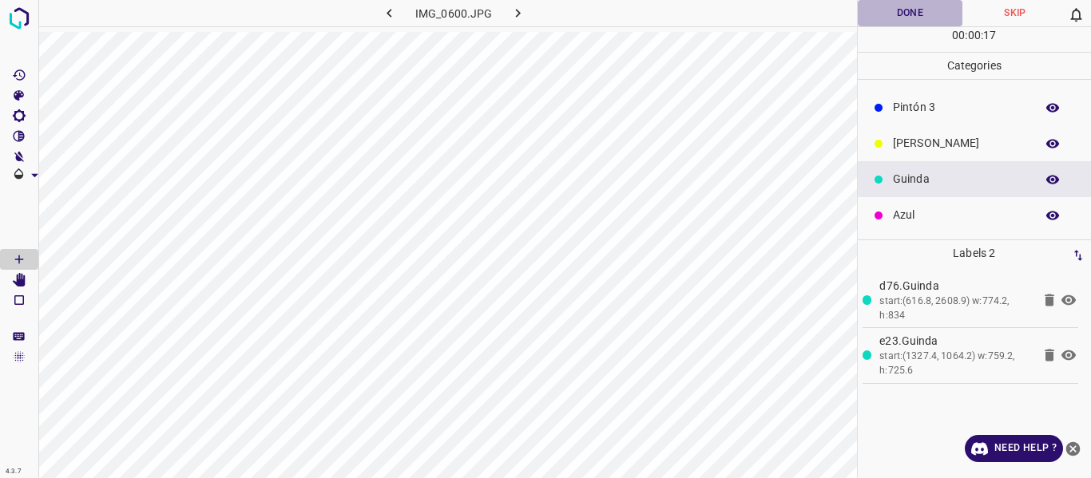
click at [891, 12] on button "Done" at bounding box center [910, 13] width 105 height 26
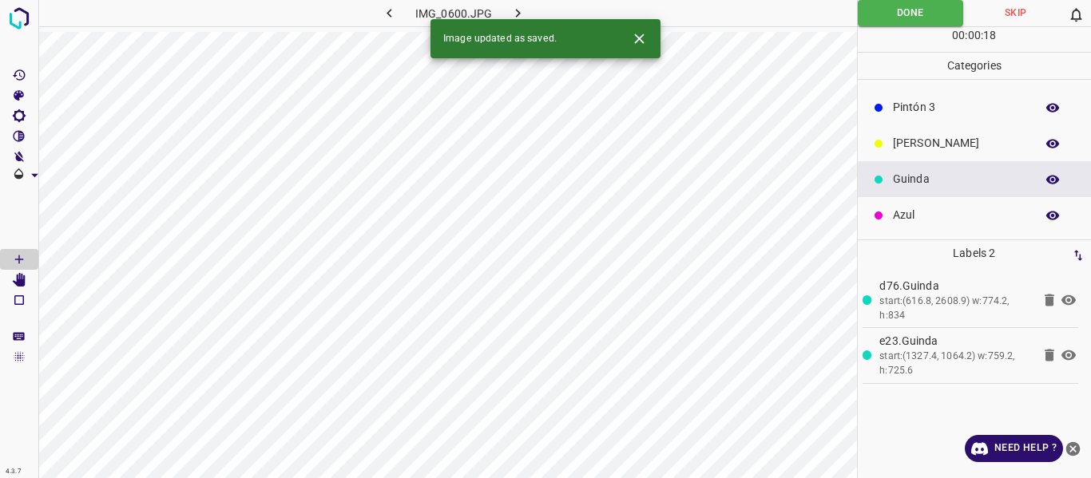
click at [517, 7] on icon "button" at bounding box center [518, 13] width 17 height 17
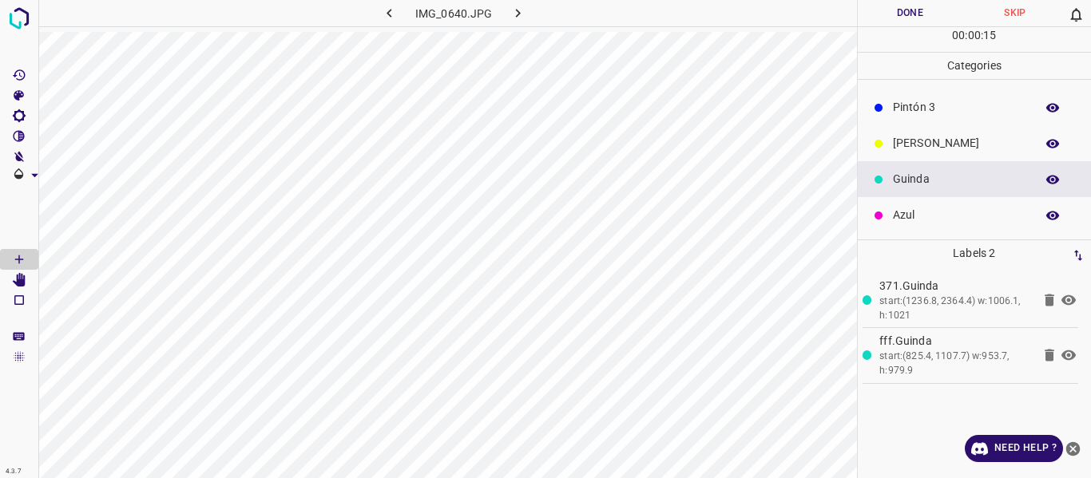
click at [886, 11] on button "Done" at bounding box center [910, 13] width 105 height 26
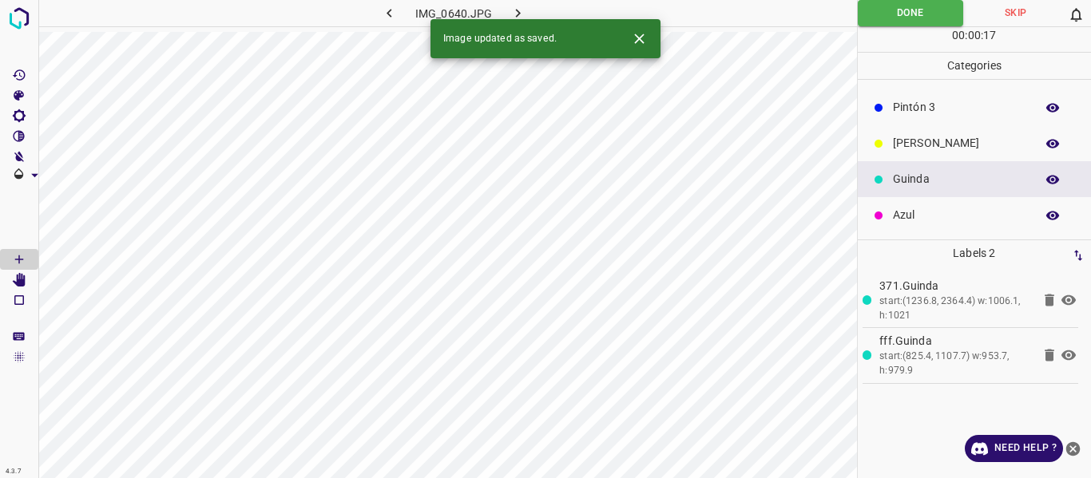
click at [520, 12] on icon "button" at bounding box center [518, 13] width 17 height 17
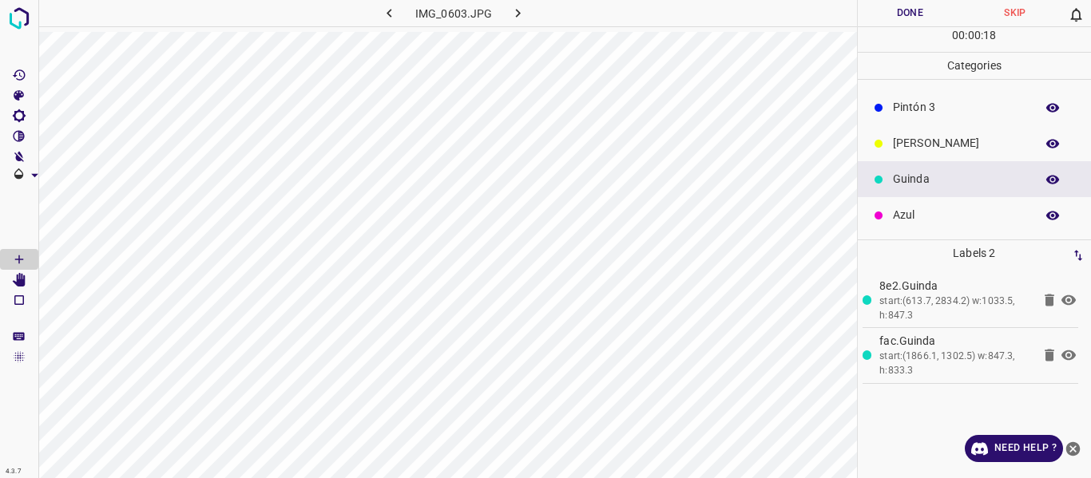
click at [905, 141] on p "[PERSON_NAME]" at bounding box center [960, 143] width 134 height 17
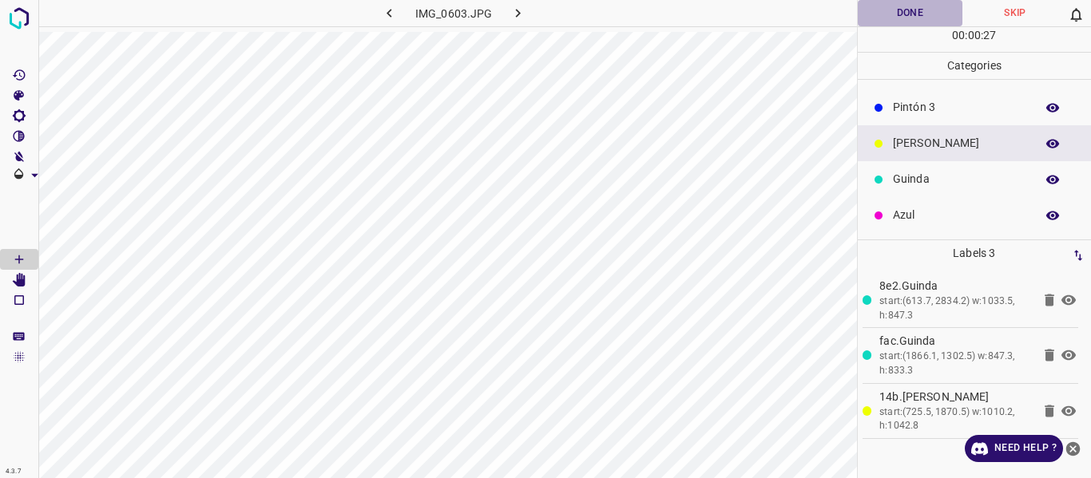
click at [884, 9] on button "Done" at bounding box center [910, 13] width 105 height 26
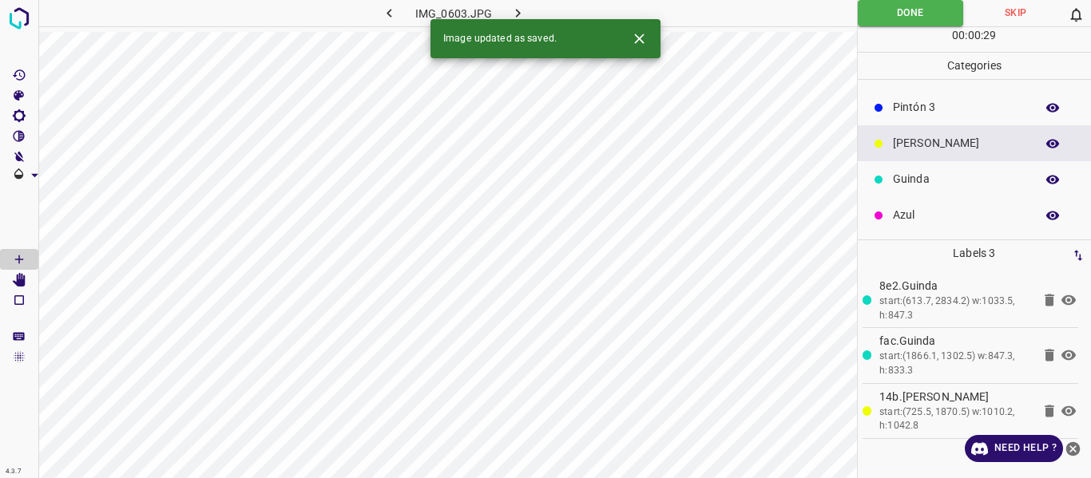
click at [509, 12] on button "button" at bounding box center [518, 13] width 51 height 26
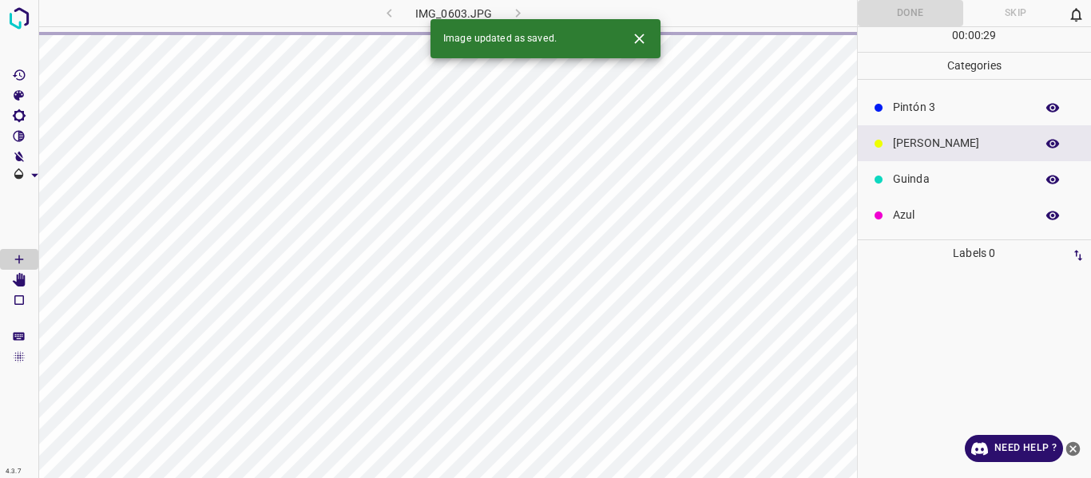
click at [914, 170] on div "Guinda" at bounding box center [975, 179] width 234 height 36
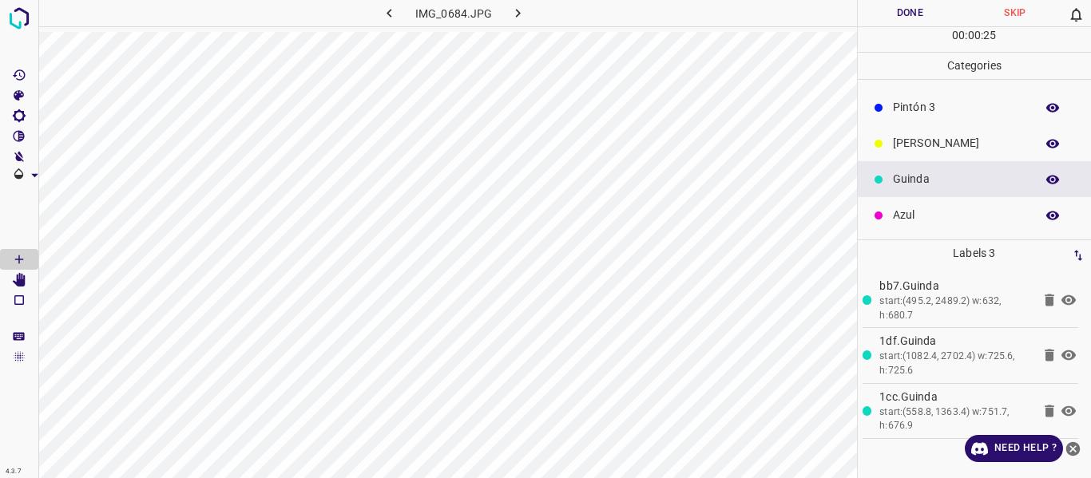
click at [888, 9] on button "Done" at bounding box center [910, 13] width 105 height 26
drag, startPoint x: 520, startPoint y: 10, endPoint x: 548, endPoint y: 24, distance: 31.1
click at [521, 10] on icon "button" at bounding box center [518, 13] width 17 height 17
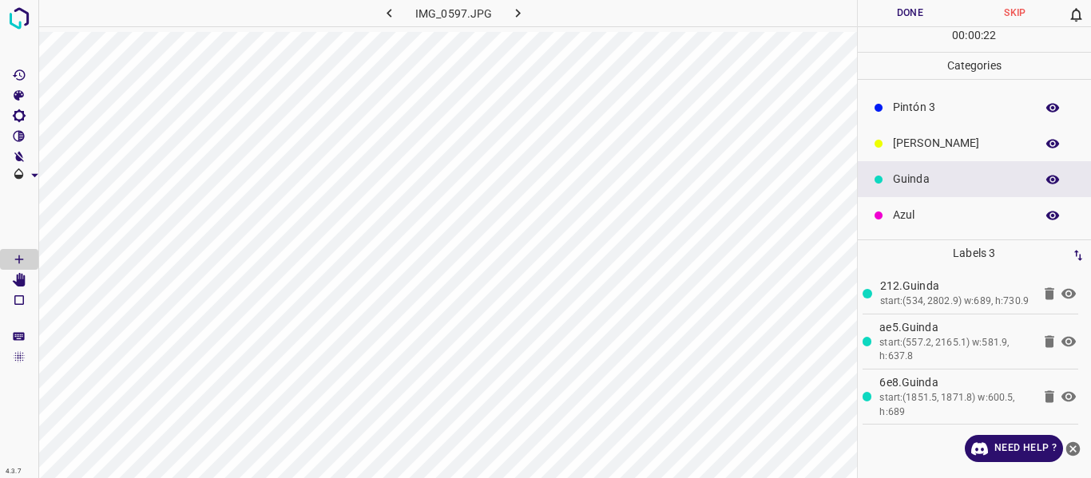
click at [875, 14] on button "Done" at bounding box center [910, 13] width 105 height 26
click at [519, 10] on icon "button" at bounding box center [518, 13] width 17 height 17
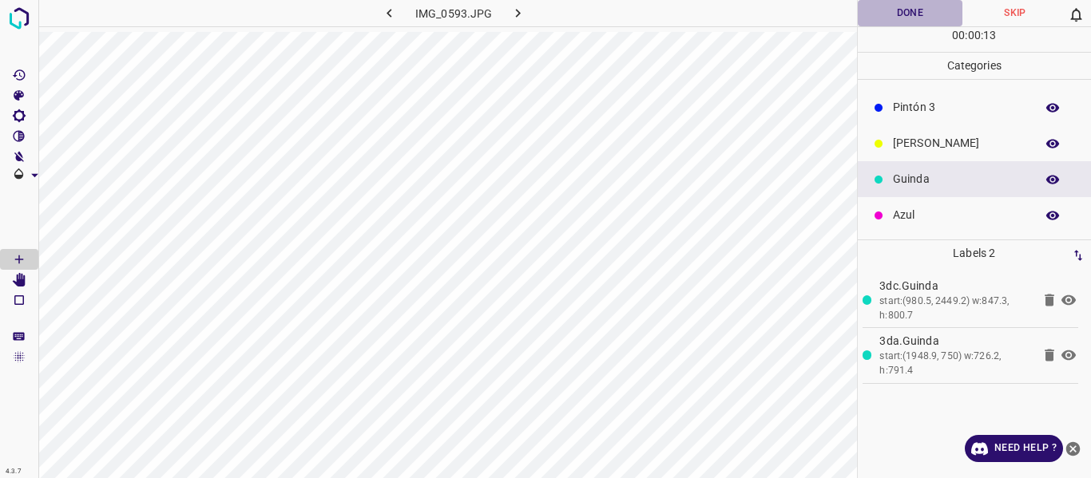
click at [910, 13] on button "Done" at bounding box center [910, 13] width 105 height 26
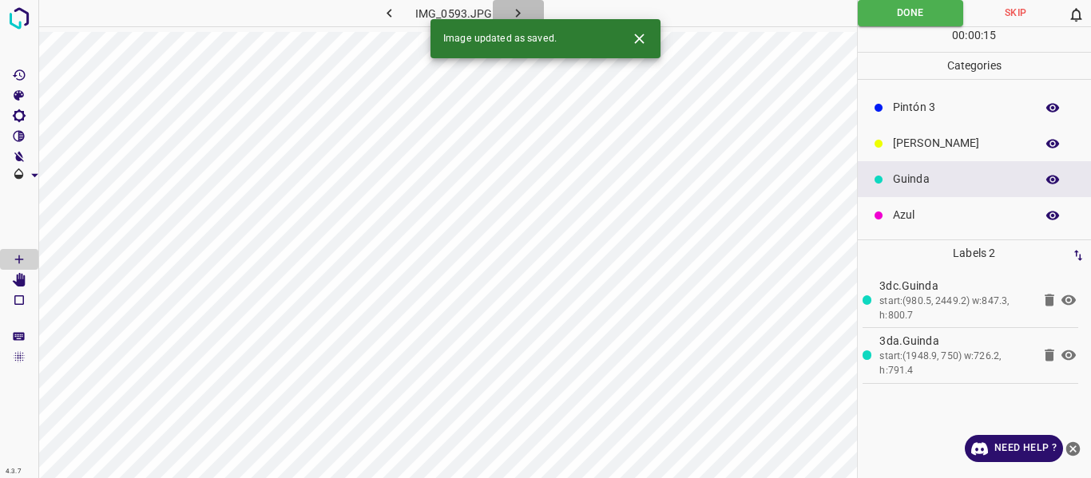
click at [518, 13] on icon "button" at bounding box center [518, 13] width 5 height 9
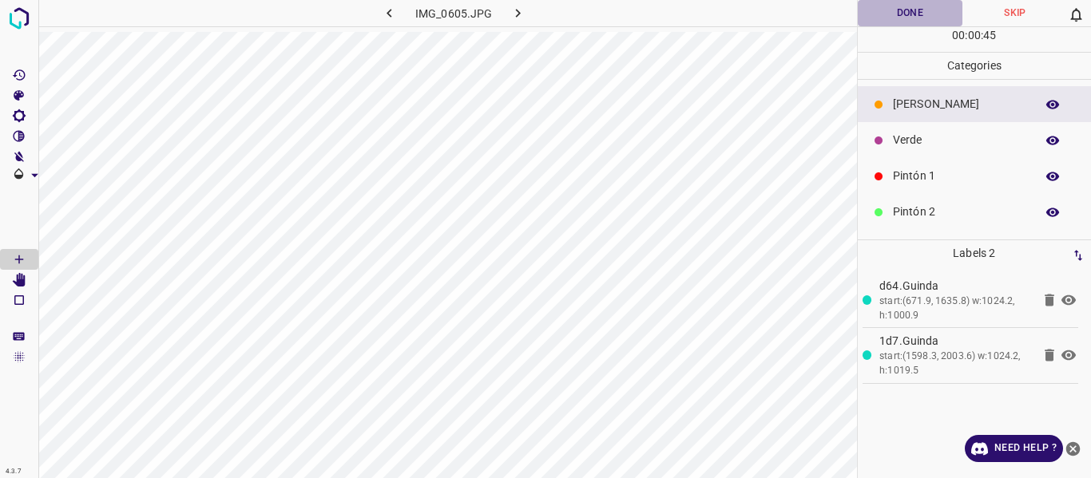
click at [883, 13] on button "Done" at bounding box center [910, 13] width 105 height 26
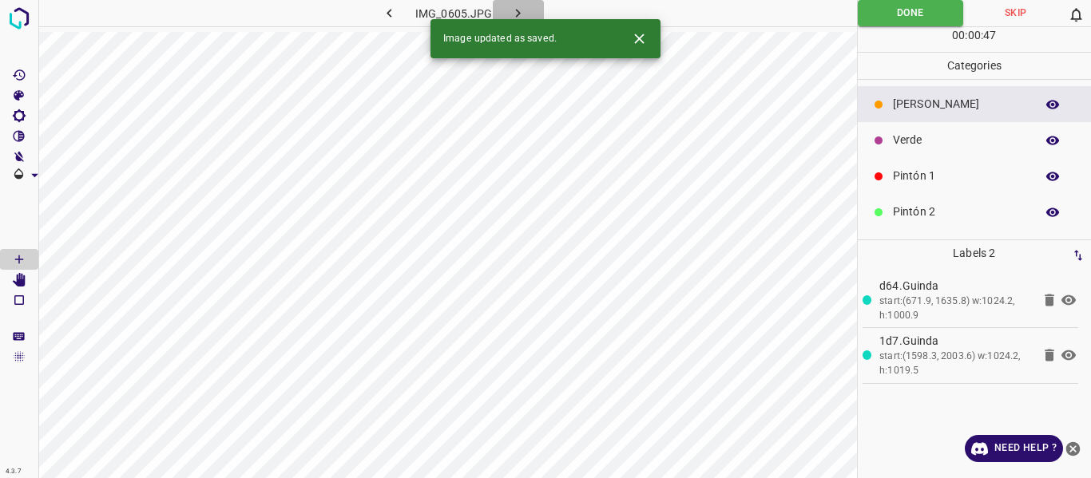
click at [522, 10] on icon "button" at bounding box center [518, 13] width 17 height 17
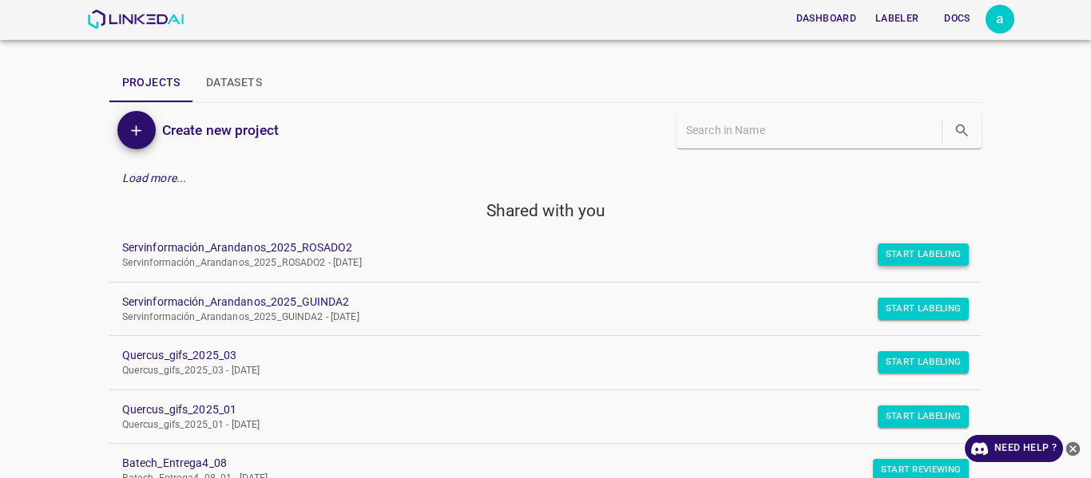
click at [888, 244] on button "Start Labeling" at bounding box center [924, 255] width 92 height 22
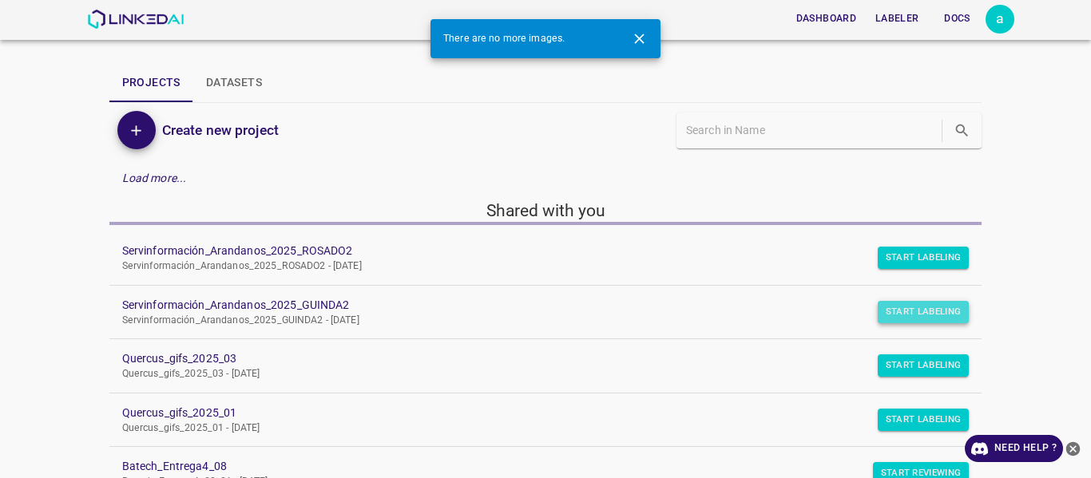
click at [910, 305] on button "Start Labeling" at bounding box center [924, 312] width 92 height 22
